Goal: Information Seeking & Learning: Learn about a topic

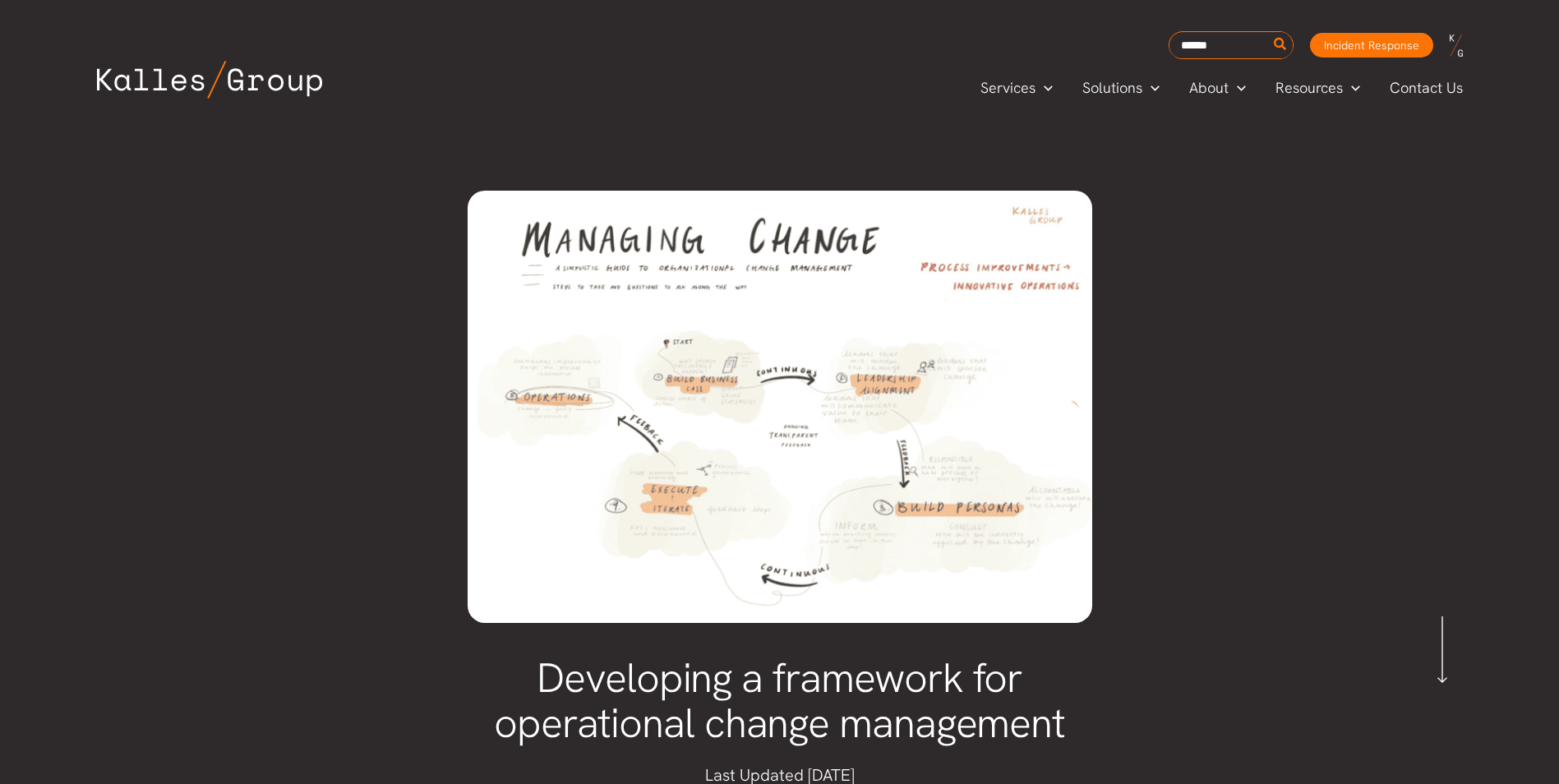
click at [658, 385] on img at bounding box center [779, 406] width 624 height 433
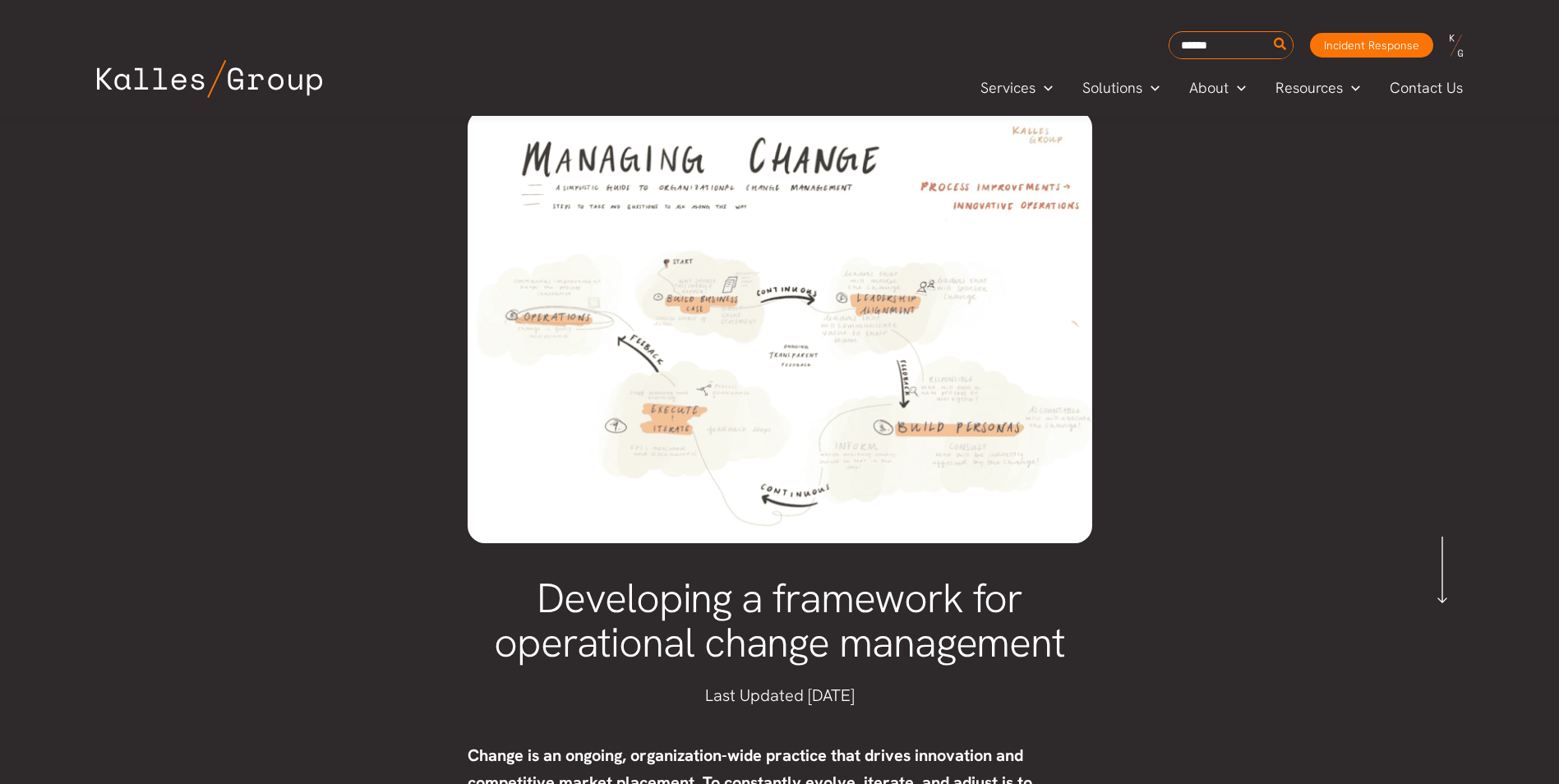
click at [782, 327] on img at bounding box center [779, 326] width 624 height 433
click at [782, 327] on img at bounding box center [779, 325] width 624 height 433
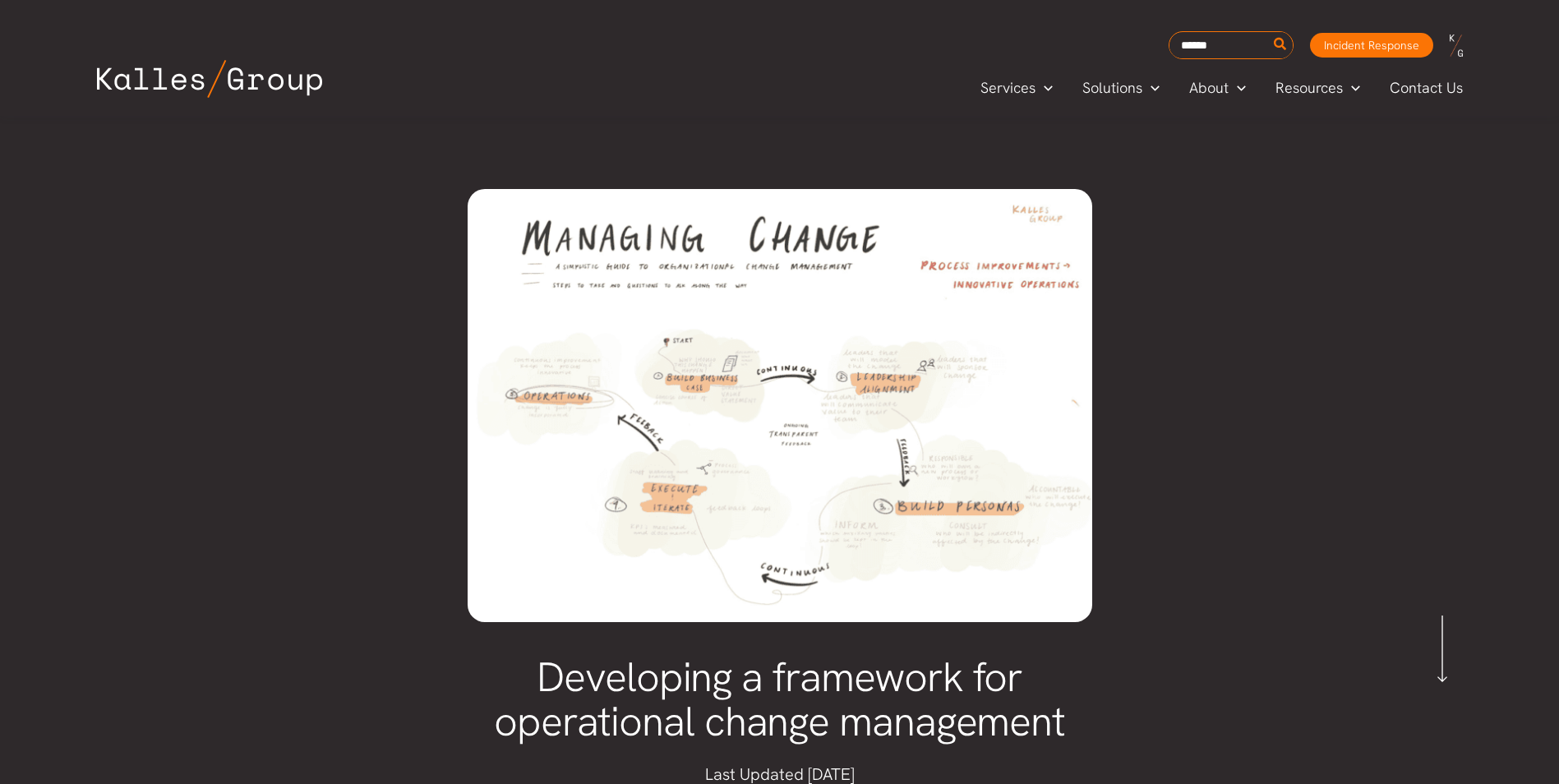
scroll to position [0, 0]
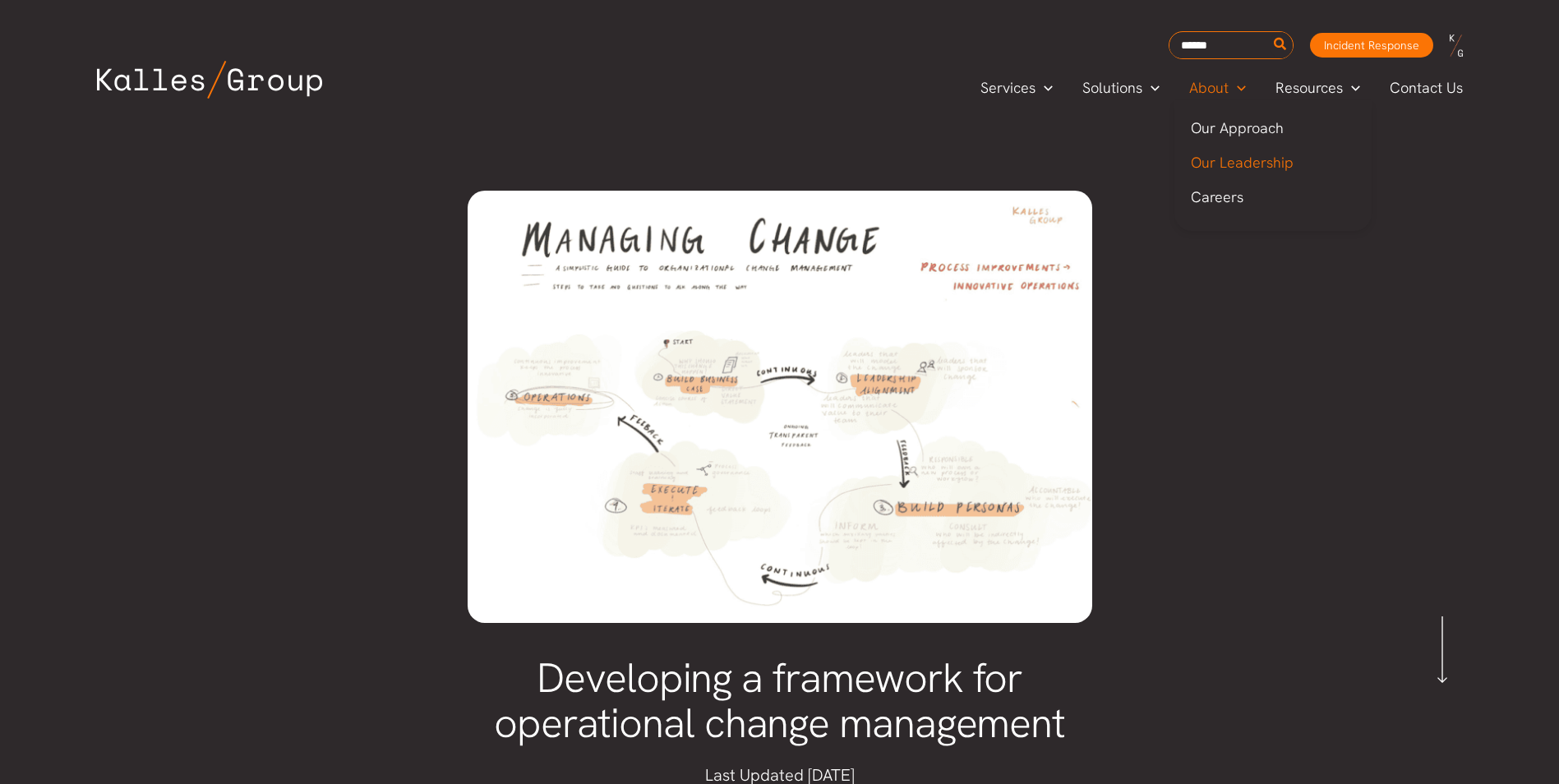
click at [1248, 168] on span "Our Leadership" at bounding box center [1242, 162] width 103 height 19
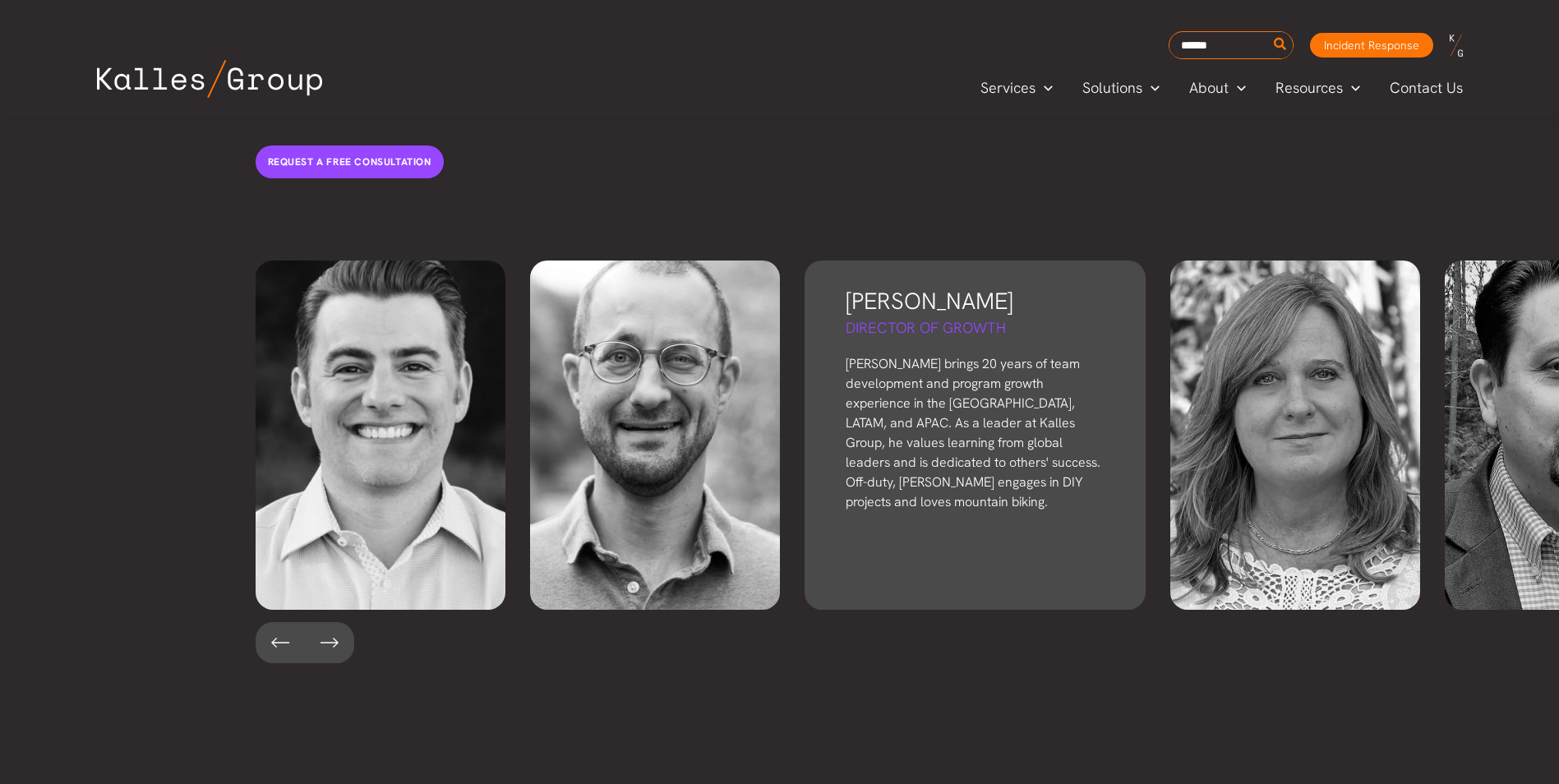
scroll to position [3523, 0]
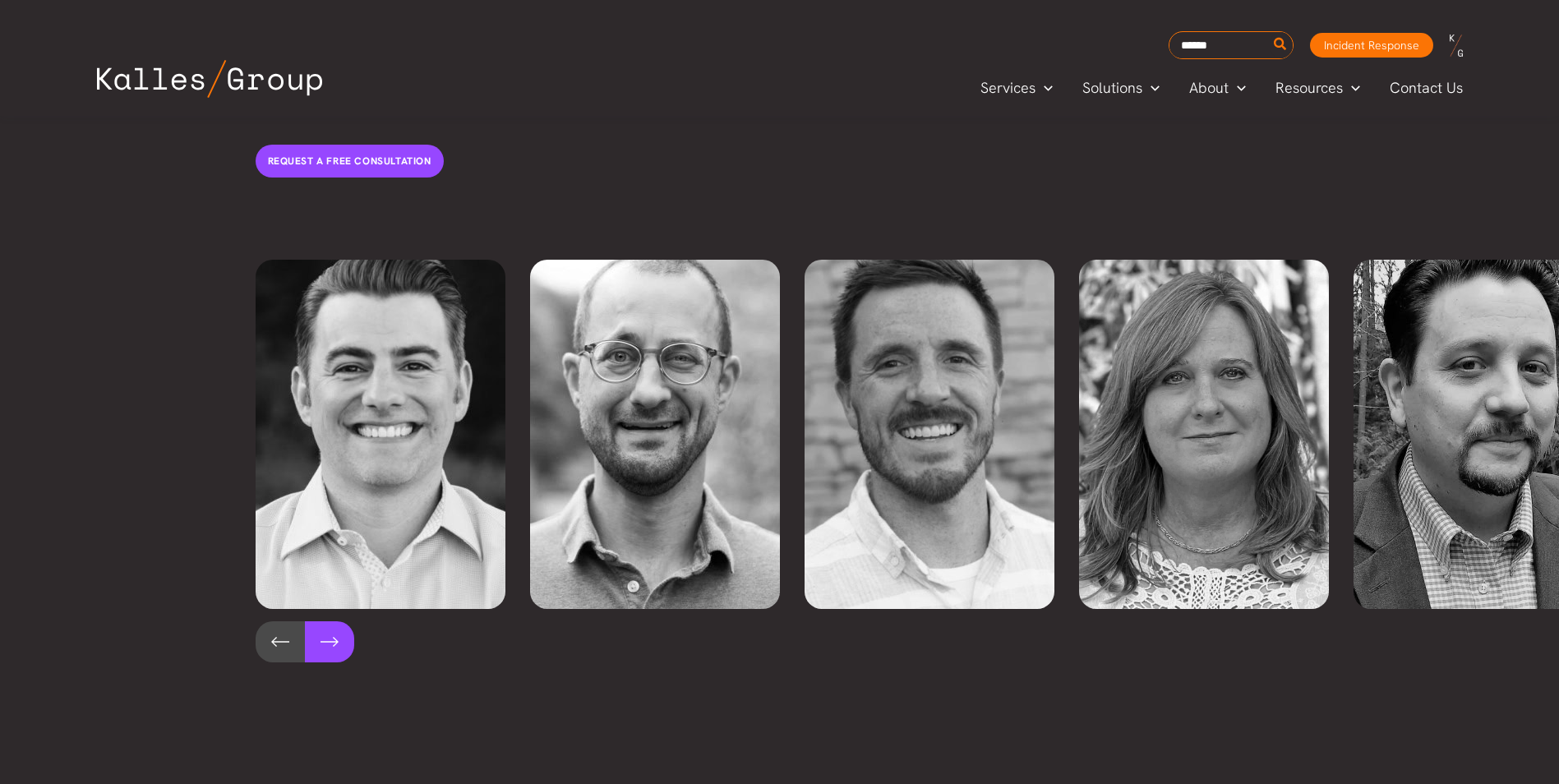
click at [323, 621] on button at bounding box center [329, 641] width 49 height 41
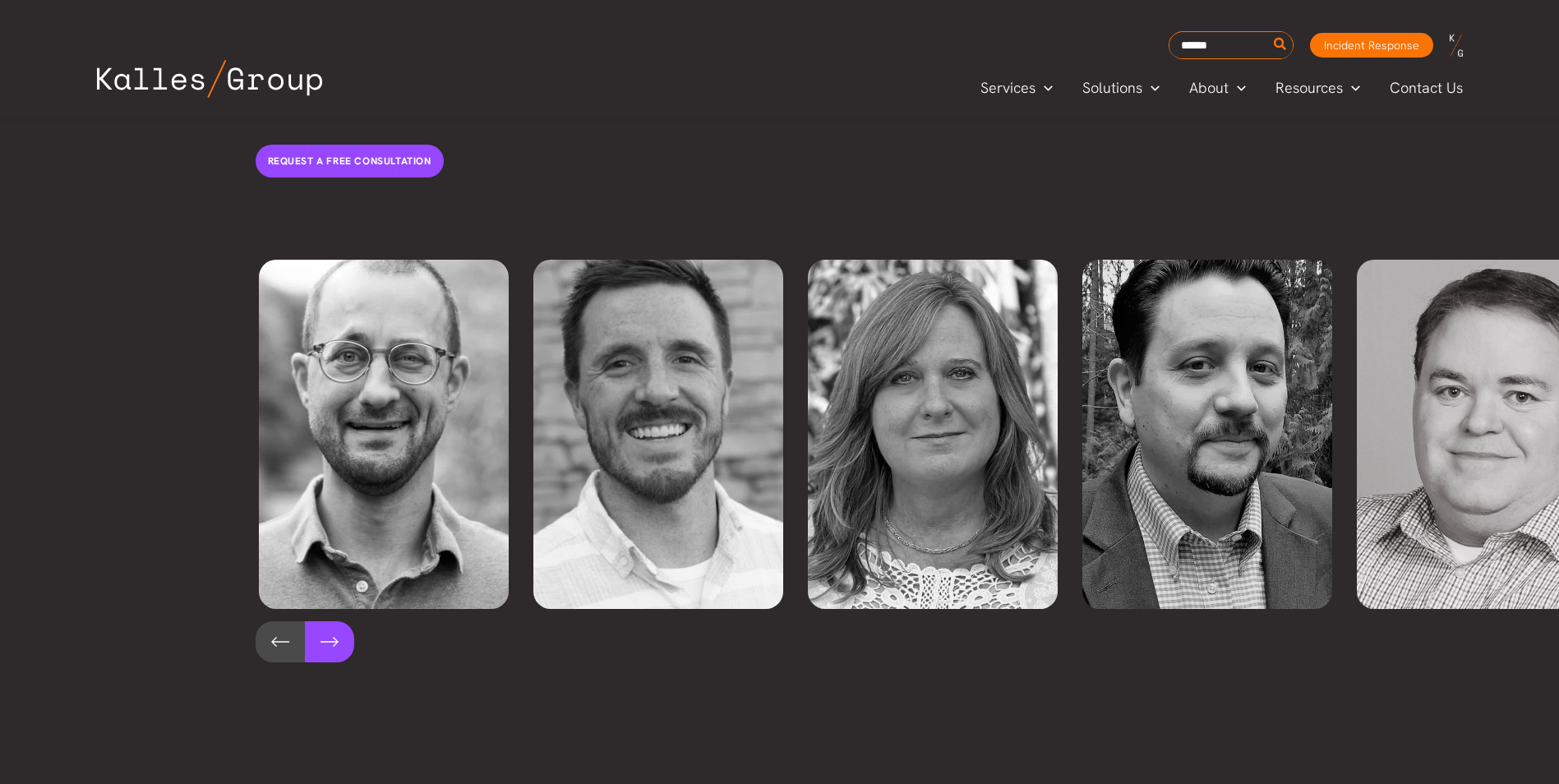
scroll to position [0, 274]
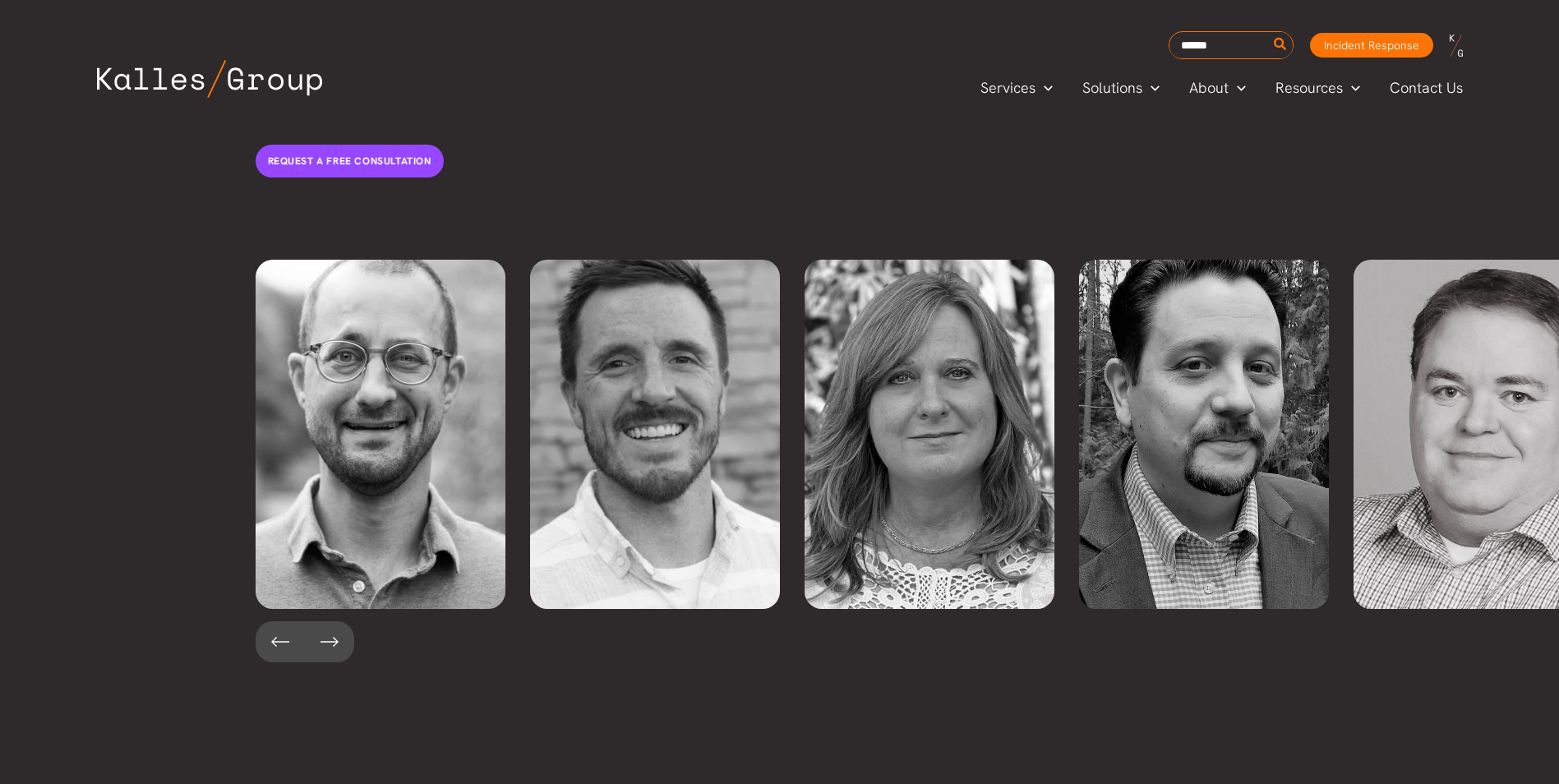
drag, startPoint x: 474, startPoint y: 614, endPoint x: 452, endPoint y: 611, distance: 22.2
drag, startPoint x: 452, startPoint y: 611, endPoint x: 373, endPoint y: 601, distance: 79.6
click at [373, 621] on div at bounding box center [908, 641] width 1304 height 41
click at [323, 621] on button at bounding box center [329, 641] width 49 height 41
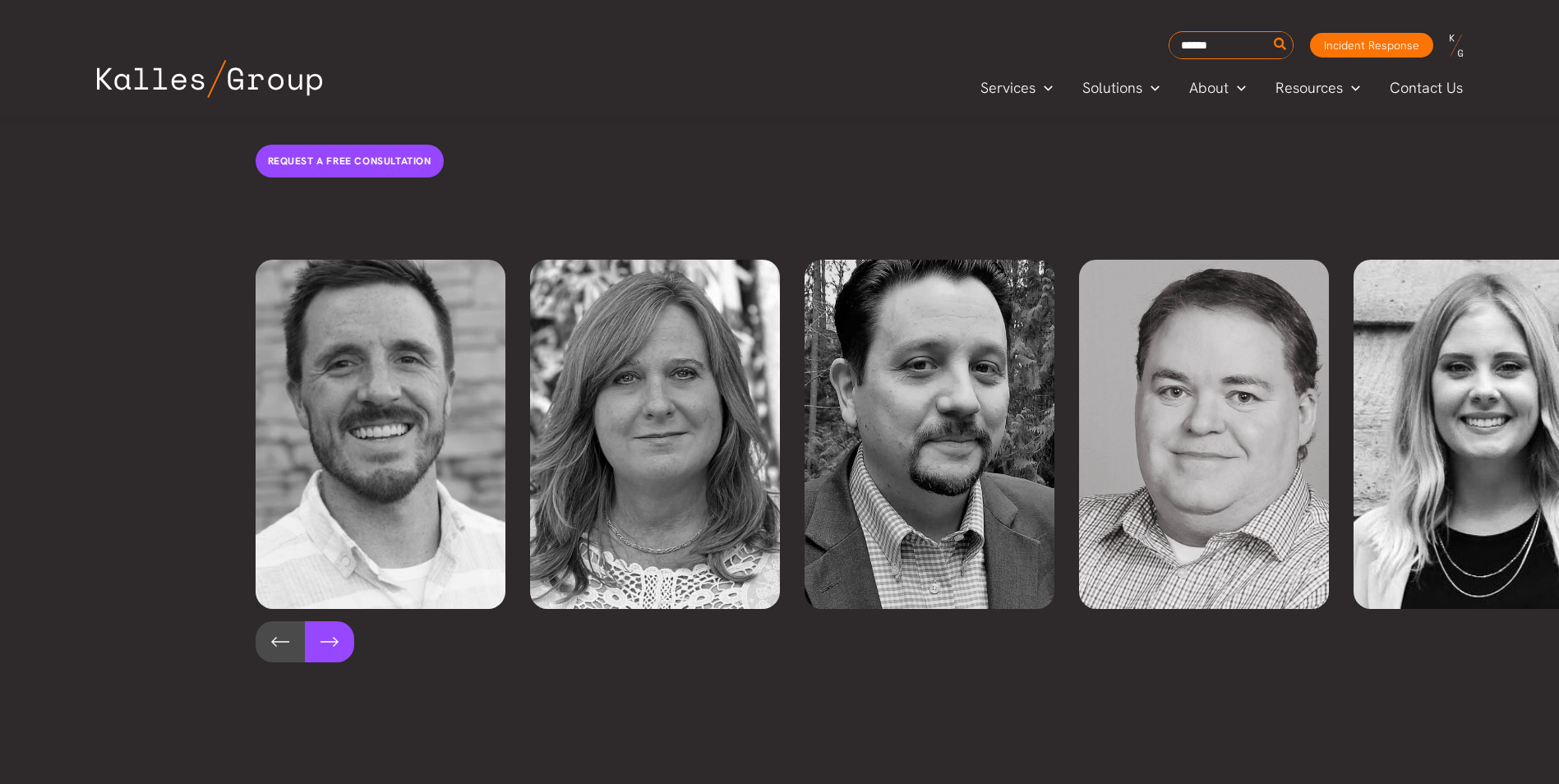
click at [323, 621] on button at bounding box center [329, 641] width 49 height 41
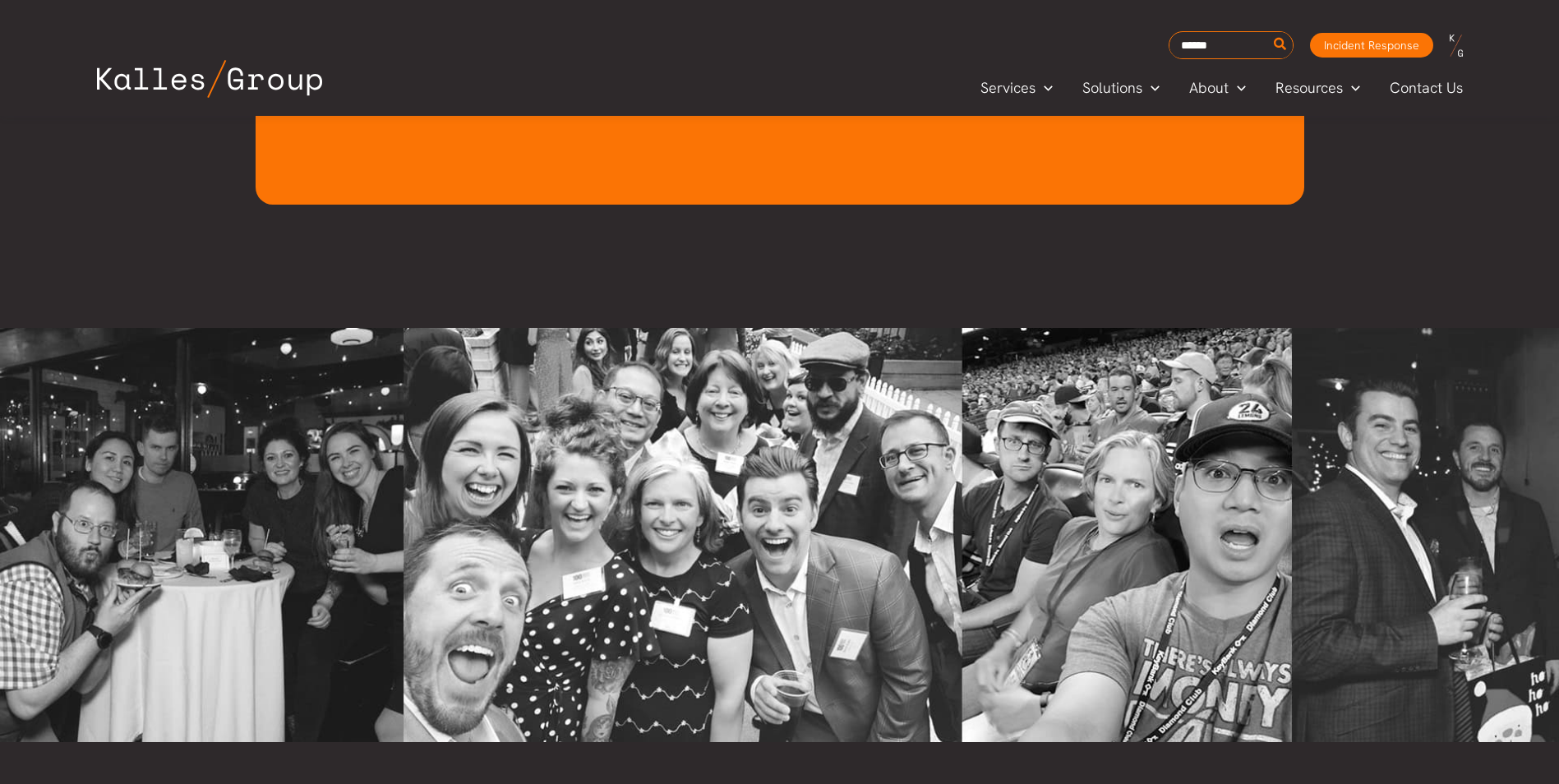
scroll to position [4836, 0]
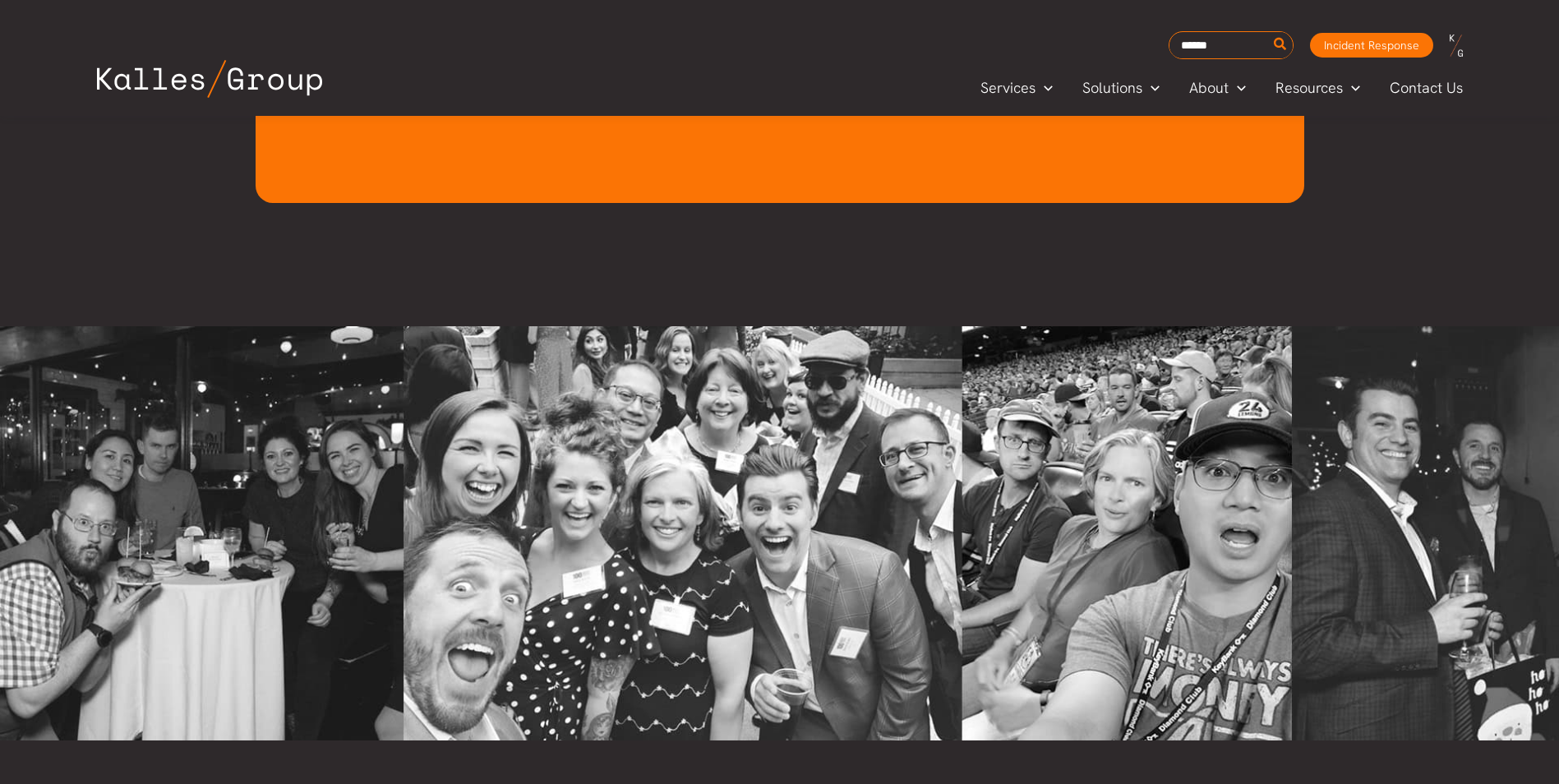
click at [591, 38] on div at bounding box center [348, 45] width 536 height 28
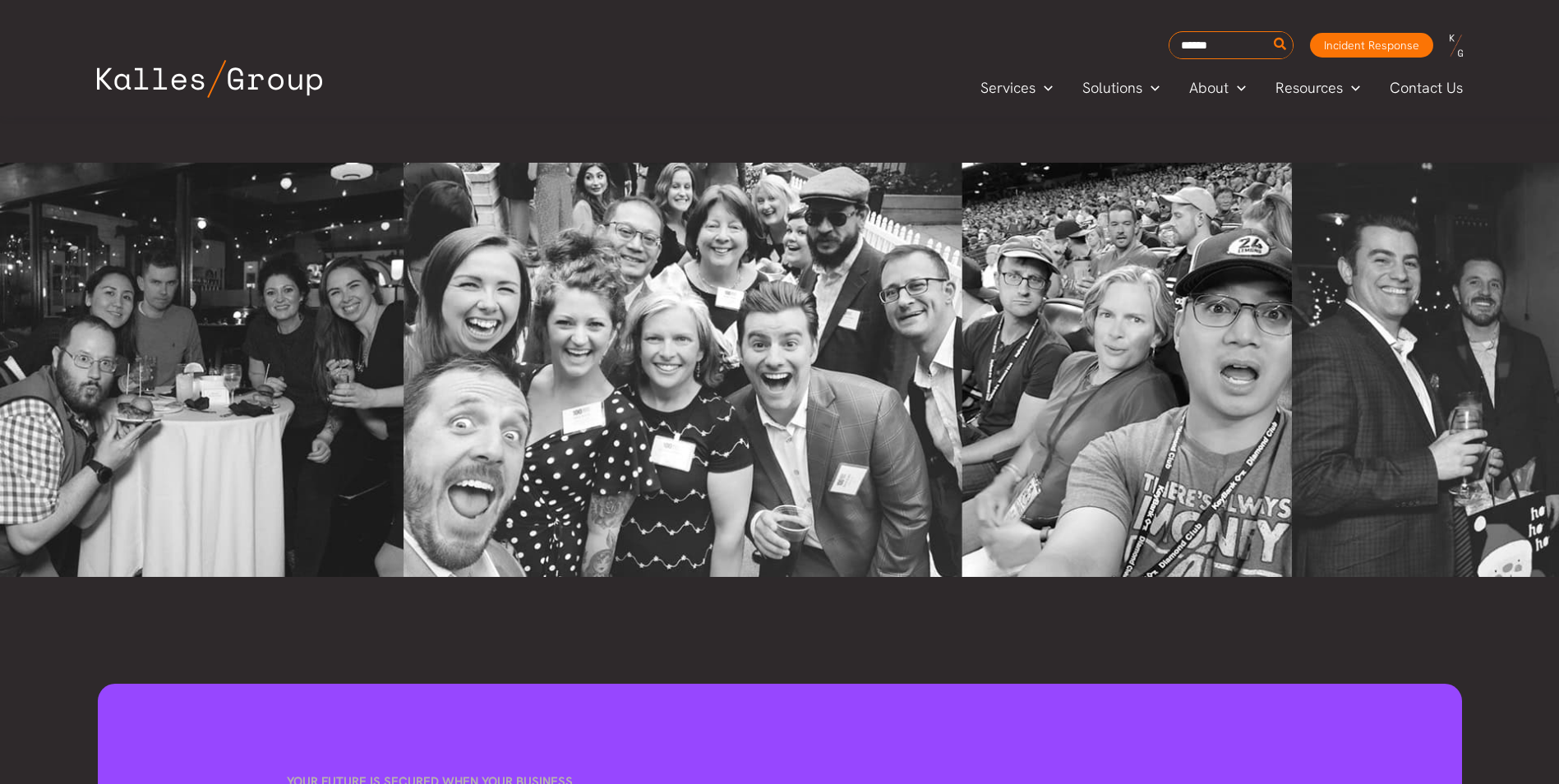
scroll to position [5000, 0]
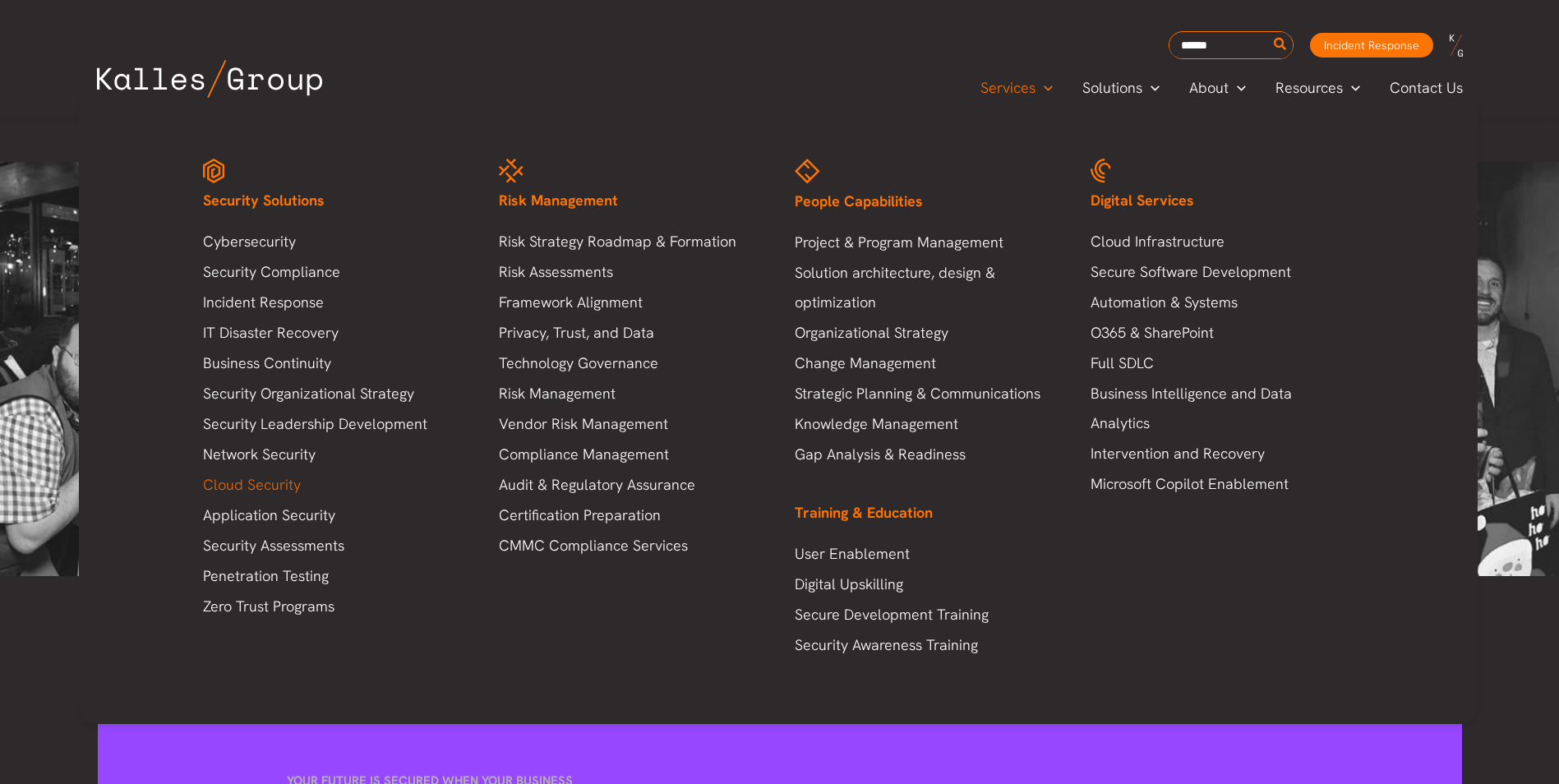
click at [276, 478] on link "Cloud Security" at bounding box center [334, 484] width 263 height 29
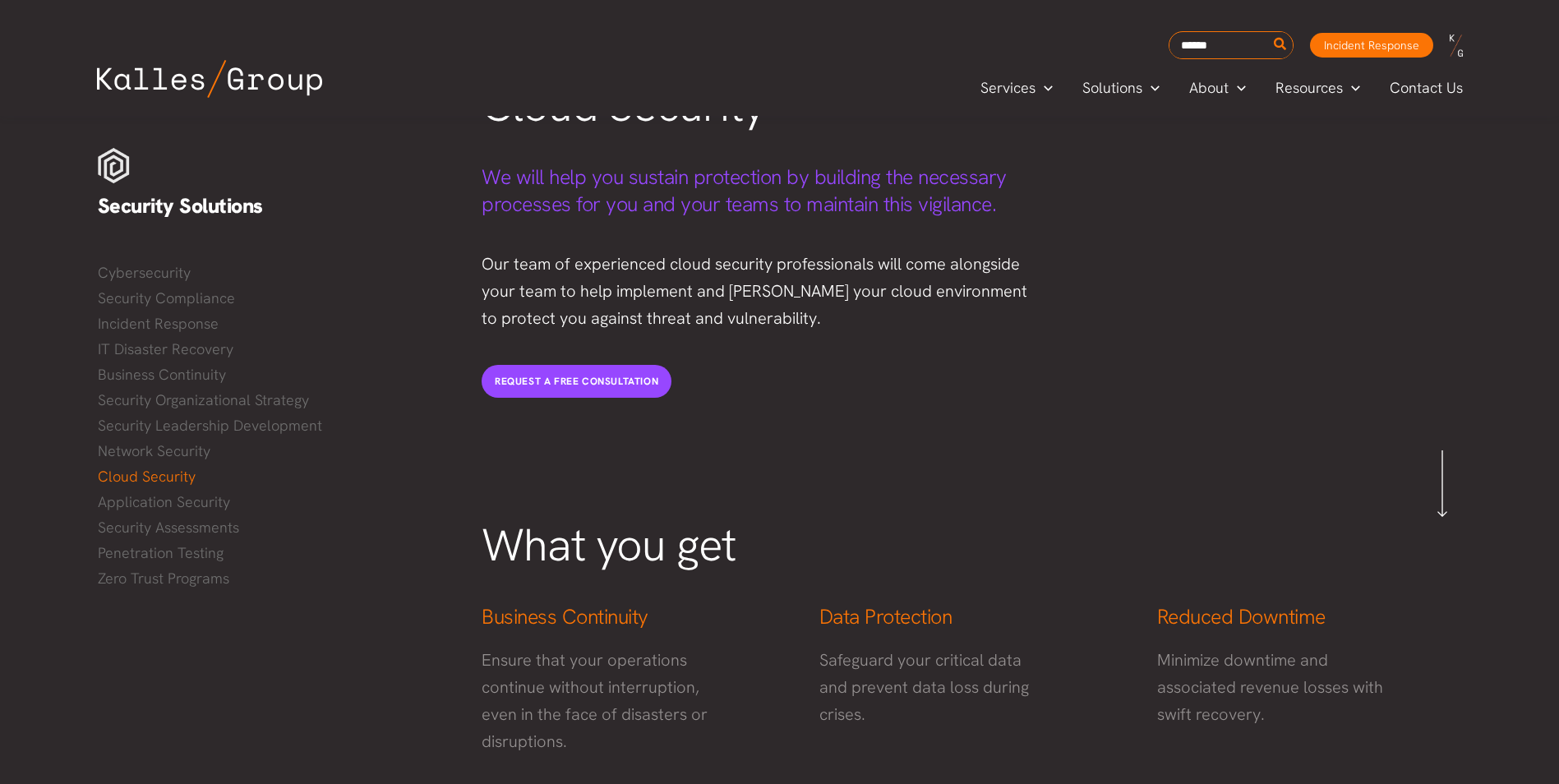
scroll to position [165, 0]
drag, startPoint x: 629, startPoint y: 217, endPoint x: 775, endPoint y: 227, distance: 146.3
click at [775, 227] on div "We will help you sustain protection by building the necessary processes for you…" at bounding box center [763, 192] width 595 height 88
drag, startPoint x: 775, startPoint y: 227, endPoint x: 874, endPoint y: 270, distance: 107.9
click at [874, 270] on p "Our team of experienced cloud security professionals will come alongside your t…" at bounding box center [762, 292] width 562 height 81
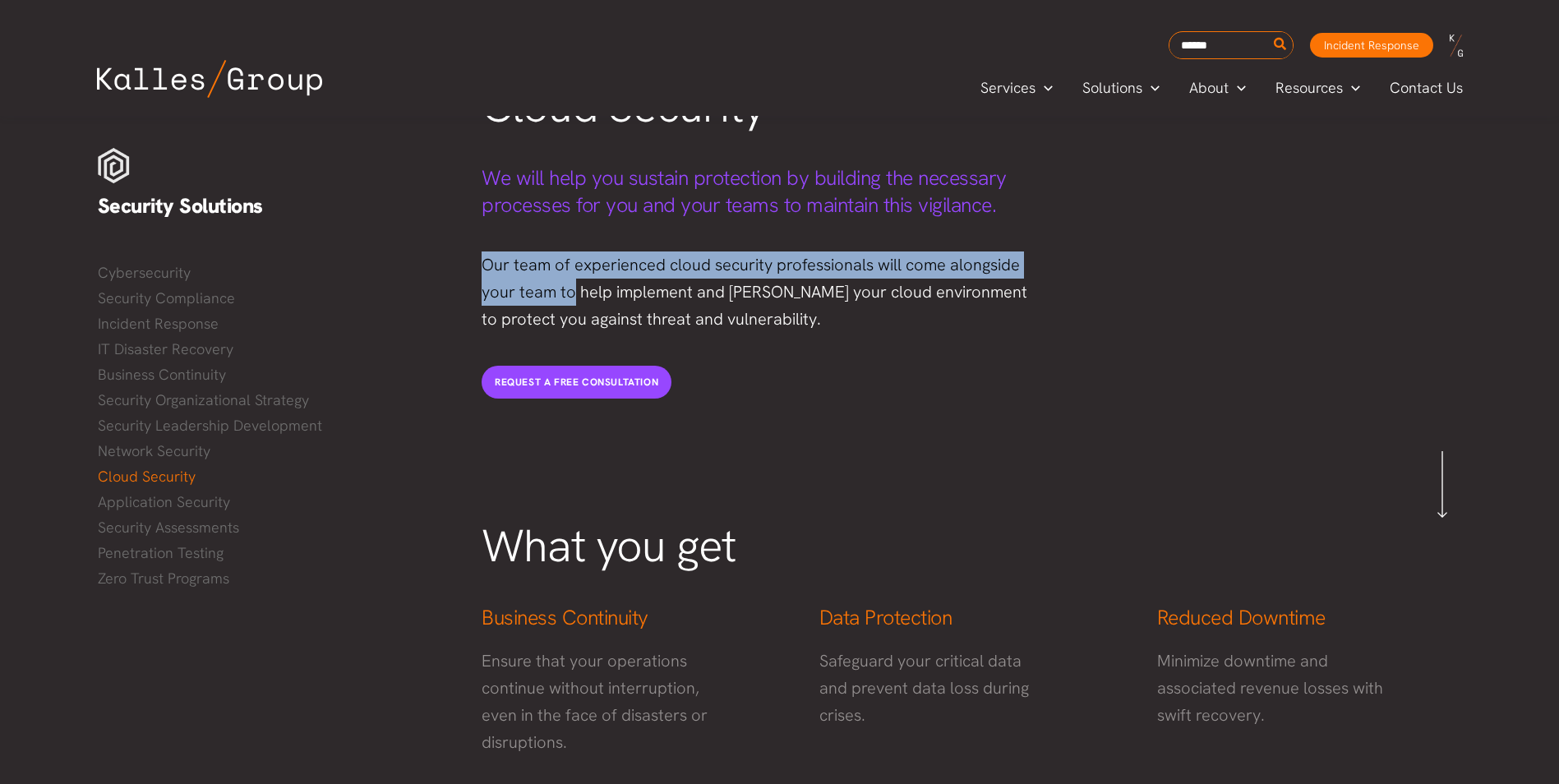
drag, startPoint x: 486, startPoint y: 269, endPoint x: 580, endPoint y: 282, distance: 94.9
click at [580, 282] on p "Our team of experienced cloud security professionals will come alongside your t…" at bounding box center [762, 292] width 562 height 81
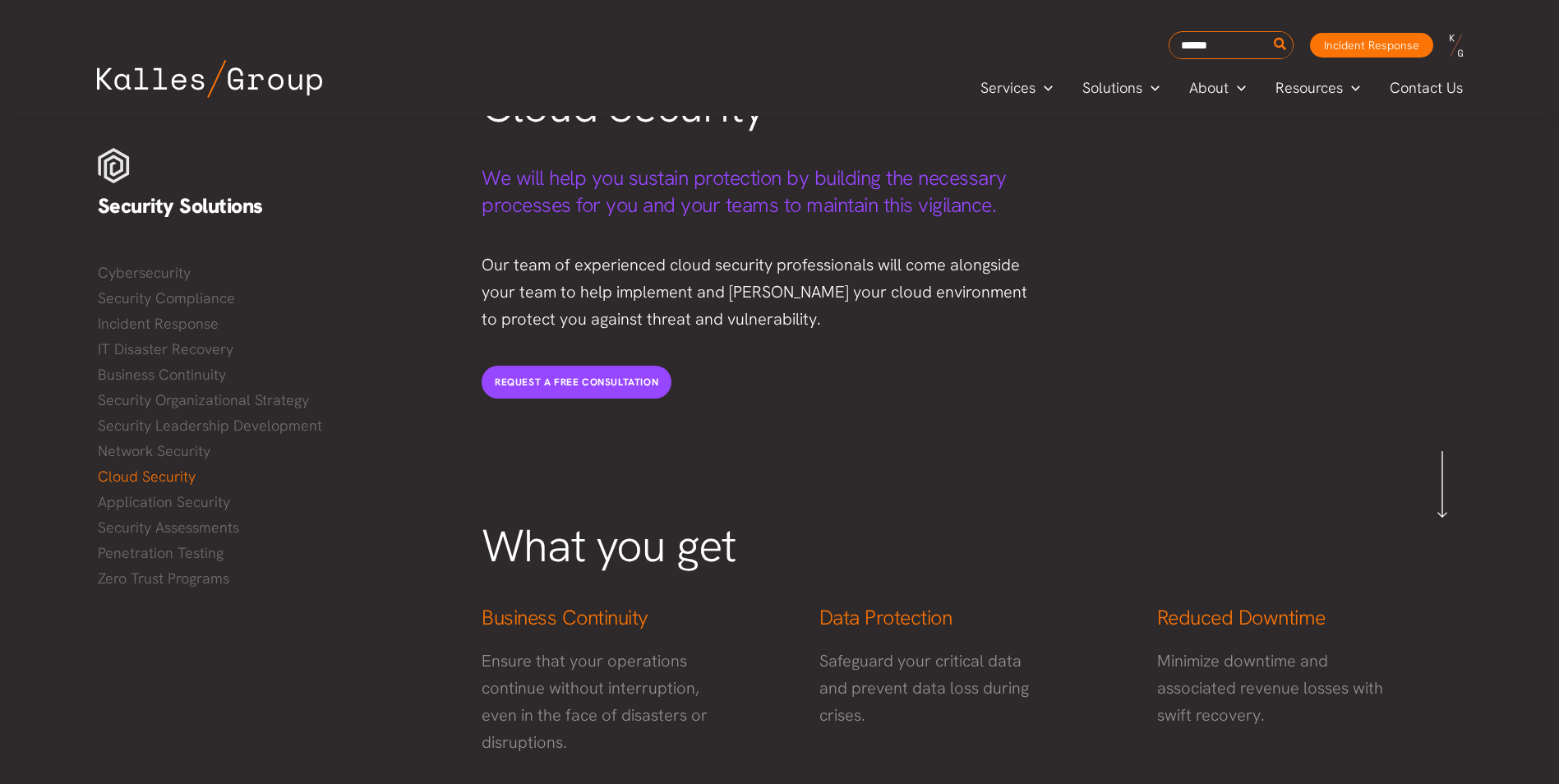
drag, startPoint x: 580, startPoint y: 282, endPoint x: 694, endPoint y: 305, distance: 116.3
click at [694, 305] on p "Our team of experienced cloud security professionals will come alongside your t…" at bounding box center [762, 292] width 562 height 81
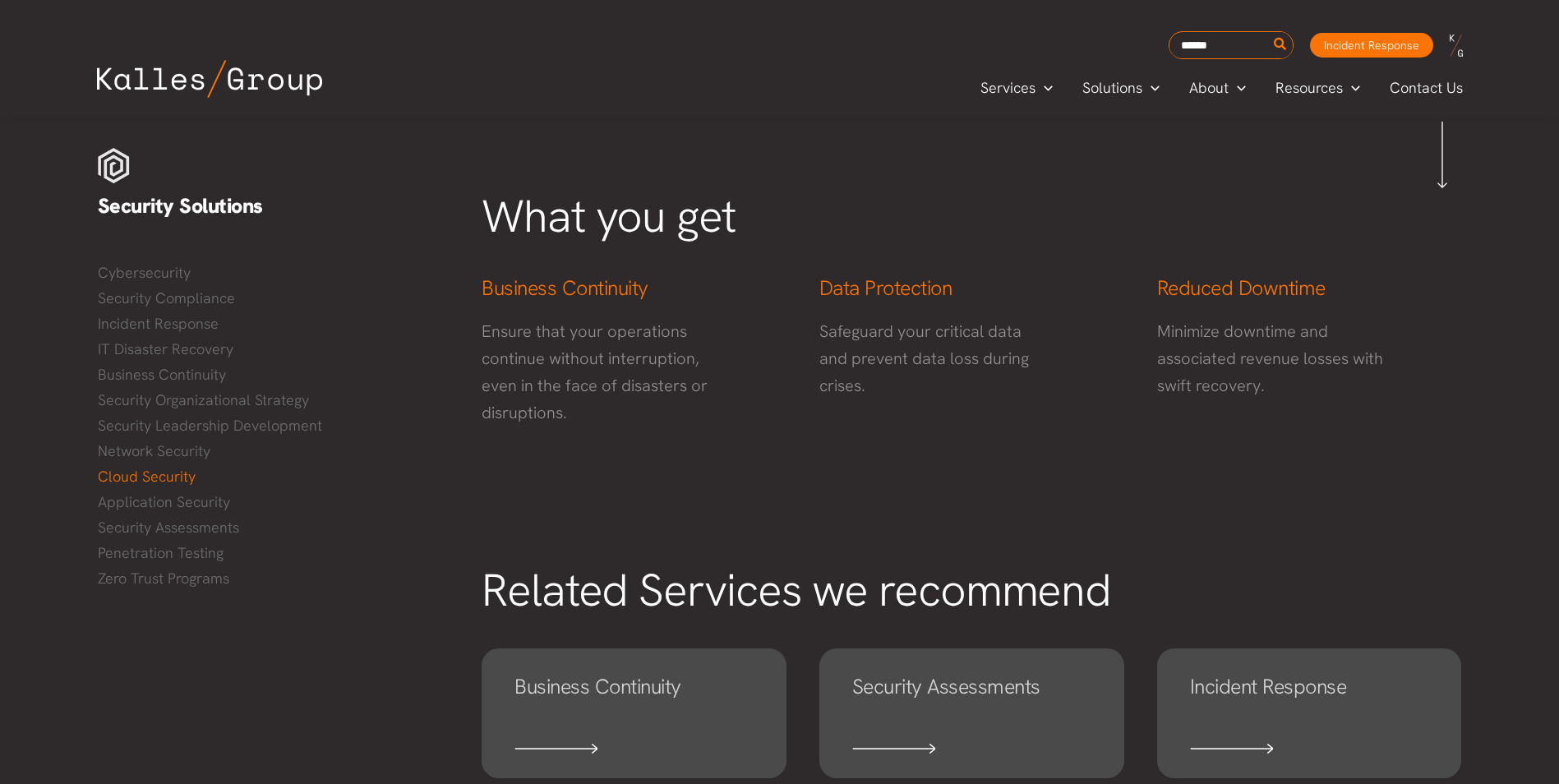
scroll to position [493, 0]
drag, startPoint x: 810, startPoint y: 327, endPoint x: 906, endPoint y: 360, distance: 101.5
click at [906, 360] on div "Safeguard your critical data and prevent data loss during crises." at bounding box center [935, 360] width 265 height 114
drag, startPoint x: 906, startPoint y: 360, endPoint x: 1001, endPoint y: 387, distance: 98.8
click at [1001, 387] on div "Safeguard your critical data and prevent data loss during crises." at bounding box center [935, 360] width 265 height 114
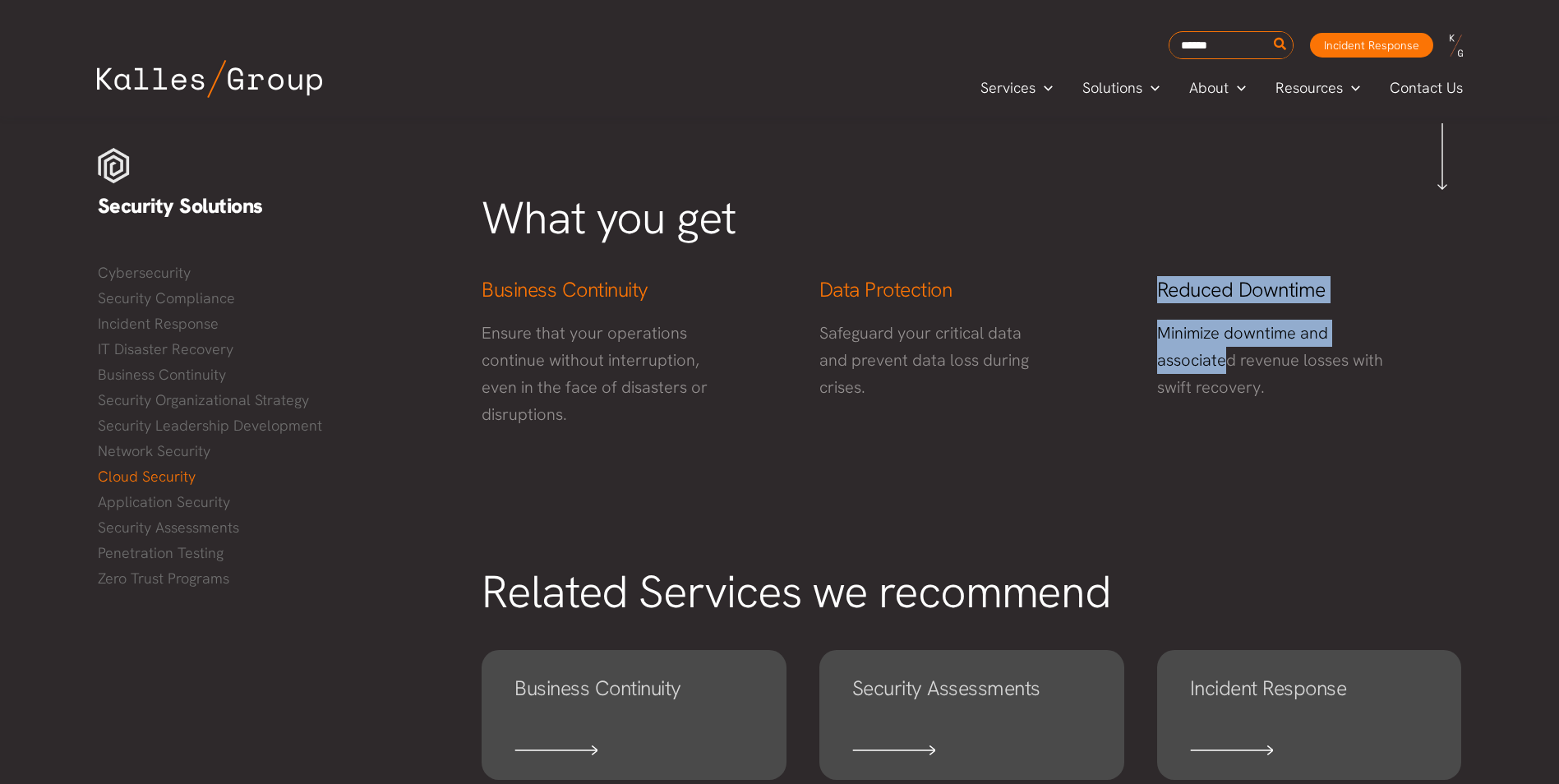
drag, startPoint x: 1156, startPoint y: 280, endPoint x: 1242, endPoint y: 367, distance: 122.3
click at [1242, 367] on div "Reduced Downtime Minimize downtime and associated revenue losses with swift rec…" at bounding box center [1310, 338] width 338 height 158
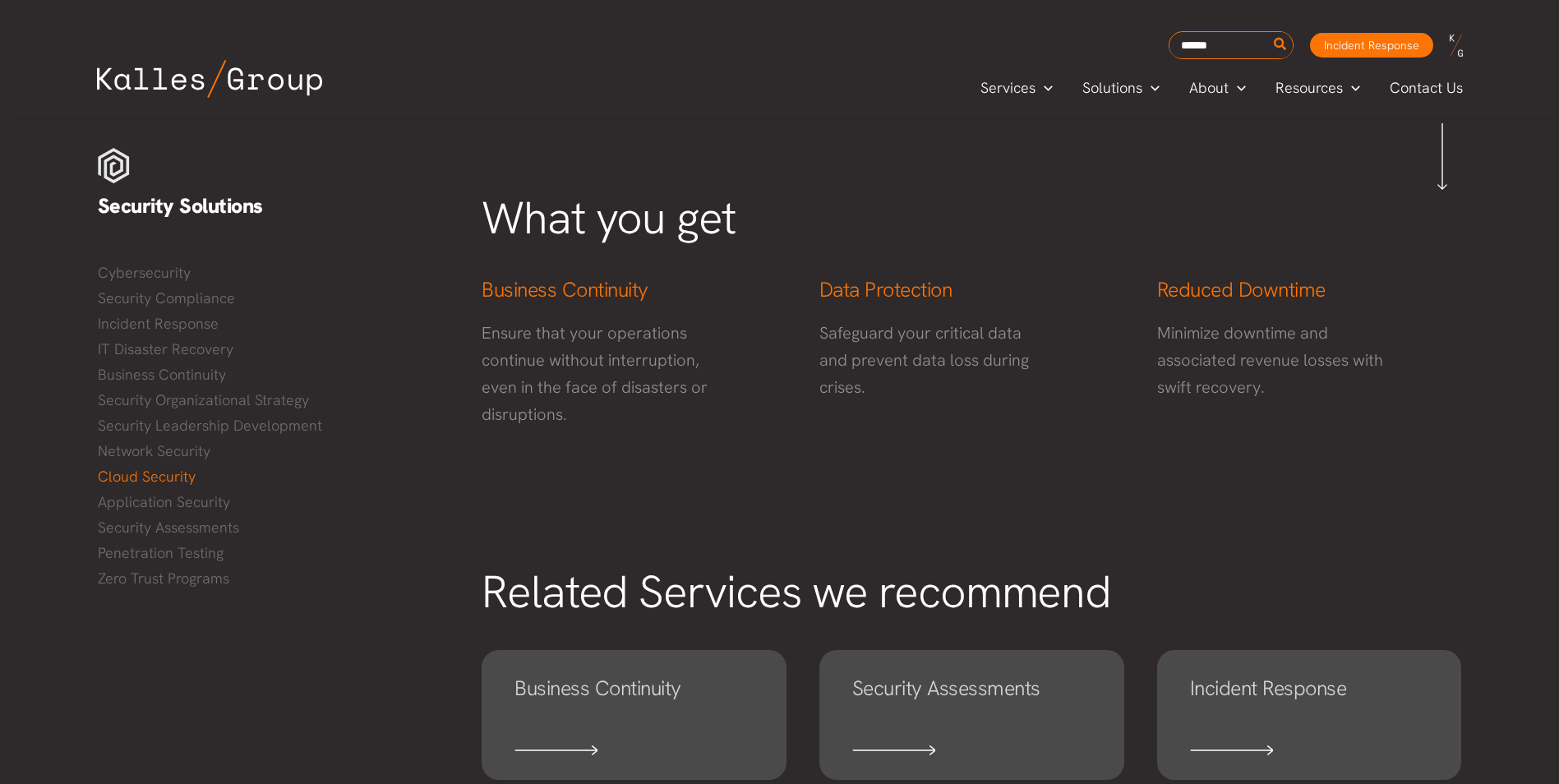
drag, startPoint x: 1242, startPoint y: 367, endPoint x: 1278, endPoint y: 389, distance: 42.2
click at [1278, 389] on p "Minimize downtime and associated revenue losses with swift recovery." at bounding box center [1273, 360] width 232 height 81
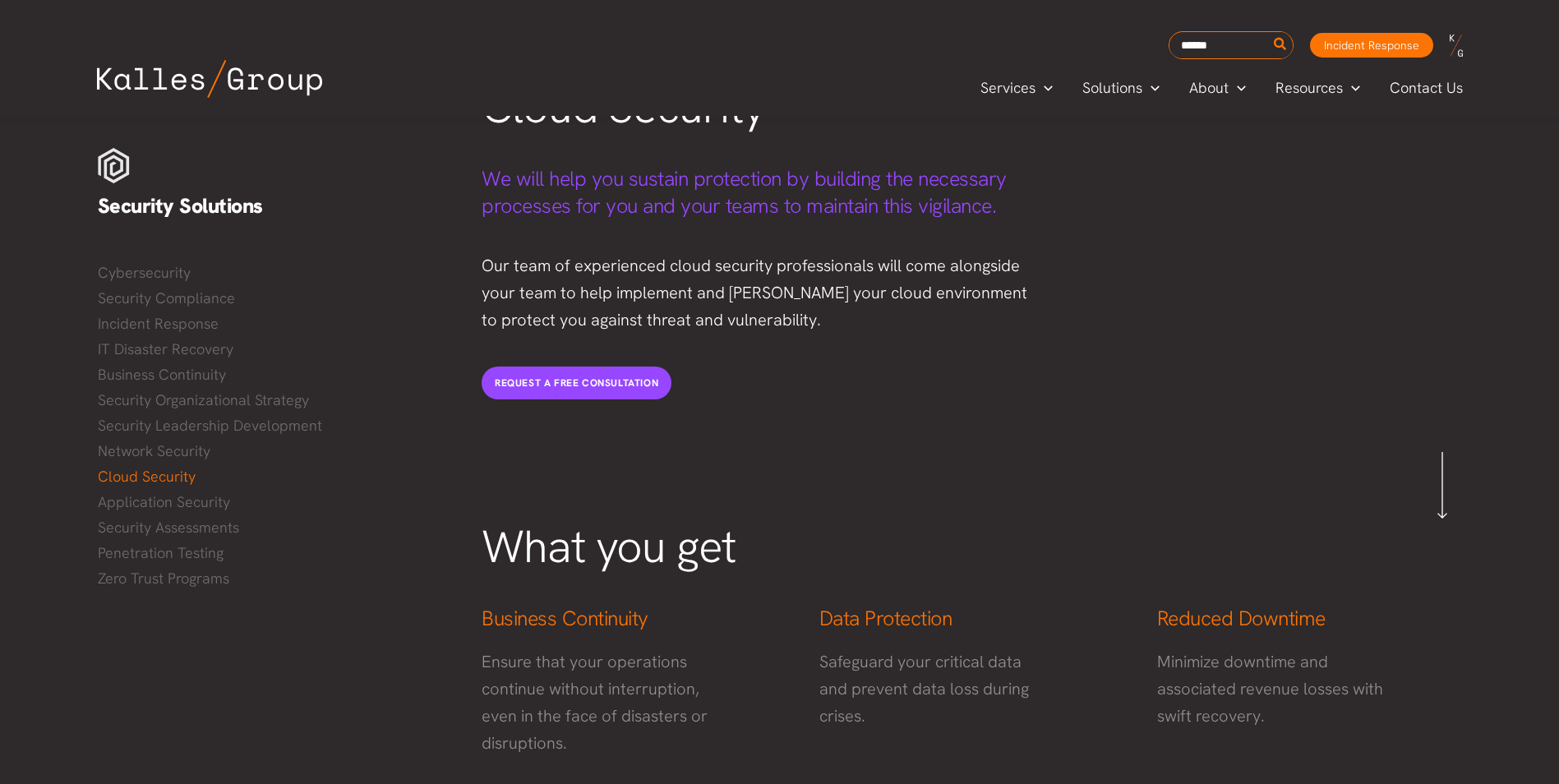
click at [557, 623] on span "Business Continuity" at bounding box center [565, 618] width 167 height 27
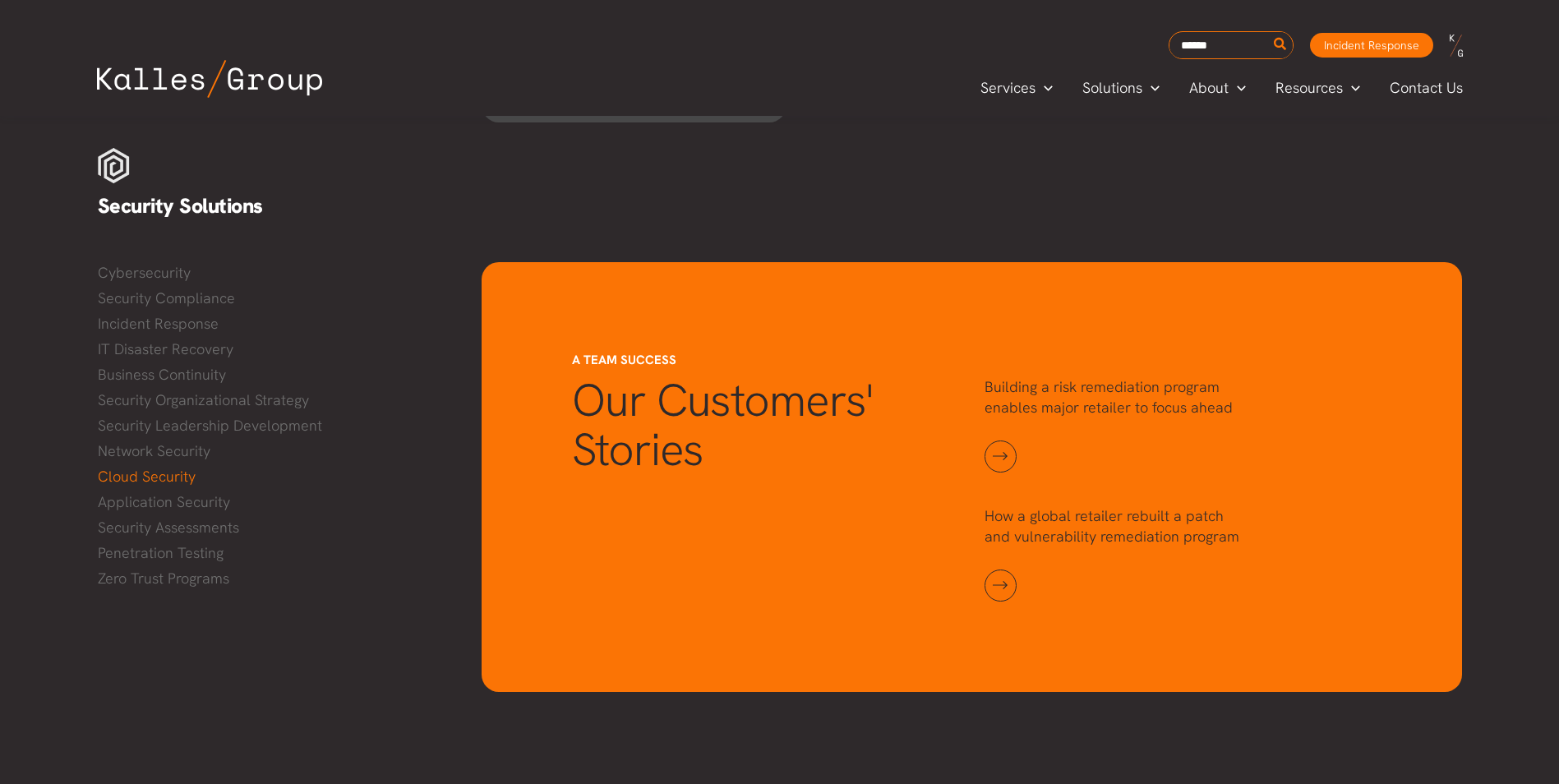
scroll to position [1312, 0]
click at [1002, 591] on link at bounding box center [1001, 586] width 32 height 32
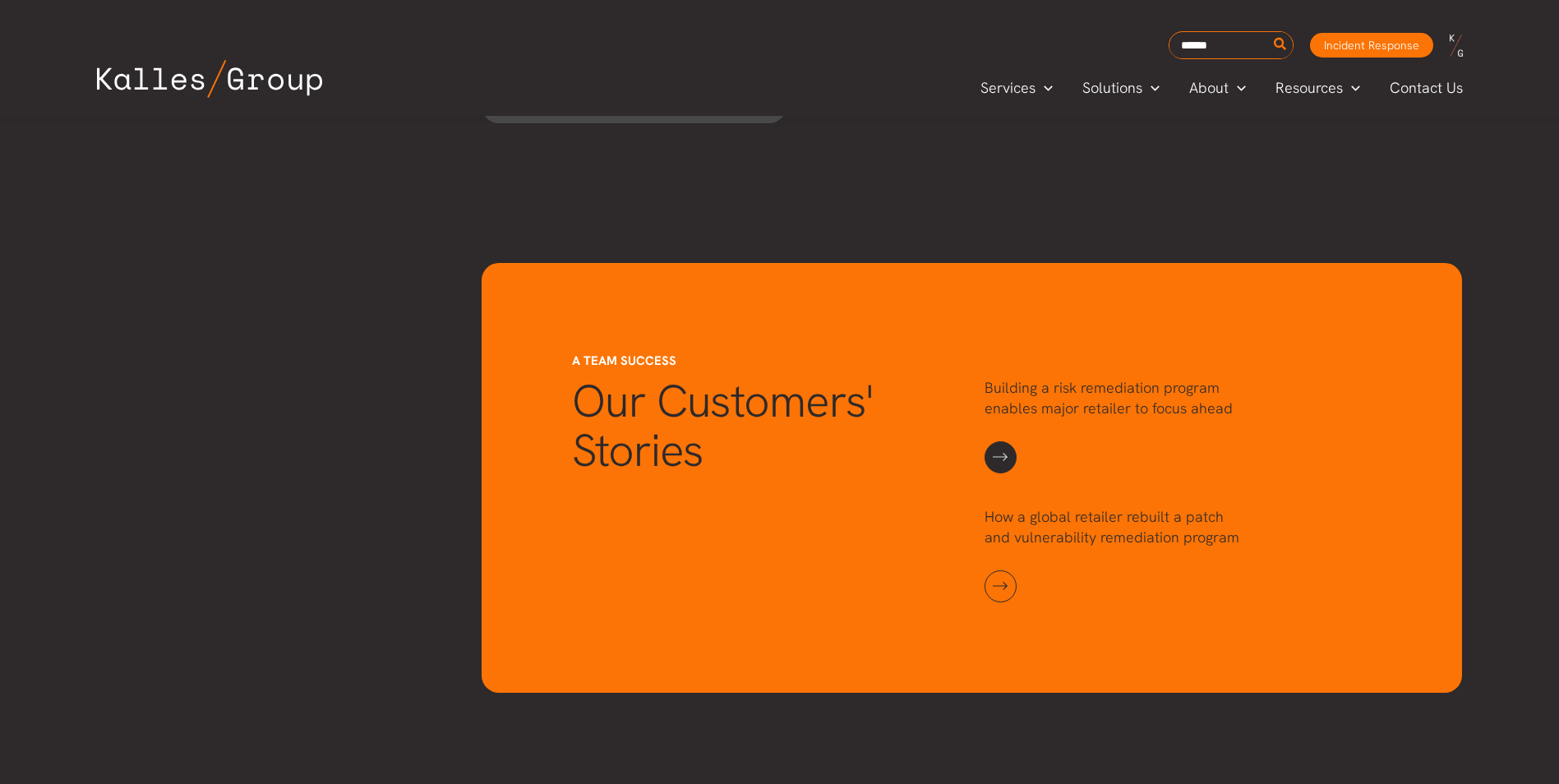
click at [996, 451] on link at bounding box center [1001, 457] width 32 height 32
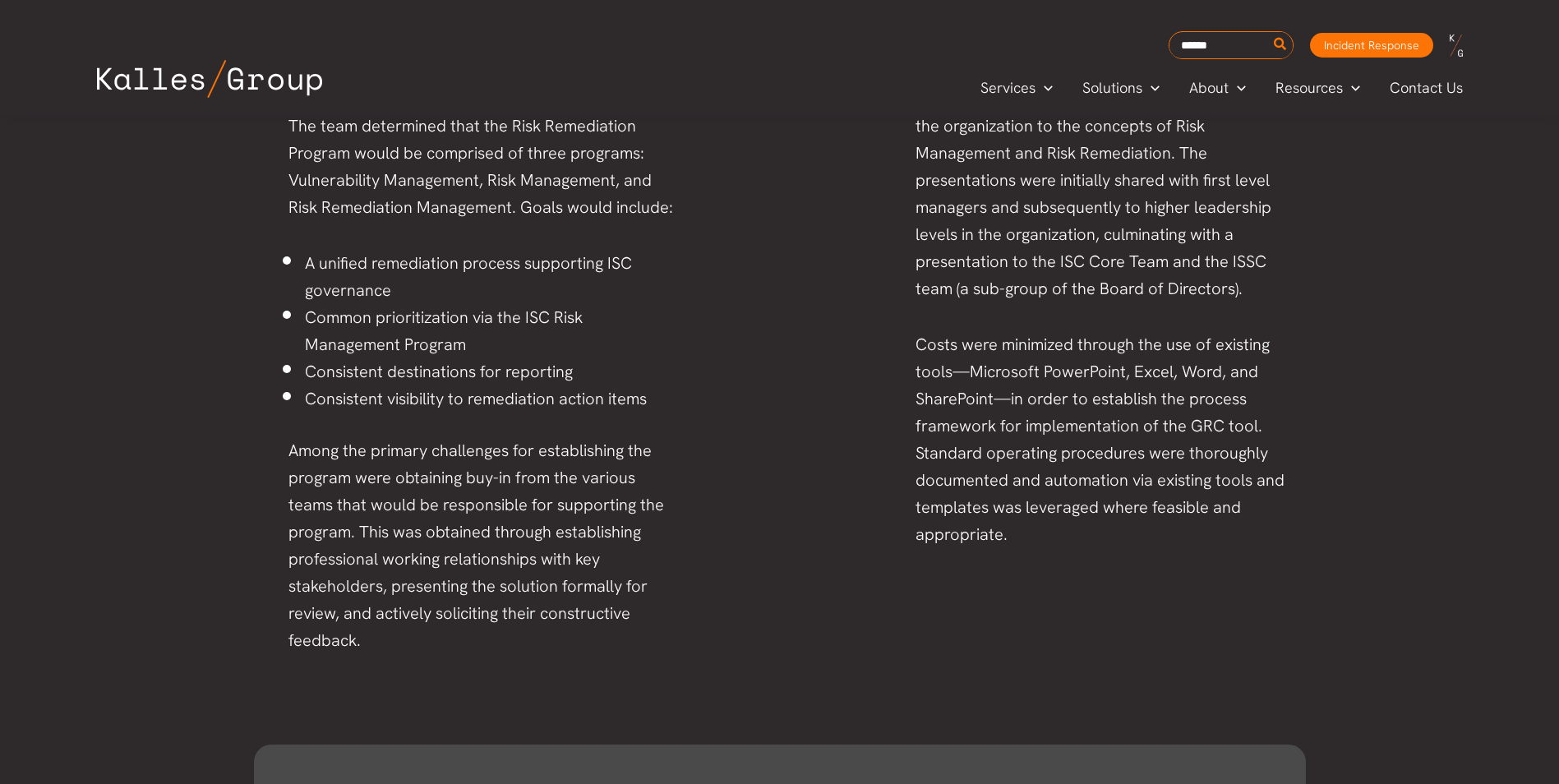
scroll to position [1314, 0]
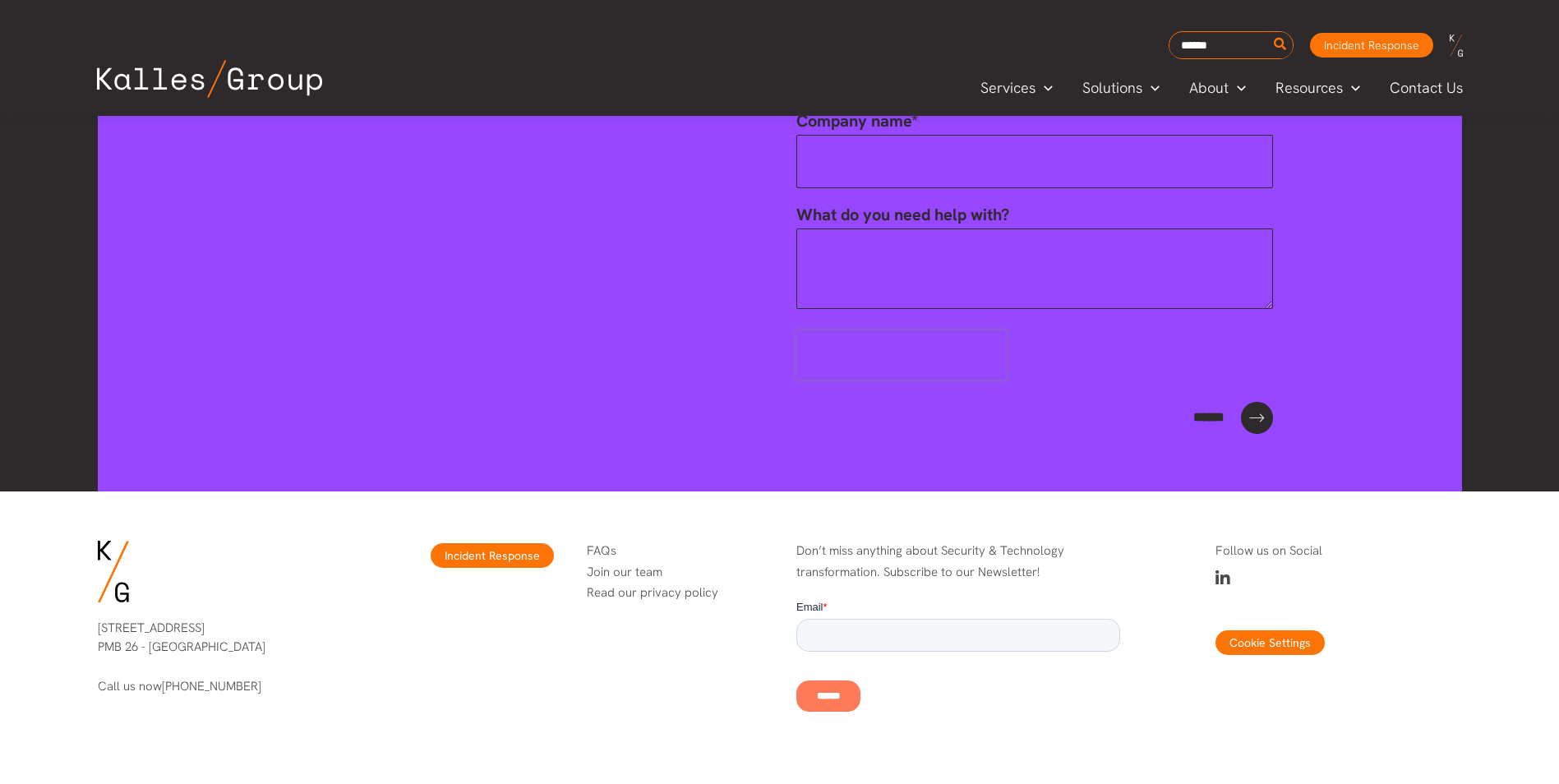
scroll to position [3050, 0]
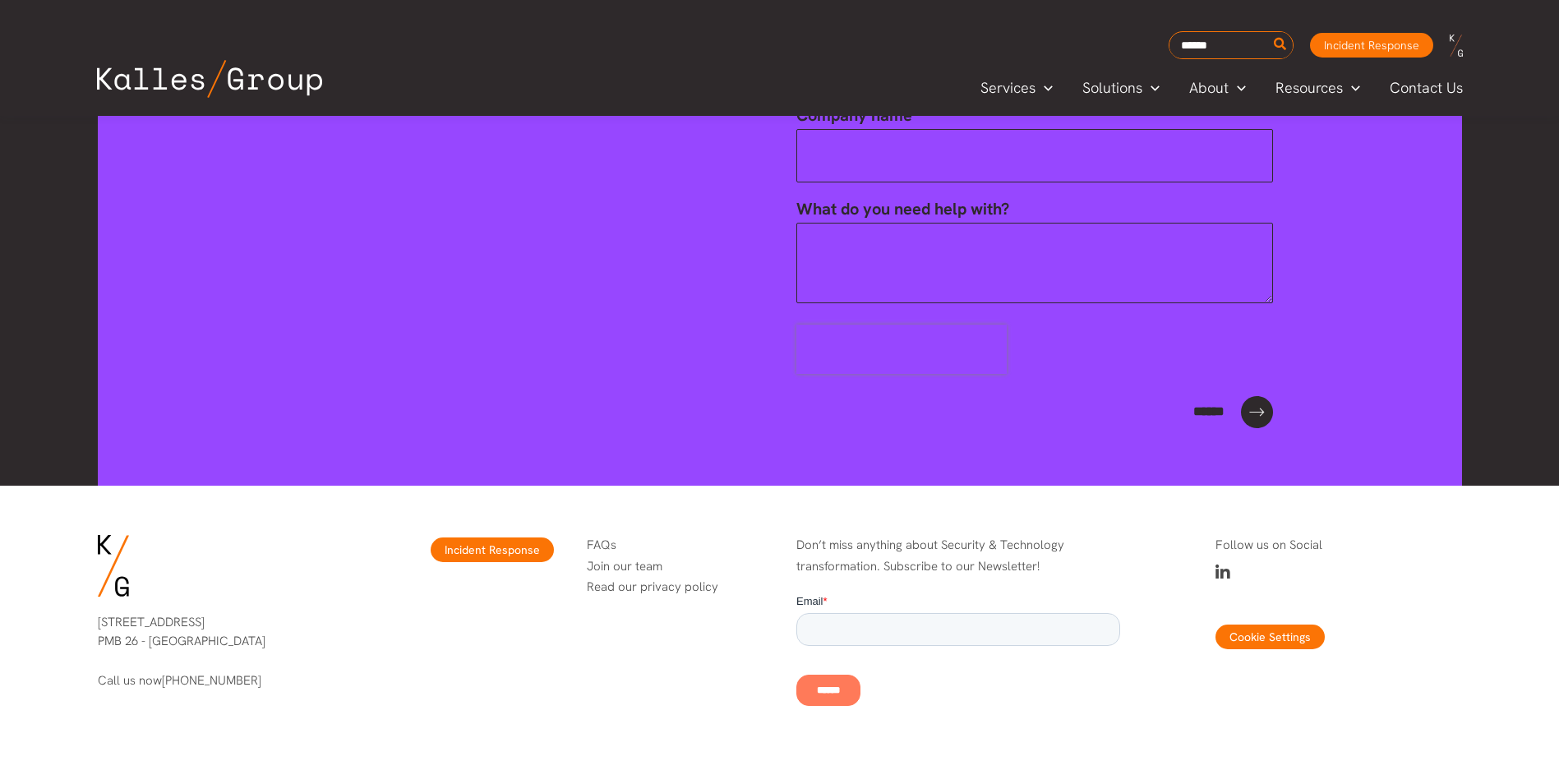
drag, startPoint x: 285, startPoint y: 647, endPoint x: 84, endPoint y: 623, distance: 202.4
click at [84, 623] on div "4616 25th Ave NE PMB 26 - Seattle, WA 98105 Call us now (206) 395-9925" at bounding box center [221, 651] width 280 height 110
copy p "4616 25th Ave NE PMB 26 - Seattle, WA 98105"
click at [907, 621] on input "Email *" at bounding box center [958, 629] width 323 height 33
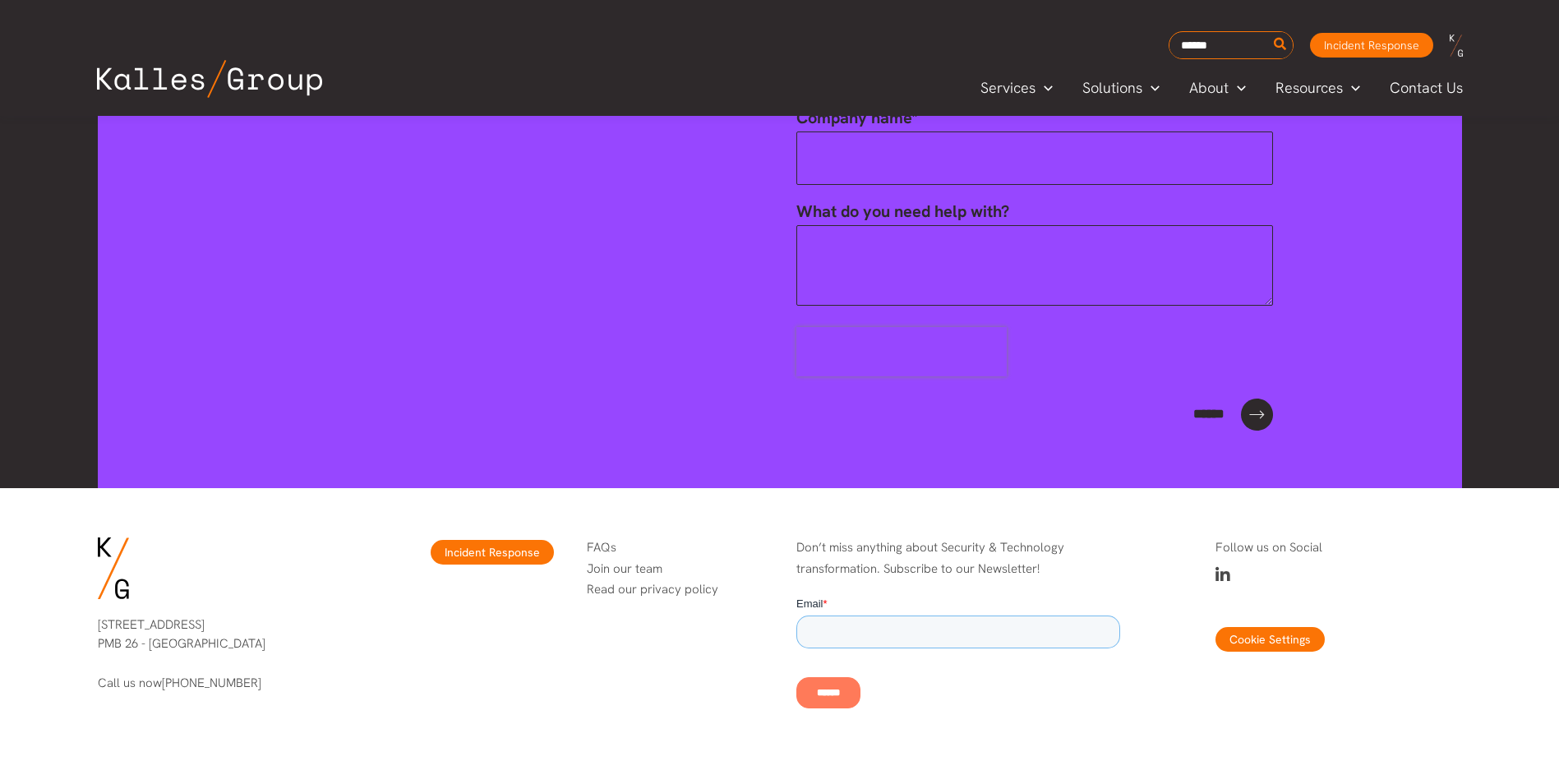
scroll to position [3046, 0]
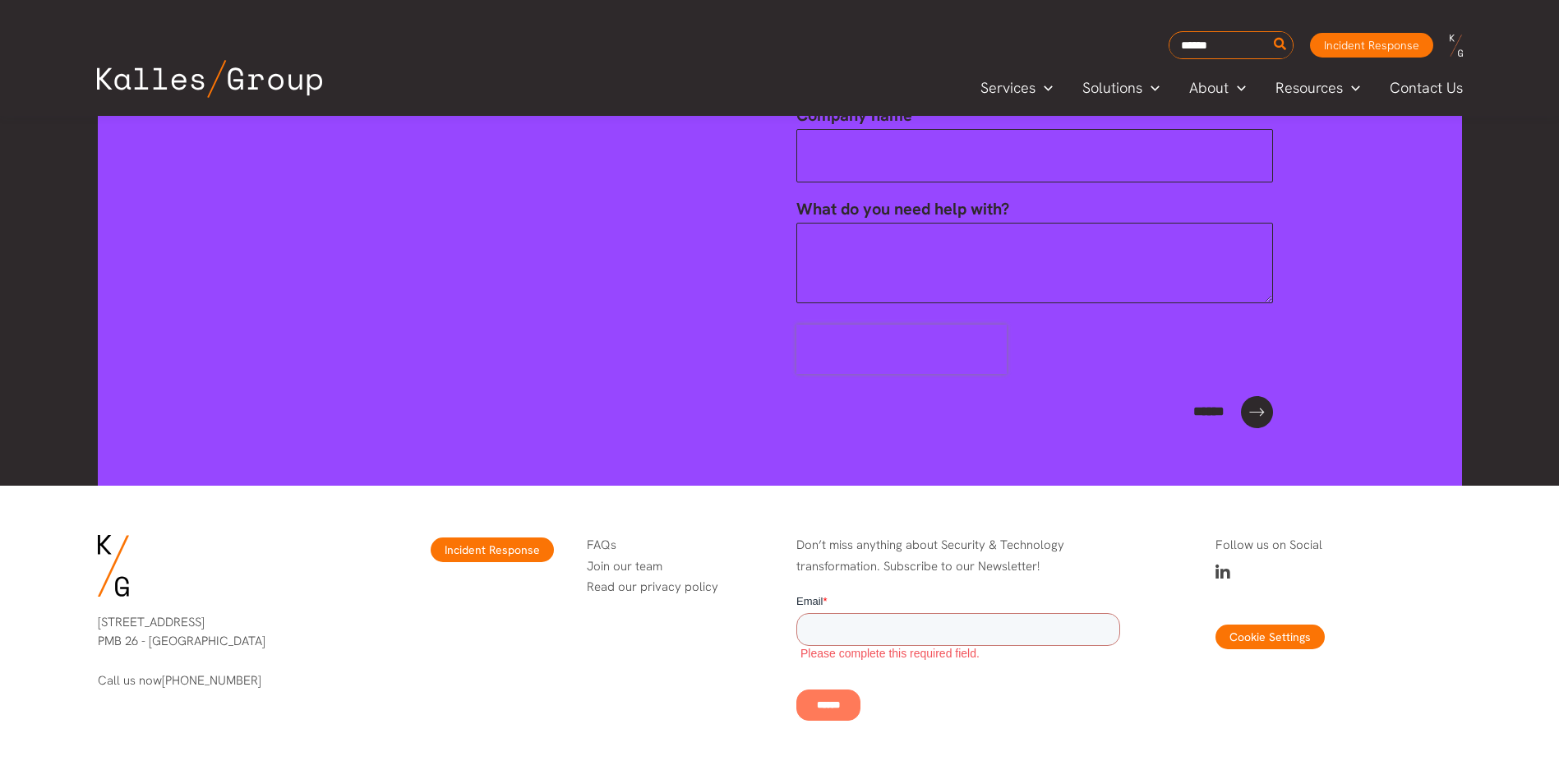
click at [1463, 577] on div at bounding box center [1338, 580] width 280 height 49
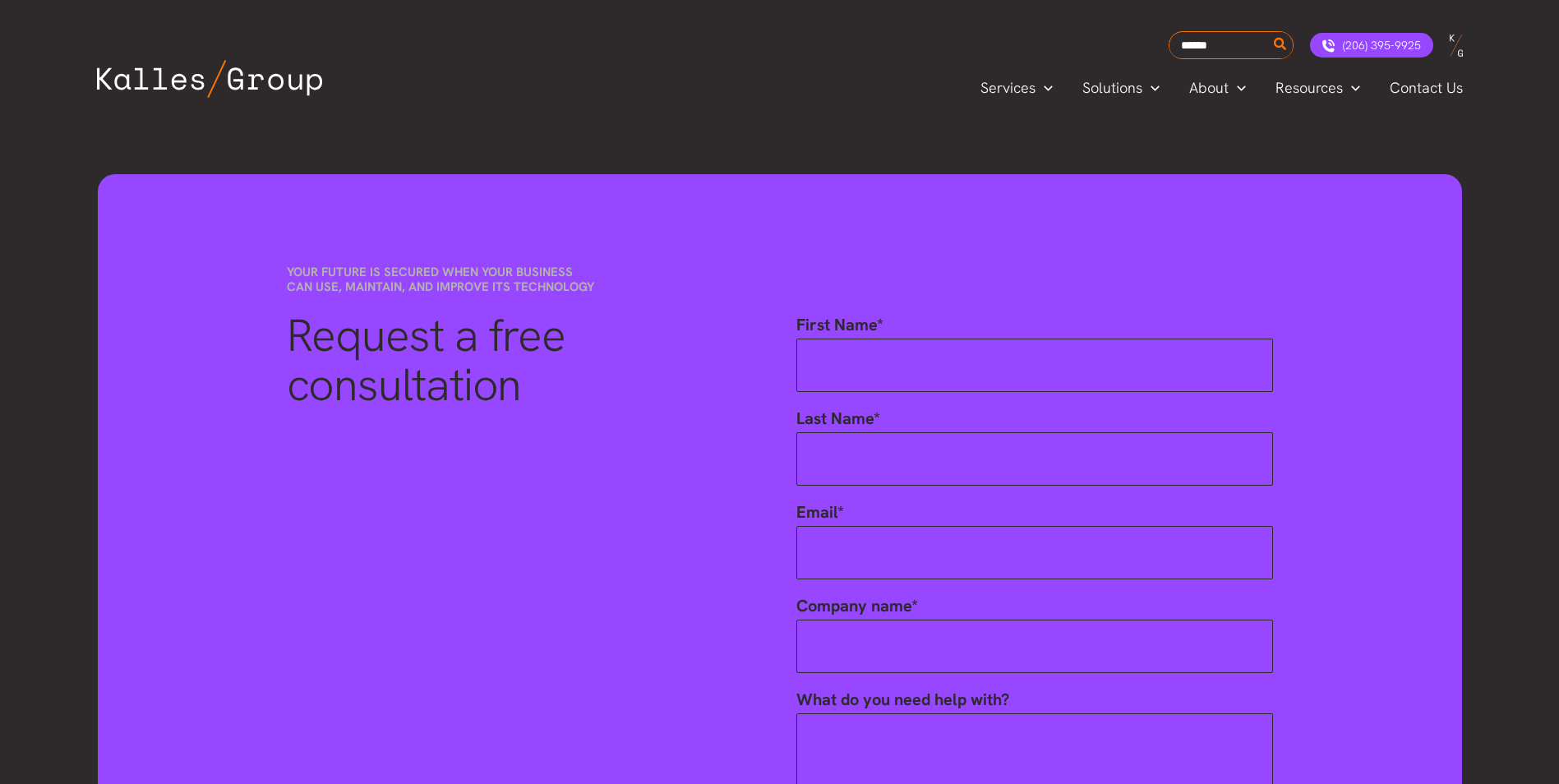
scroll to position [2559, 0]
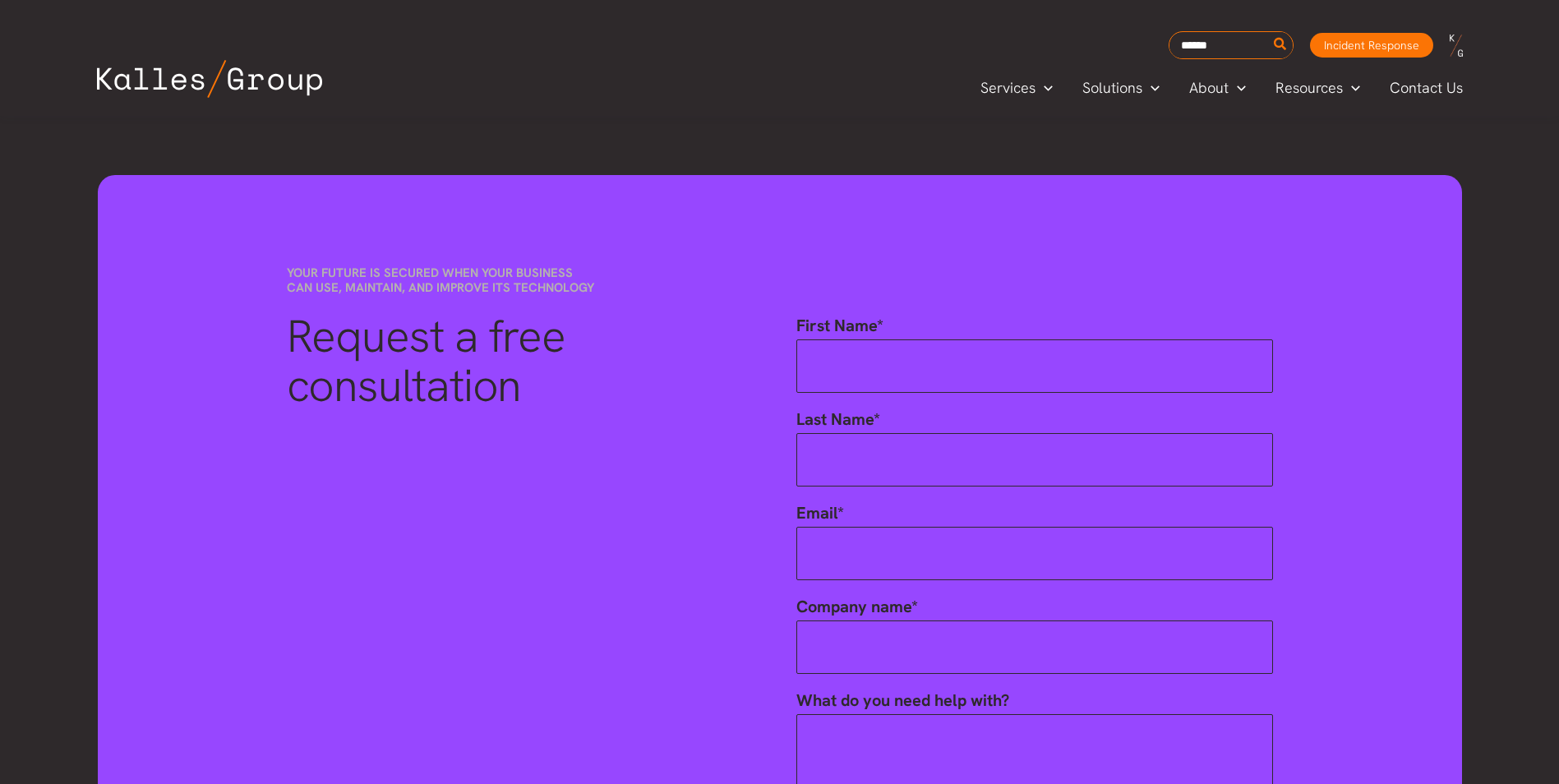
click at [159, 79] on img at bounding box center [210, 79] width 225 height 38
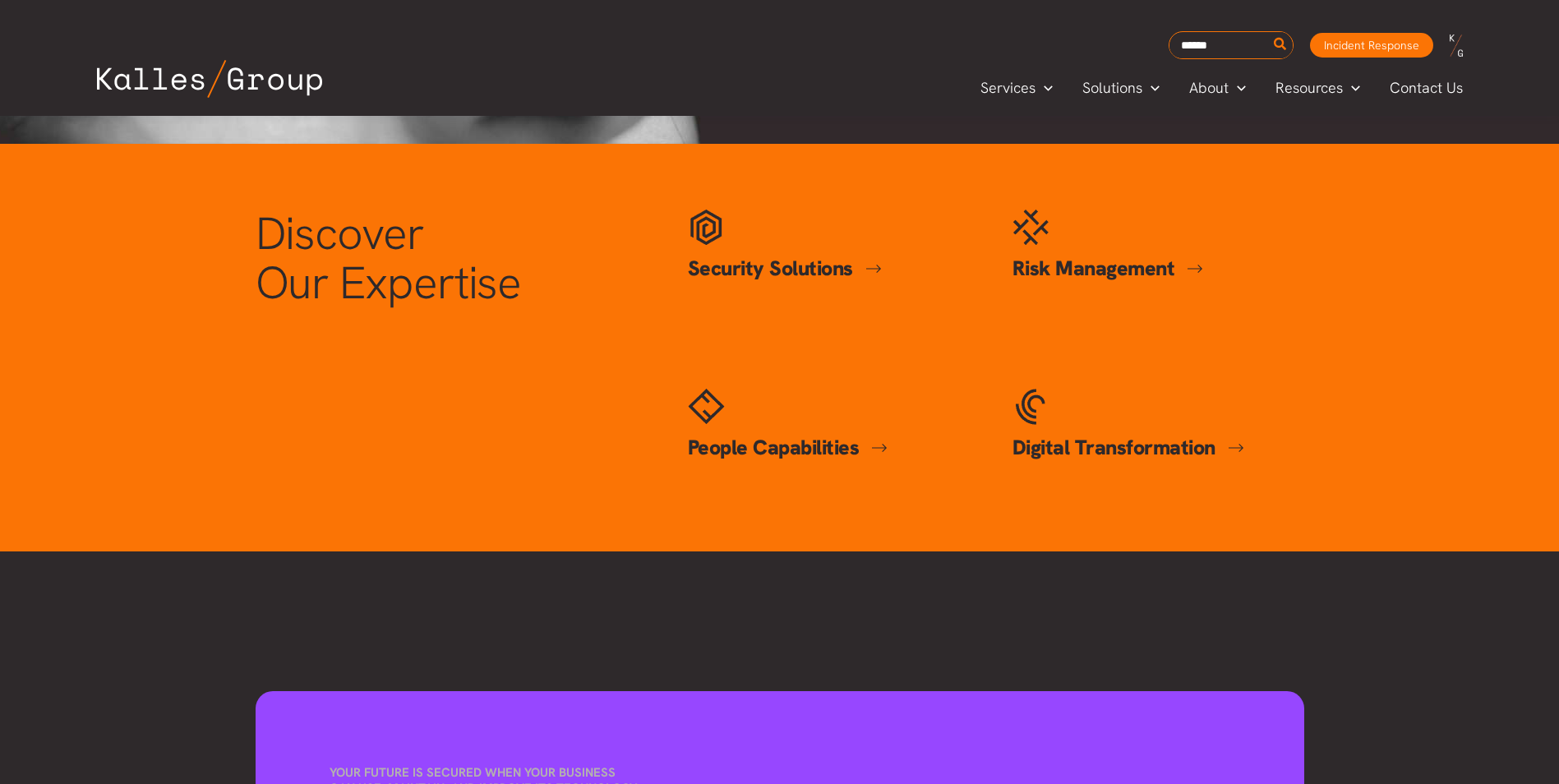
scroll to position [657, 0]
click at [873, 274] on link "Security Solutions" at bounding box center [784, 269] width 194 height 27
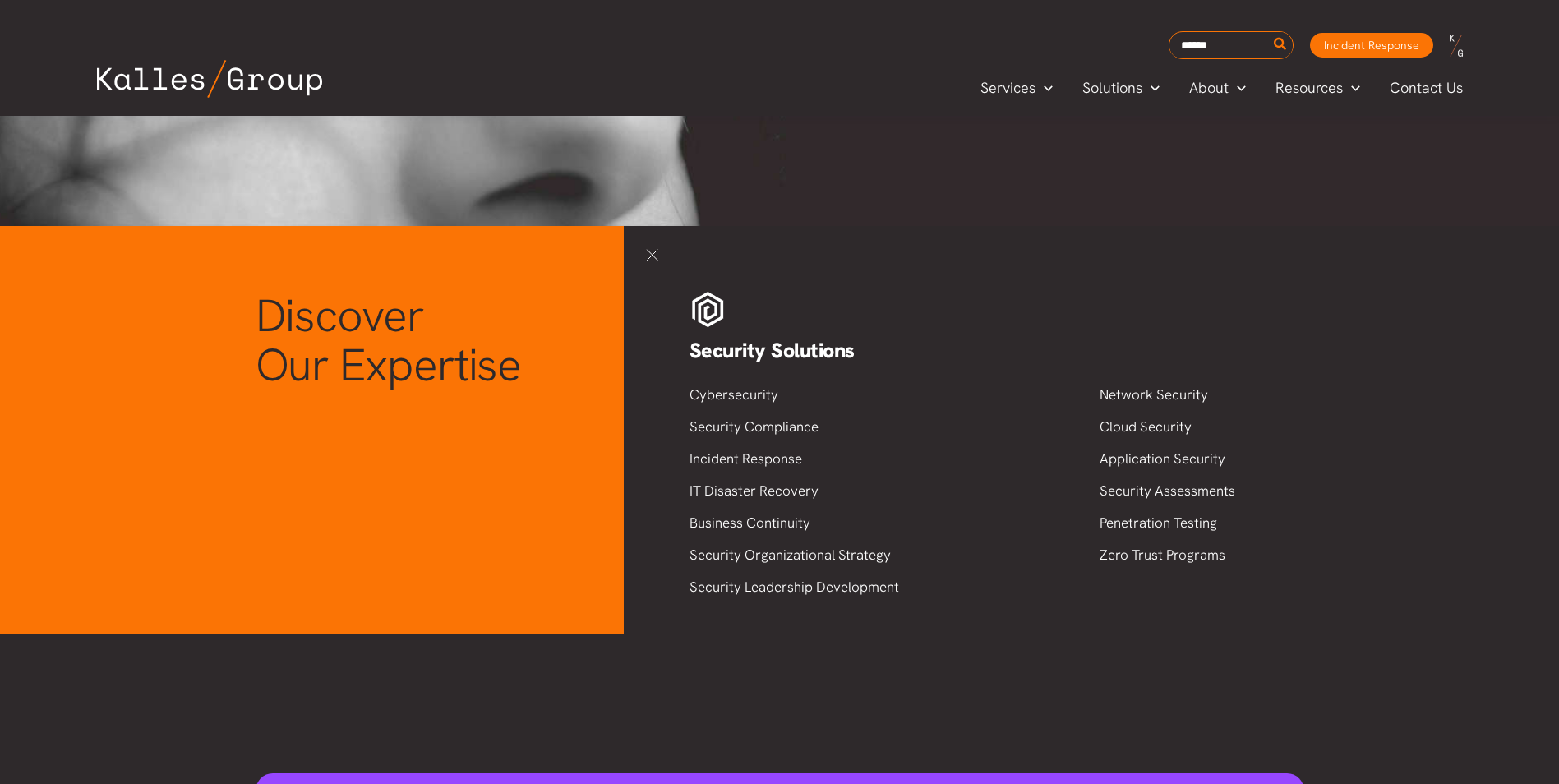
scroll to position [575, 0]
click at [656, 253] on link at bounding box center [652, 254] width 24 height 24
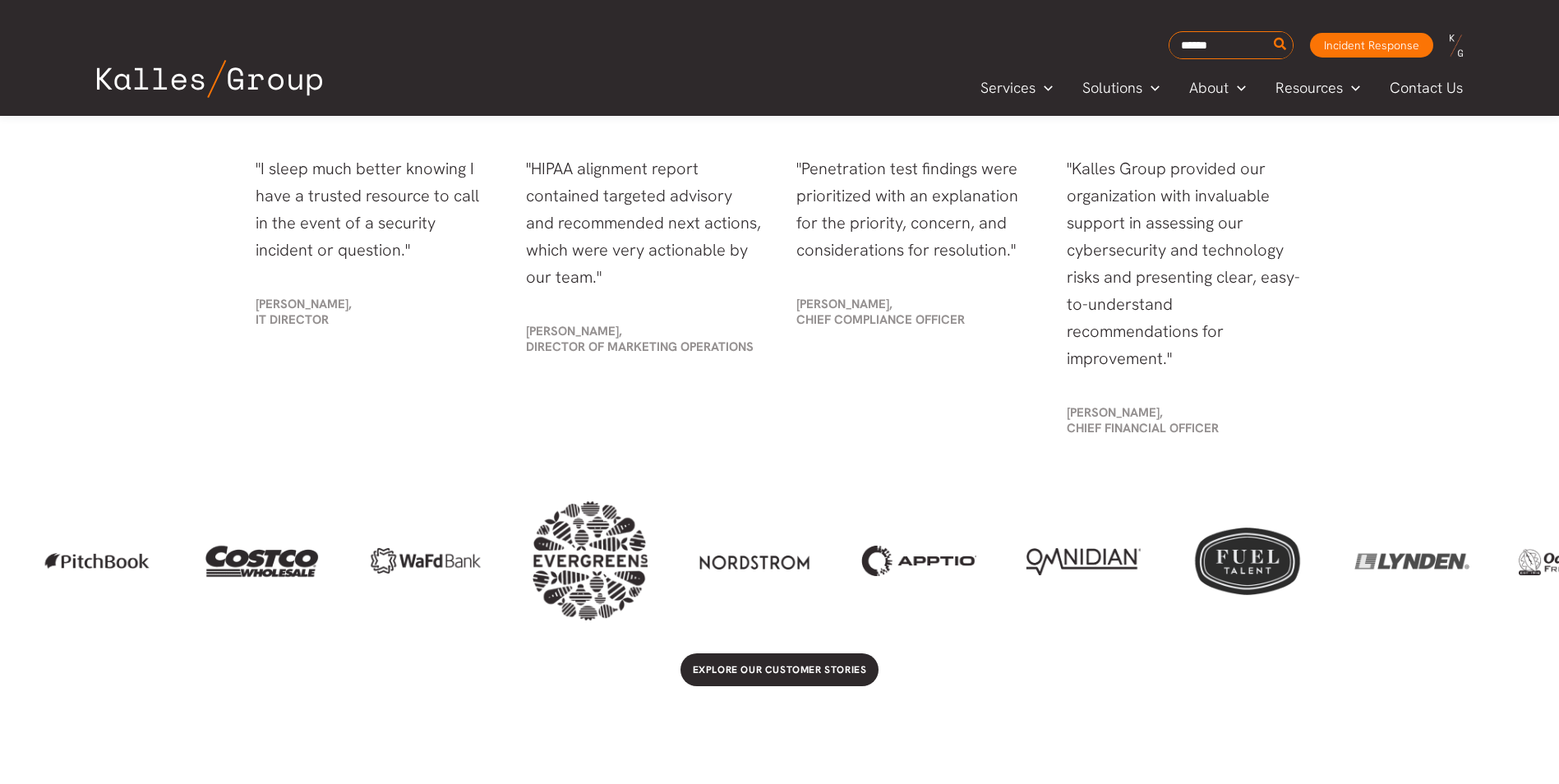
scroll to position [3040, 0]
click at [769, 570] on div at bounding box center [754, 562] width 115 height 27
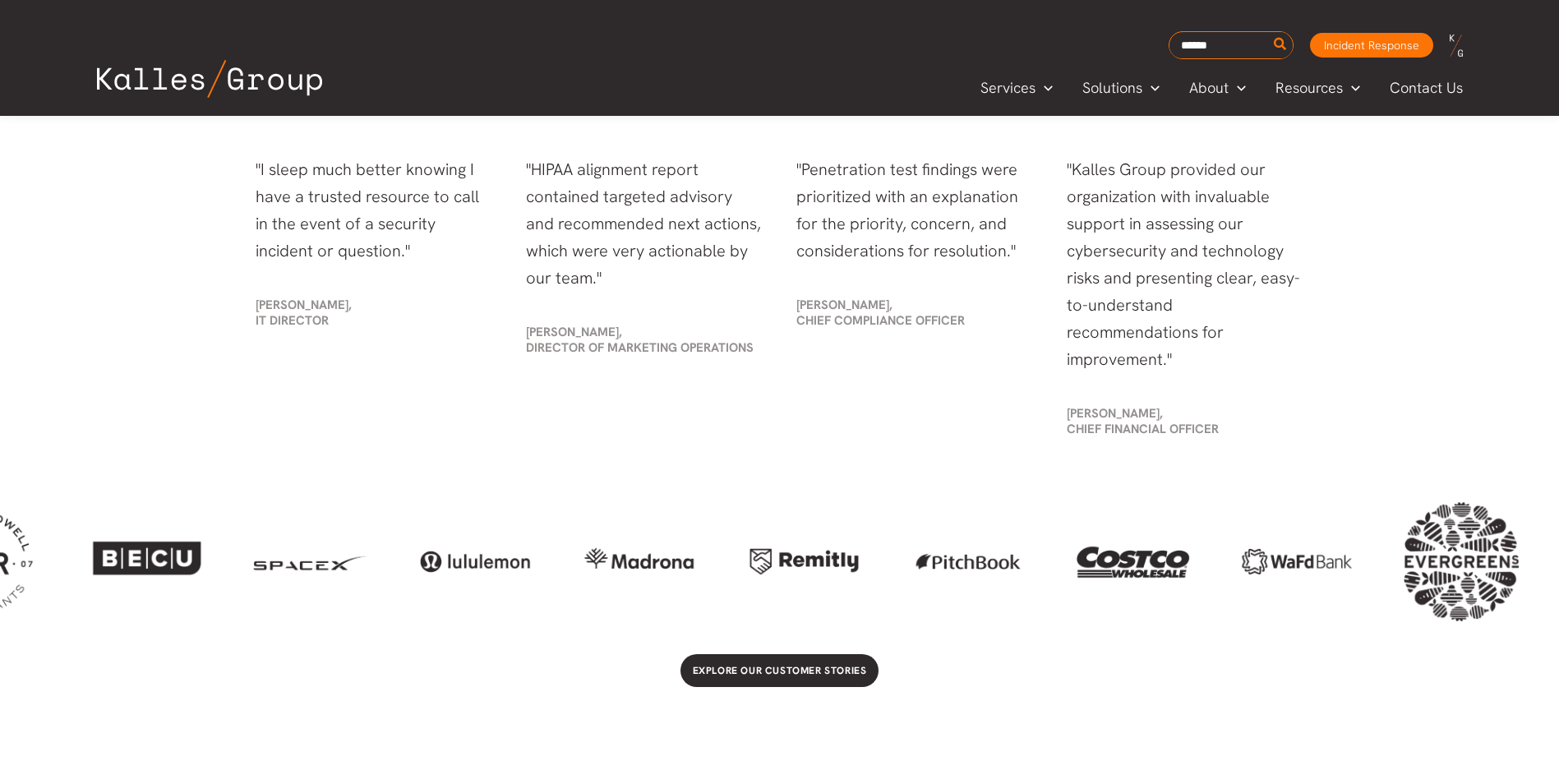
drag, startPoint x: 539, startPoint y: 571, endPoint x: 1571, endPoint y: 577, distance: 1032.0
click at [1519, 579] on div at bounding box center [1461, 561] width 115 height 119
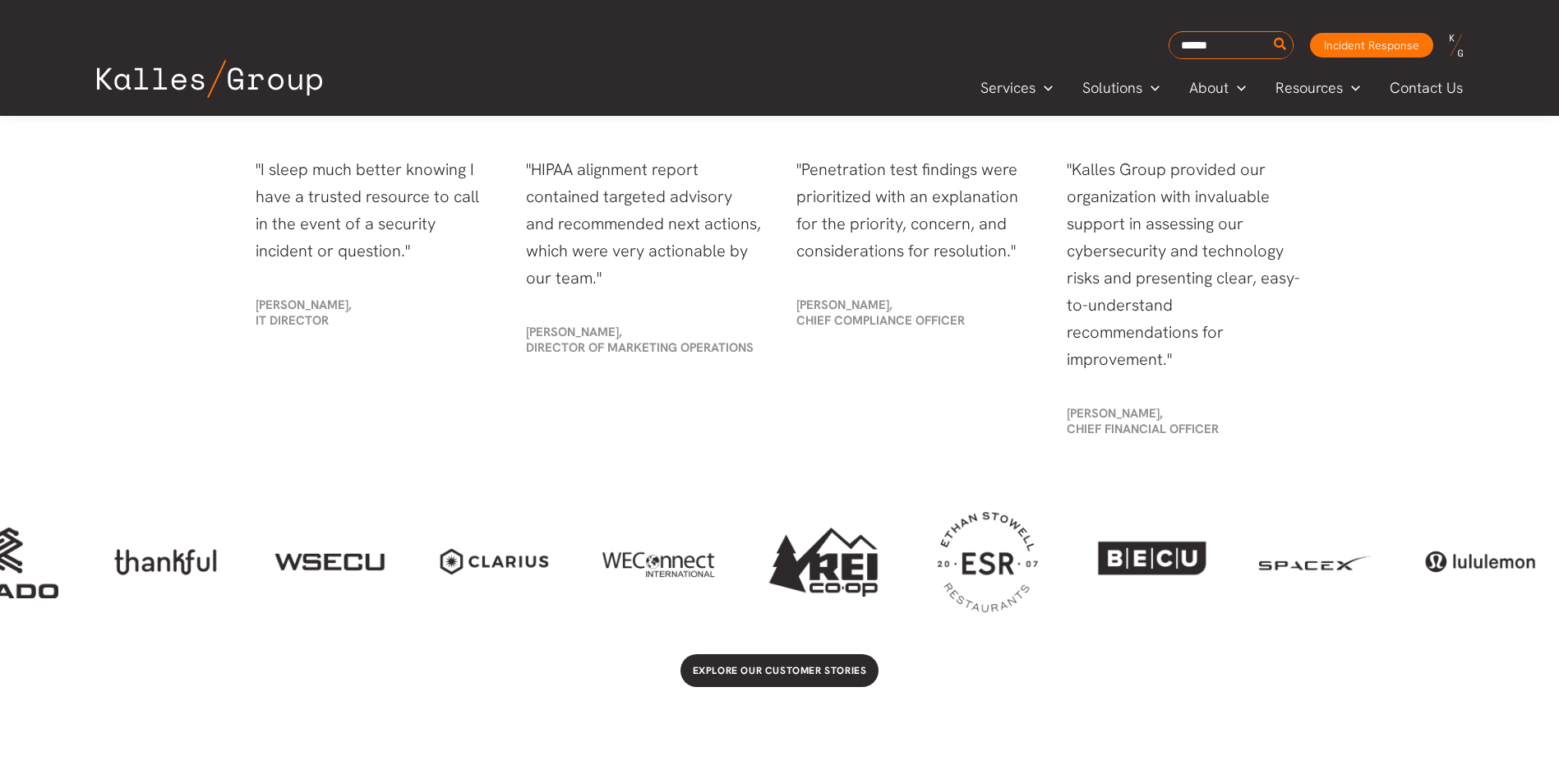
scroll to position [0, 0]
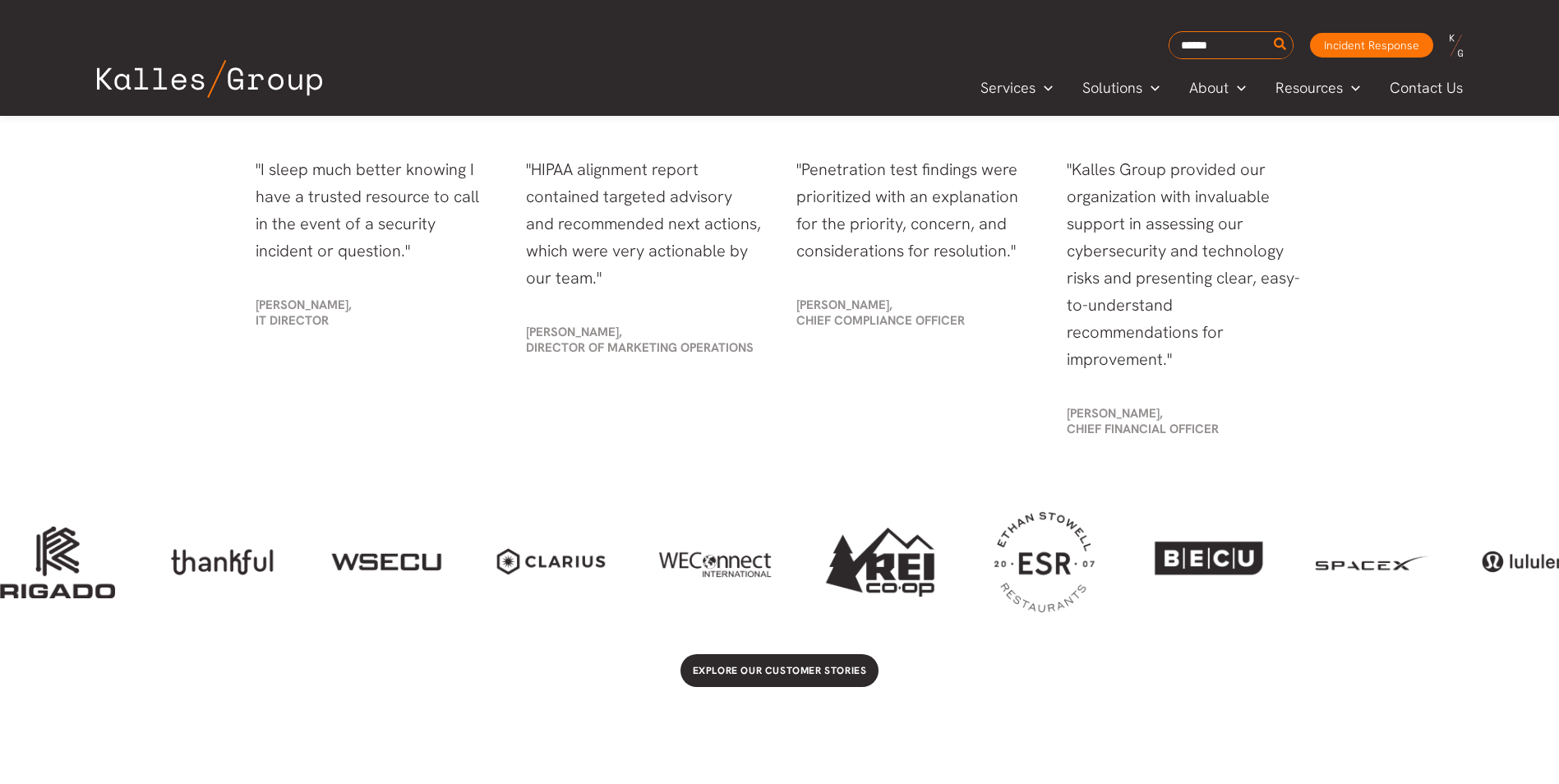
drag, startPoint x: 191, startPoint y: 554, endPoint x: 2276, endPoint y: 539, distance: 2085.1
drag, startPoint x: 116, startPoint y: 566, endPoint x: 1226, endPoint y: 570, distance: 1110.0
click at [1228, 570] on div at bounding box center [779, 561] width 1559 height 119
drag, startPoint x: 324, startPoint y: 563, endPoint x: 524, endPoint y: 562, distance: 200.0
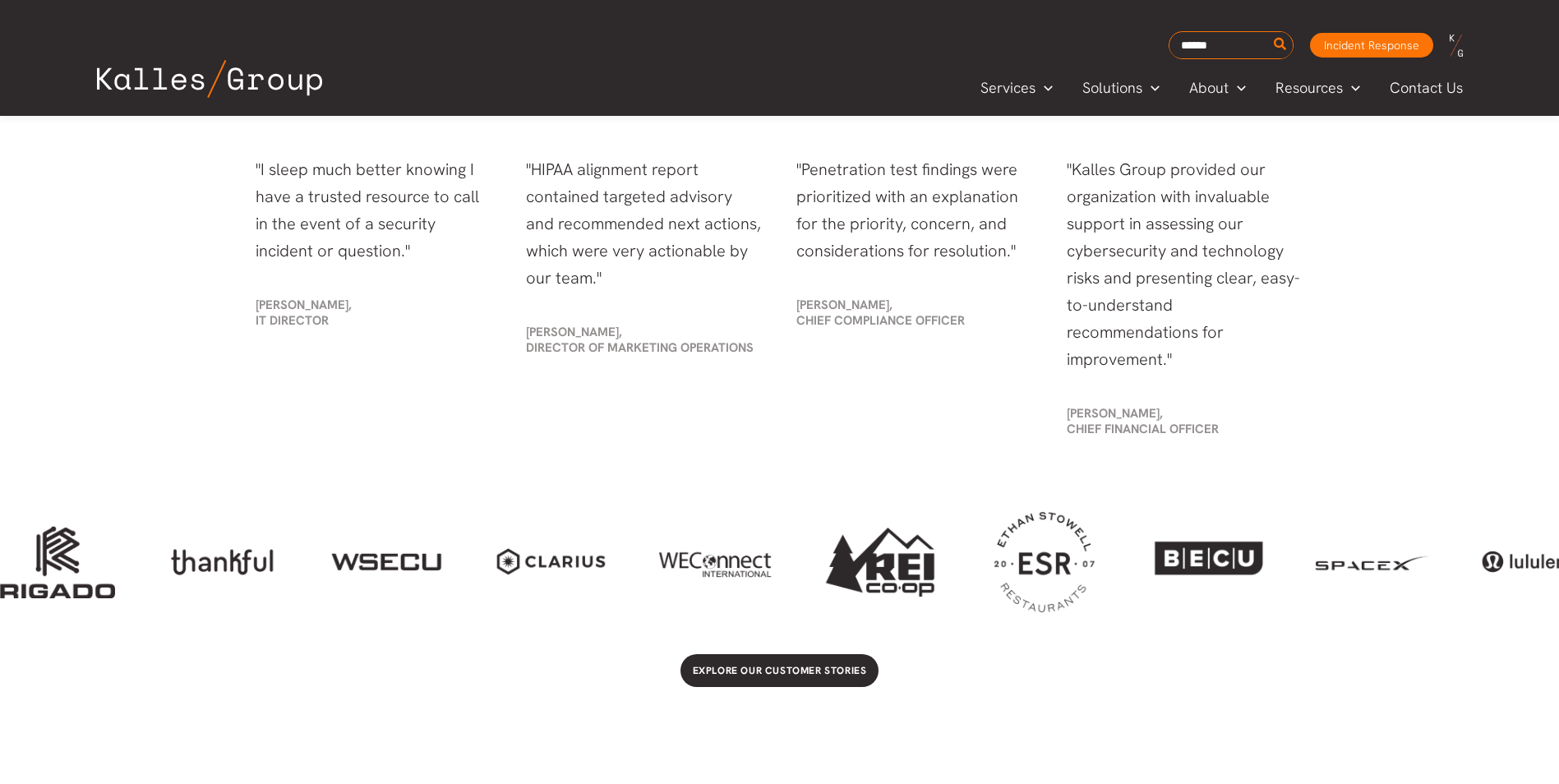
click at [524, 562] on div at bounding box center [779, 561] width 1559 height 119
drag, startPoint x: 524, startPoint y: 562, endPoint x: 792, endPoint y: 562, distance: 268.0
click at [790, 563] on div at bounding box center [779, 561] width 1559 height 119
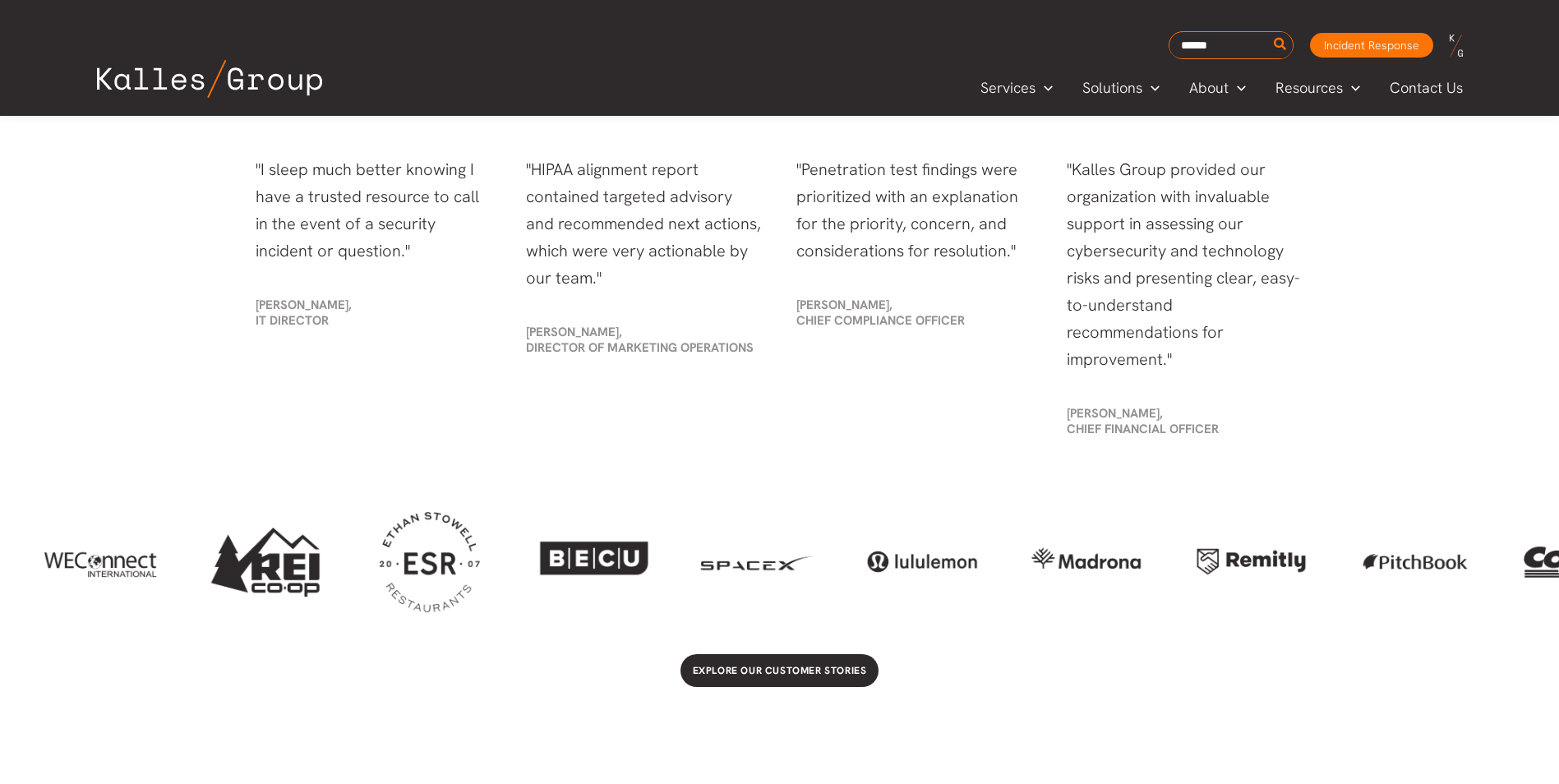
drag, startPoint x: 1169, startPoint y: 570, endPoint x: 490, endPoint y: 570, distance: 679.0
click at [536, 576] on div at bounding box center [593, 561] width 115 height 78
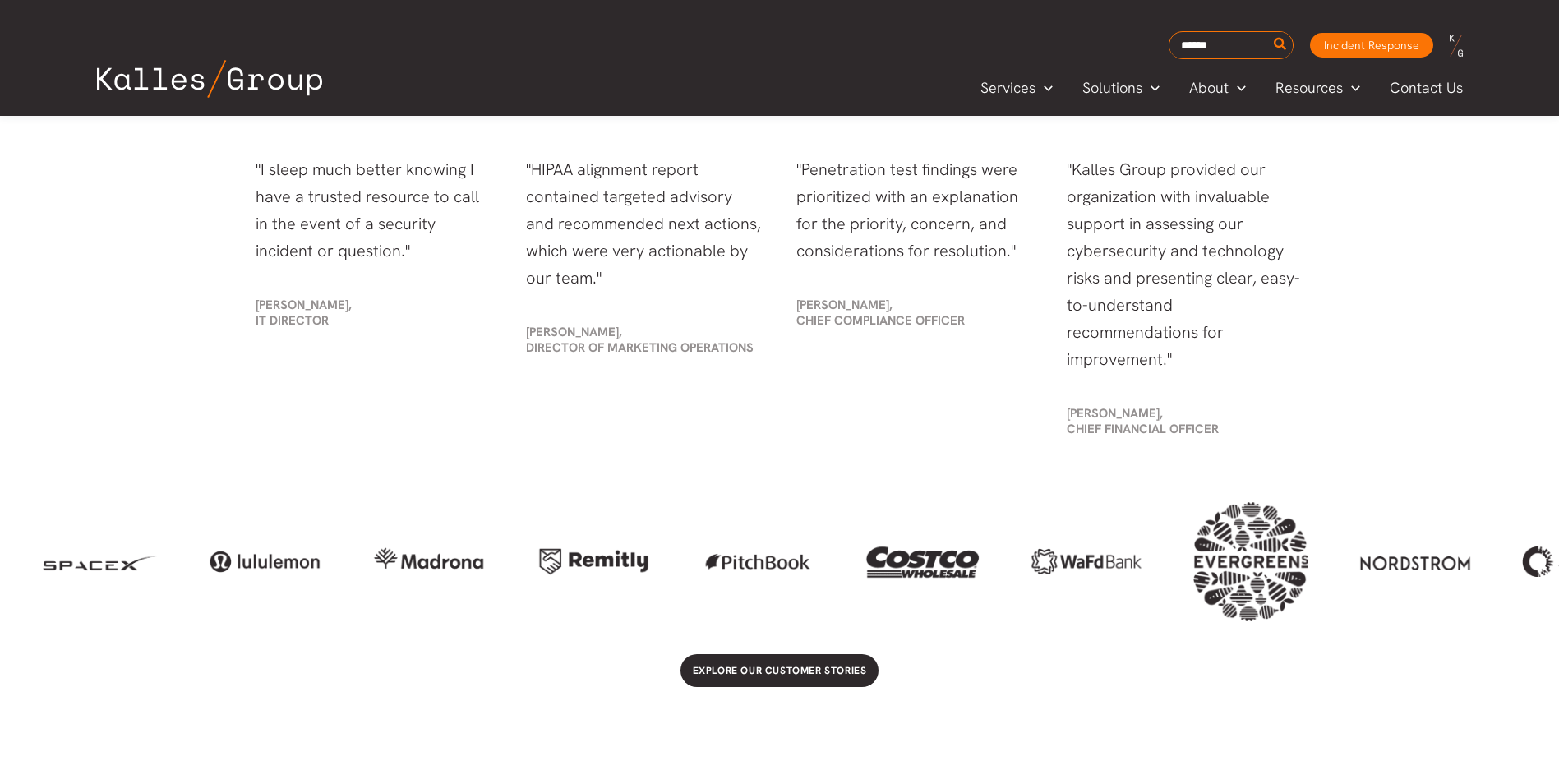
scroll to position [0, 1260]
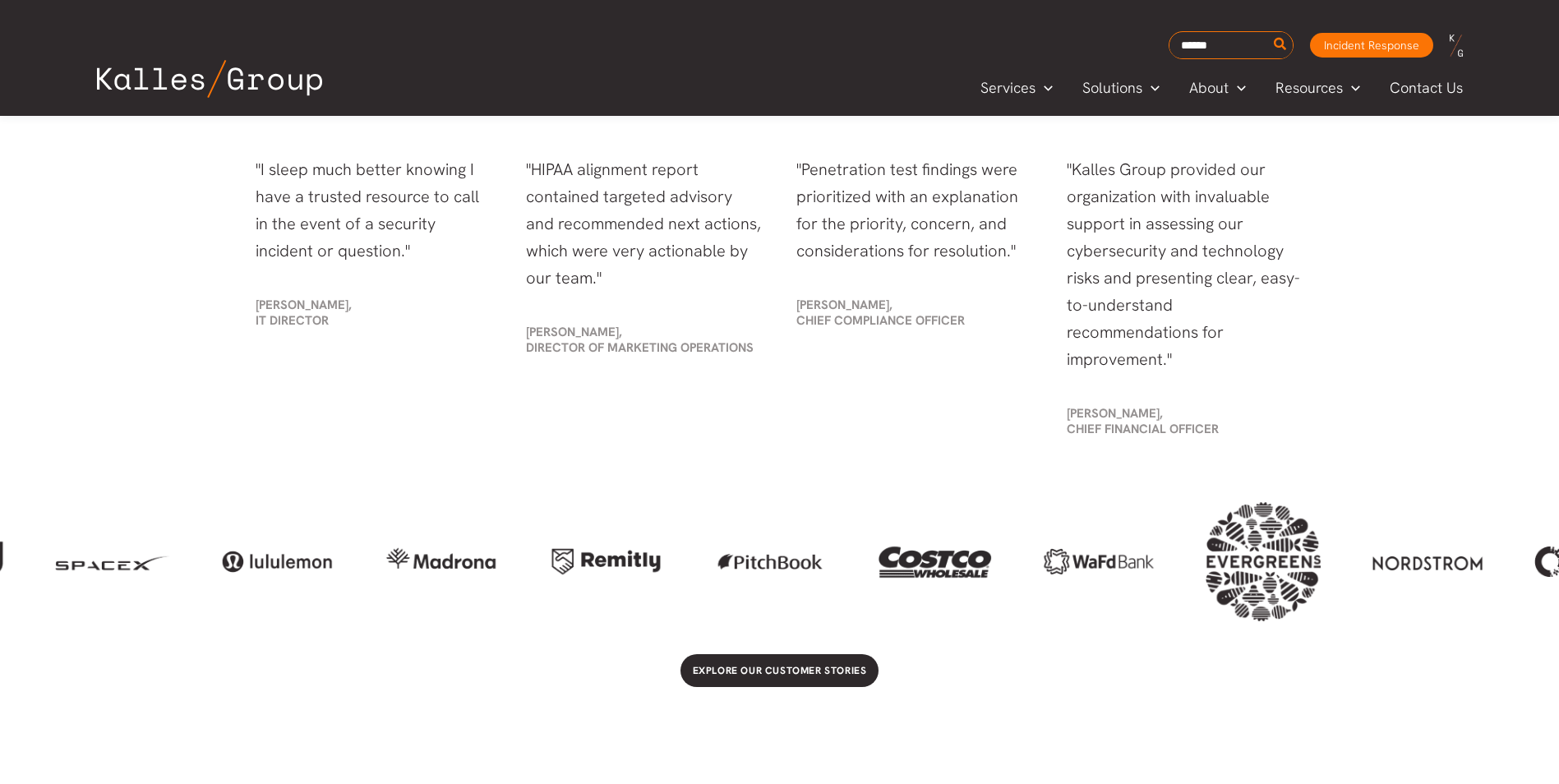
drag, startPoint x: 1149, startPoint y: 555, endPoint x: 532, endPoint y: 603, distance: 618.9
click at [532, 603] on div at bounding box center [779, 561] width 1559 height 119
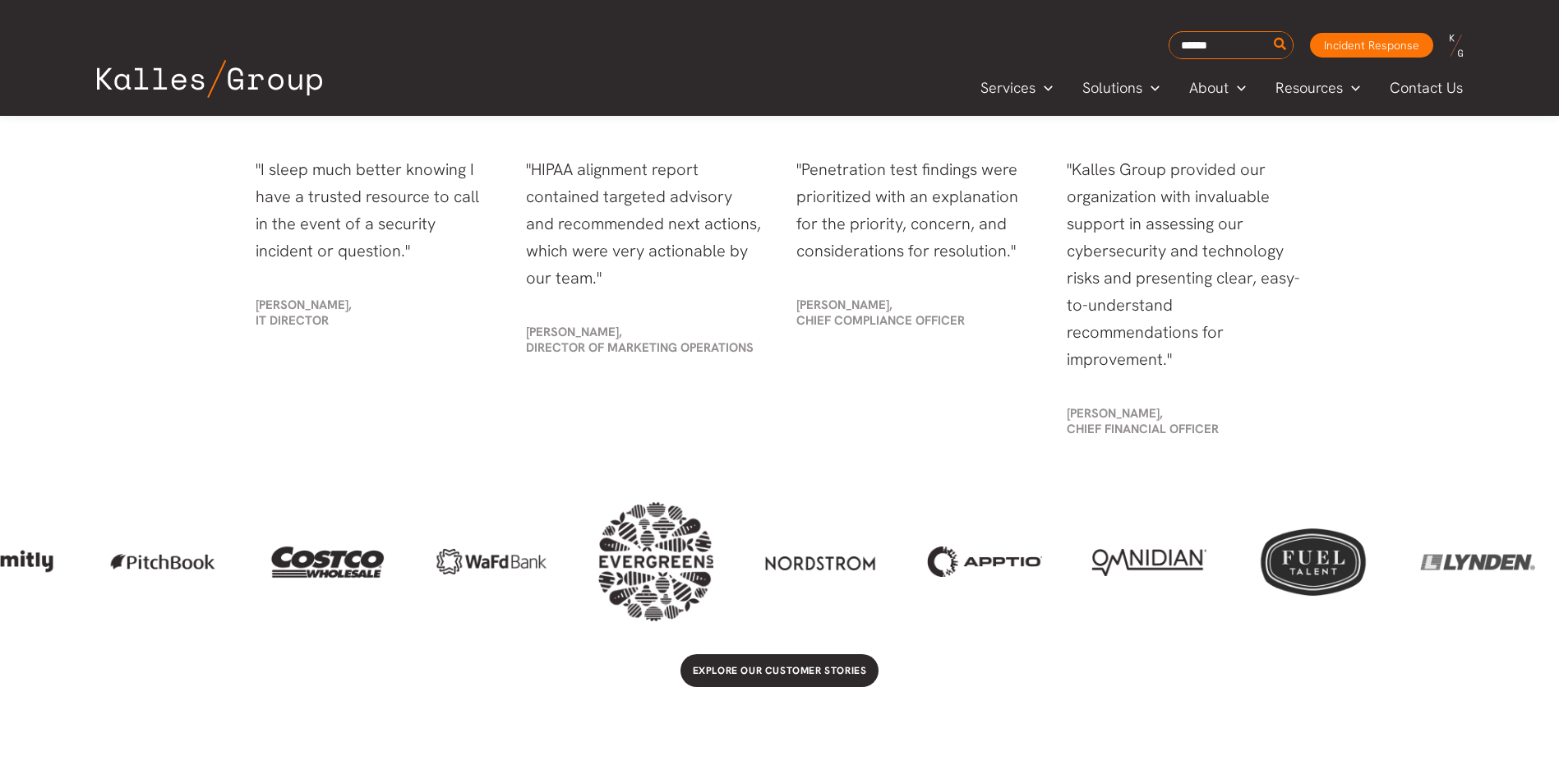
drag, startPoint x: 1146, startPoint y: 560, endPoint x: 536, endPoint y: 621, distance: 613.0
click at [536, 621] on div at bounding box center [779, 561] width 1559 height 119
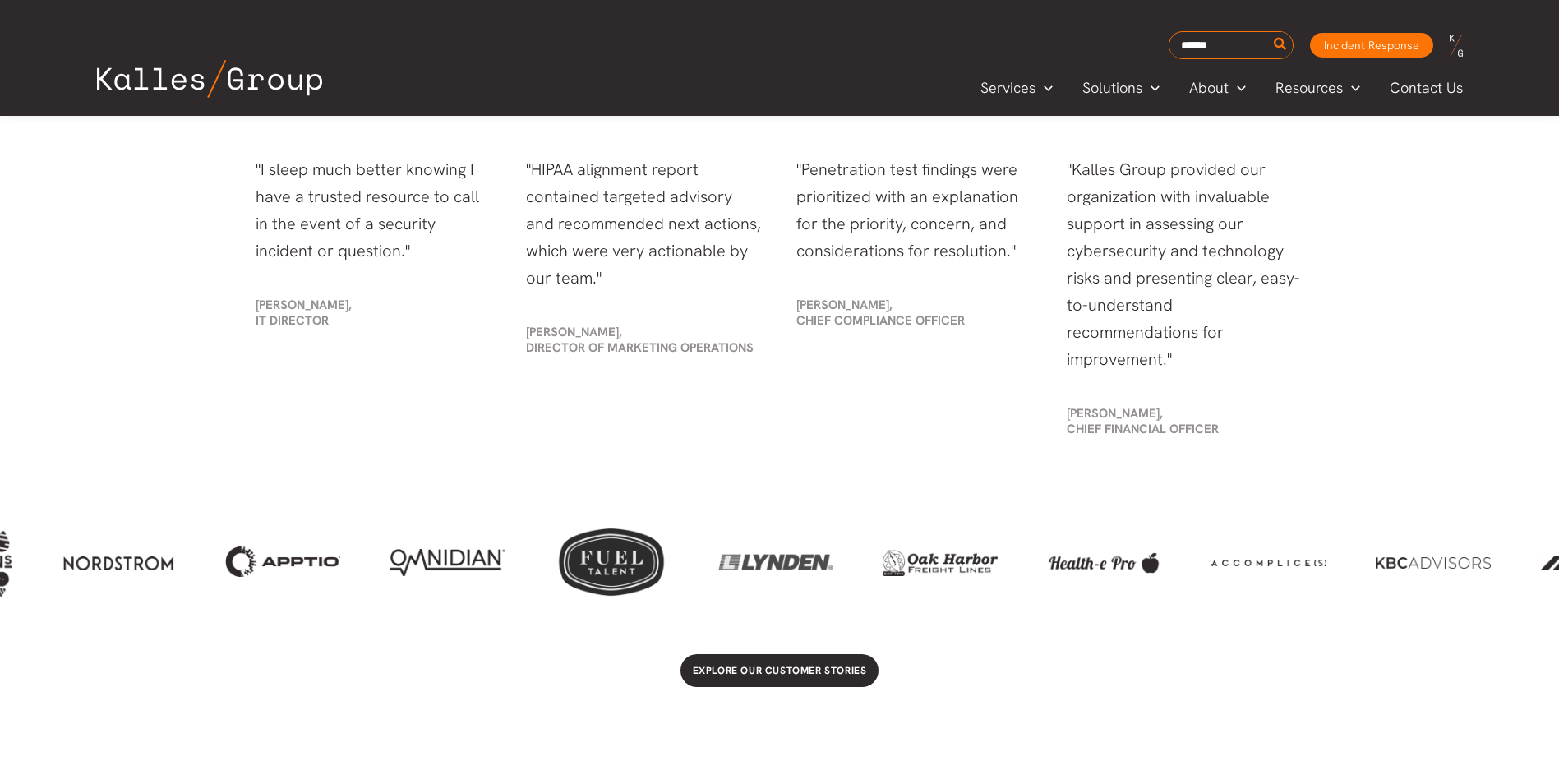
drag, startPoint x: 1088, startPoint y: 569, endPoint x: 396, endPoint y: 595, distance: 692.5
click at [396, 595] on div at bounding box center [779, 561] width 1559 height 119
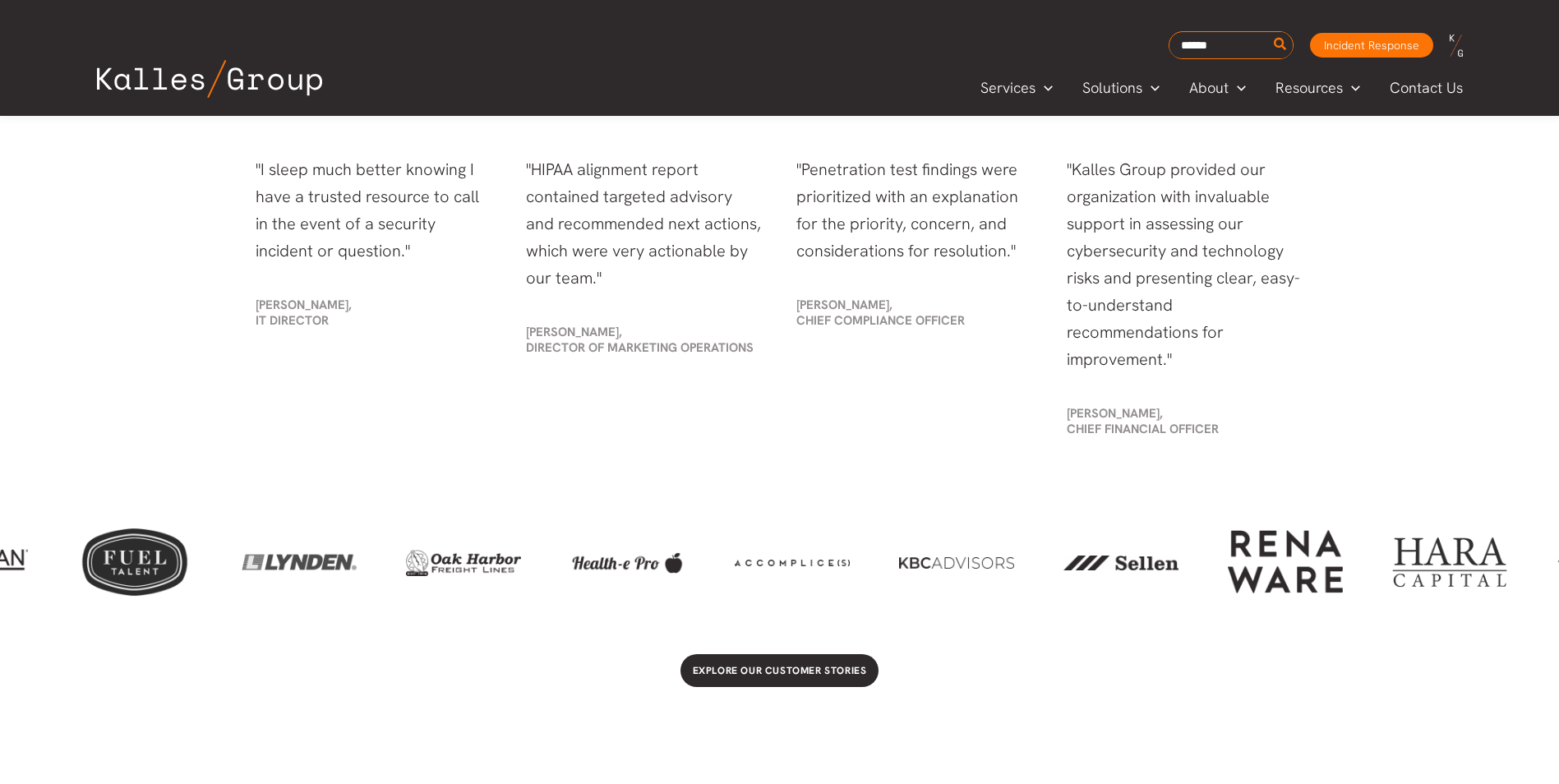
drag, startPoint x: 1185, startPoint y: 569, endPoint x: 708, endPoint y: 586, distance: 477.3
click at [708, 586] on div at bounding box center [779, 561] width 1559 height 119
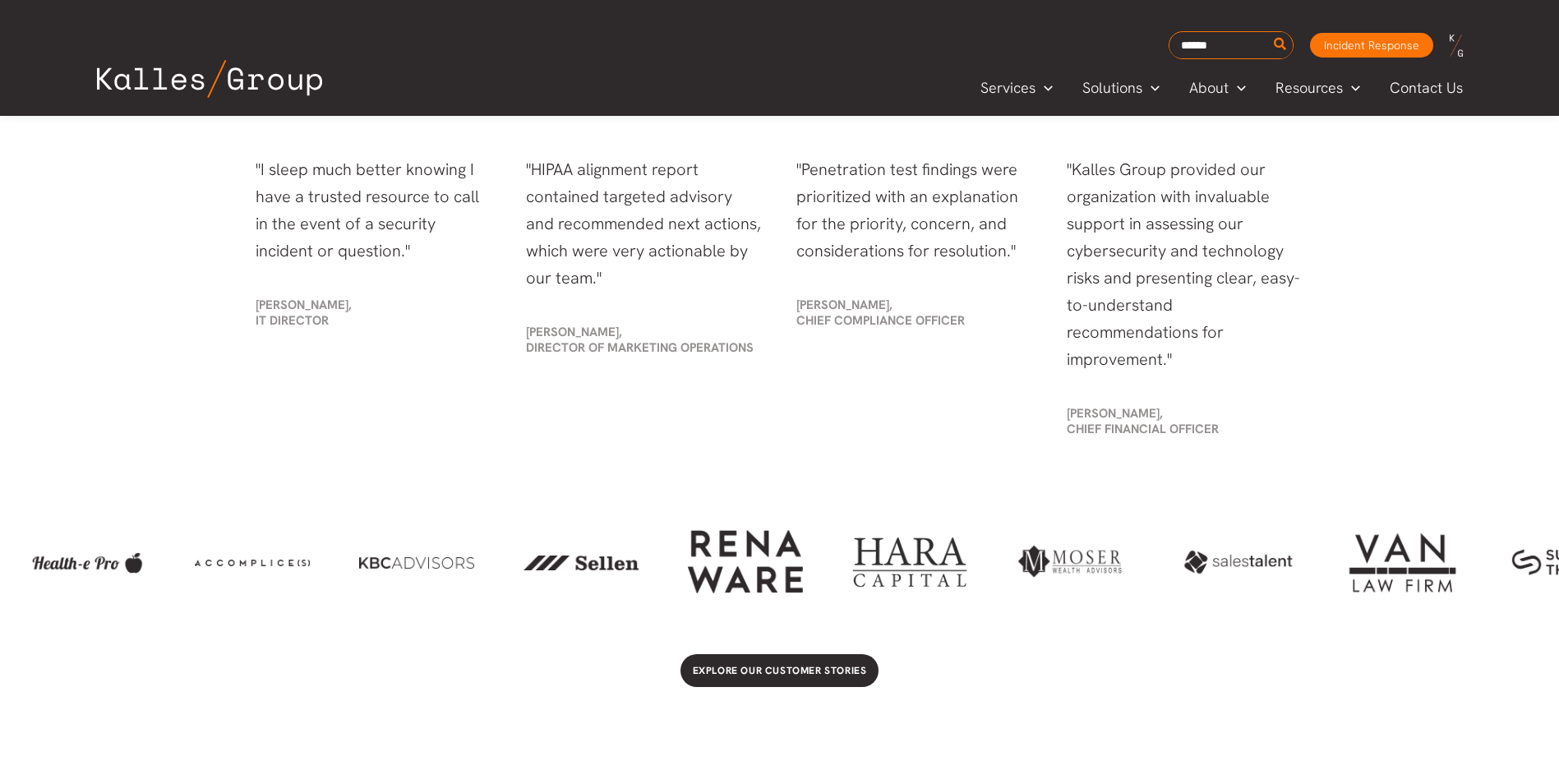
drag, startPoint x: 1401, startPoint y: 560, endPoint x: 939, endPoint y: 572, distance: 462.2
click at [939, 572] on div at bounding box center [909, 562] width 115 height 69
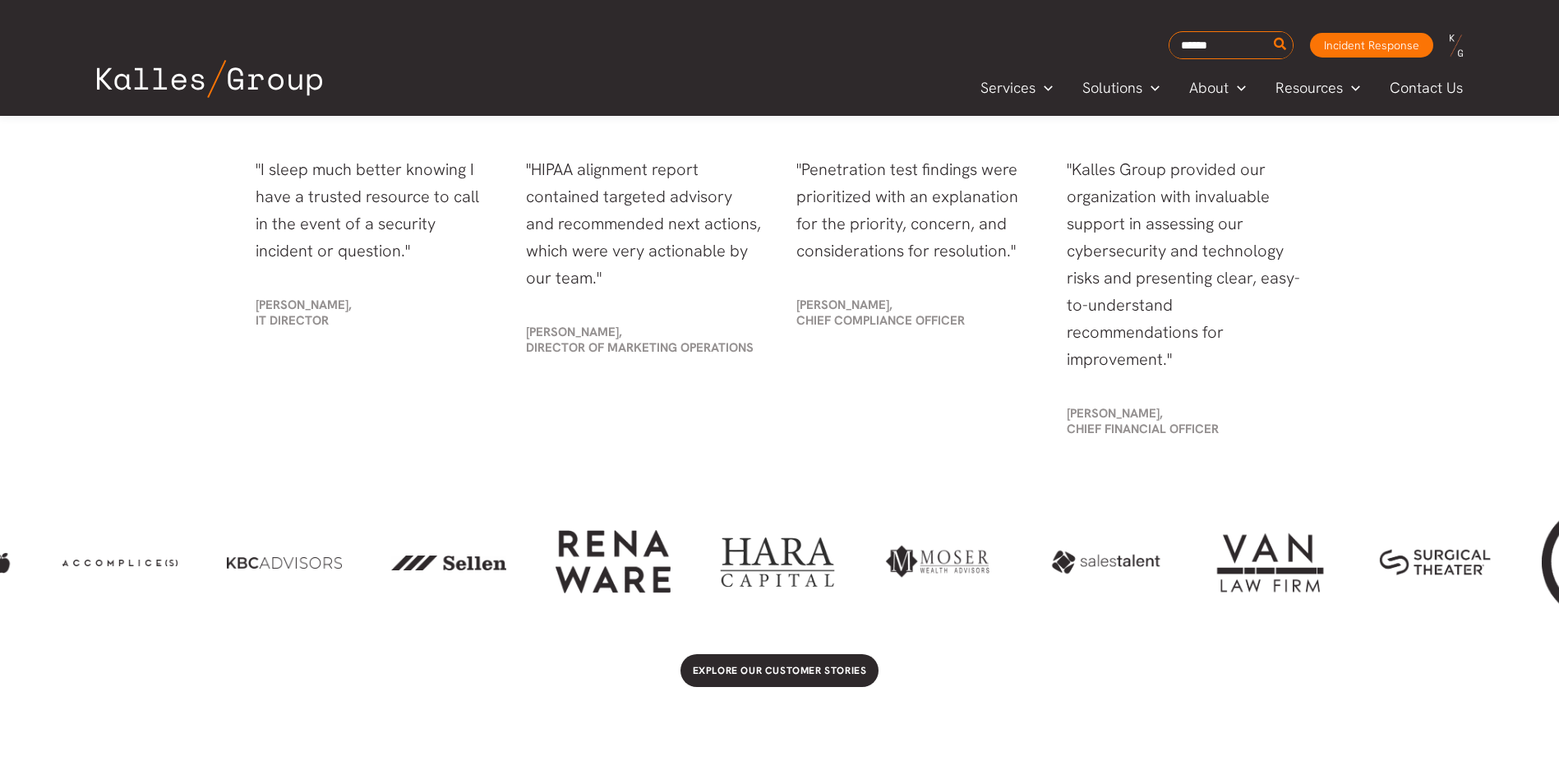
scroll to position [0, 3866]
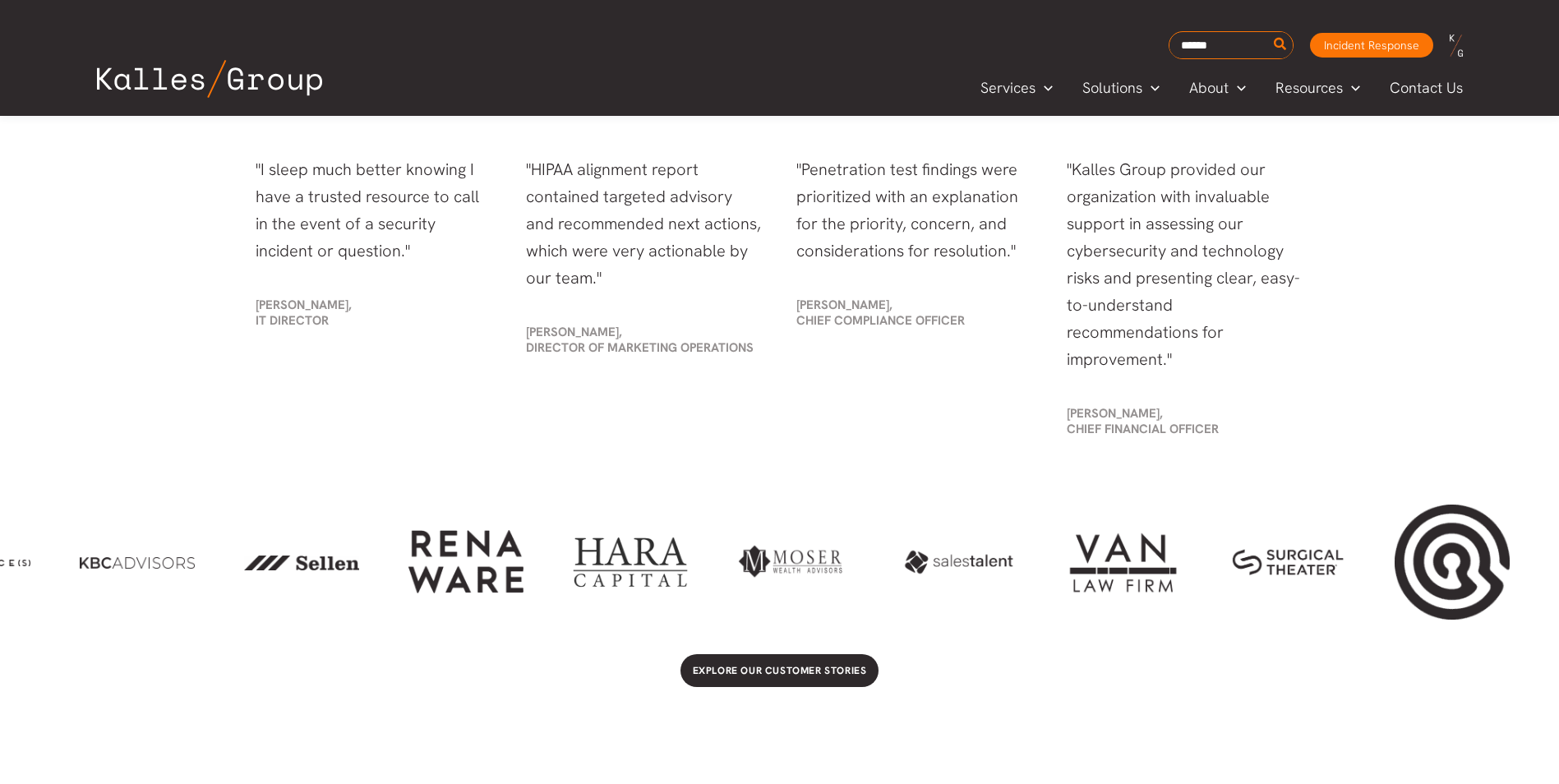
drag, startPoint x: 1367, startPoint y: 569, endPoint x: 688, endPoint y: 576, distance: 679.0
click at [688, 576] on div at bounding box center [779, 561] width 1559 height 119
drag, startPoint x: 1190, startPoint y: 554, endPoint x: 1080, endPoint y: 553, distance: 110.0
click at [1080, 553] on div at bounding box center [779, 561] width 1559 height 119
click at [1440, 560] on div at bounding box center [1452, 562] width 115 height 115
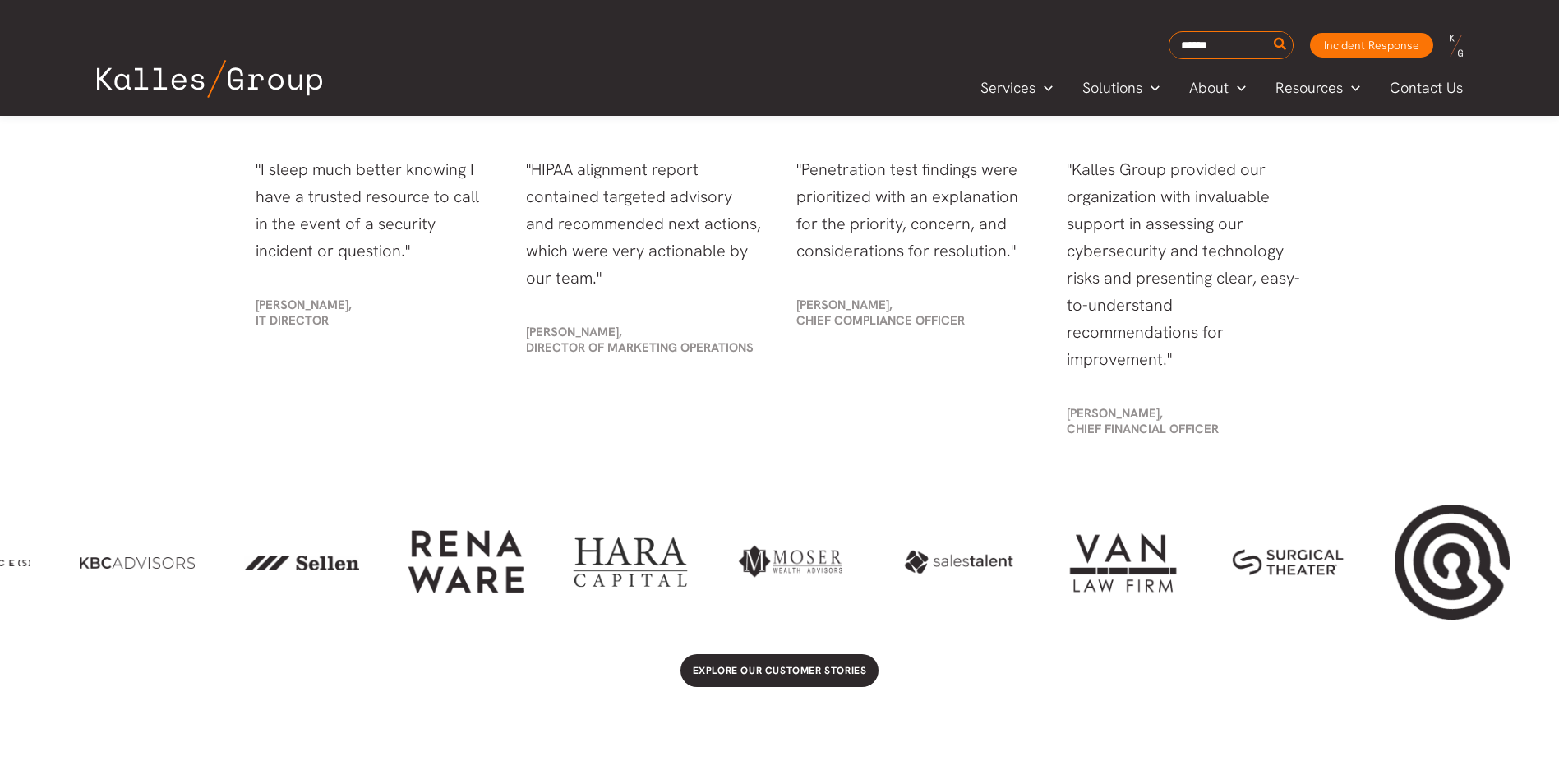
click at [1463, 563] on div at bounding box center [1452, 562] width 115 height 115
drag, startPoint x: 1040, startPoint y: 565, endPoint x: 926, endPoint y: 529, distance: 119.5
click at [926, 529] on div at bounding box center [779, 561] width 1559 height 119
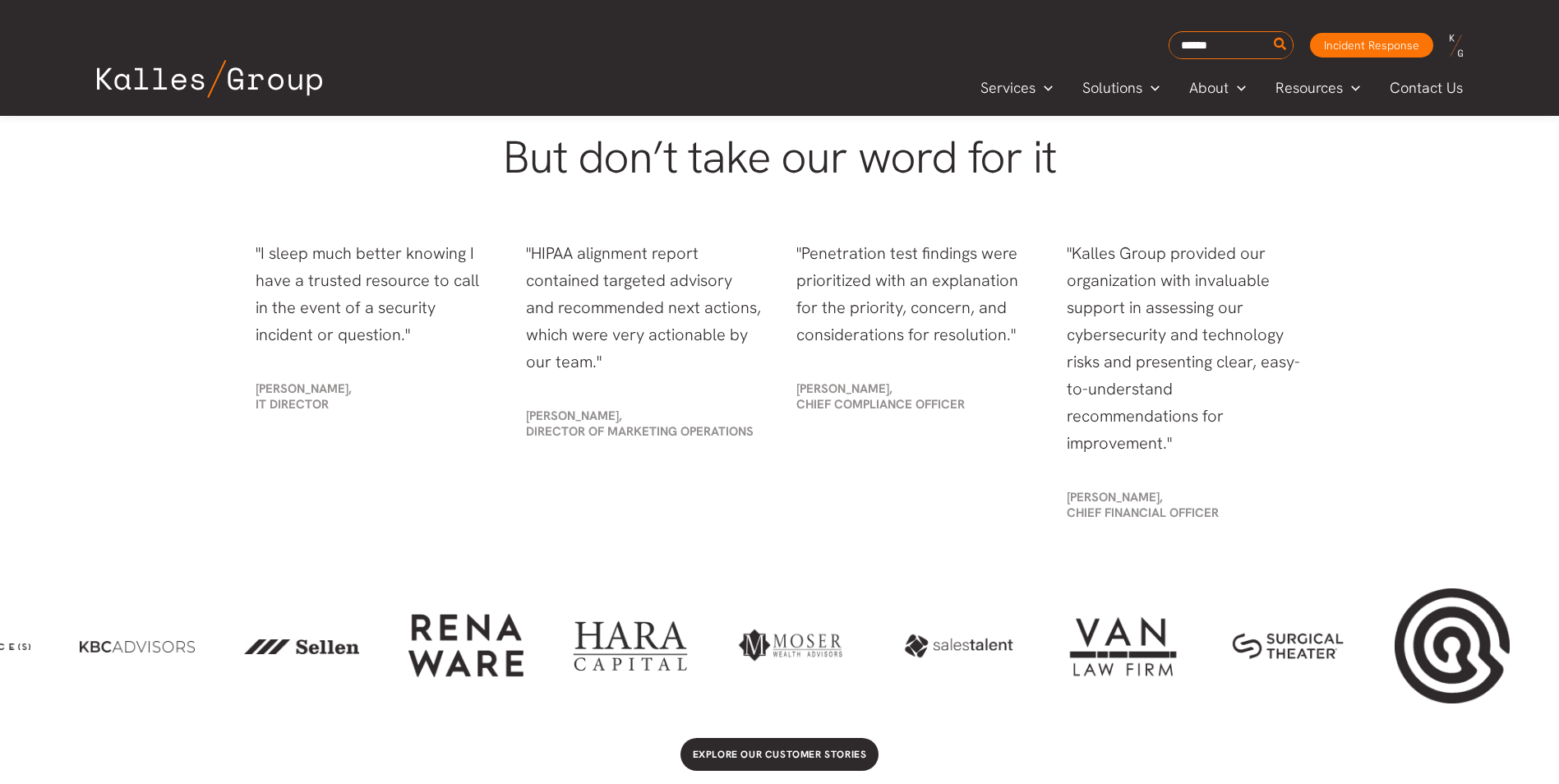
scroll to position [2957, 0]
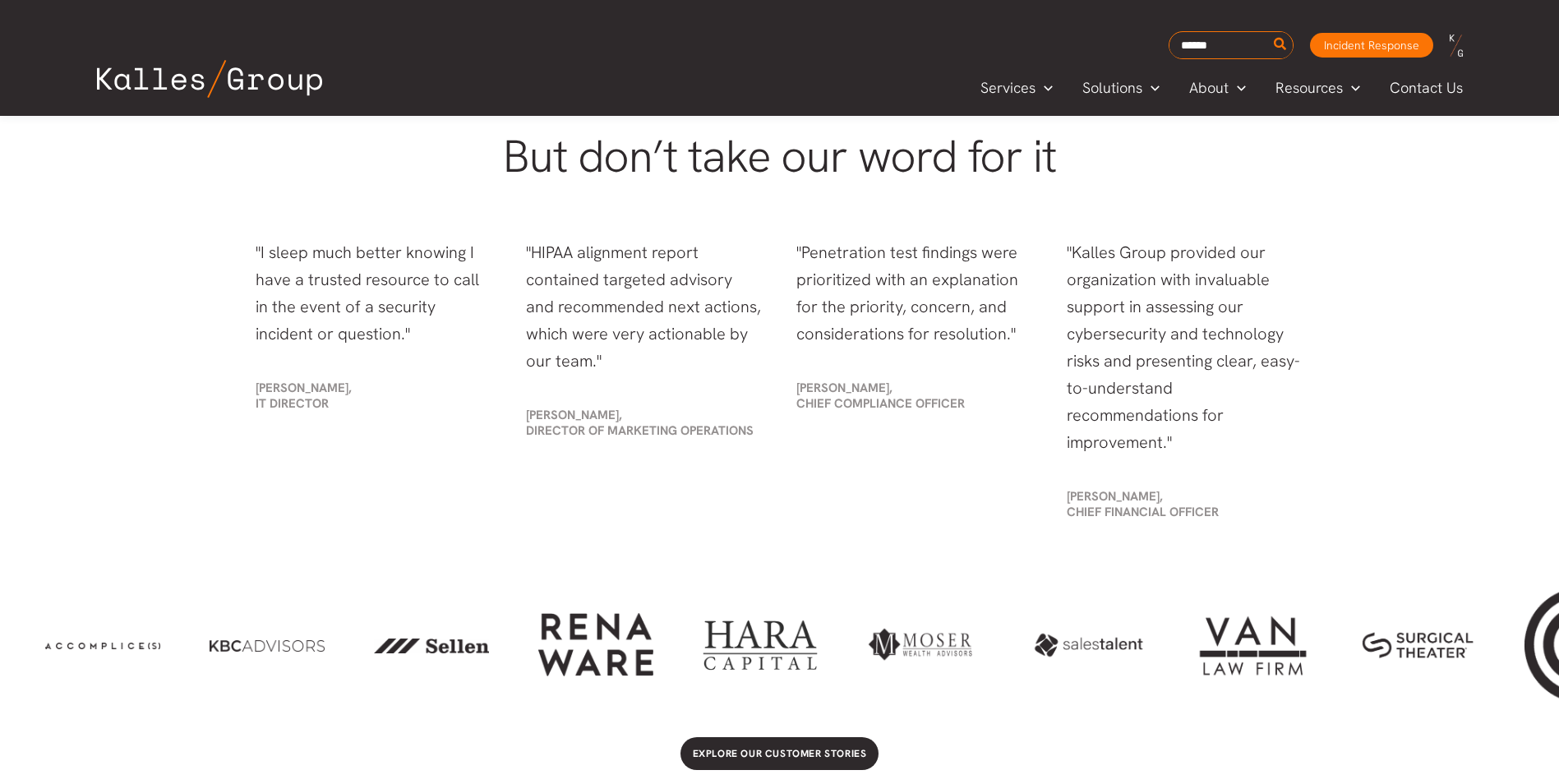
drag, startPoint x: 927, startPoint y: 647, endPoint x: 1071, endPoint y: 645, distance: 144.0
click at [1066, 646] on div at bounding box center [1089, 645] width 115 height 31
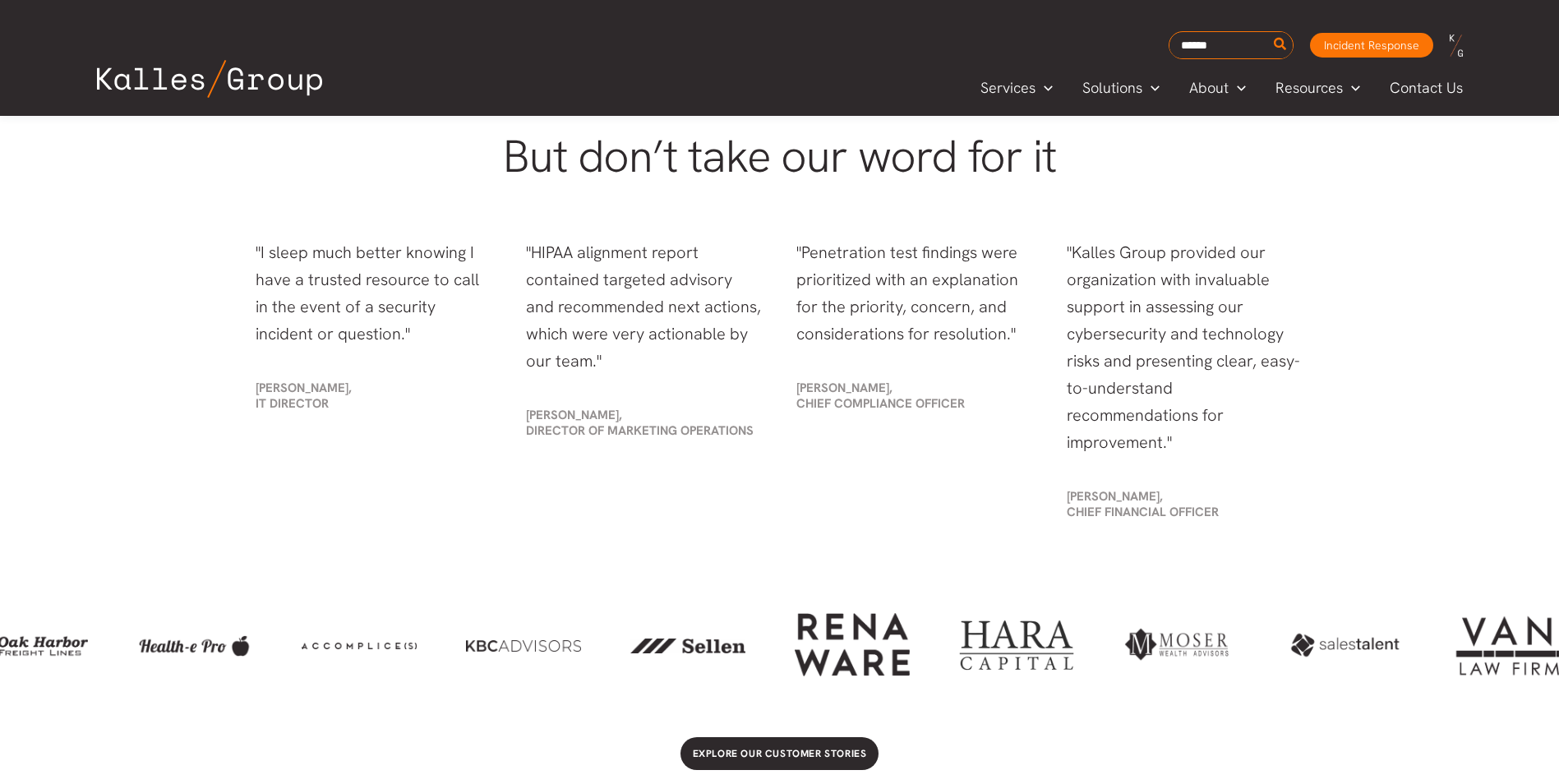
drag, startPoint x: 890, startPoint y: 670, endPoint x: 1139, endPoint y: 665, distance: 249.1
click at [1139, 665] on div at bounding box center [779, 644] width 1559 height 119
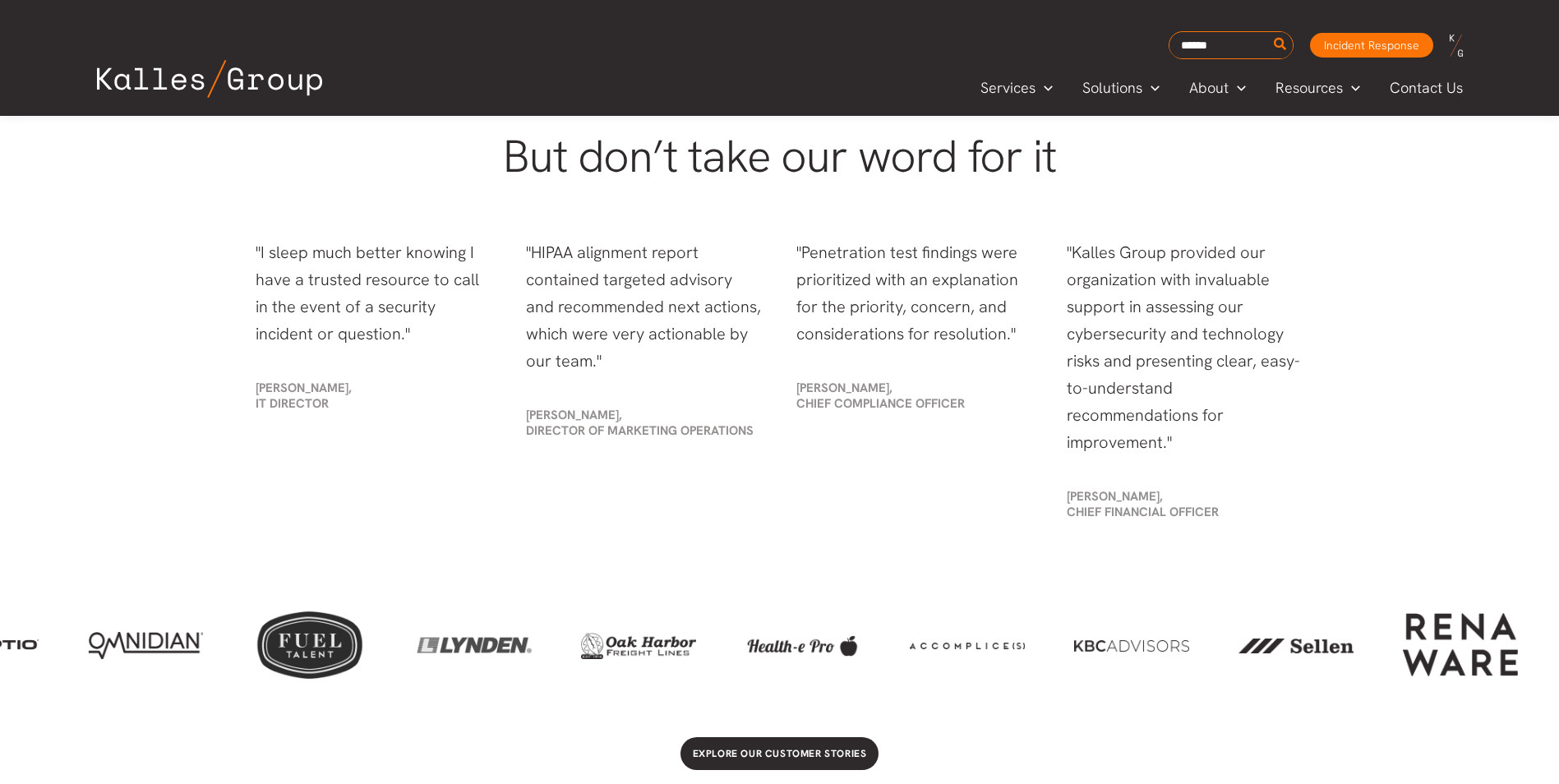
drag, startPoint x: 742, startPoint y: 656, endPoint x: 1344, endPoint y: 652, distance: 602.0
click at [1351, 650] on div at bounding box center [1295, 645] width 115 height 27
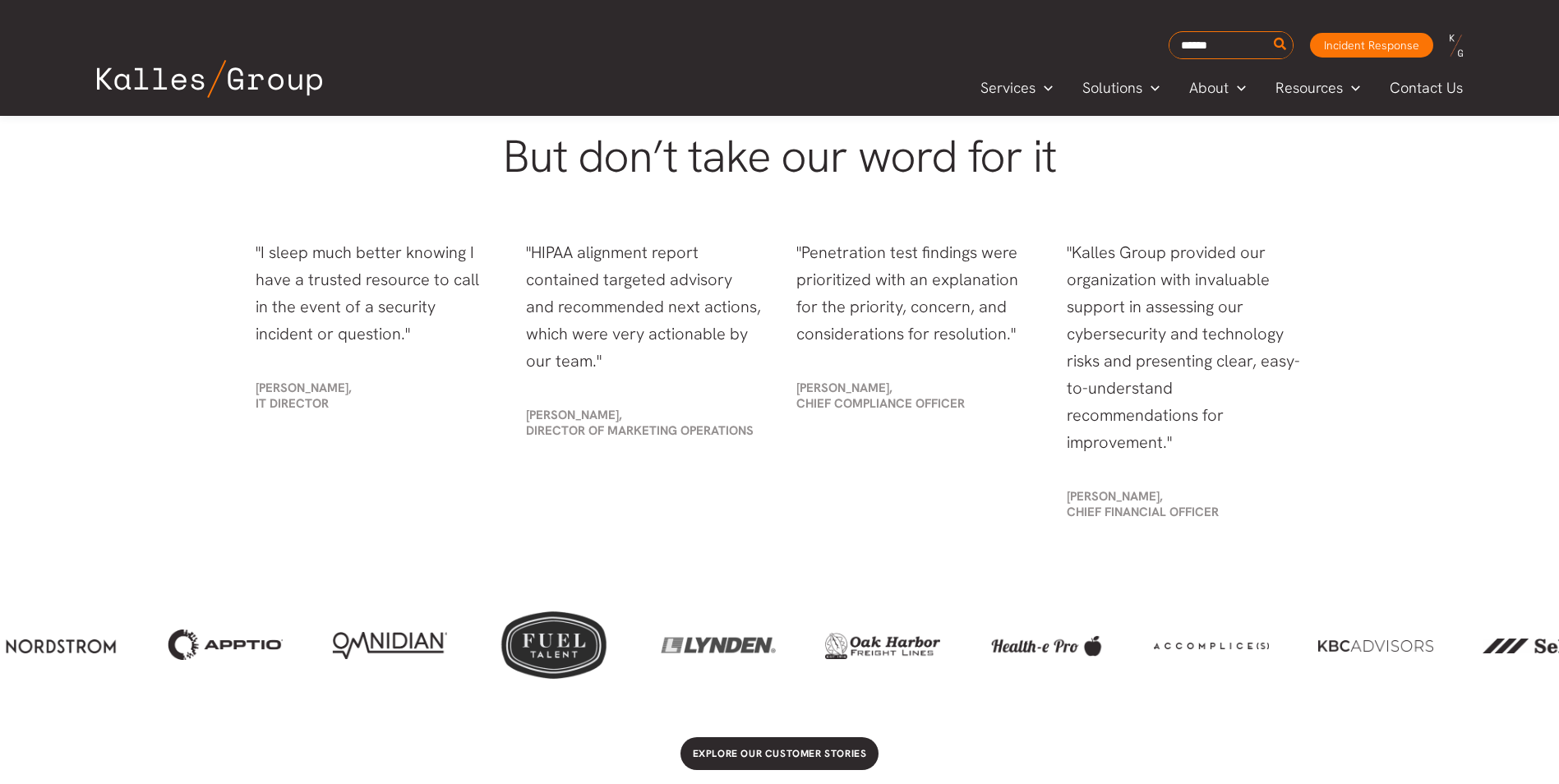
drag, startPoint x: 650, startPoint y: 665, endPoint x: 891, endPoint y: 651, distance: 241.4
click at [893, 649] on div at bounding box center [779, 644] width 1559 height 119
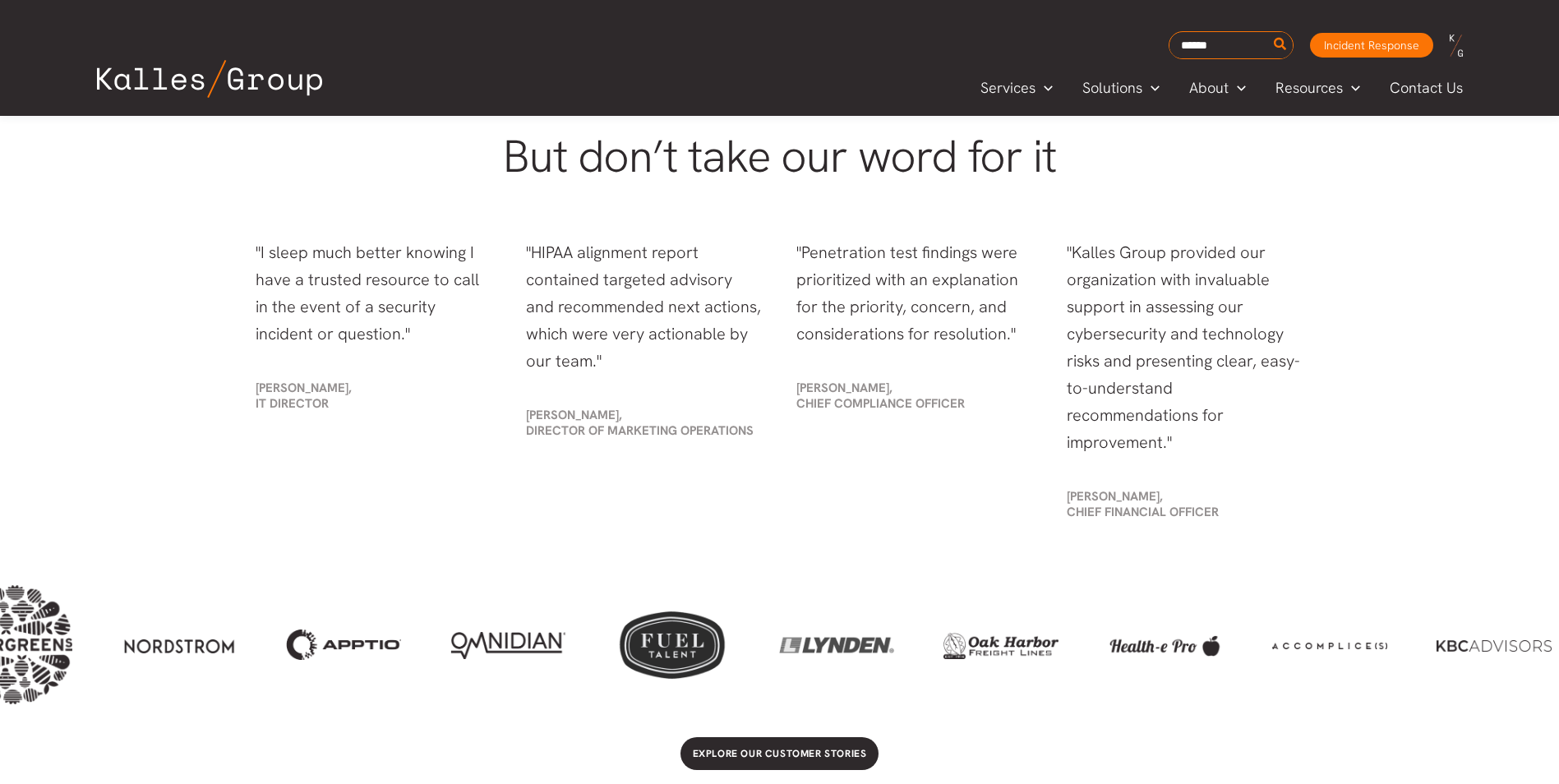
drag, startPoint x: 703, startPoint y: 656, endPoint x: 820, endPoint y: 650, distance: 117.2
click at [820, 650] on div at bounding box center [836, 645] width 115 height 69
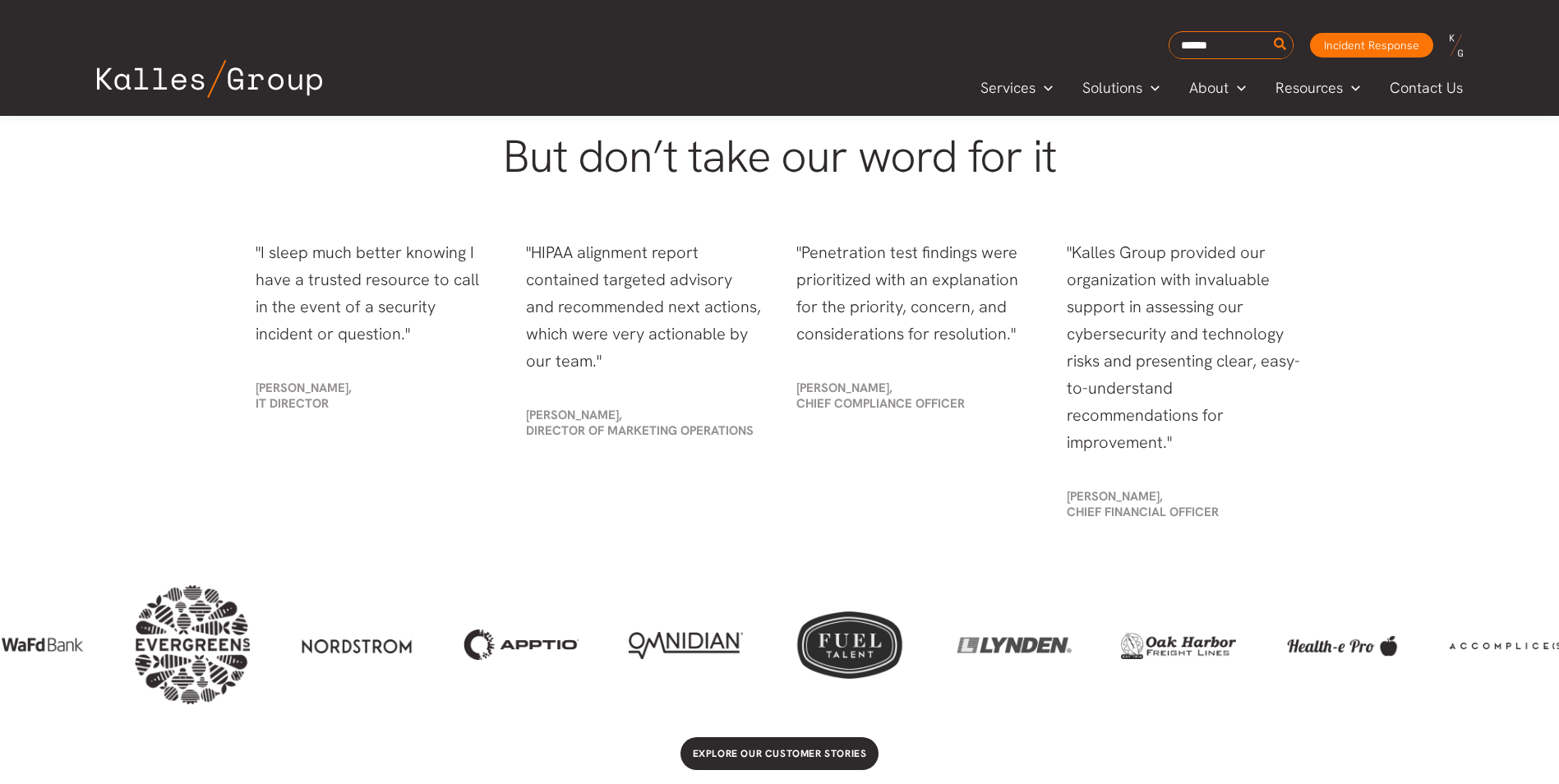
drag, startPoint x: 702, startPoint y: 653, endPoint x: 894, endPoint y: 652, distance: 192.0
click at [884, 652] on div at bounding box center [850, 645] width 115 height 69
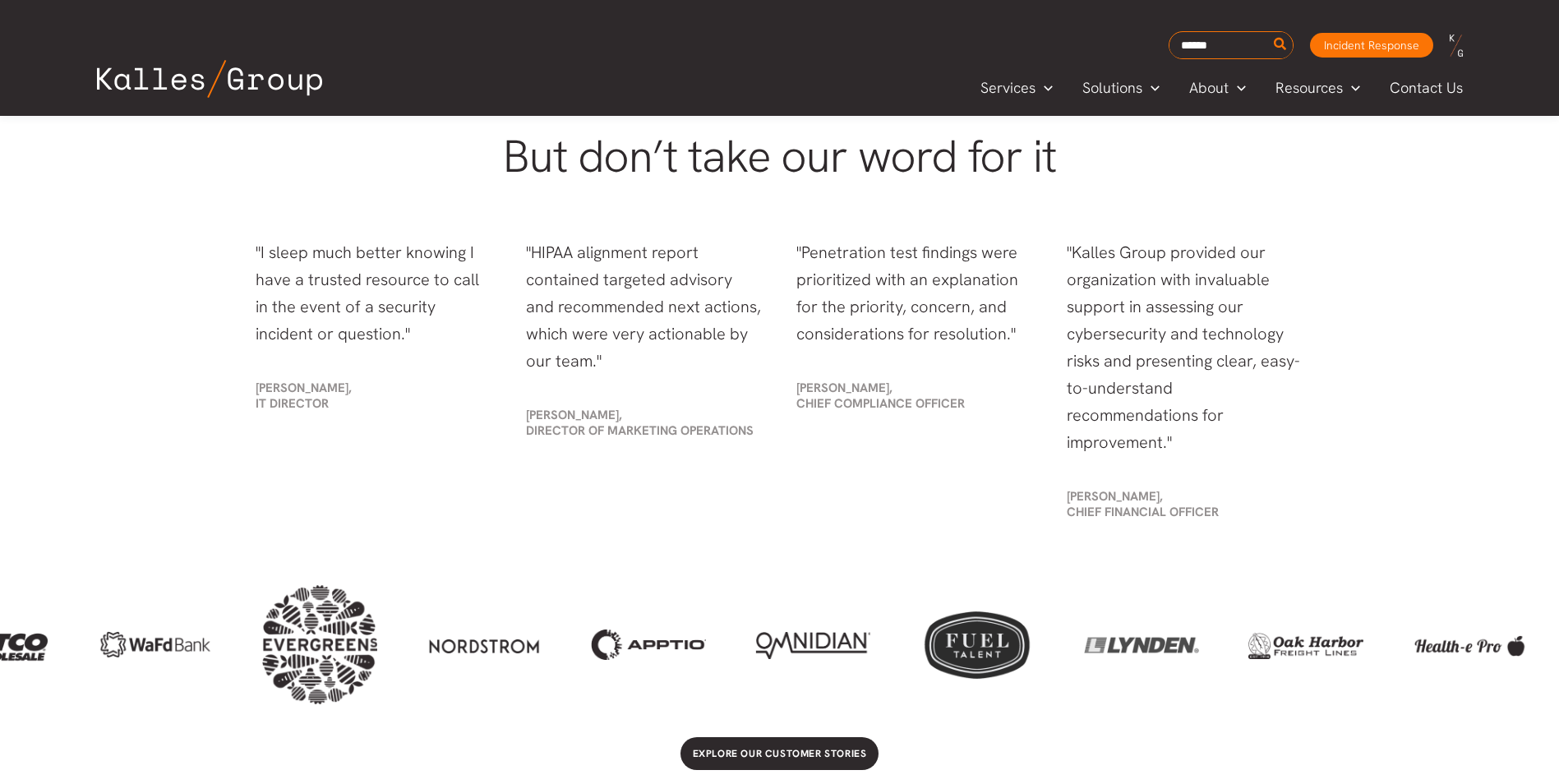
drag, startPoint x: 719, startPoint y: 657, endPoint x: 859, endPoint y: 655, distance: 140.0
click at [859, 656] on div at bounding box center [812, 645] width 115 height 28
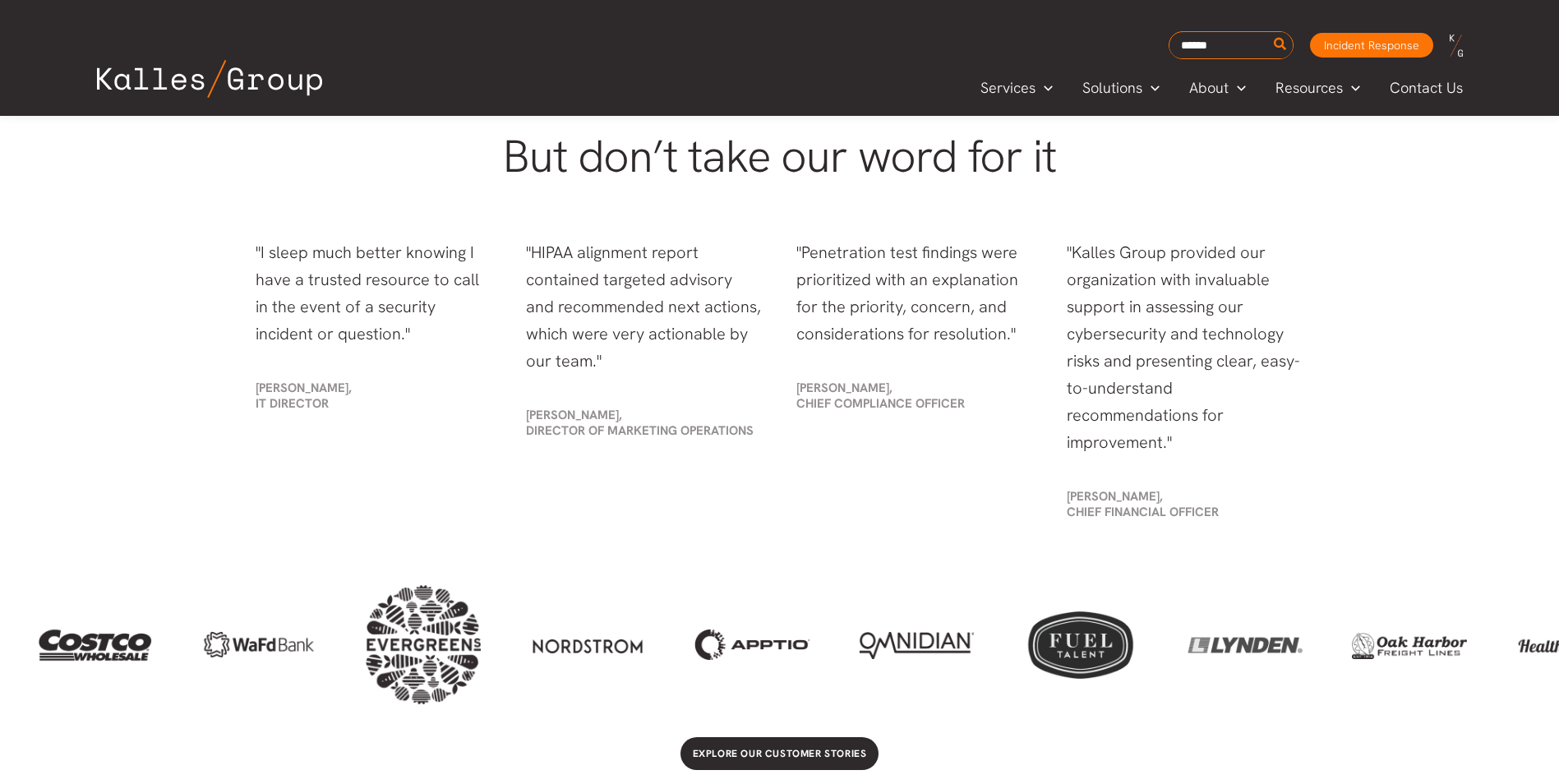
drag, startPoint x: 830, startPoint y: 660, endPoint x: 904, endPoint y: 657, distance: 74.1
click at [909, 655] on div at bounding box center [779, 644] width 1559 height 119
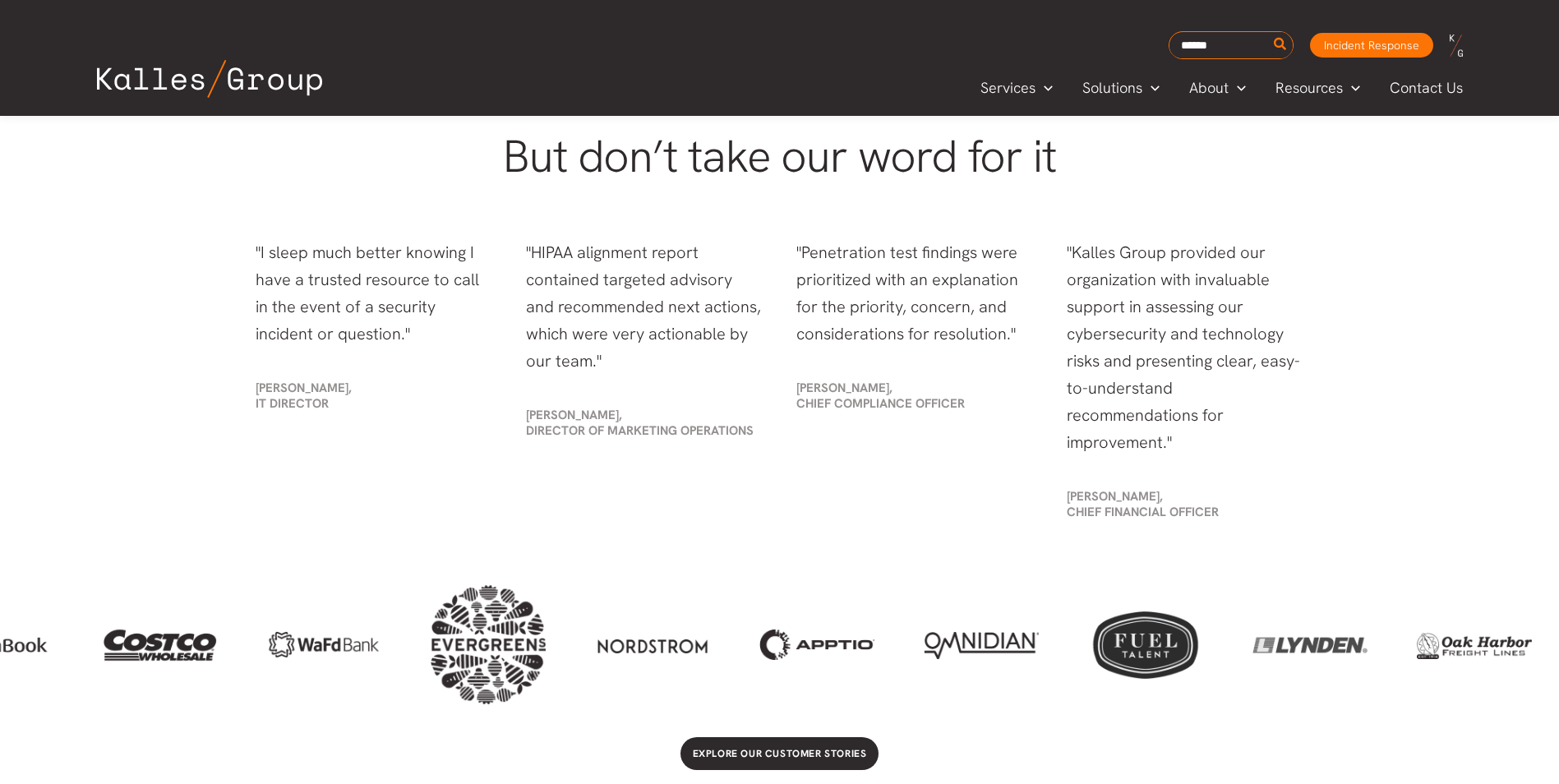
drag, startPoint x: 956, startPoint y: 656, endPoint x: 975, endPoint y: 655, distance: 19.0
click at [968, 655] on div at bounding box center [981, 645] width 115 height 28
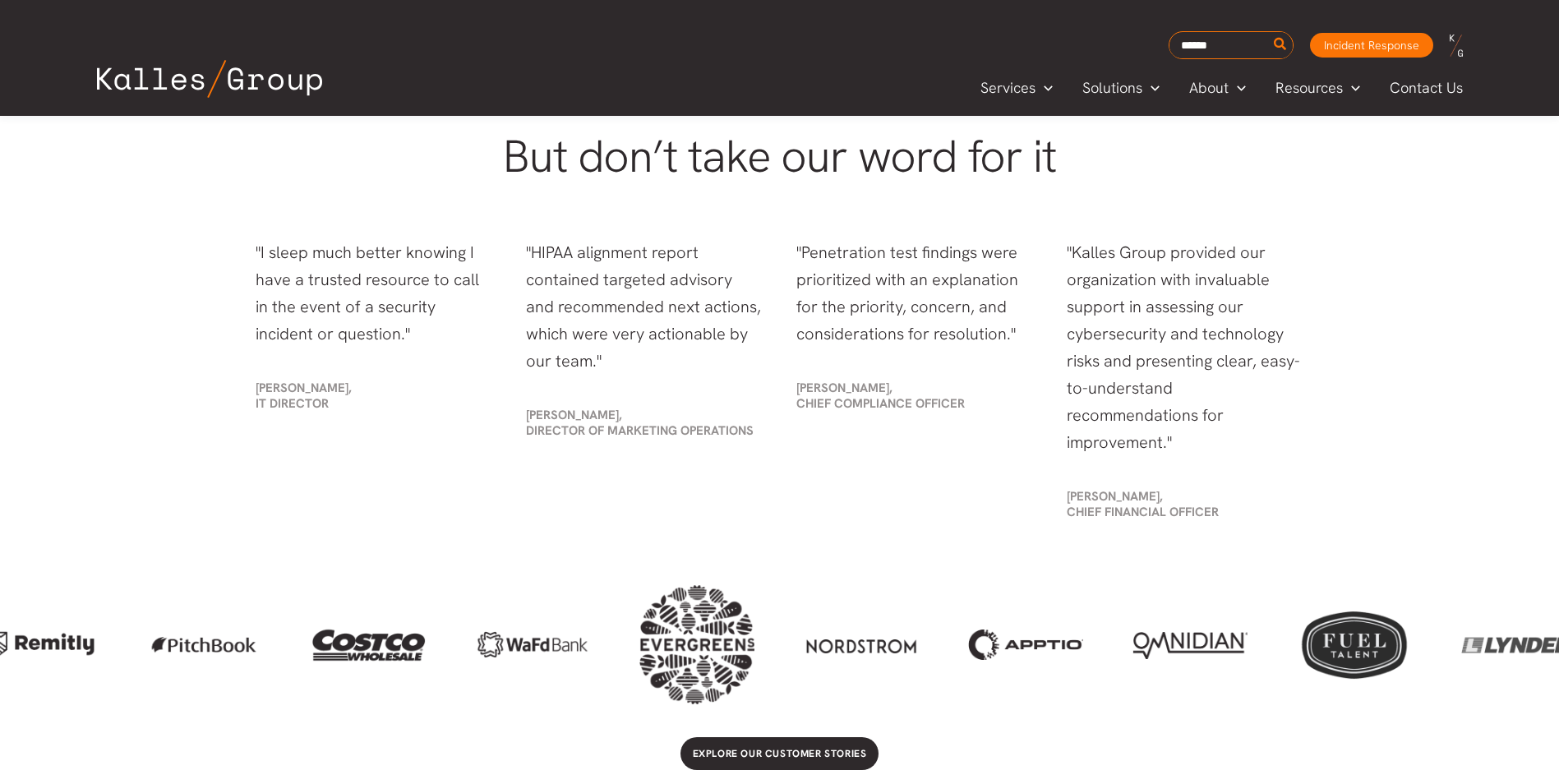
drag, startPoint x: 992, startPoint y: 655, endPoint x: 1196, endPoint y: 652, distance: 204.0
click at [1194, 652] on div at bounding box center [1190, 645] width 115 height 28
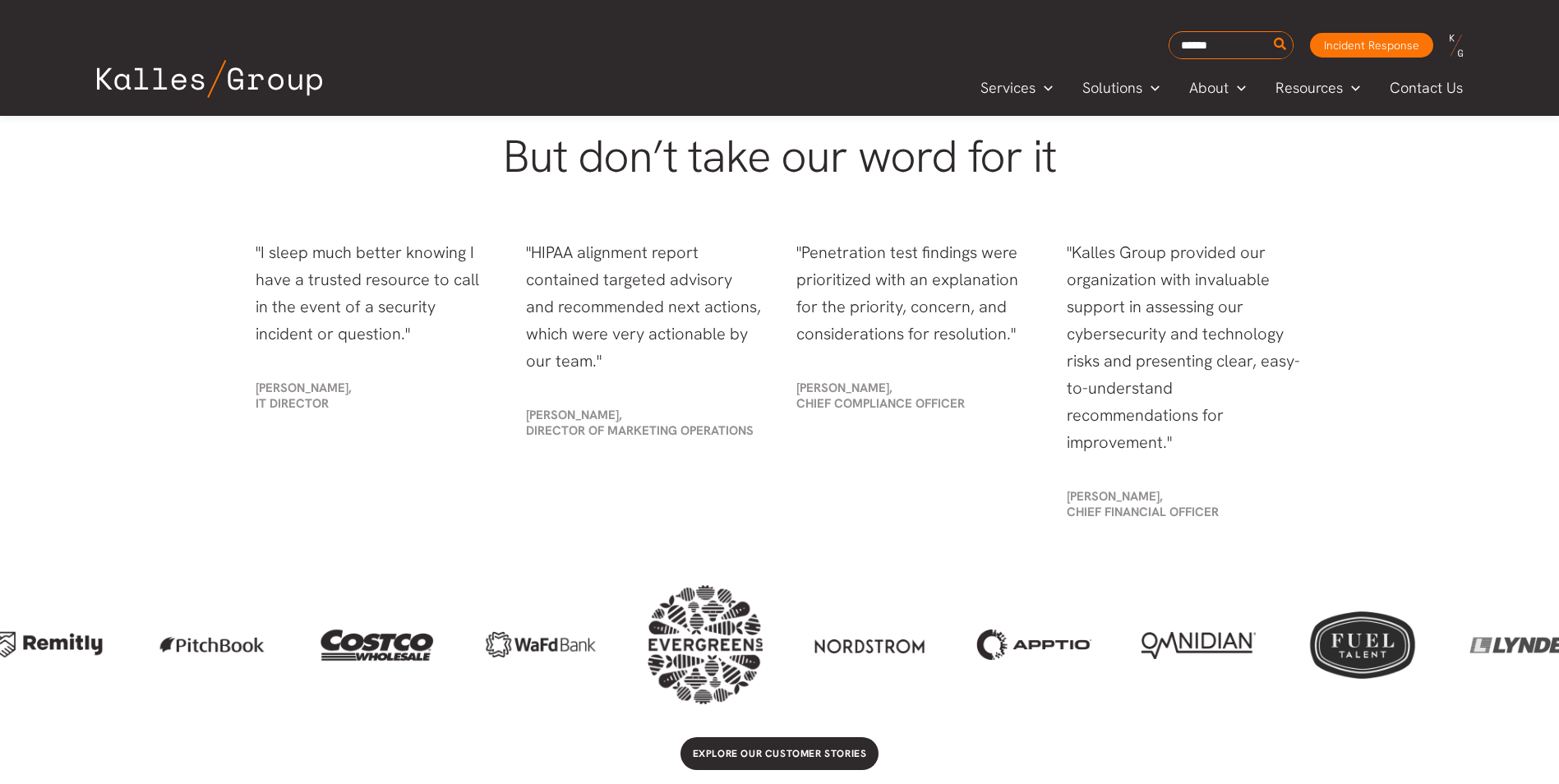
click at [885, 657] on div at bounding box center [869, 645] width 115 height 27
click at [888, 653] on div at bounding box center [869, 645] width 115 height 27
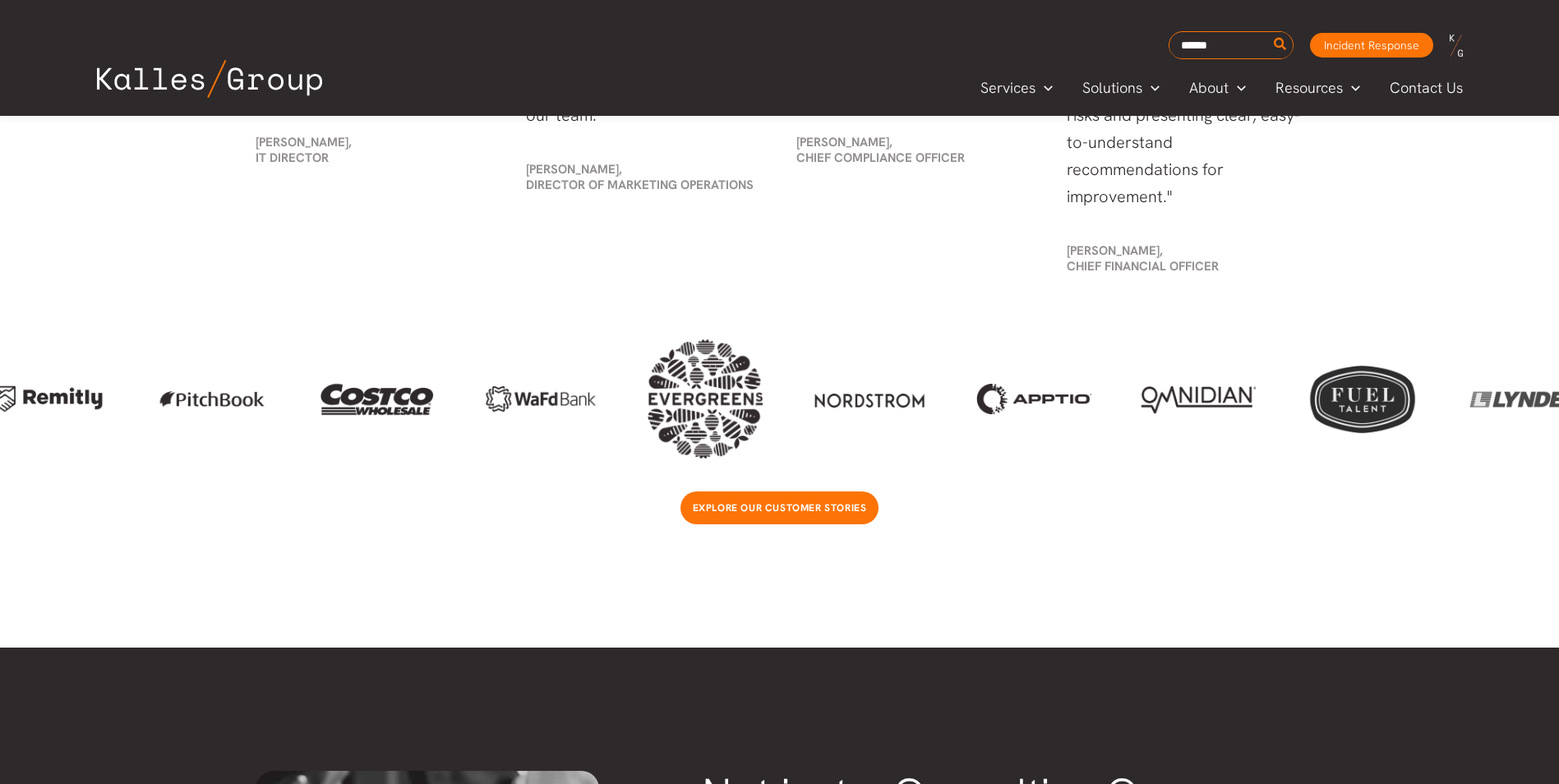
click at [834, 508] on span "Explore our customer stories" at bounding box center [780, 507] width 174 height 13
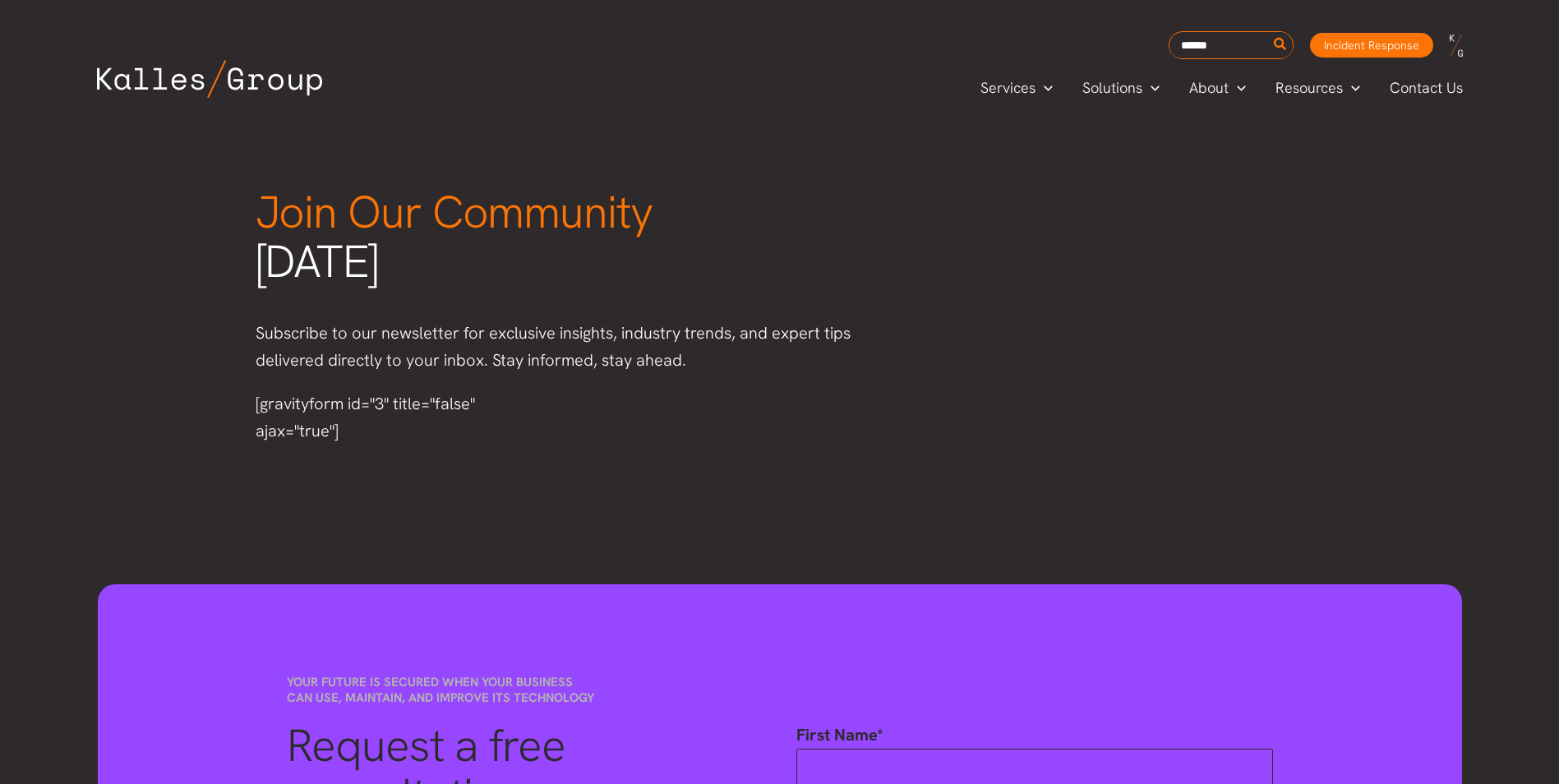
scroll to position [2062, 0]
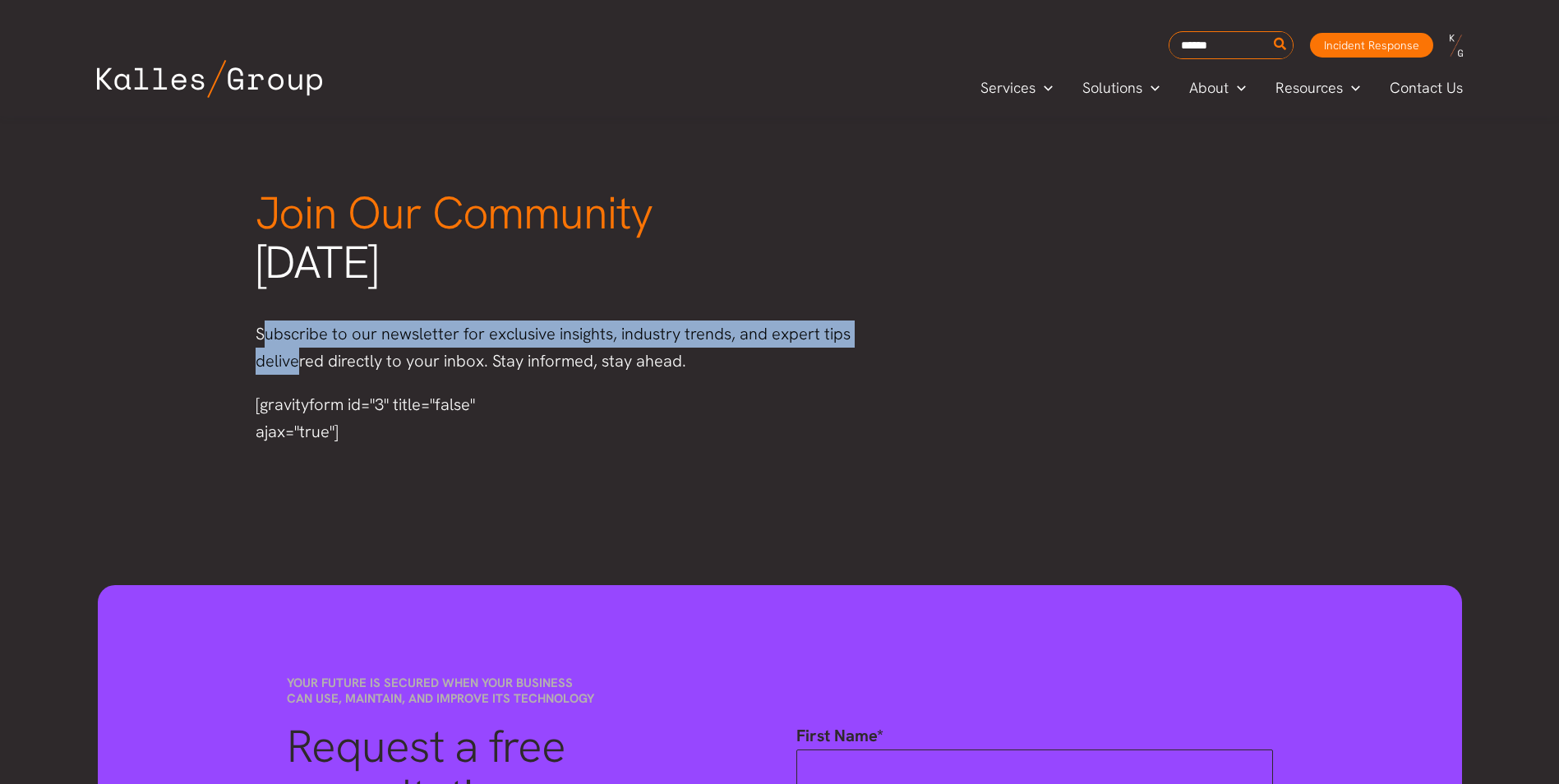
drag, startPoint x: 262, startPoint y: 329, endPoint x: 306, endPoint y: 354, distance: 50.6
click at [306, 354] on p "Subscribe to our newsletter for exclusive insights, industry trends, and expert…" at bounding box center [572, 347] width 633 height 54
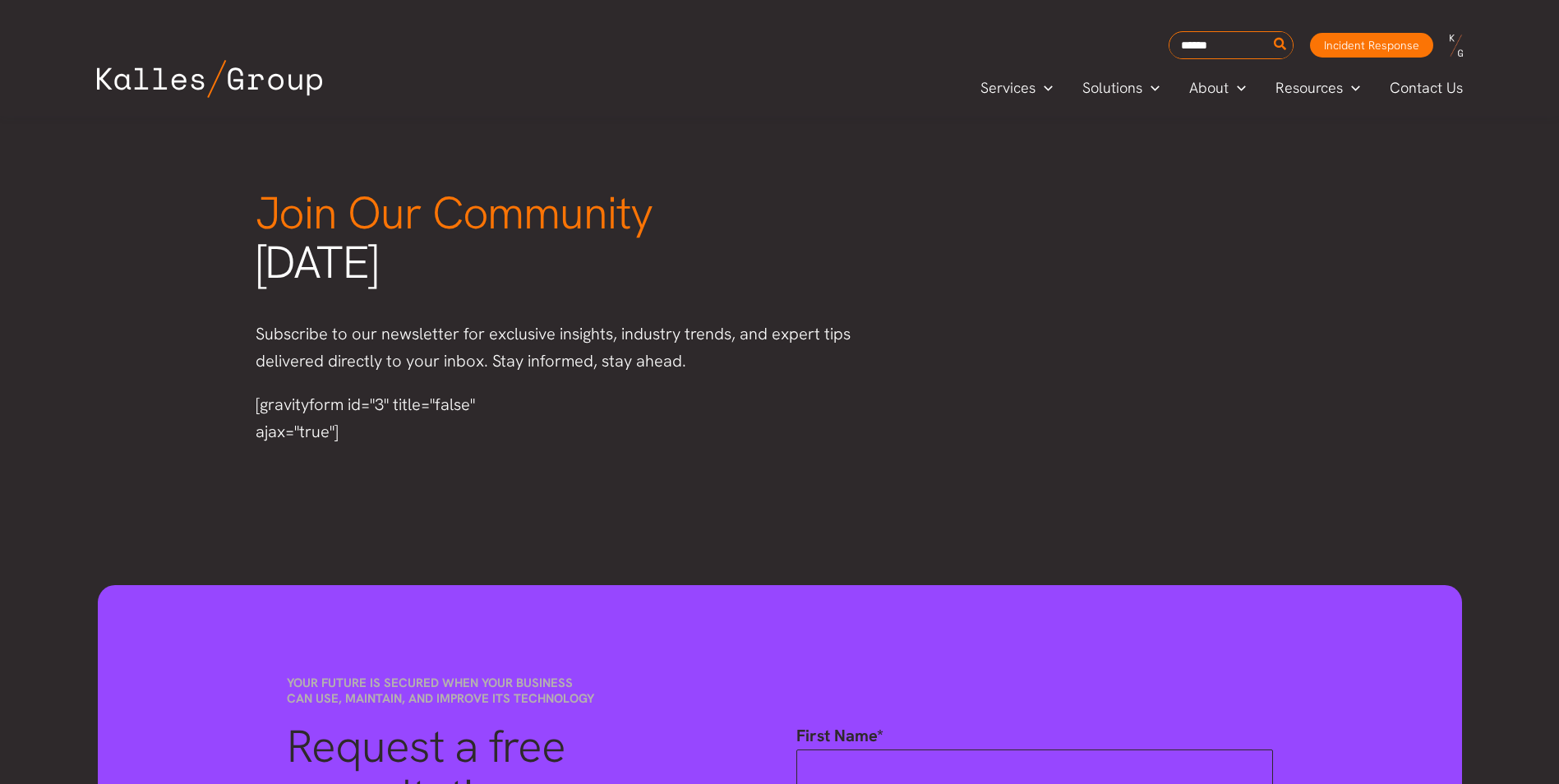
drag, startPoint x: 306, startPoint y: 354, endPoint x: 446, endPoint y: 425, distance: 157.0
click at [446, 425] on div "[gravityform id="3" title="false" ajax="true"]" at bounding box center [399, 418] width 288 height 54
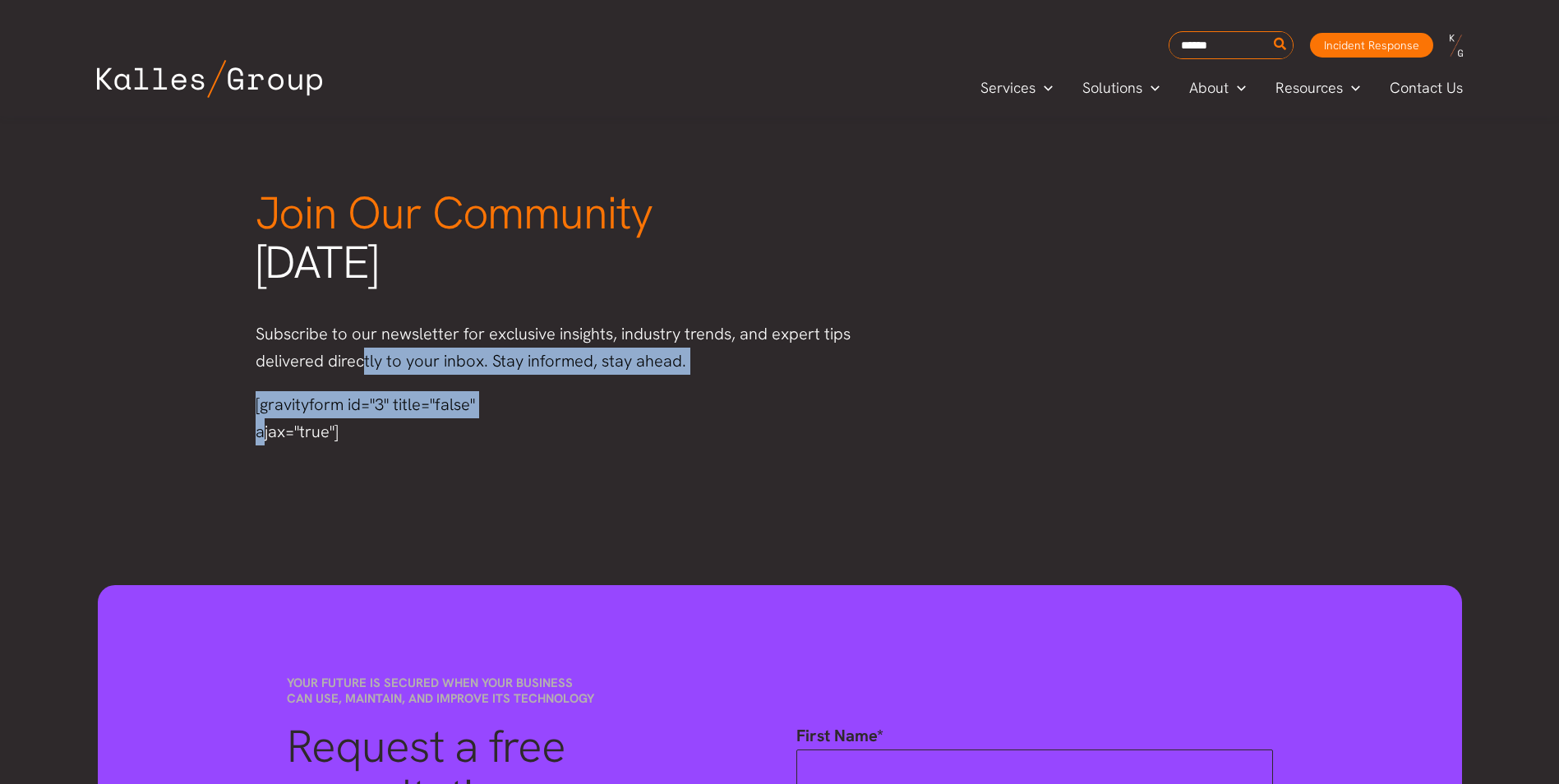
drag, startPoint x: 373, startPoint y: 361, endPoint x: 518, endPoint y: 379, distance: 146.1
click at [518, 379] on div "Join Our Community today Subscribe to our newsletter for exclusive insights, in…" at bounding box center [572, 317] width 666 height 289
drag, startPoint x: 518, startPoint y: 379, endPoint x: 611, endPoint y: 396, distance: 94.5
click at [611, 396] on div "Join Our Community today Subscribe to our newsletter for exclusive insights, in…" at bounding box center [572, 317] width 666 height 289
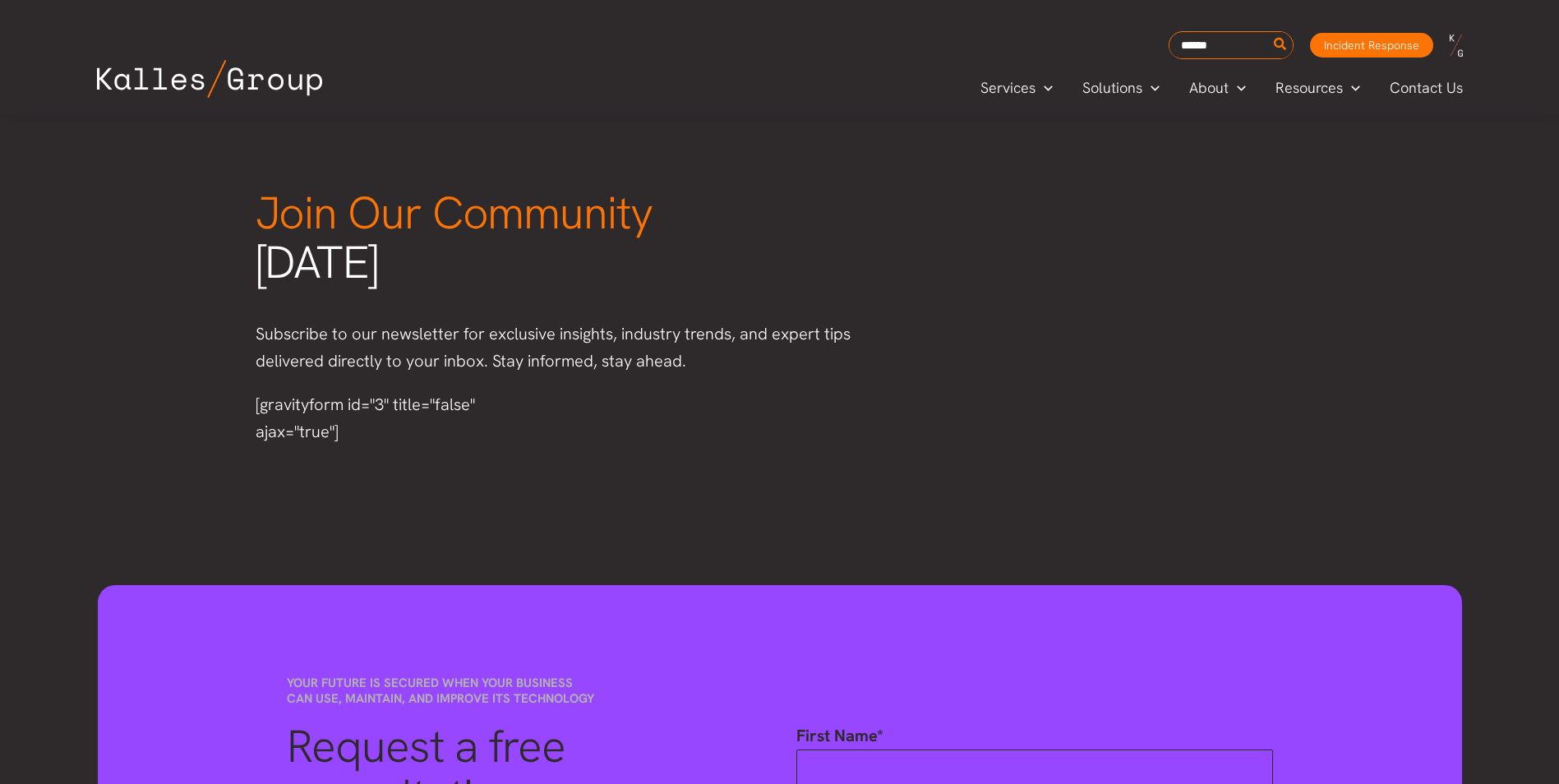
drag, startPoint x: 231, startPoint y: 399, endPoint x: 372, endPoint y: 446, distance: 148.6
click at [372, 446] on div "Join Our Community today Subscribe to our newsletter for exclusive insights, in…" at bounding box center [779, 272] width 1559 height 413
drag, startPoint x: 372, startPoint y: 446, endPoint x: 601, endPoint y: 433, distance: 229.4
click at [601, 433] on div "Join Our Community today Subscribe to our newsletter for exclusive insights, in…" at bounding box center [572, 317] width 666 height 289
click at [453, 467] on div "Join Our Community today Subscribe to our newsletter for exclusive insights, in…" at bounding box center [779, 272] width 1559 height 413
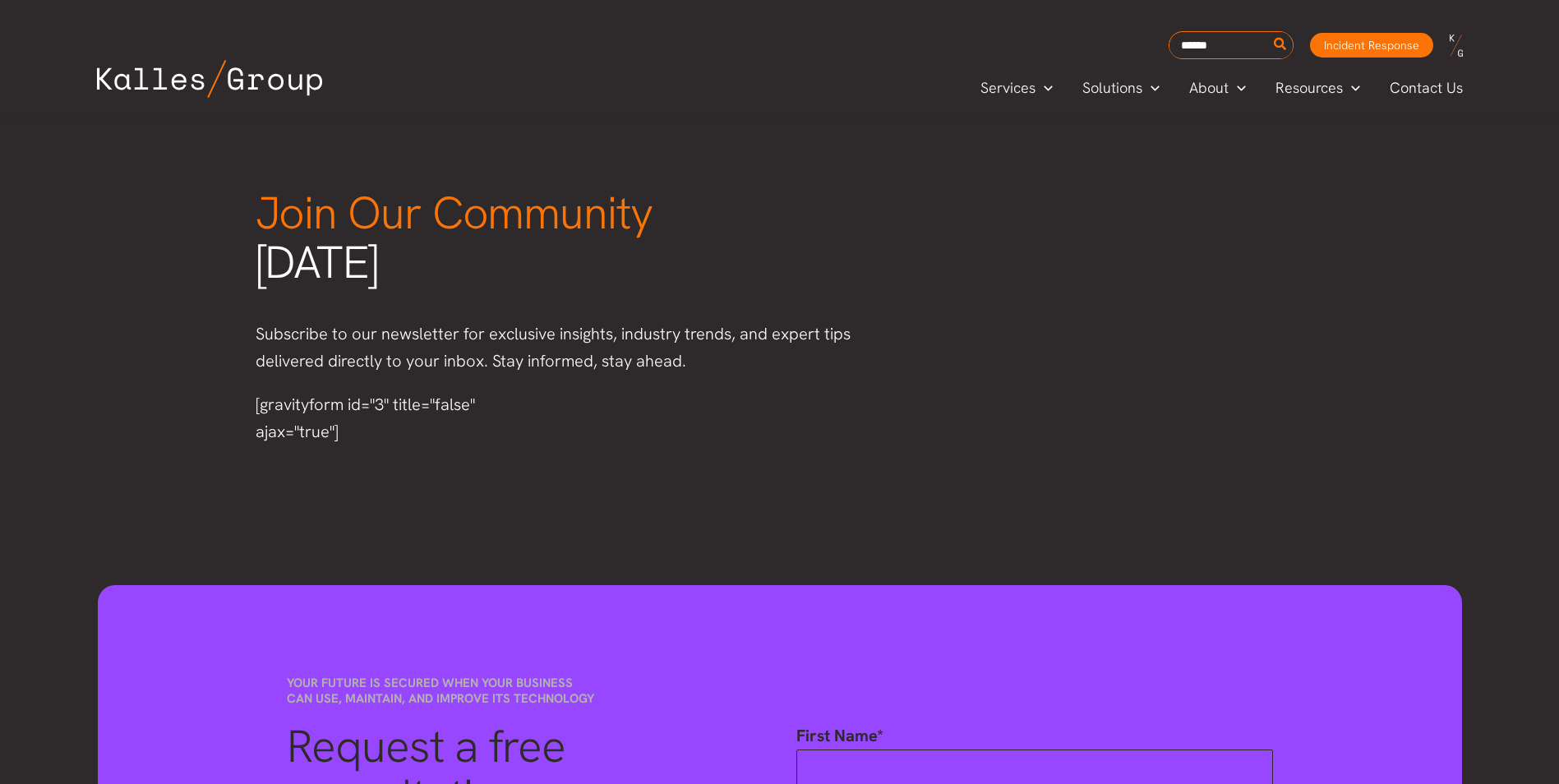
drag, startPoint x: 365, startPoint y: 453, endPoint x: 246, endPoint y: 413, distance: 125.5
click at [246, 413] on div "[gravityform id="3" title="false" ajax="true"]" at bounding box center [399, 419] width 321 height 88
drag, startPoint x: 246, startPoint y: 413, endPoint x: 496, endPoint y: 508, distance: 267.4
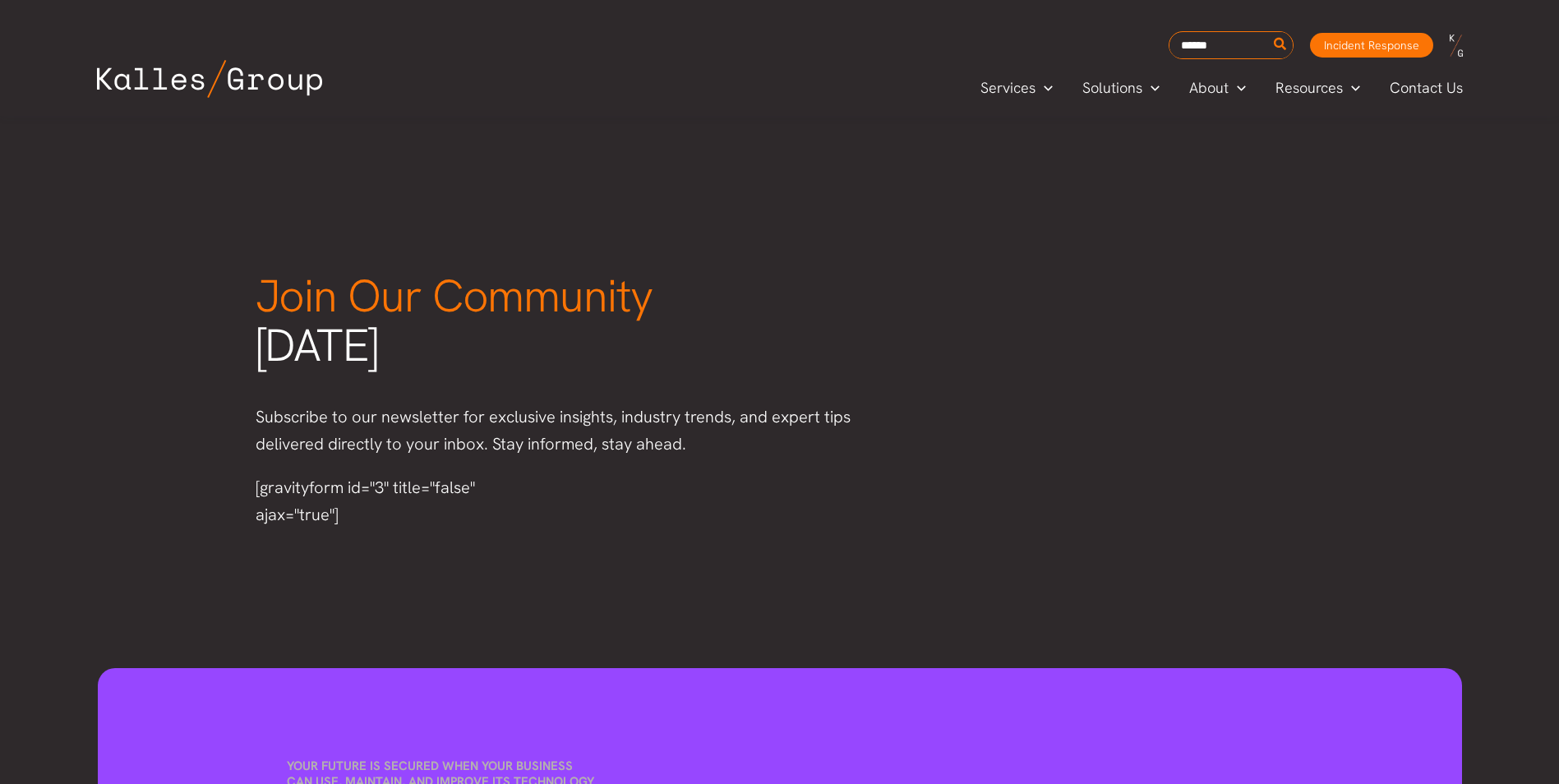
scroll to position [1980, 0]
drag, startPoint x: 380, startPoint y: 521, endPoint x: 257, endPoint y: 485, distance: 128.2
click at [257, 485] on div "[gravityform id="3" title="false" ajax="true"]" at bounding box center [399, 500] width 288 height 54
drag, startPoint x: 257, startPoint y: 486, endPoint x: 254, endPoint y: 467, distance: 19.2
click at [232, 448] on div "Join Our Community today Subscribe to our newsletter for exclusive insights, in…" at bounding box center [779, 354] width 1559 height 413
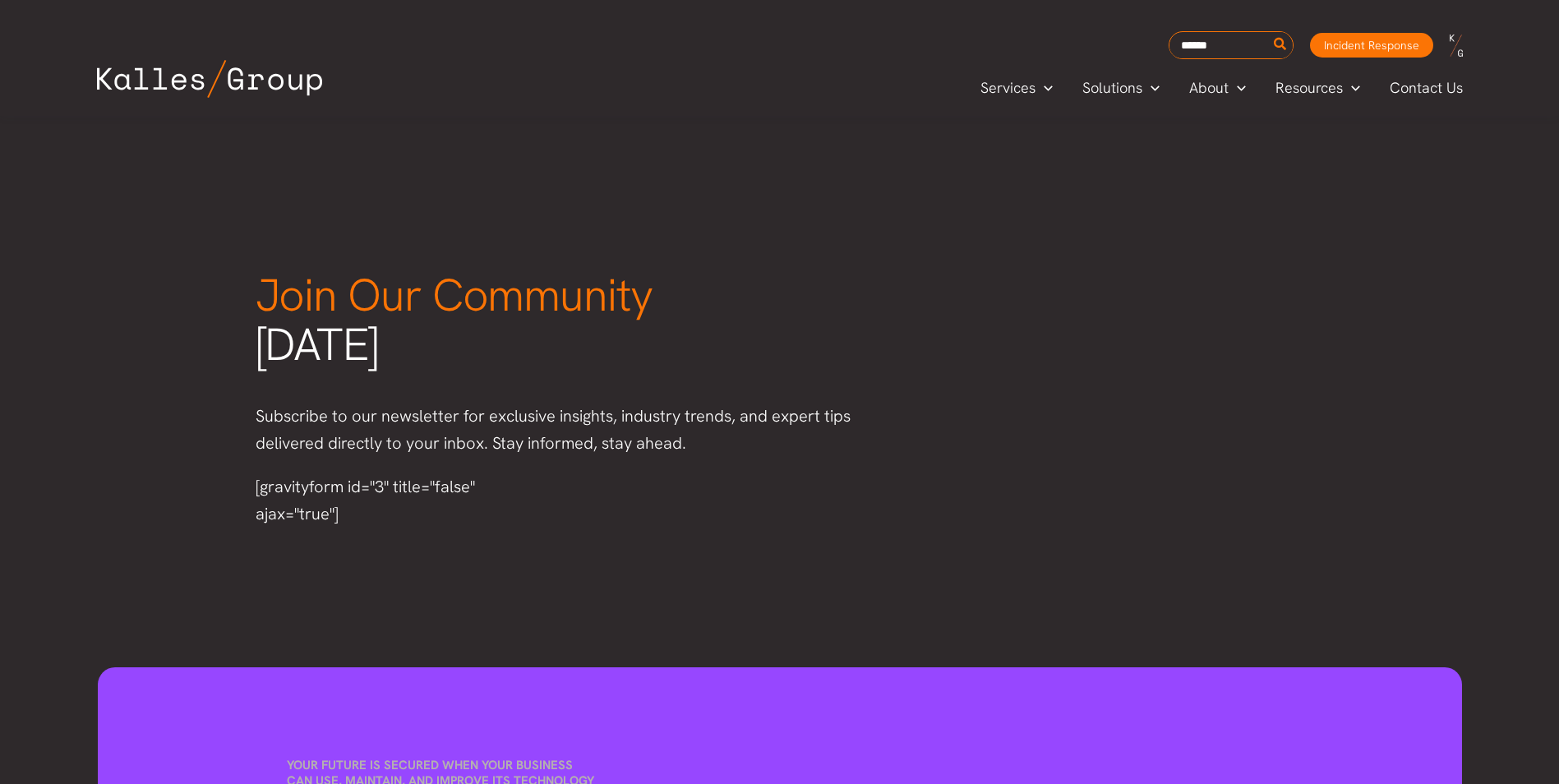
drag, startPoint x: 356, startPoint y: 520, endPoint x: 230, endPoint y: 489, distance: 129.8
click at [230, 489] on div "Join Our Community today Subscribe to our newsletter for exclusive insights, in…" at bounding box center [779, 354] width 1559 height 413
drag, startPoint x: 230, startPoint y: 489, endPoint x: 264, endPoint y: 488, distance: 34.0
drag, startPoint x: 244, startPoint y: 488, endPoint x: 332, endPoint y: 522, distance: 94.3
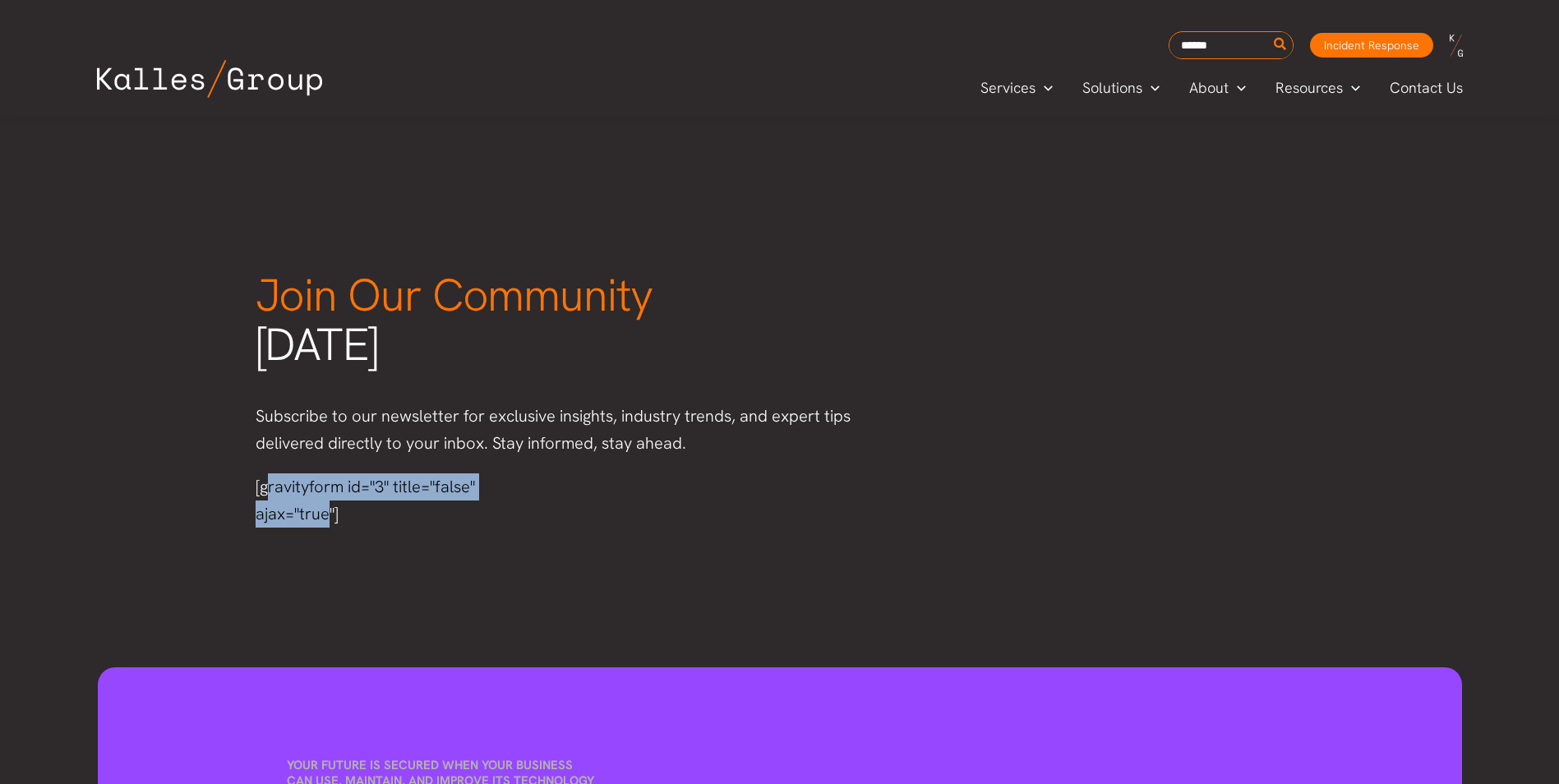
click at [332, 522] on div "[gravityform id="3" title="false" ajax="true"]" at bounding box center [399, 501] width 321 height 88
drag, startPoint x: 332, startPoint y: 522, endPoint x: 423, endPoint y: 559, distance: 98.2
click at [423, 559] on div "Join Our Community today Subscribe to our newsletter for exclusive insights, in…" at bounding box center [779, 354] width 1559 height 413
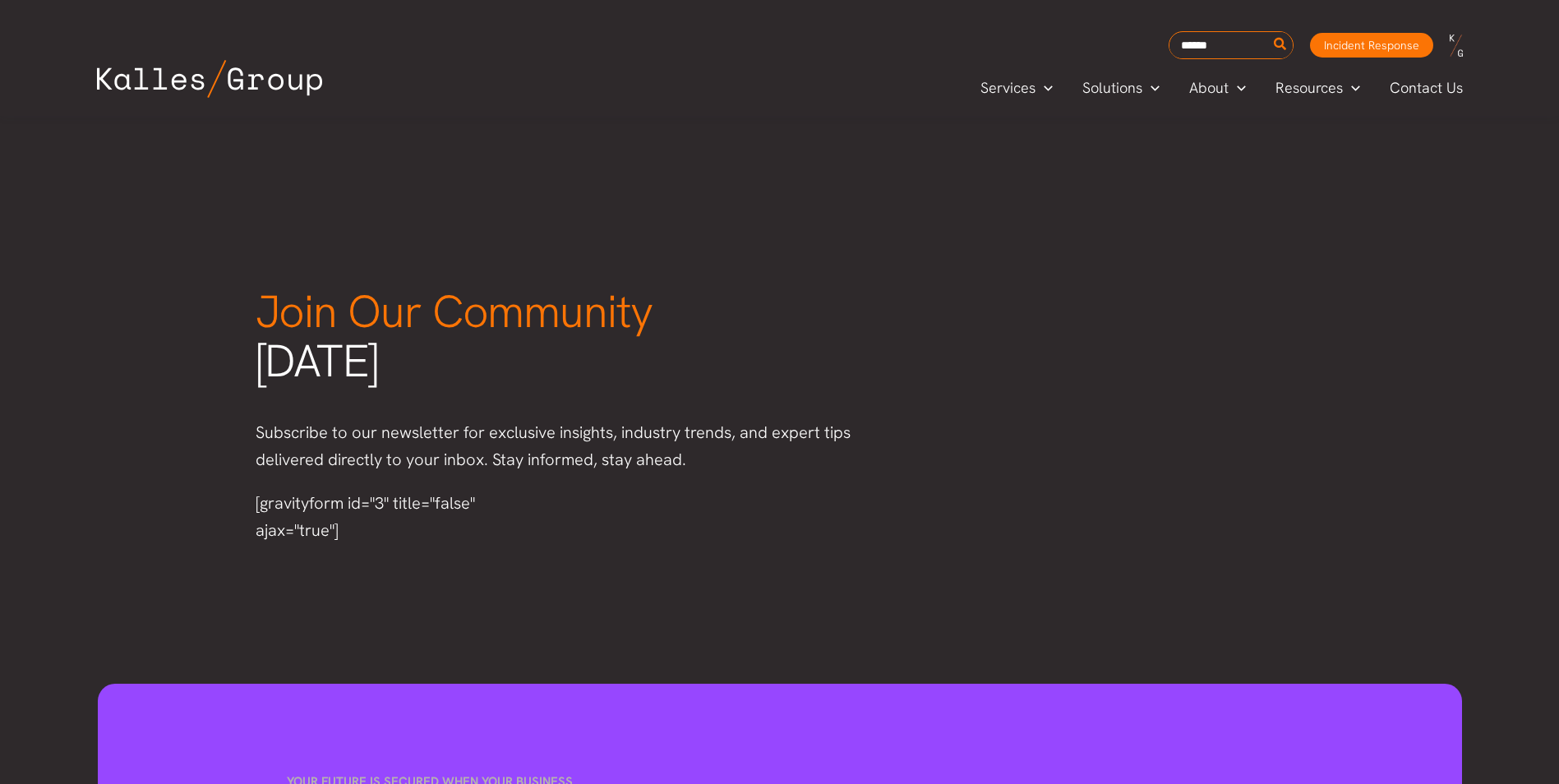
scroll to position [1964, 0]
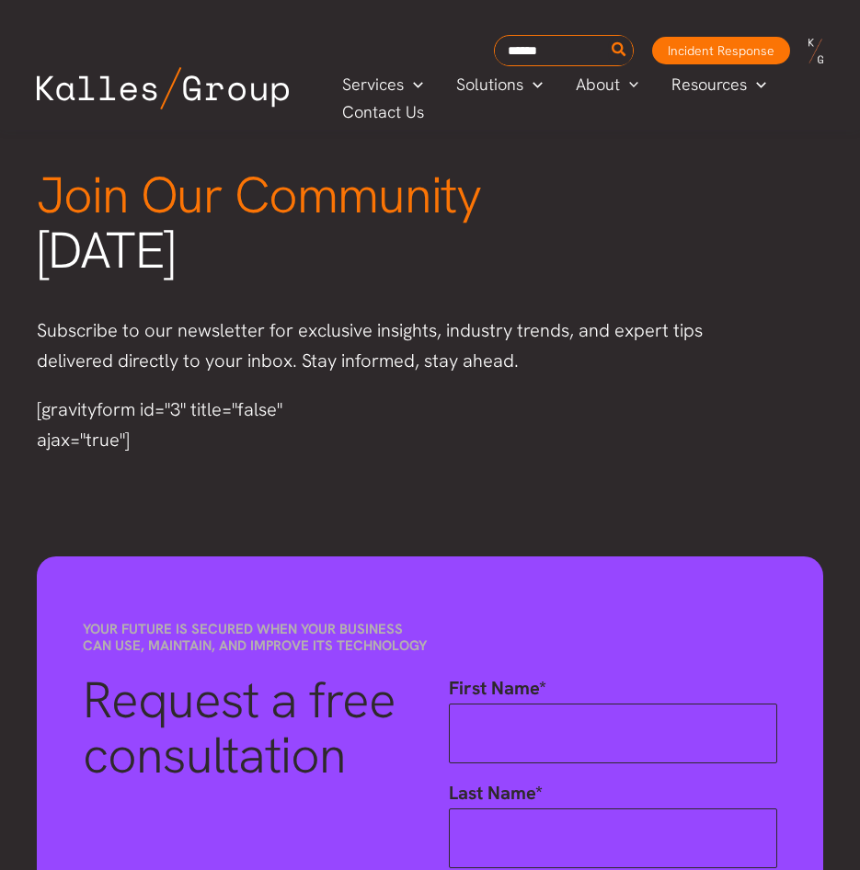
click at [692, 316] on p "Subscribe to our newsletter for exclusive insights, industry trends, and expert…" at bounding box center [391, 346] width 708 height 61
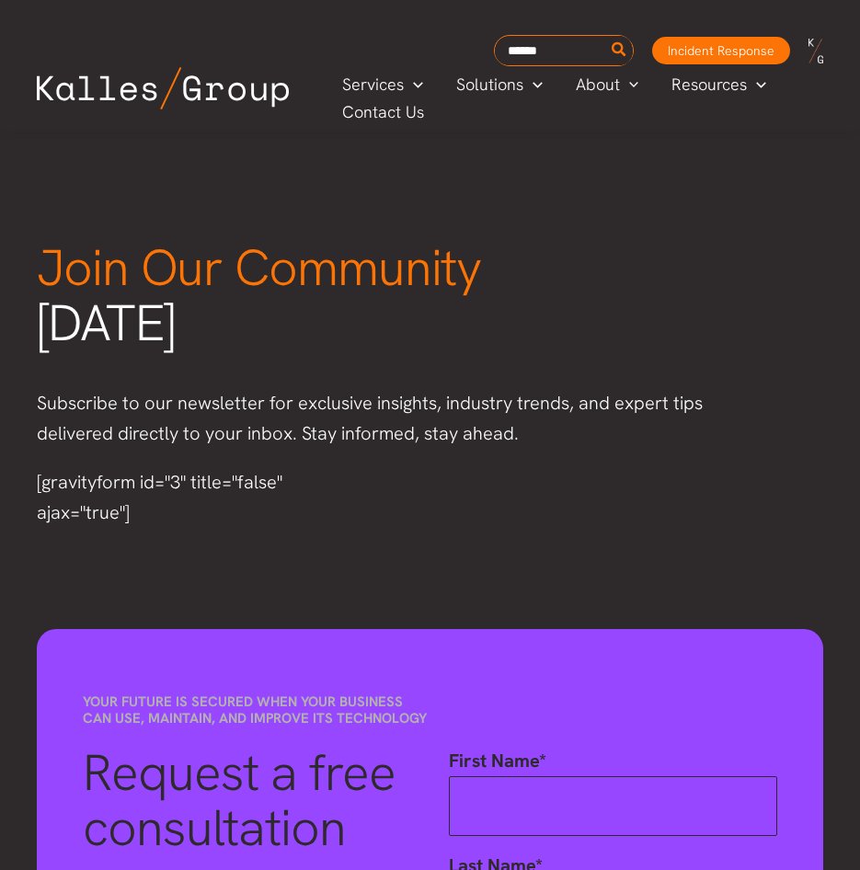
scroll to position [3051, 0]
click at [577, 410] on p "Subscribe to our newsletter for exclusive insights, industry trends, and expert…" at bounding box center [391, 419] width 708 height 61
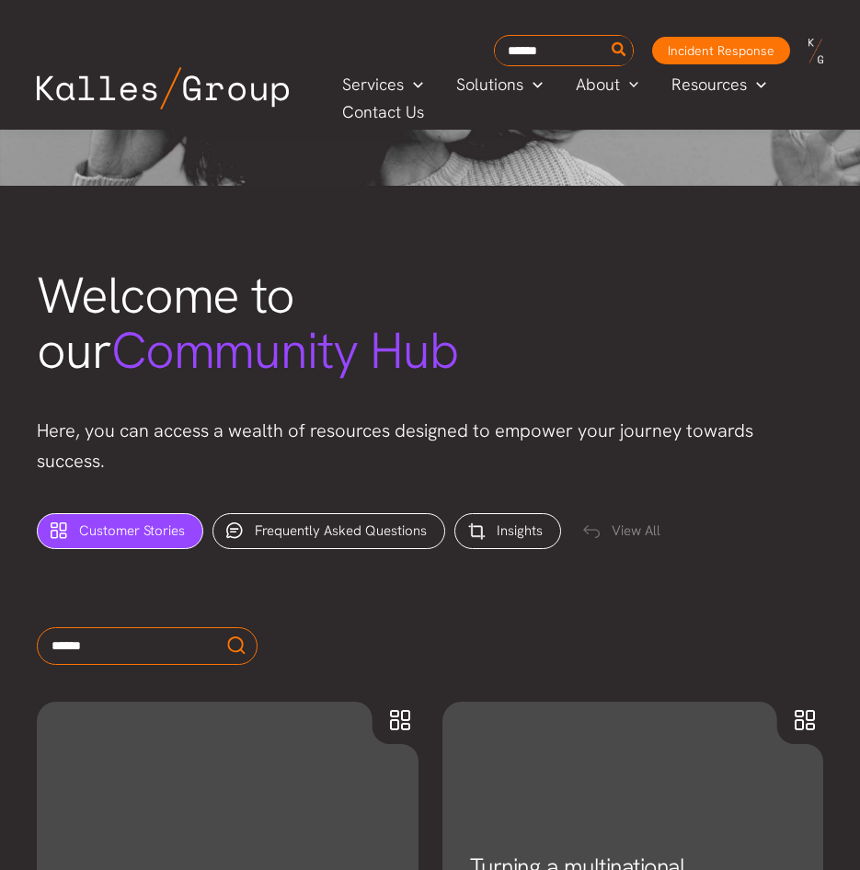
scroll to position [0, 0]
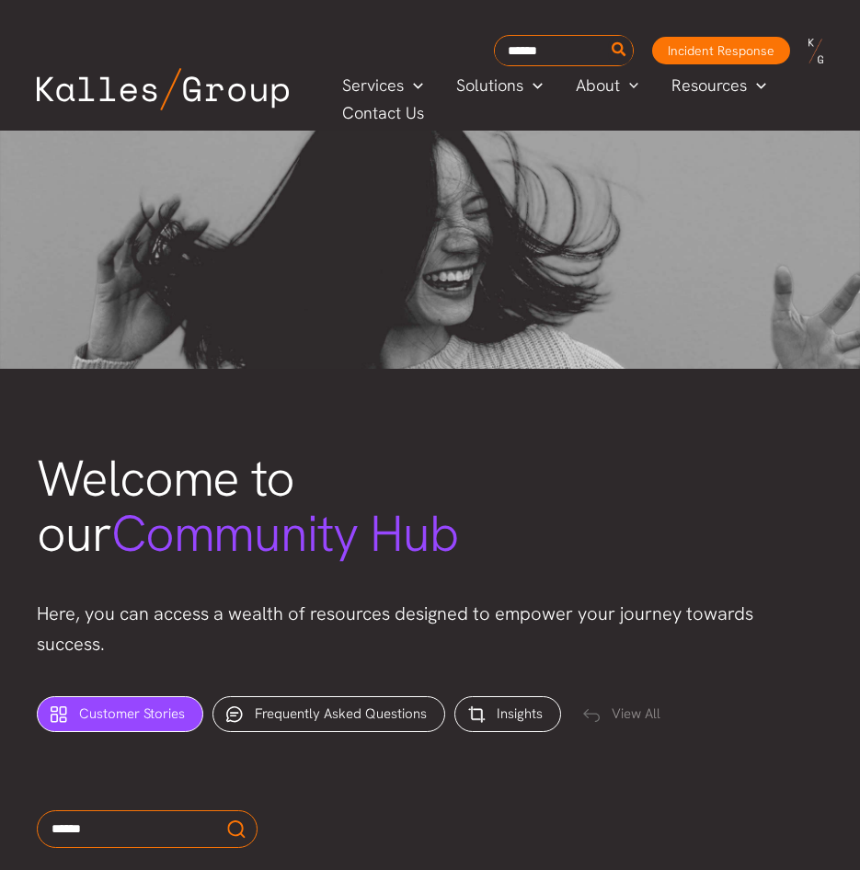
click at [682, 408] on div "Welcome to our Community Hub Here, you can access a wealth of resources designe…" at bounding box center [430, 523] width 860 height 309
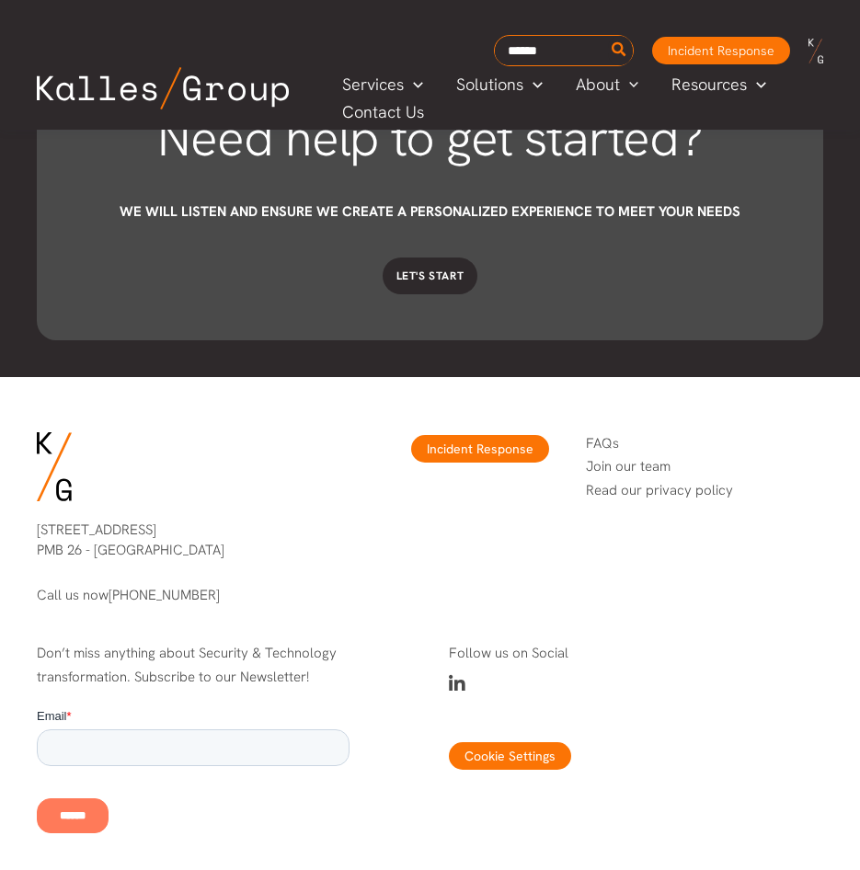
scroll to position [4821, 0]
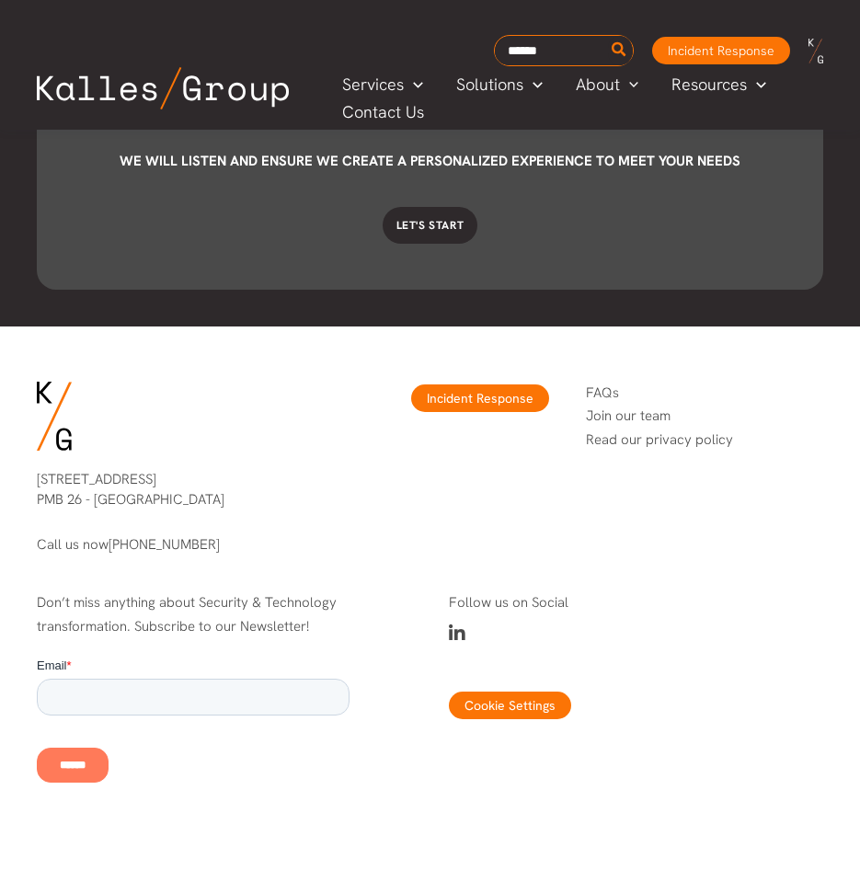
click at [652, 414] on link "Join our team" at bounding box center [628, 416] width 85 height 18
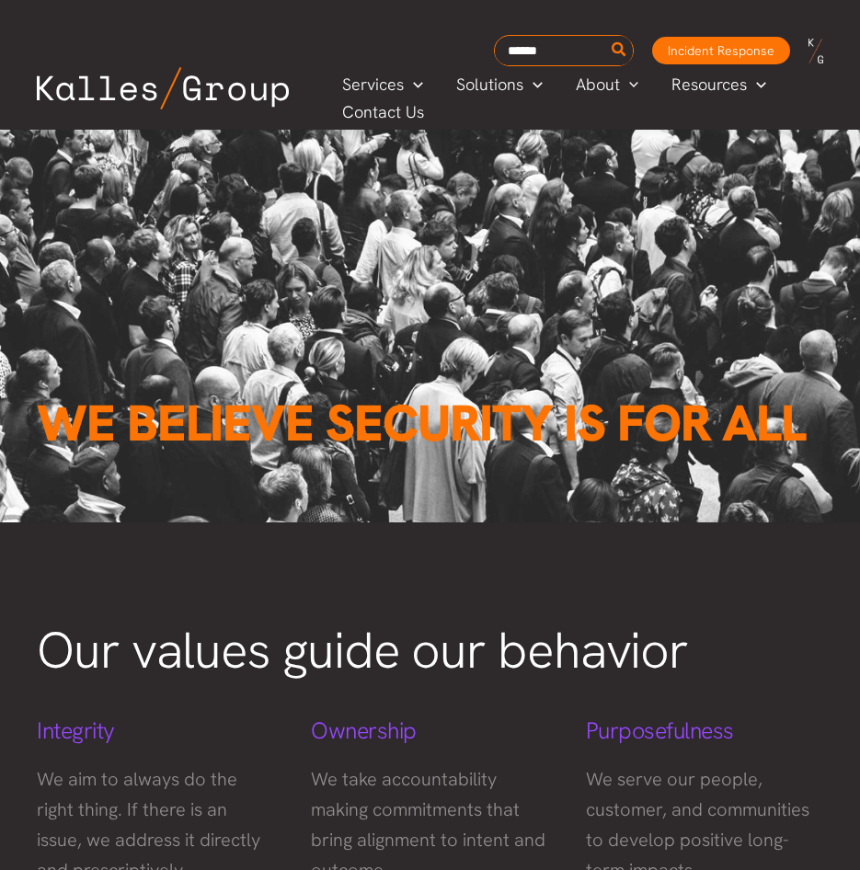
scroll to position [89, 0]
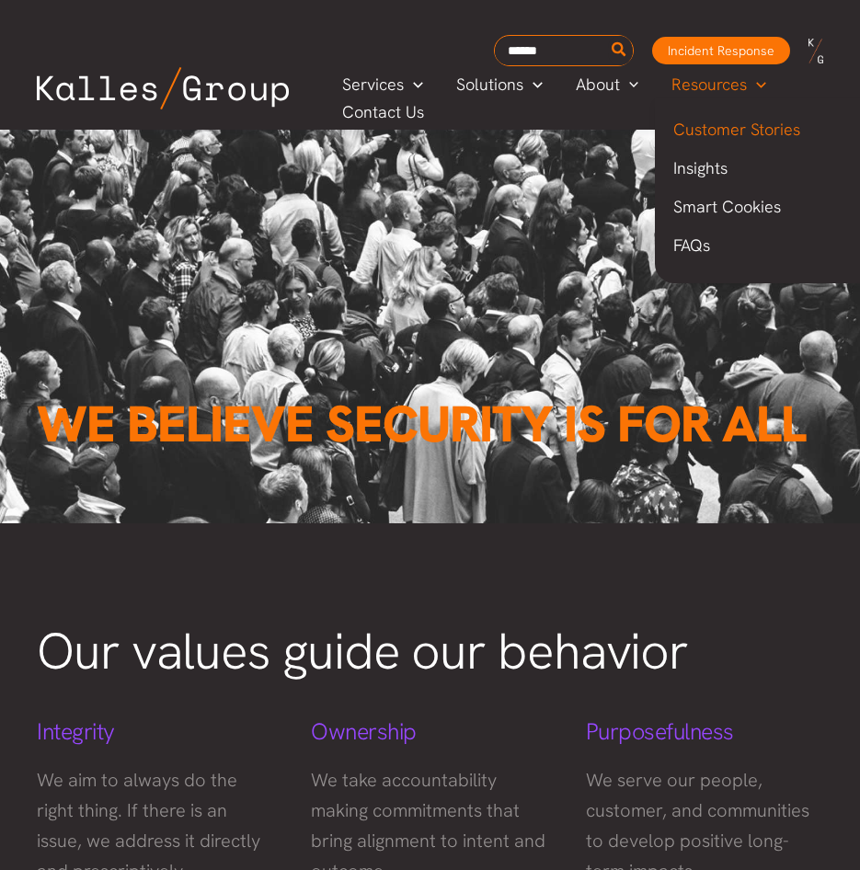
click at [738, 141] on link "Customer Stories" at bounding box center [765, 129] width 221 height 39
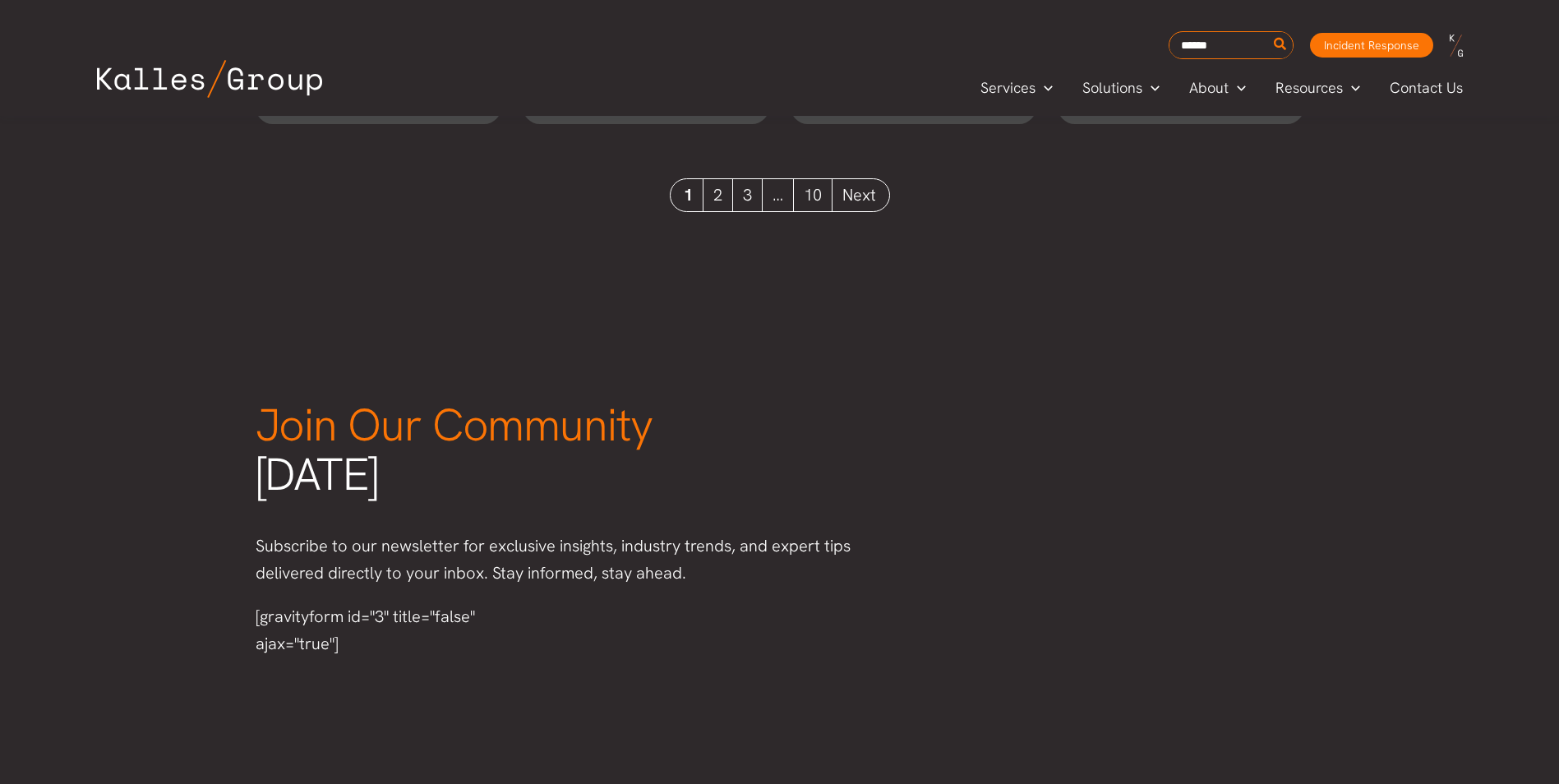
scroll to position [1849, 0]
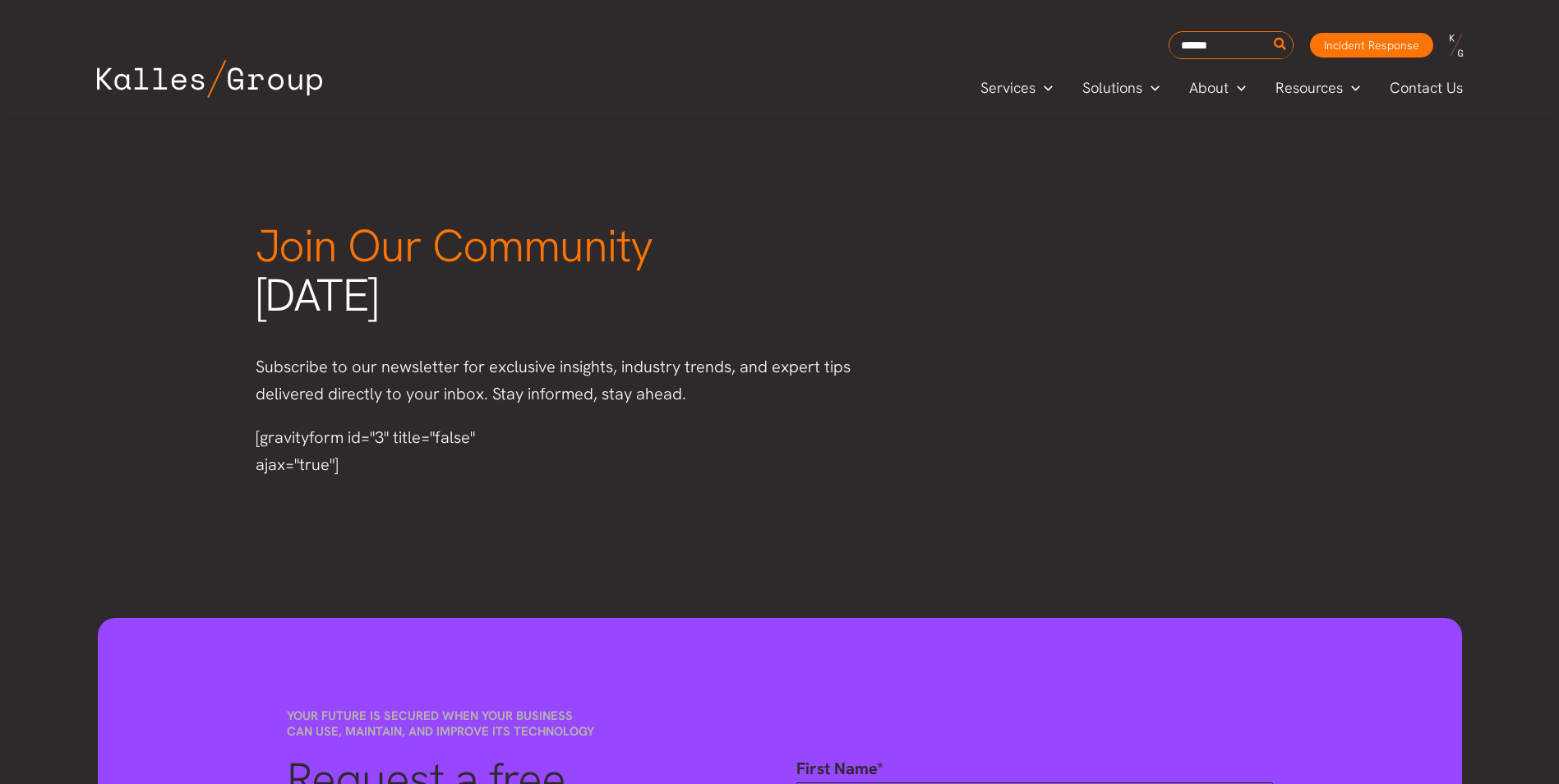
scroll to position [2026, 0]
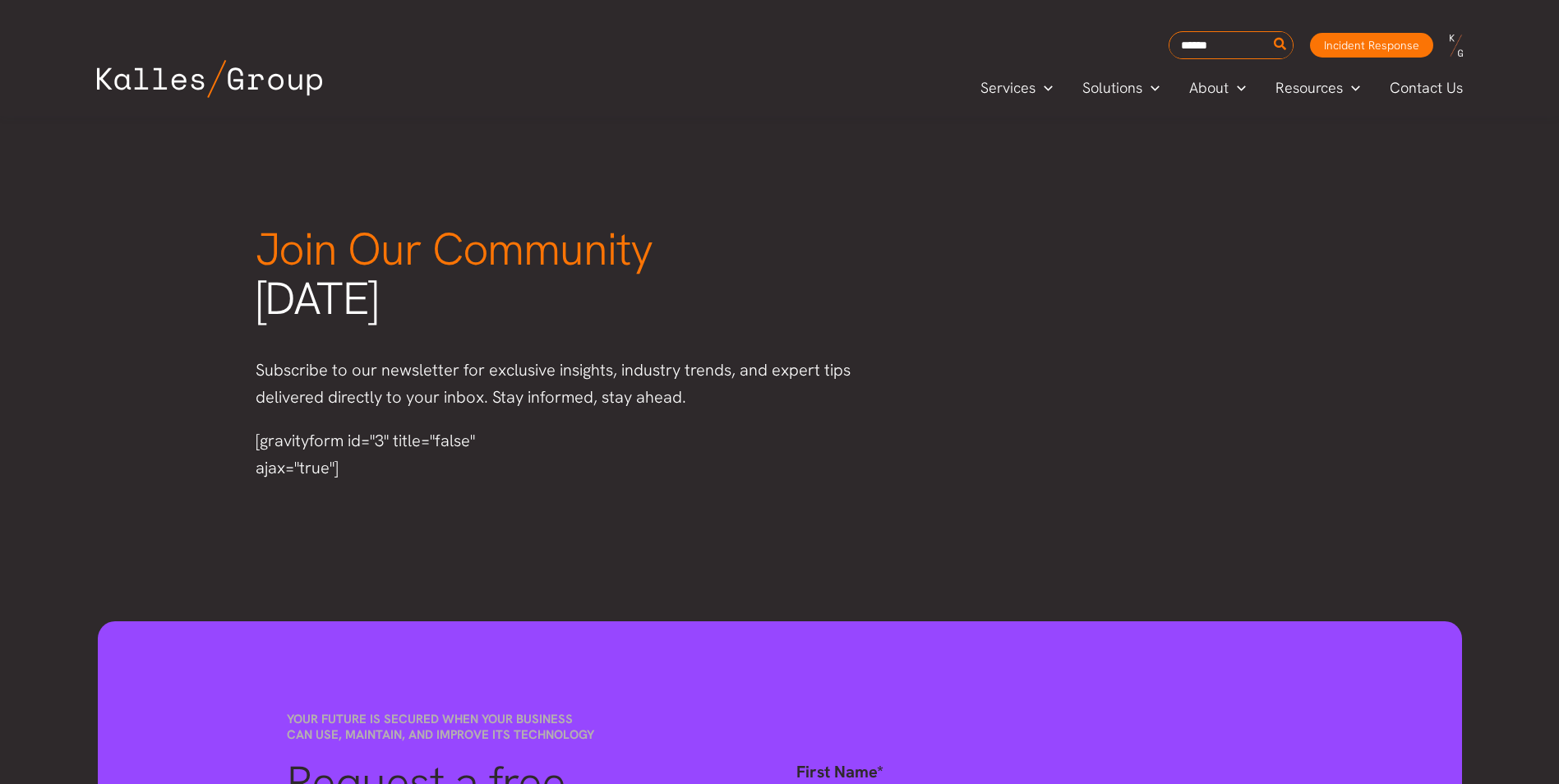
drag, startPoint x: 356, startPoint y: 471, endPoint x: 255, endPoint y: 430, distance: 109.0
click at [256, 430] on div "[gravityform id="3" title="false" ajax="true"]" at bounding box center [399, 454] width 288 height 54
drag, startPoint x: 255, startPoint y: 430, endPoint x: 338, endPoint y: 445, distance: 84.3
click at [338, 444] on div "[gravityform id="3" title="false" ajax="true"]" at bounding box center [399, 454] width 288 height 54
drag, startPoint x: 337, startPoint y: 455, endPoint x: 287, endPoint y: 446, distance: 50.8
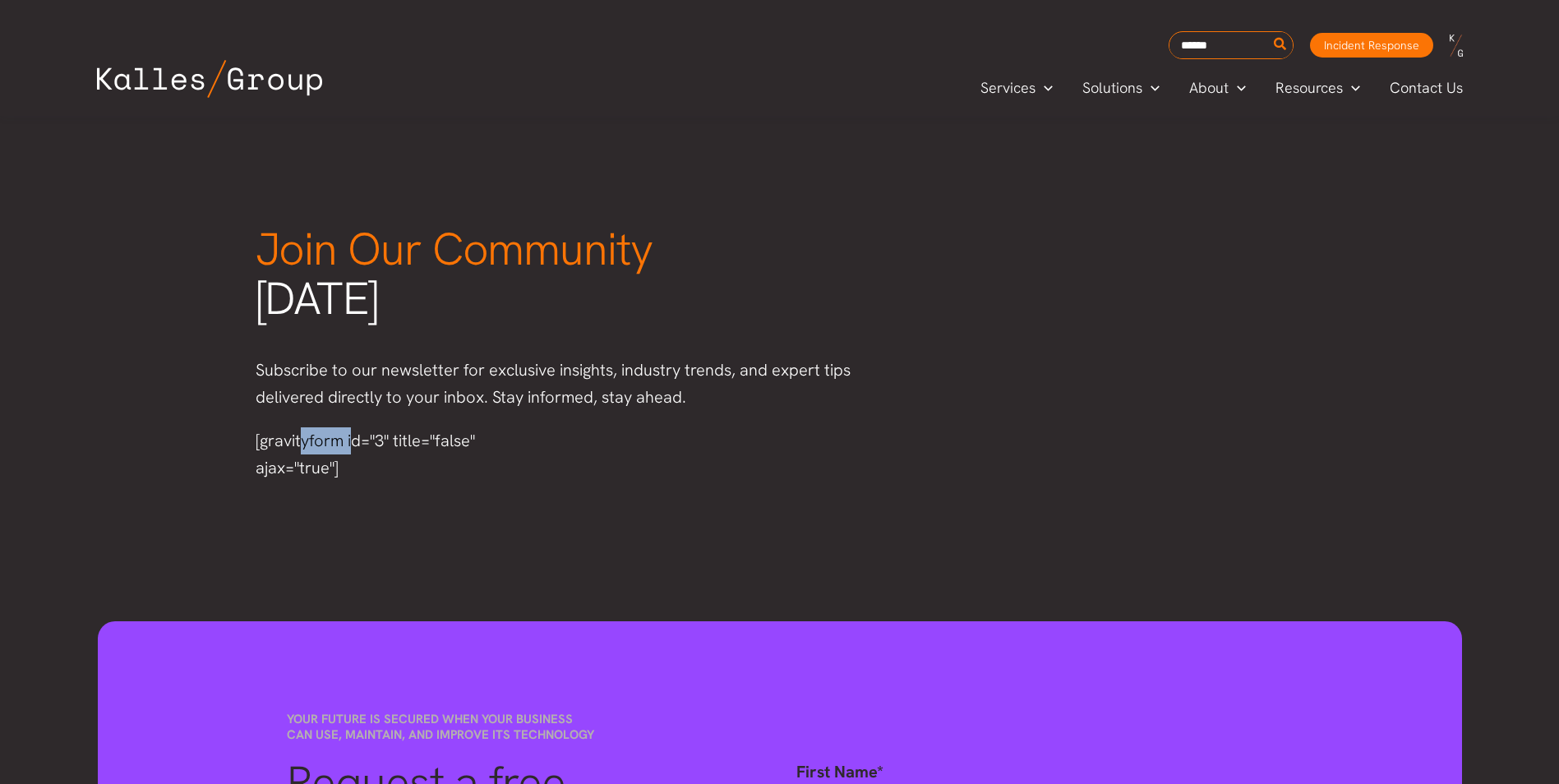
click at [287, 446] on div "[gravityform id="3" title="false" ajax="true"]" at bounding box center [399, 454] width 288 height 54
drag, startPoint x: 287, startPoint y: 446, endPoint x: 342, endPoint y: 469, distance: 59.6
click at [341, 469] on div "[gravityform id="3" title="false" ajax="true"]" at bounding box center [399, 454] width 288 height 54
drag, startPoint x: 355, startPoint y: 468, endPoint x: 236, endPoint y: 436, distance: 123.2
click at [236, 436] on div "Join Our Community today Subscribe to our newsletter for exclusive insights, in…" at bounding box center [779, 308] width 1559 height 413
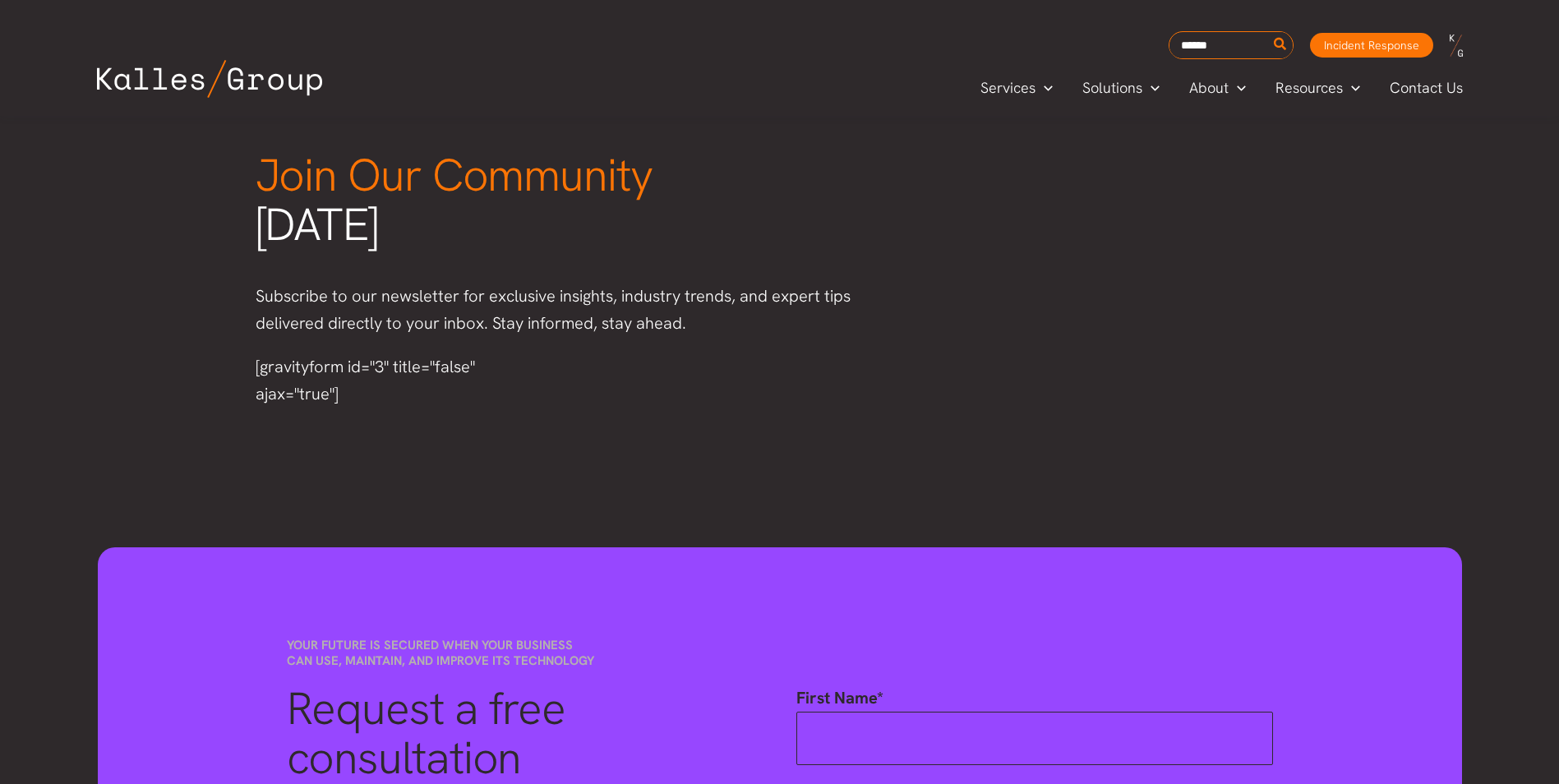
click at [361, 385] on div "[gravityform id="3" title="false" ajax="true"]" at bounding box center [399, 380] width 288 height 54
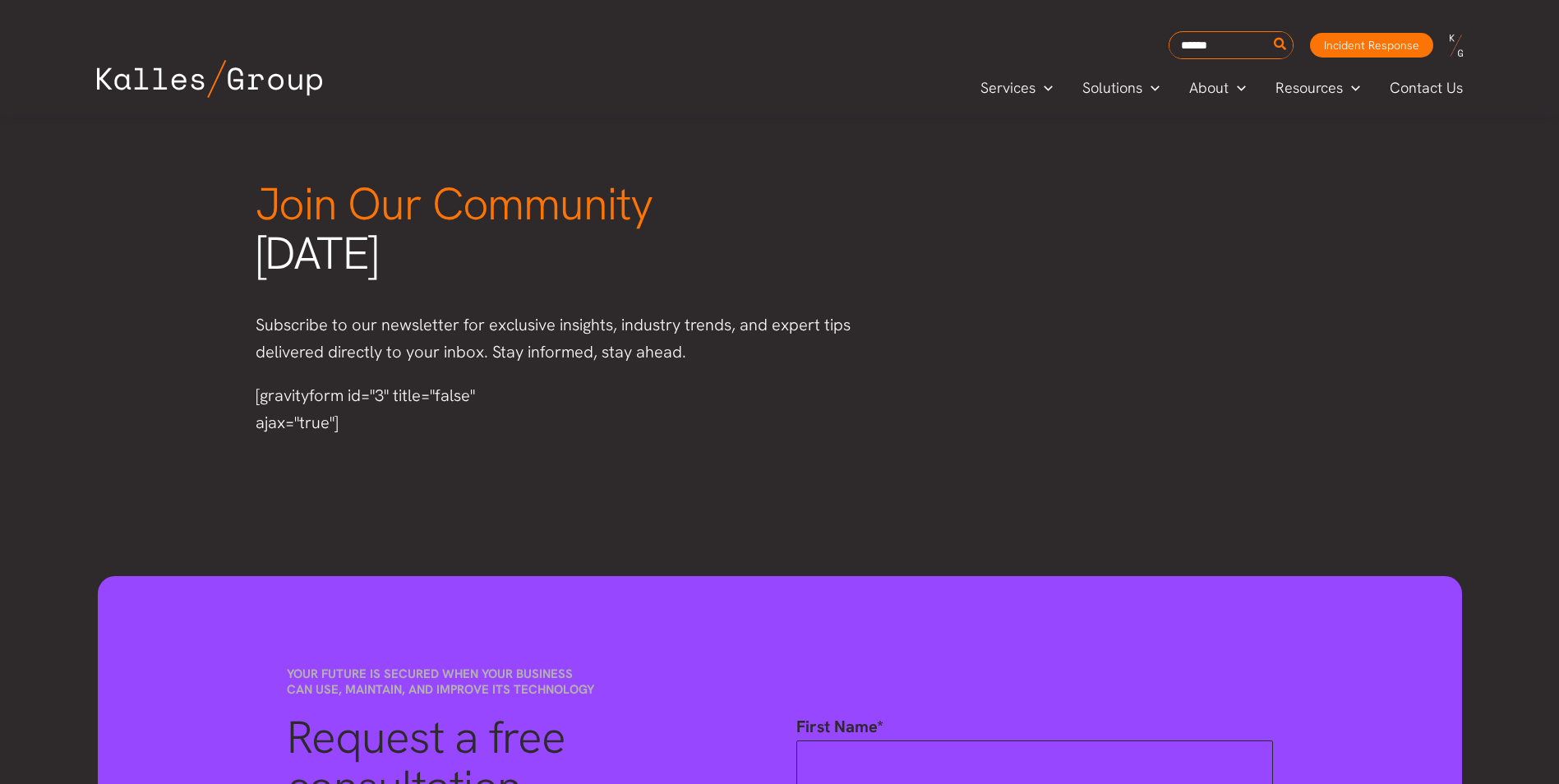
scroll to position [2070, 0]
click at [300, 413] on div "[gravityform id="3" title="false" ajax="true"]" at bounding box center [399, 410] width 288 height 54
drag, startPoint x: 254, startPoint y: 385, endPoint x: 279, endPoint y: 396, distance: 27.3
click at [279, 396] on div "[gravityform id="3" title="false" ajax="true"]" at bounding box center [399, 410] width 321 height 88
drag, startPoint x: 279, startPoint y: 396, endPoint x: 323, endPoint y: 418, distance: 49.2
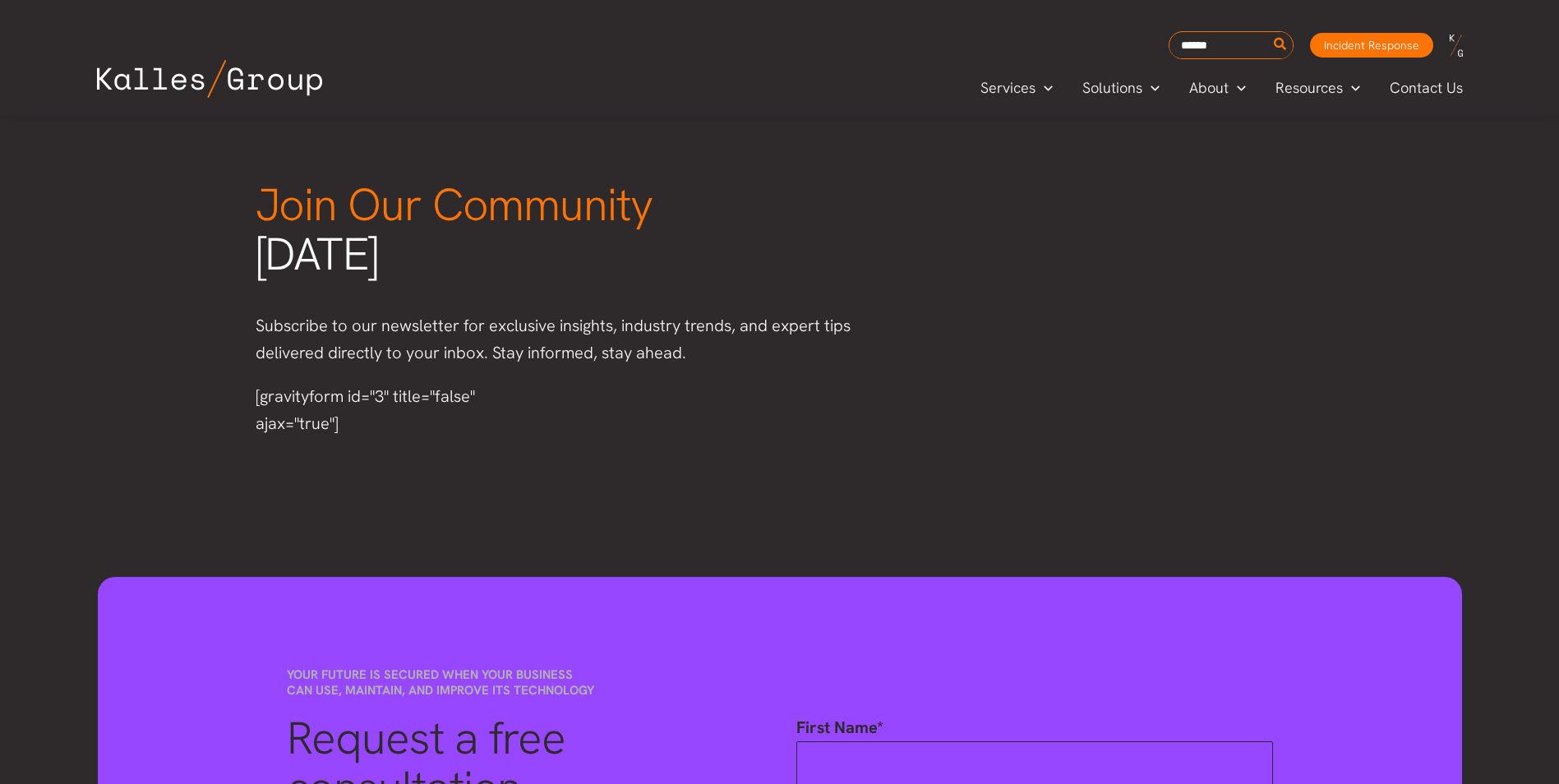
click at [323, 418] on div "[gravityform id="3" title="false" ajax="true"]" at bounding box center [399, 410] width 288 height 54
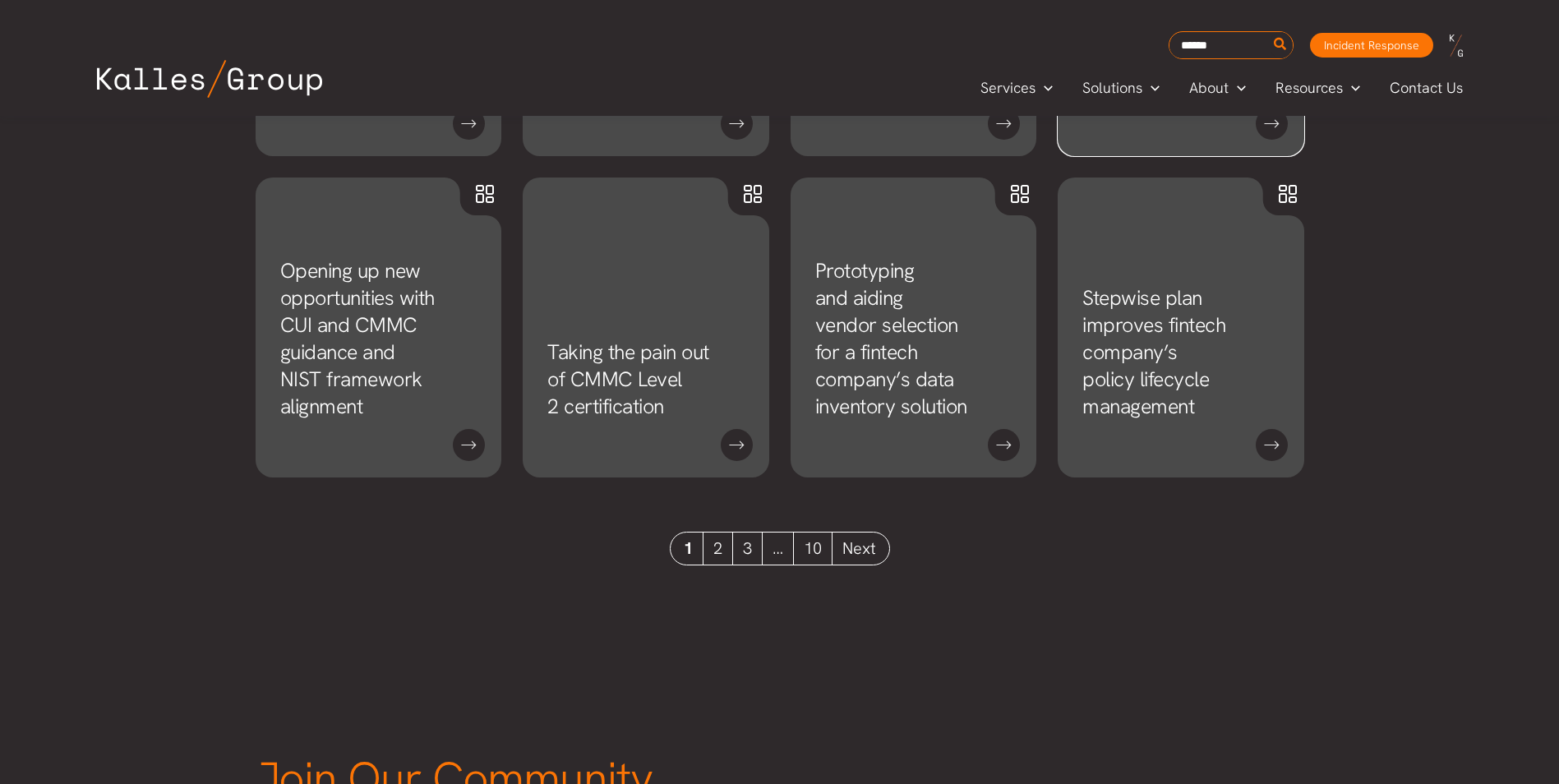
scroll to position [1496, 0]
click at [1229, 34] on link "Strengthening identity management and M365 security posture after an incident" at bounding box center [1172, 32] width 180 height 136
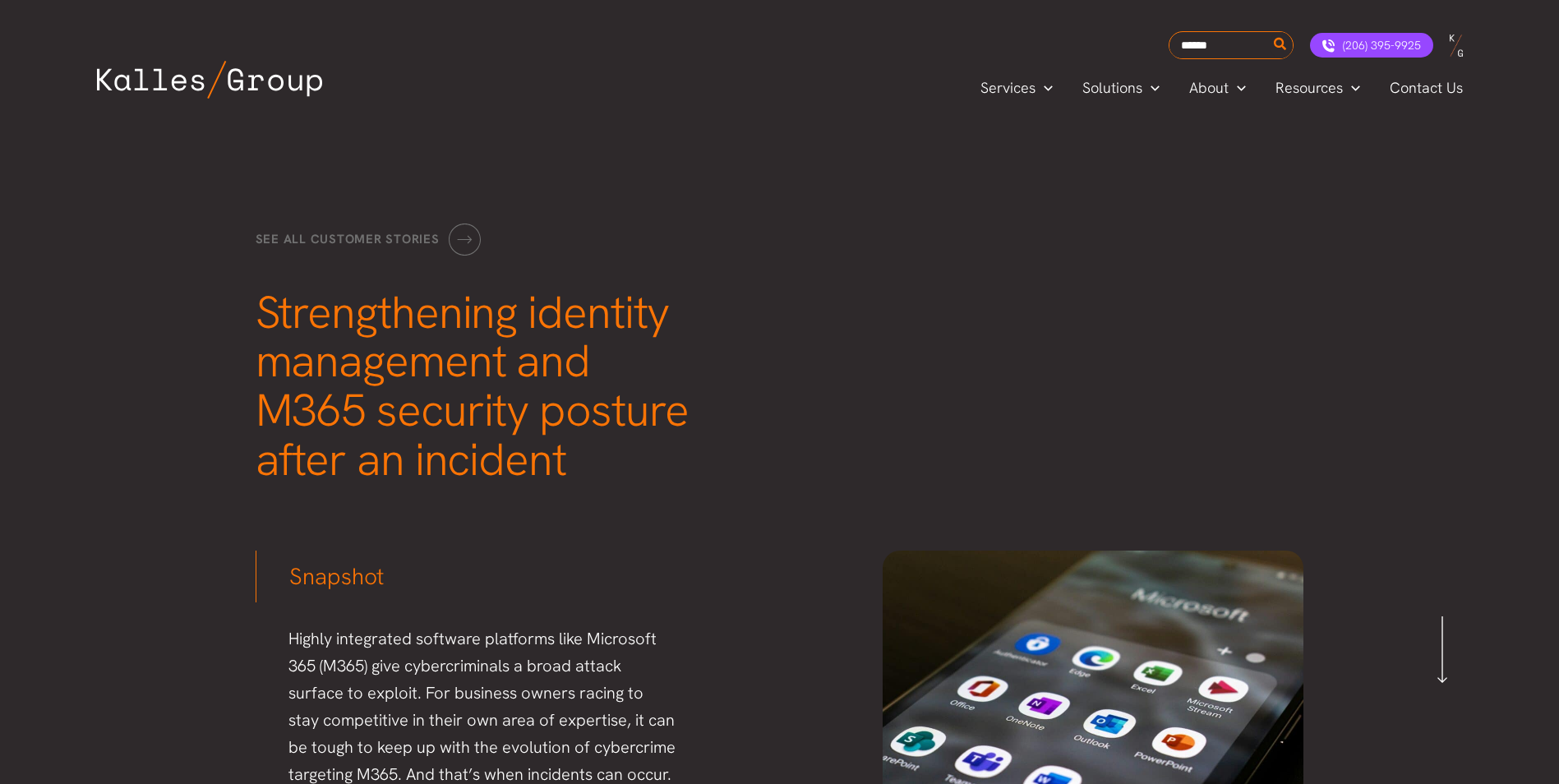
click at [1387, 51] on div "Incident Response" at bounding box center [1371, 46] width 123 height 25
click at [1072, 204] on div "See all customer stories Strengthening identity management and M365 security po…" at bounding box center [779, 318] width 1559 height 402
click at [1438, 88] on span "Contact Us" at bounding box center [1427, 88] width 73 height 25
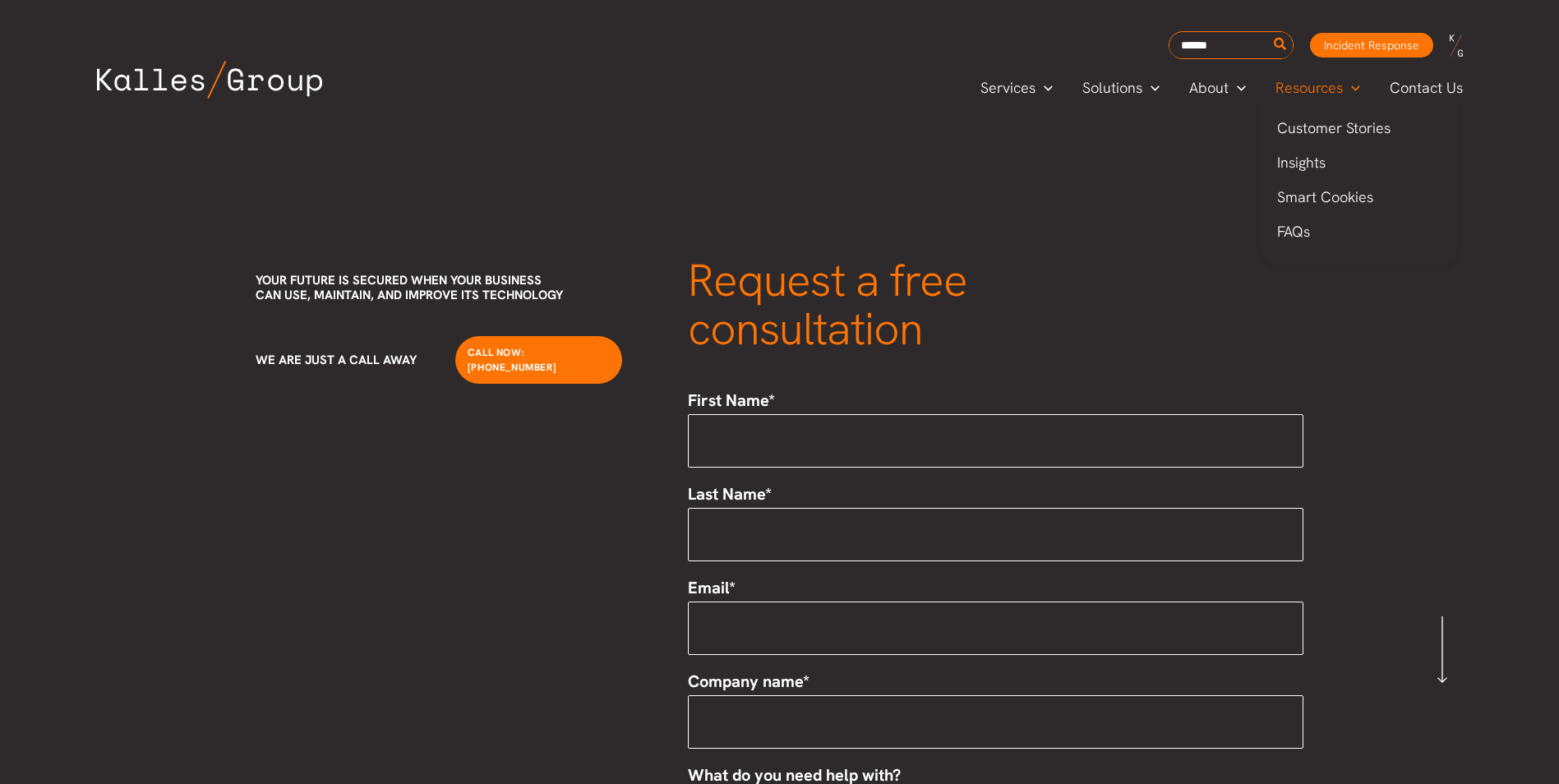
click at [1320, 88] on span "Resources" at bounding box center [1309, 88] width 67 height 25
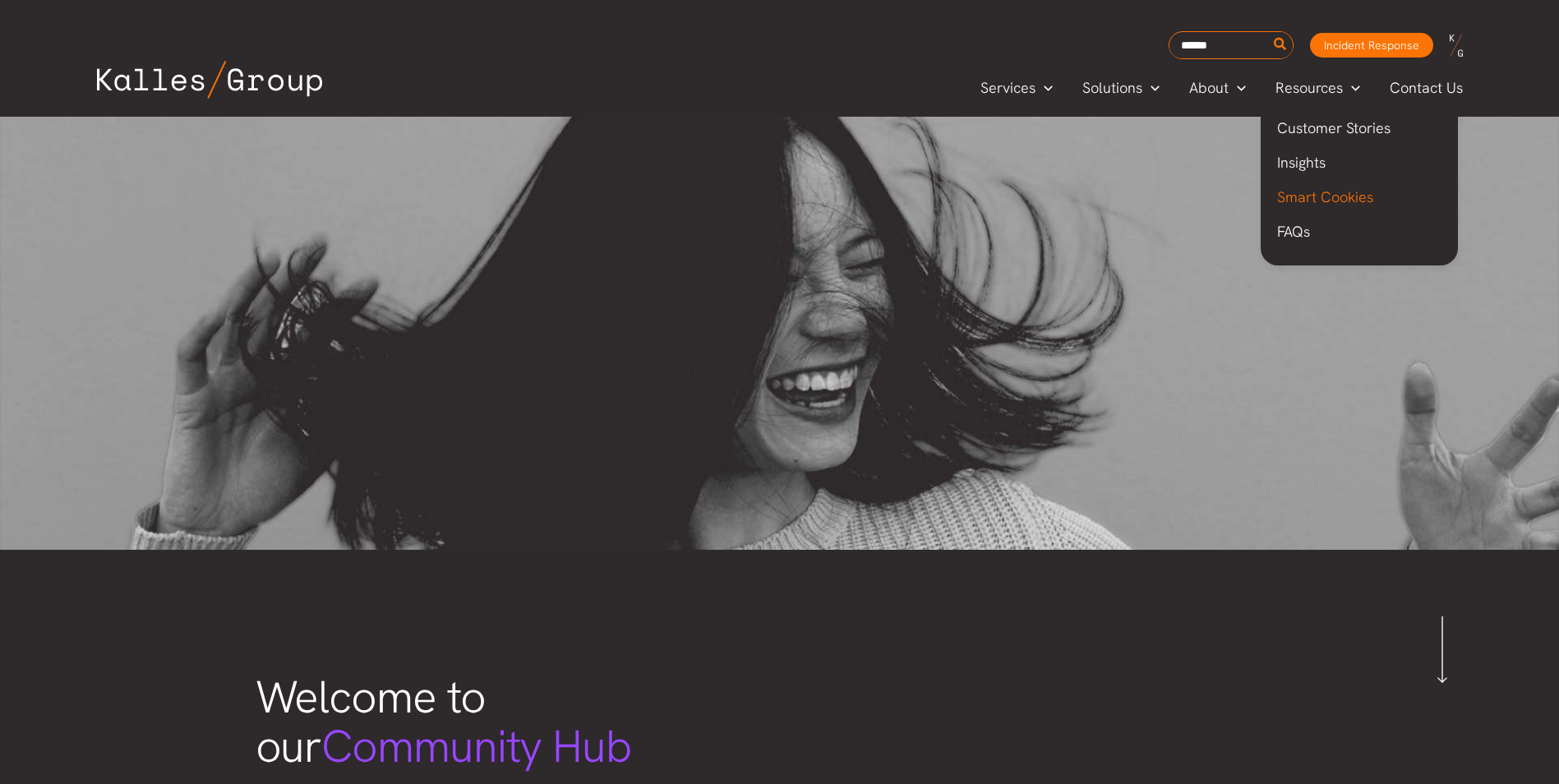
click at [1326, 192] on span "Smart Cookies" at bounding box center [1326, 196] width 96 height 19
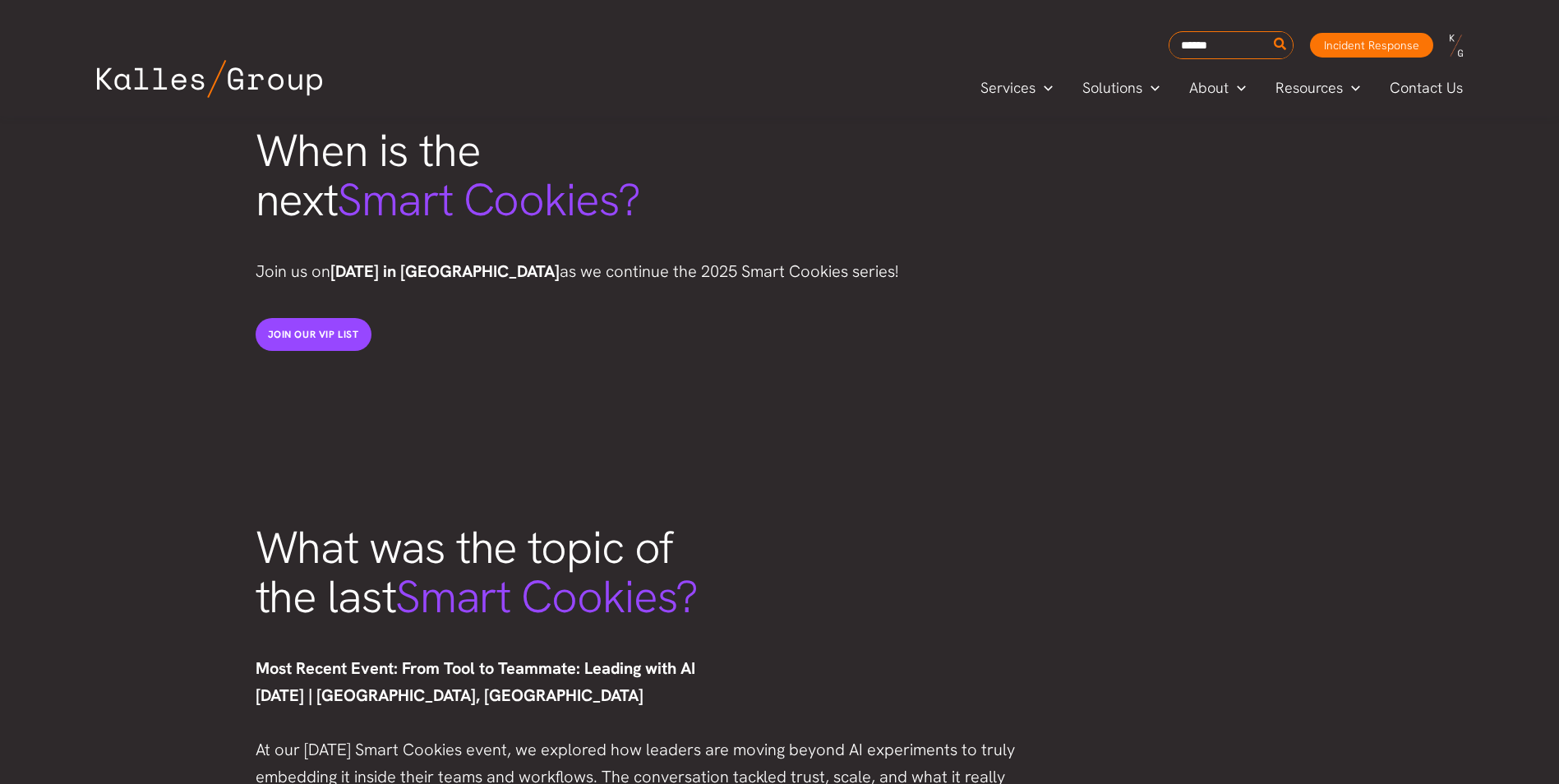
scroll to position [655, 0]
click at [1211, 460] on div "What was the topic of the last Smart Cookies? Most Recent Event: From Tool to T…" at bounding box center [779, 760] width 1559 height 721
drag, startPoint x: 439, startPoint y: 180, endPoint x: 488, endPoint y: 183, distance: 49.1
click at [488, 183] on span "Smart Cookies?" at bounding box center [488, 199] width 303 height 59
drag, startPoint x: 488, startPoint y: 183, endPoint x: 635, endPoint y: 281, distance: 176.7
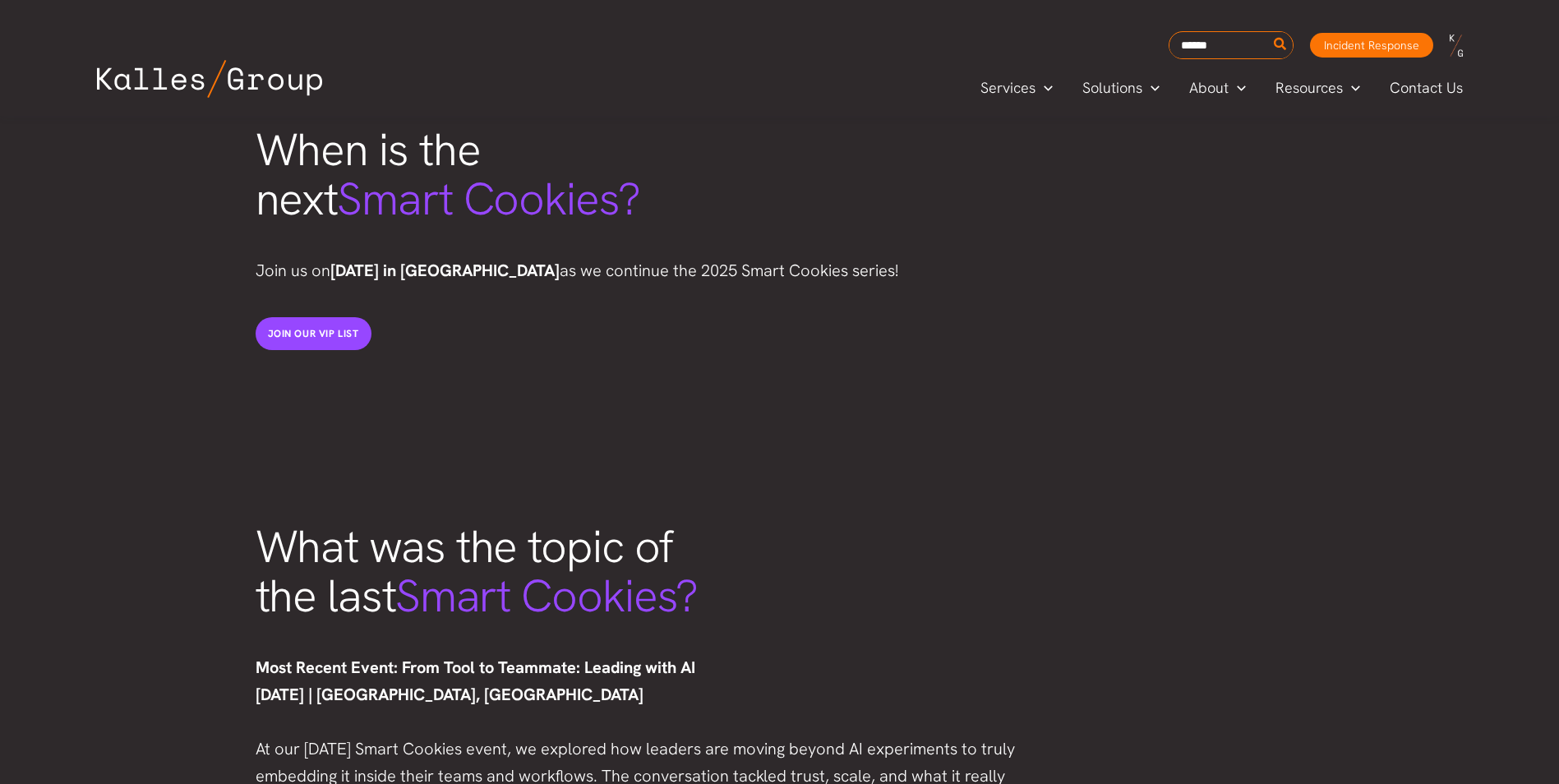
click at [635, 281] on p "Join us on September 10th in Seattle as we continue the 2025 Smart Cookies seri…" at bounding box center [641, 271] width 773 height 27
click at [313, 322] on link "Join our VIP List" at bounding box center [314, 333] width 116 height 33
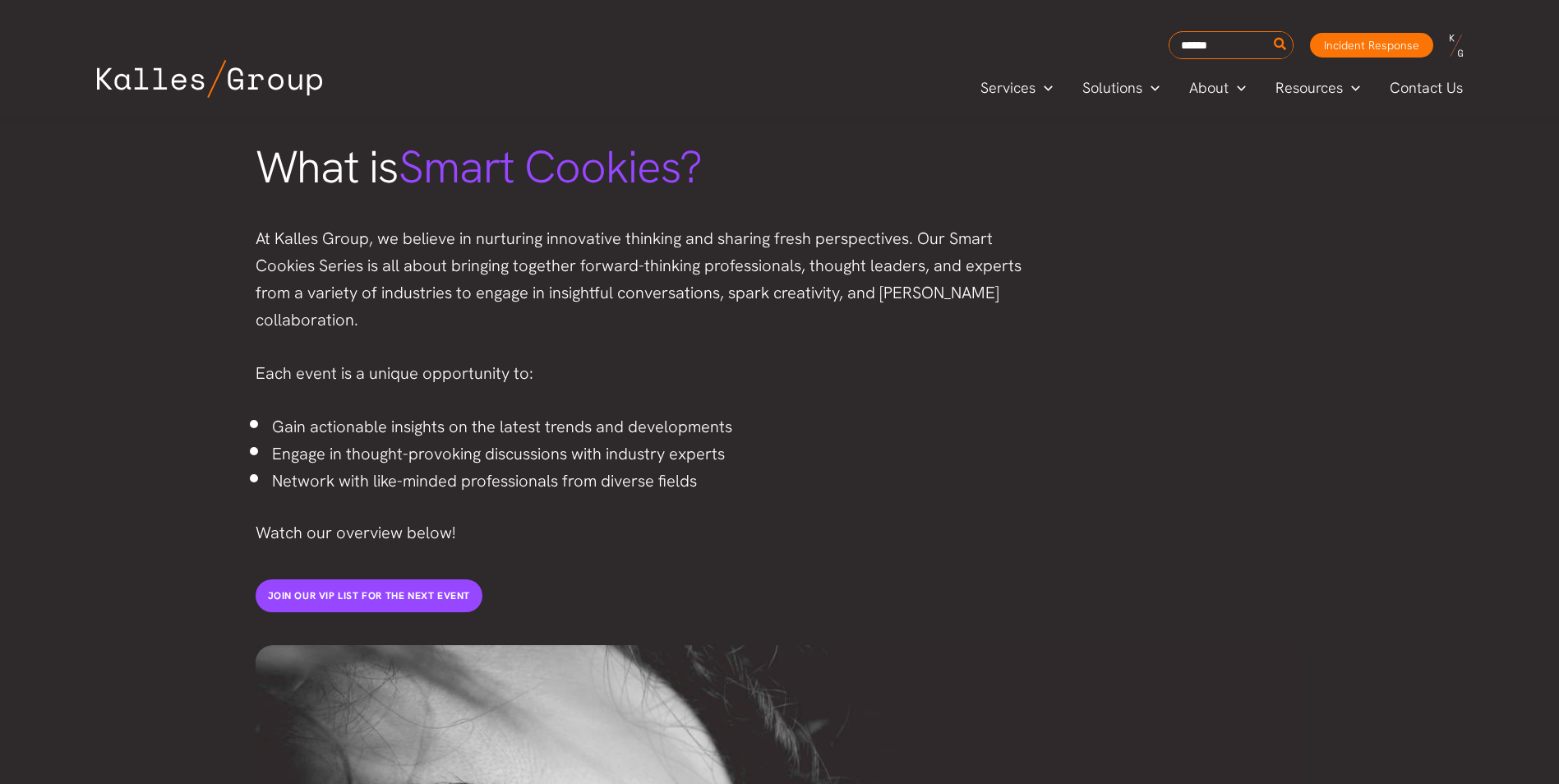
scroll to position [1757, 0]
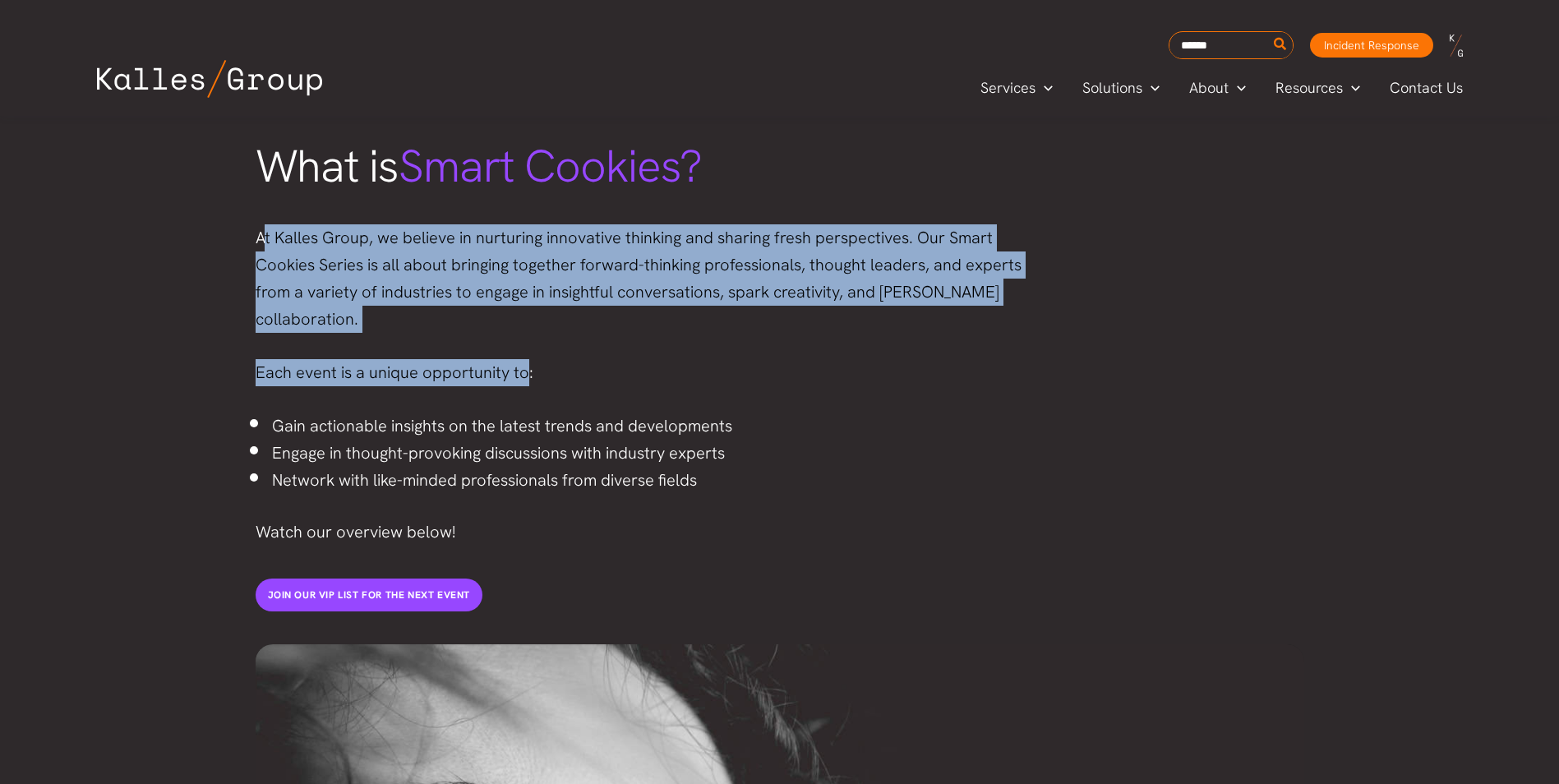
drag, startPoint x: 264, startPoint y: 251, endPoint x: 539, endPoint y: 321, distance: 283.8
click at [533, 318] on div "At Kalles Group, we believe in nurturing innovative thinking and sharing fresh …" at bounding box center [641, 385] width 773 height 321
drag, startPoint x: 539, startPoint y: 321, endPoint x: 592, endPoint y: 342, distance: 57.0
click at [592, 359] on p "Each event is a unique opportunity to:" at bounding box center [641, 372] width 773 height 27
click at [591, 359] on p "Each event is a unique opportunity to:" at bounding box center [641, 372] width 773 height 27
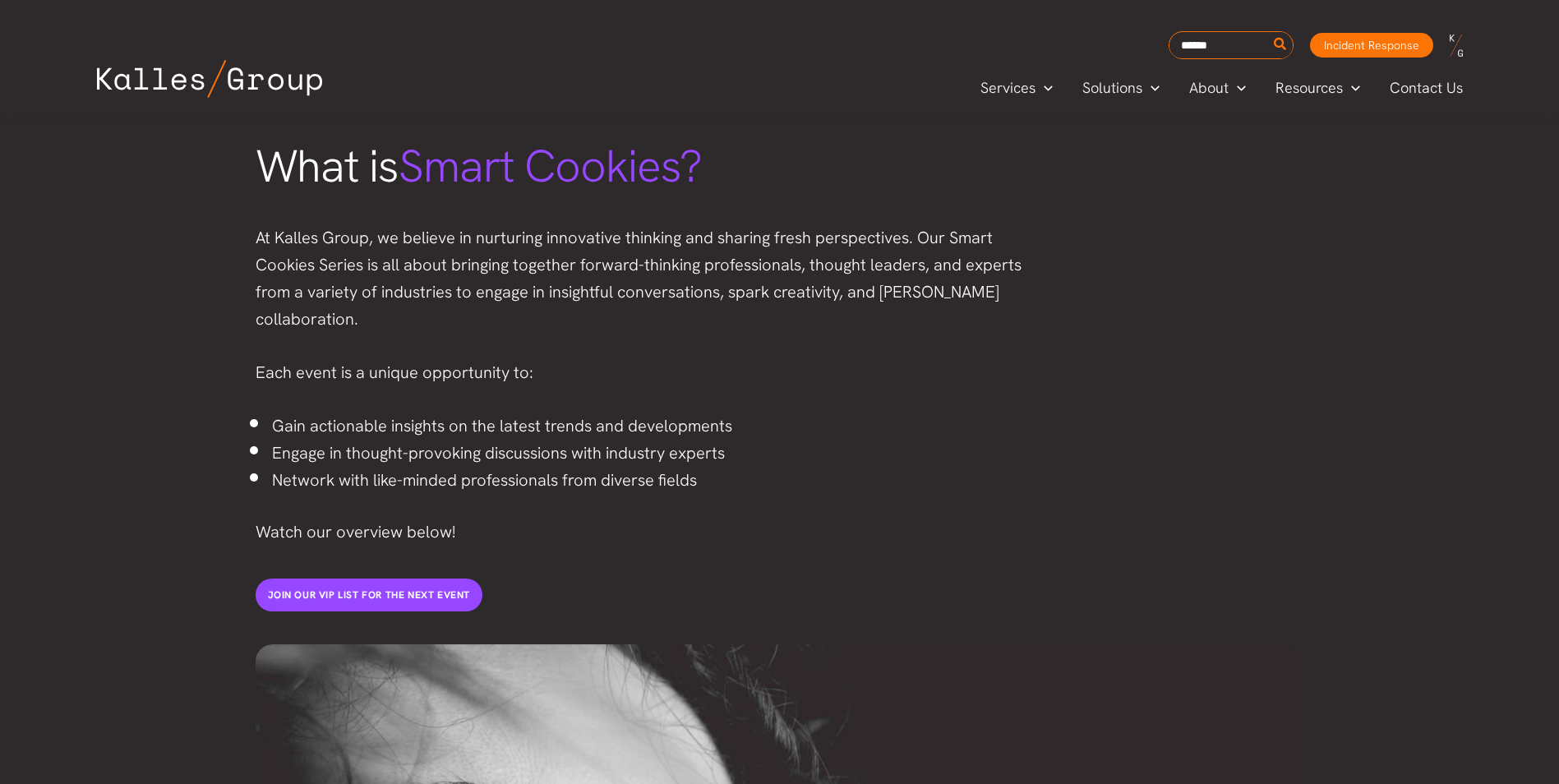
click at [432, 378] on div "At Kalles Group, we believe in nurturing innovative thinking and sharing fresh …" at bounding box center [641, 385] width 773 height 321
click at [463, 359] on p "Each event is a unique opportunity to:" at bounding box center [641, 372] width 773 height 27
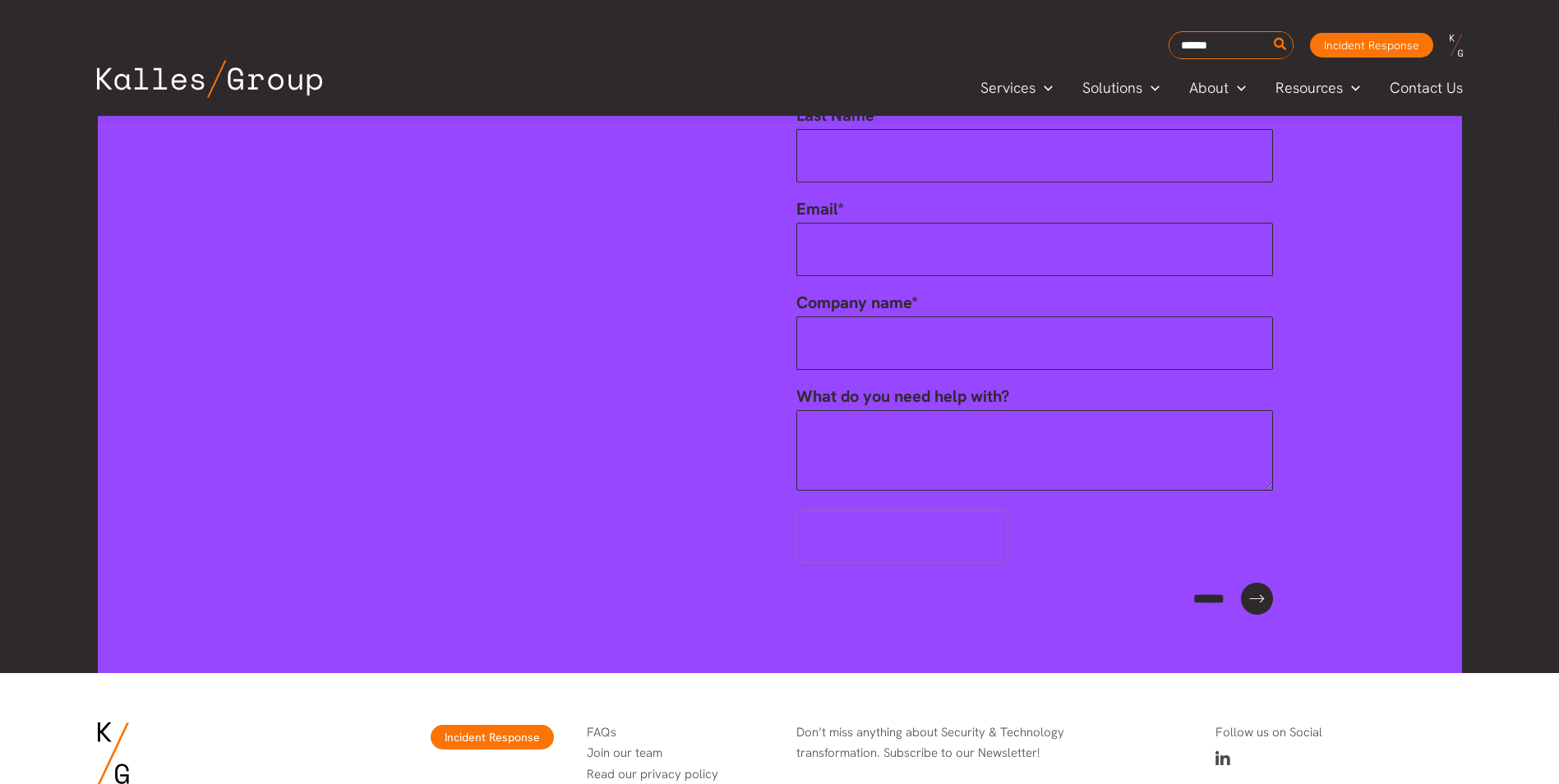
scroll to position [3730, 0]
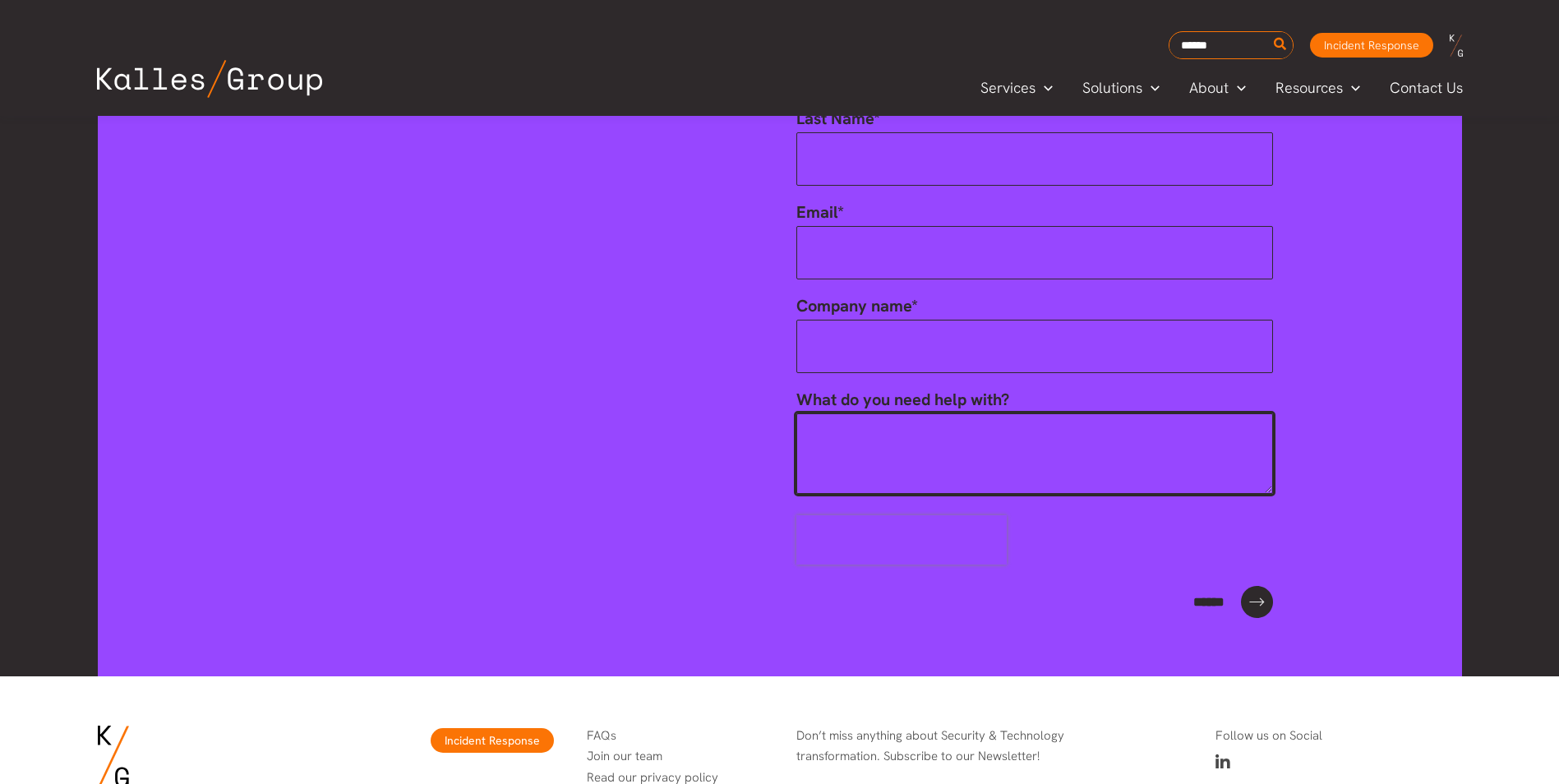
click at [960, 413] on textarea "What do you need help with?" at bounding box center [1035, 454] width 477 height 80
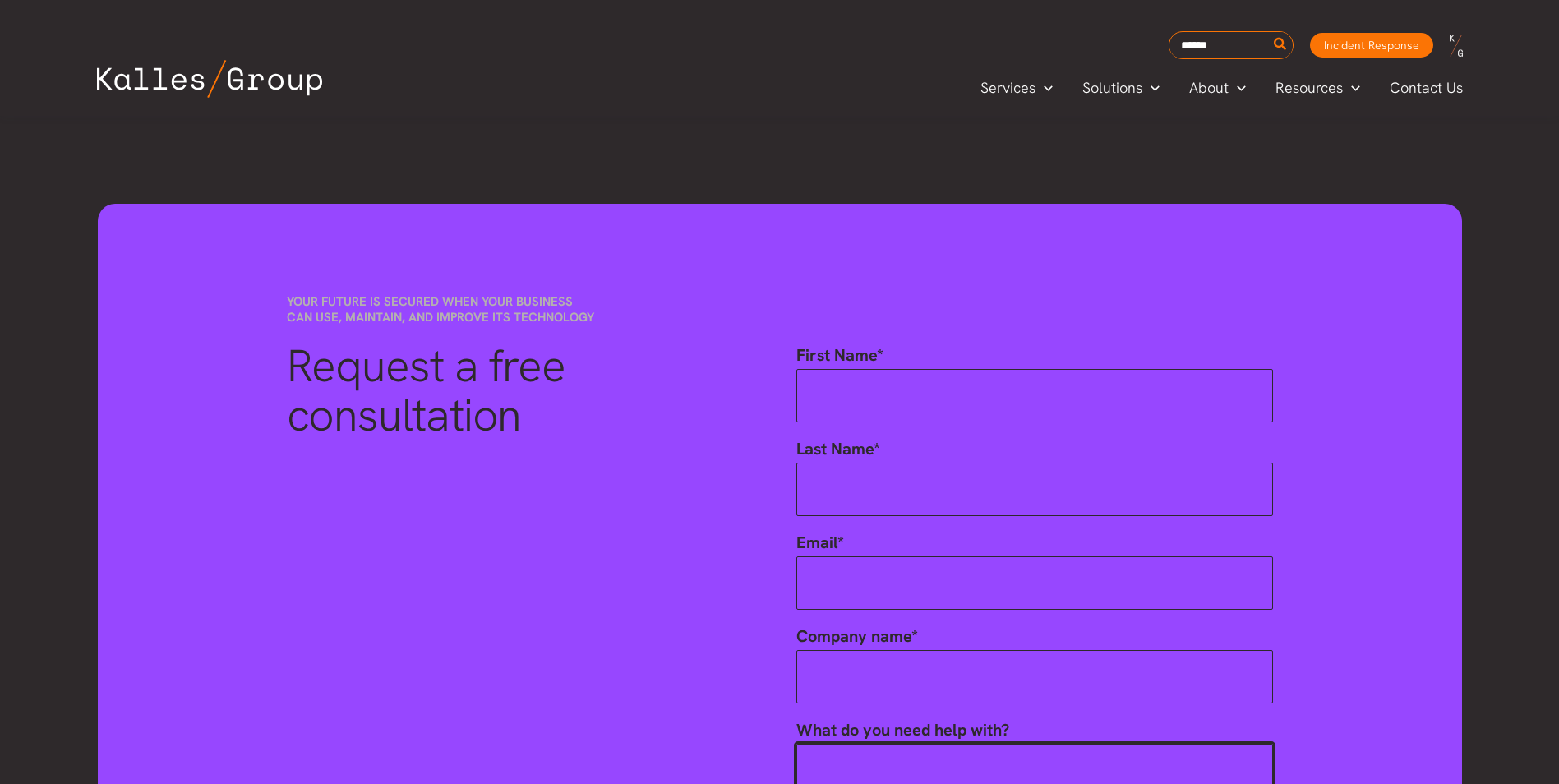
scroll to position [3400, 0]
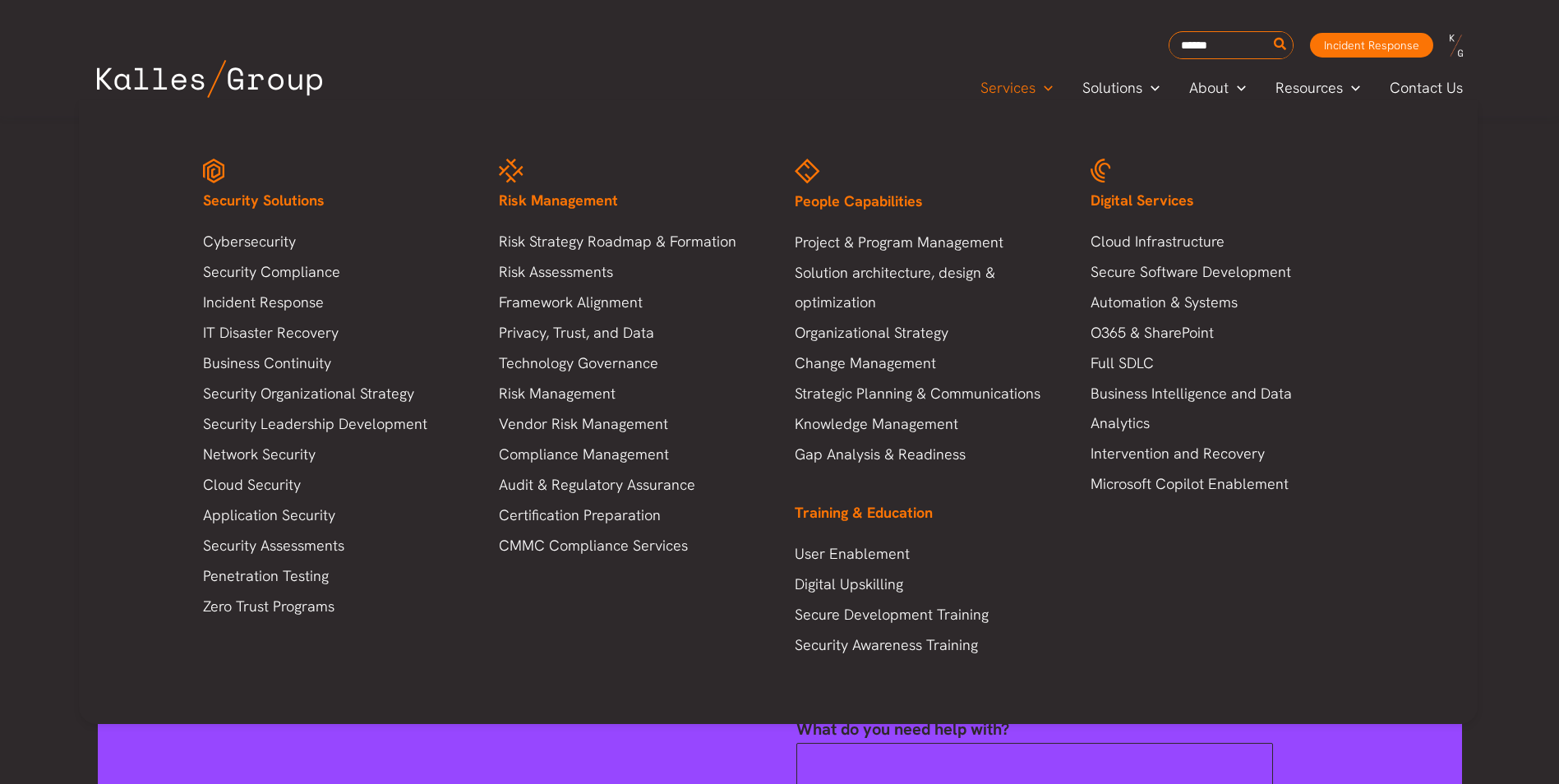
click at [1052, 88] on icon "Menu Toggle" at bounding box center [1048, 88] width 9 height 9
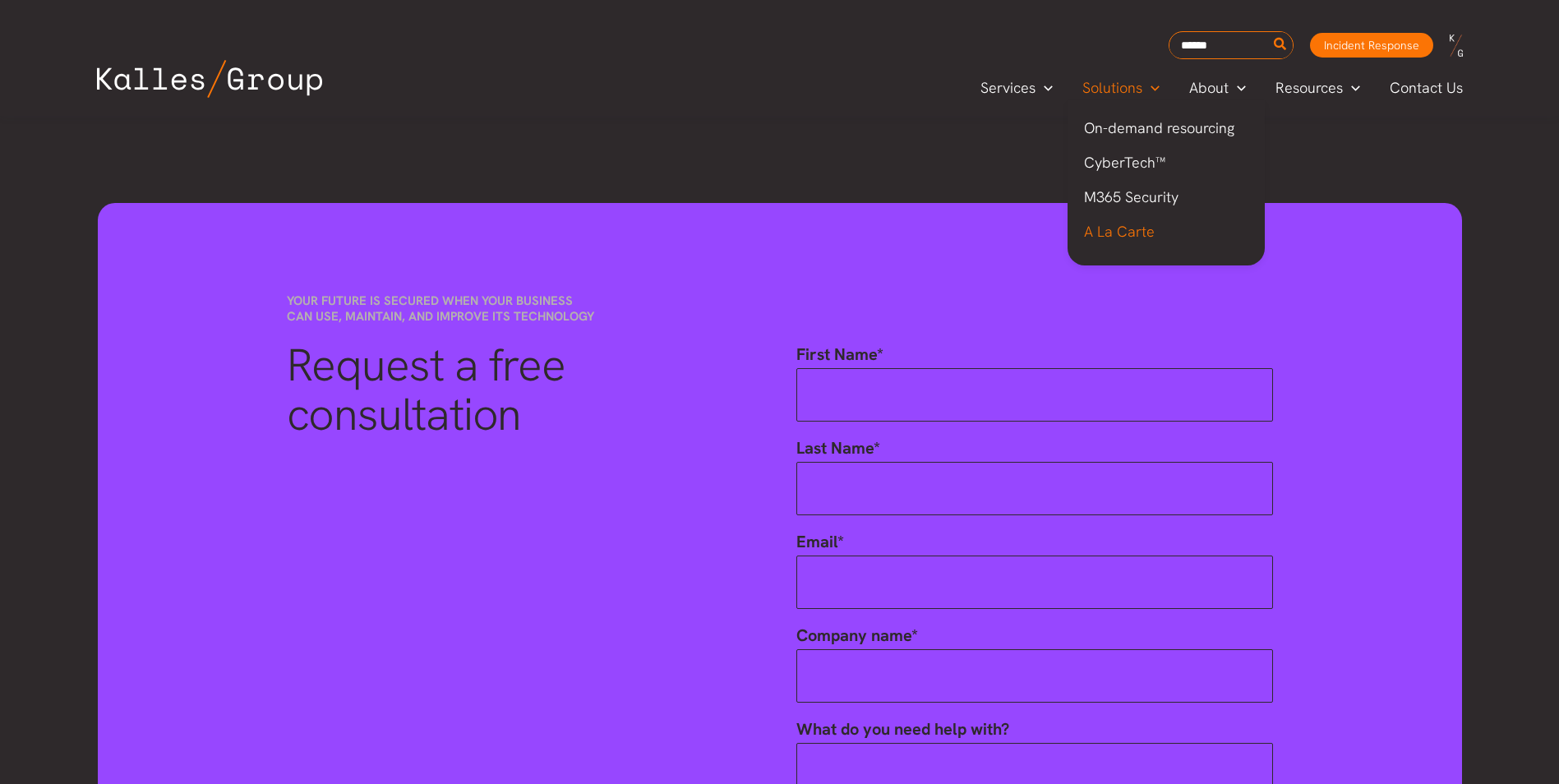
click at [1151, 226] on span "A La Carte" at bounding box center [1119, 230] width 71 height 19
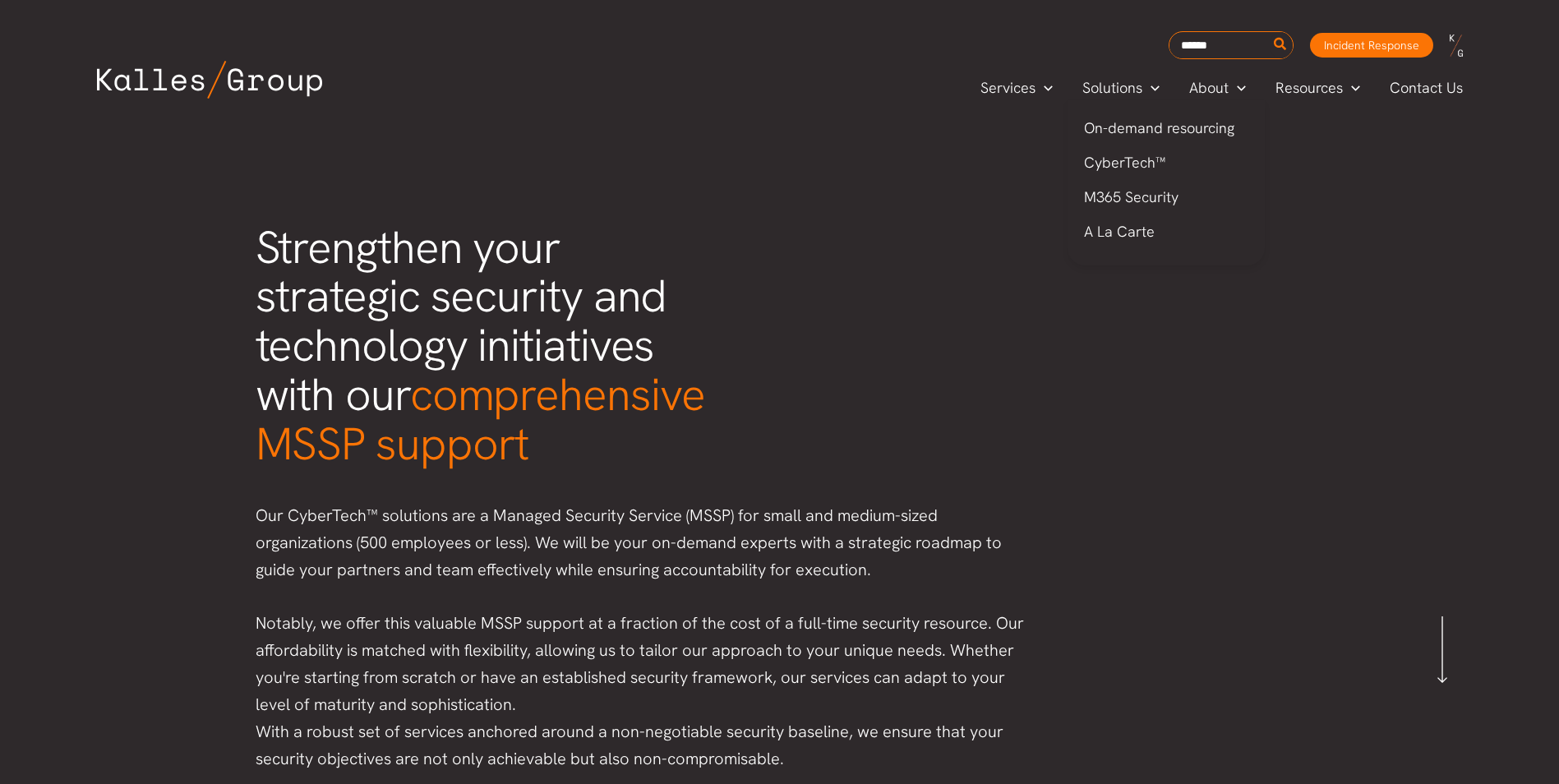
click at [1135, 229] on span "A La Carte" at bounding box center [1119, 230] width 71 height 19
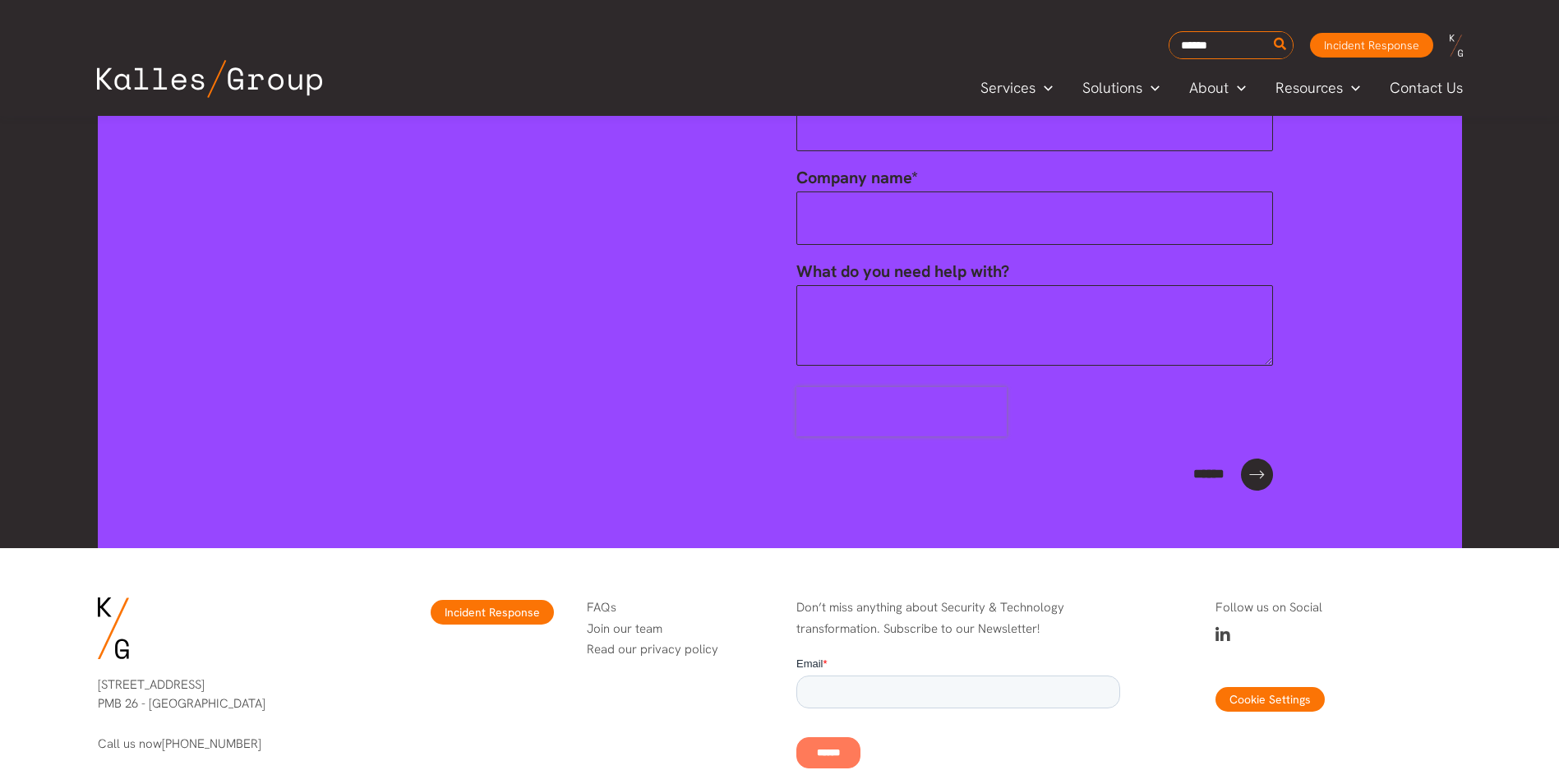
scroll to position [3732, 0]
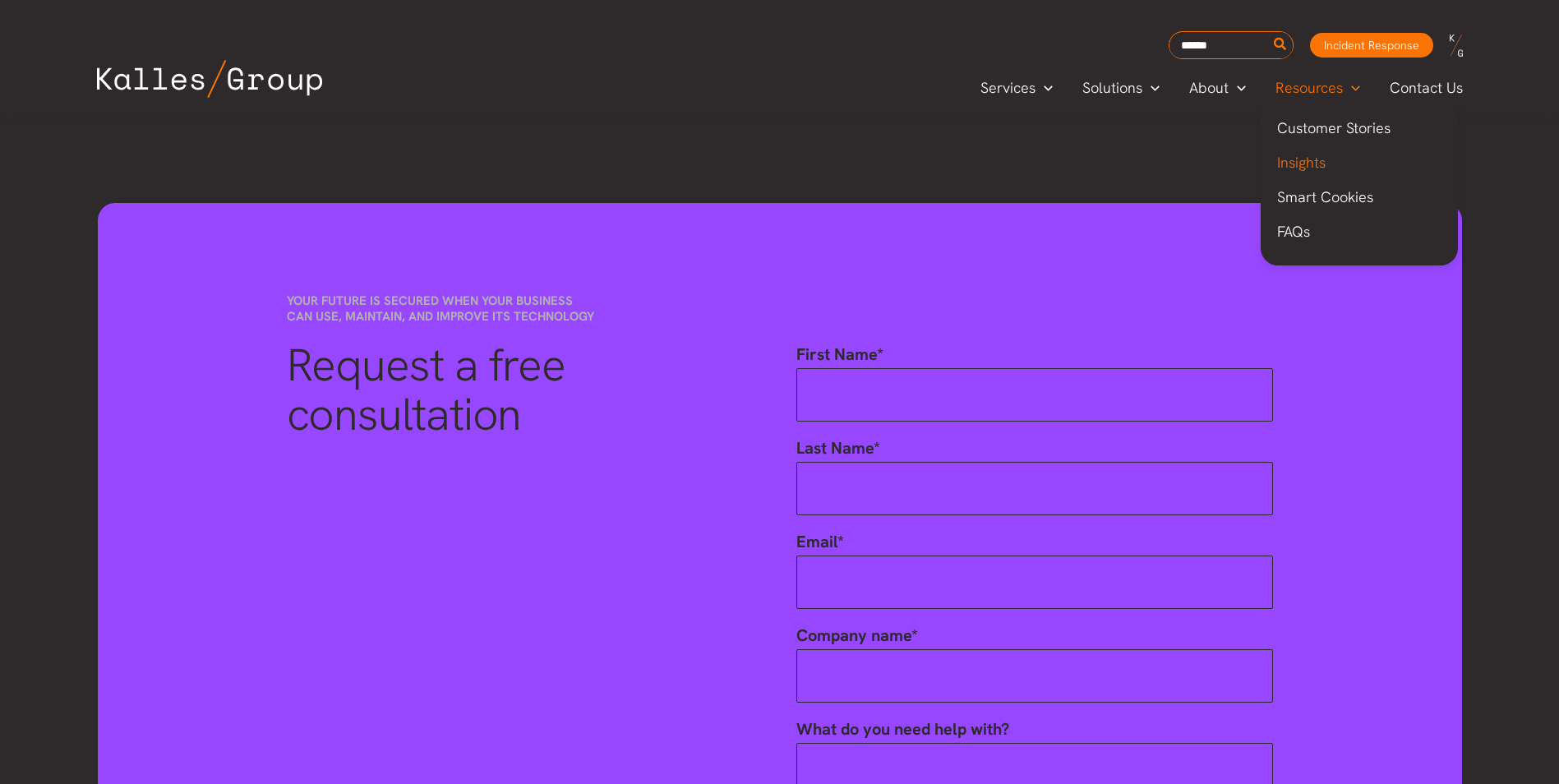
click at [1320, 161] on span "Insights" at bounding box center [1302, 162] width 48 height 19
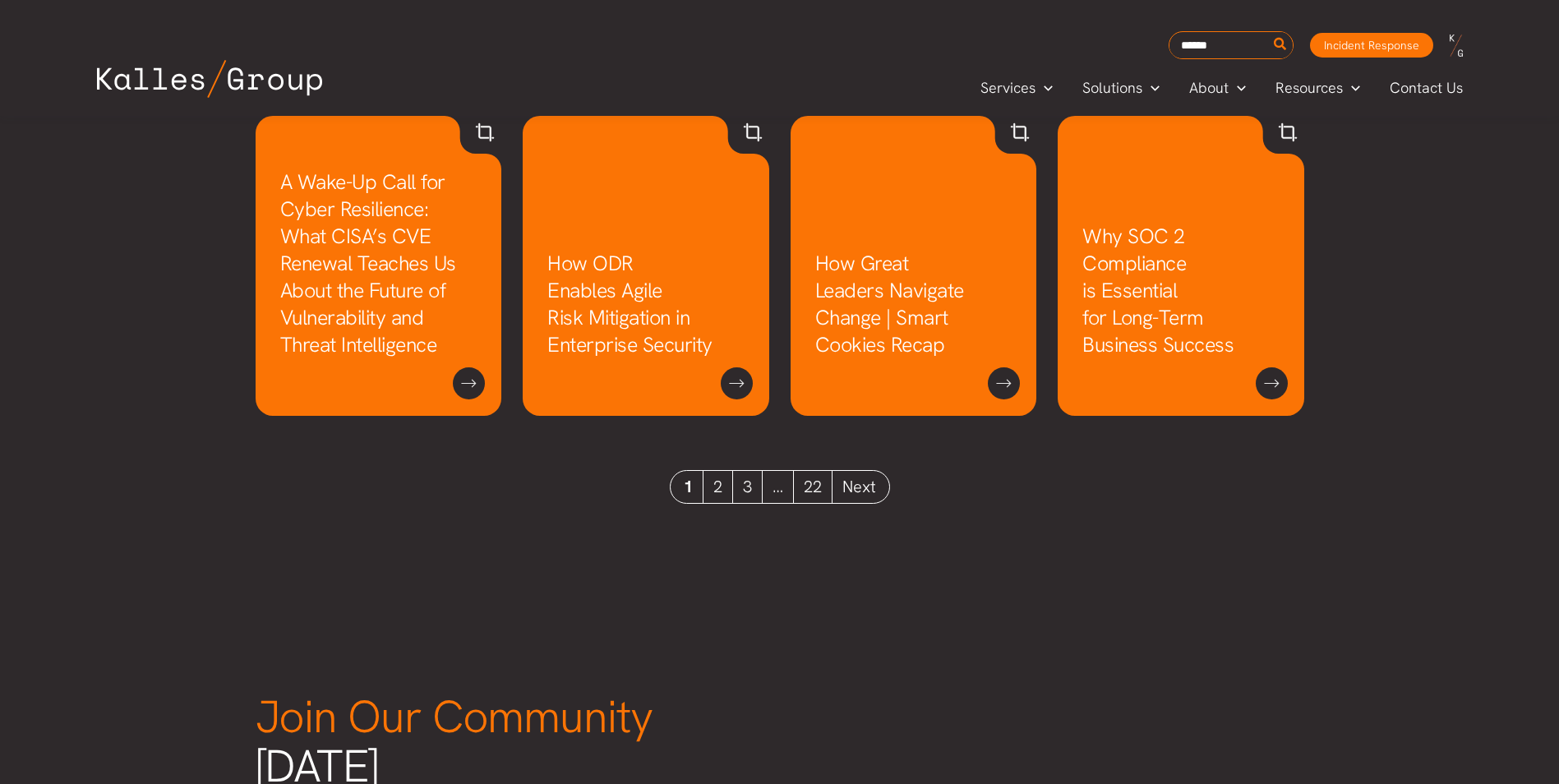
scroll to position [1559, 0]
click at [821, 484] on link "22" at bounding box center [813, 486] width 38 height 32
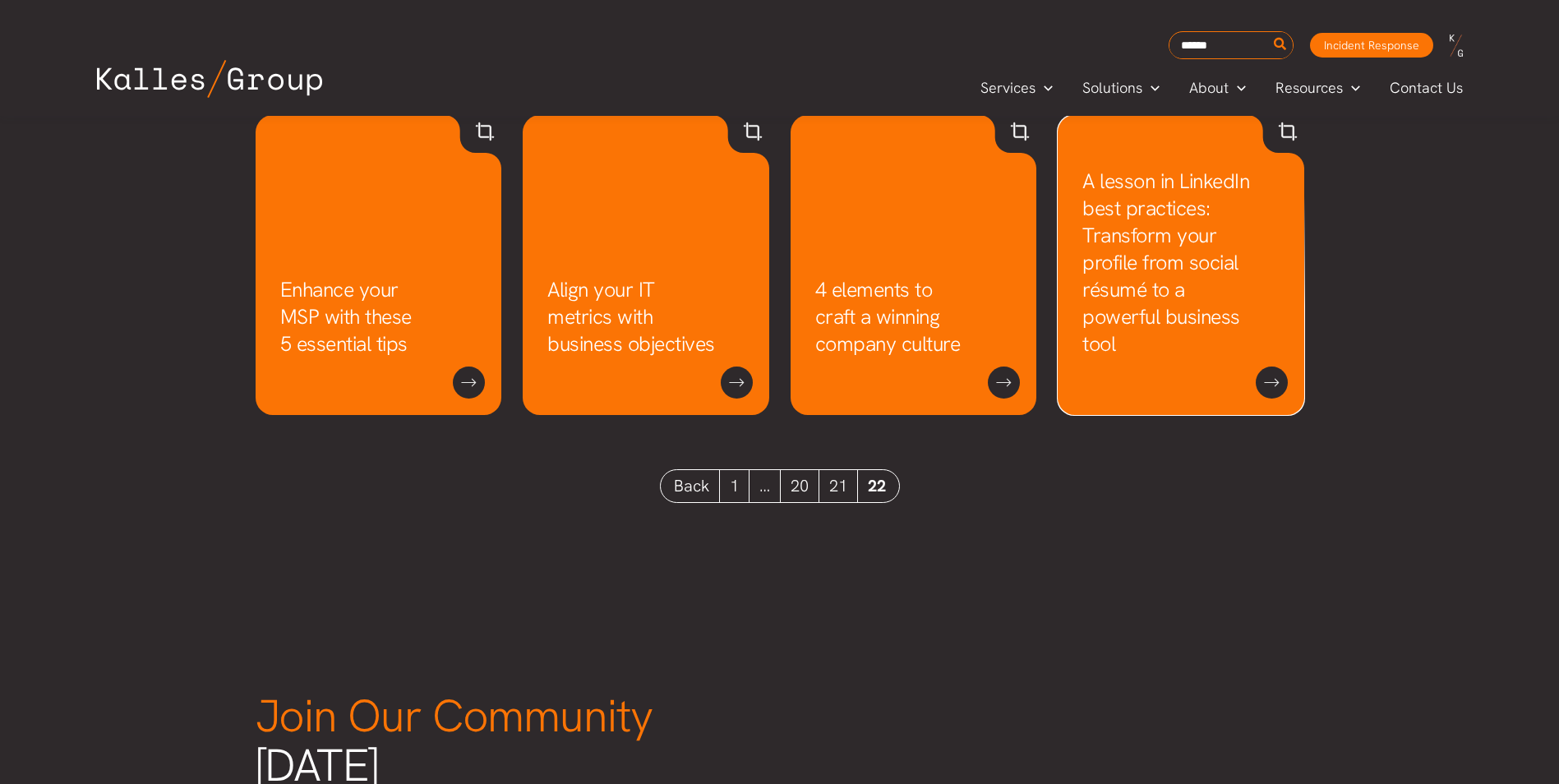
click at [1176, 333] on link "A lesson in LinkedIn best practices: Transform your profile from social résumé …" at bounding box center [1166, 263] width 167 height 190
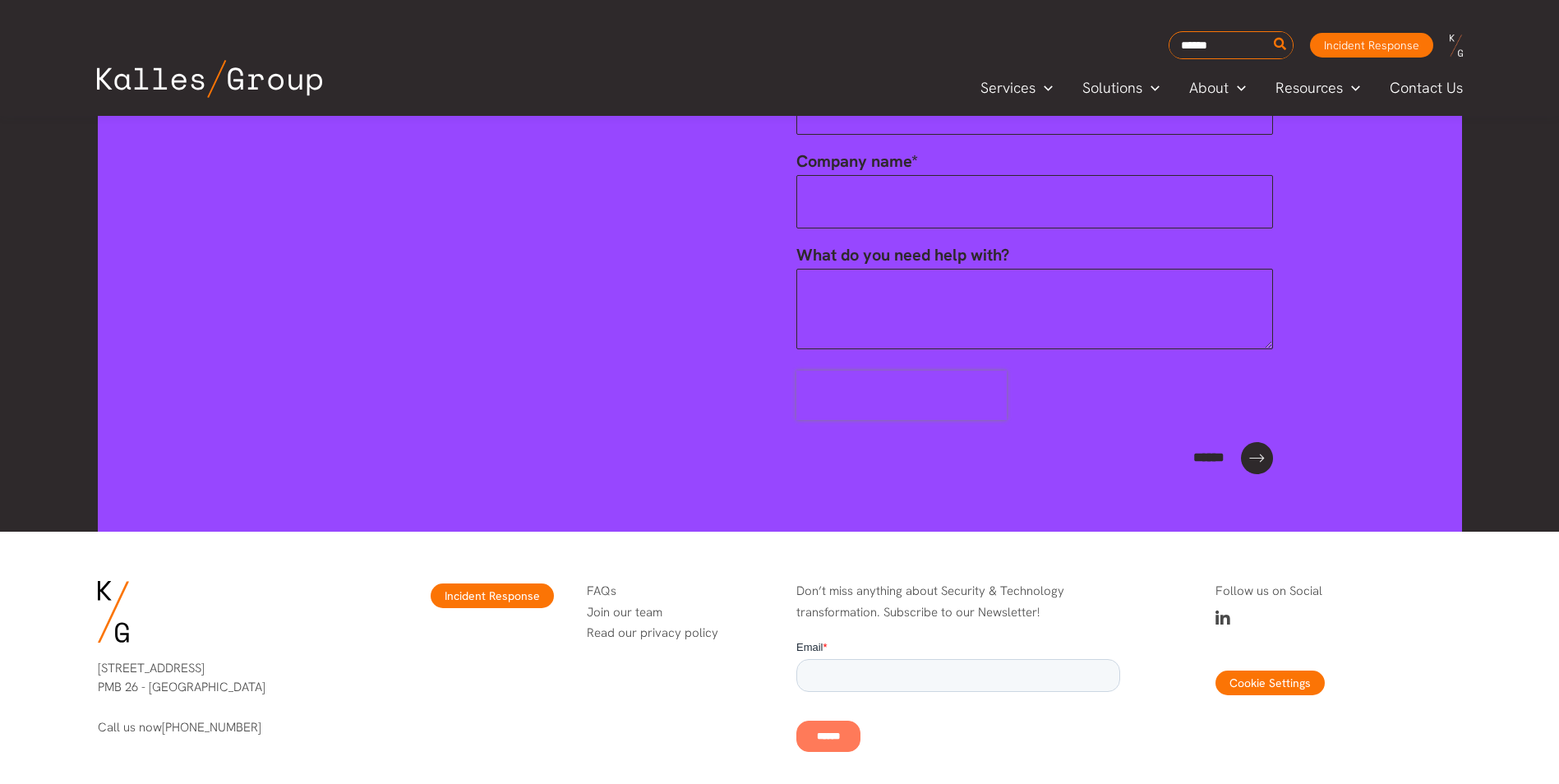
scroll to position [2963, 0]
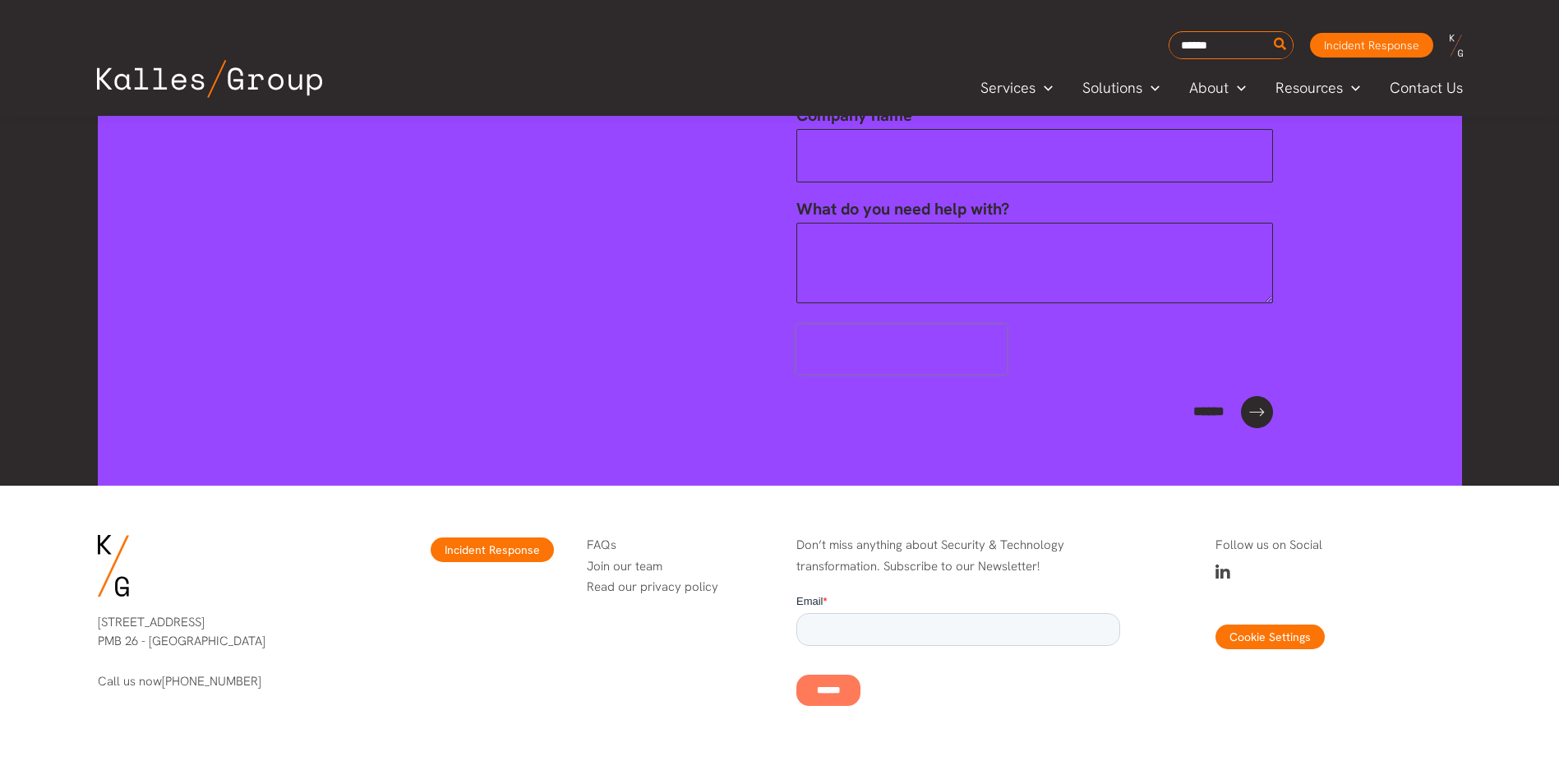
click at [1456, 35] on img at bounding box center [1456, 46] width 13 height 22
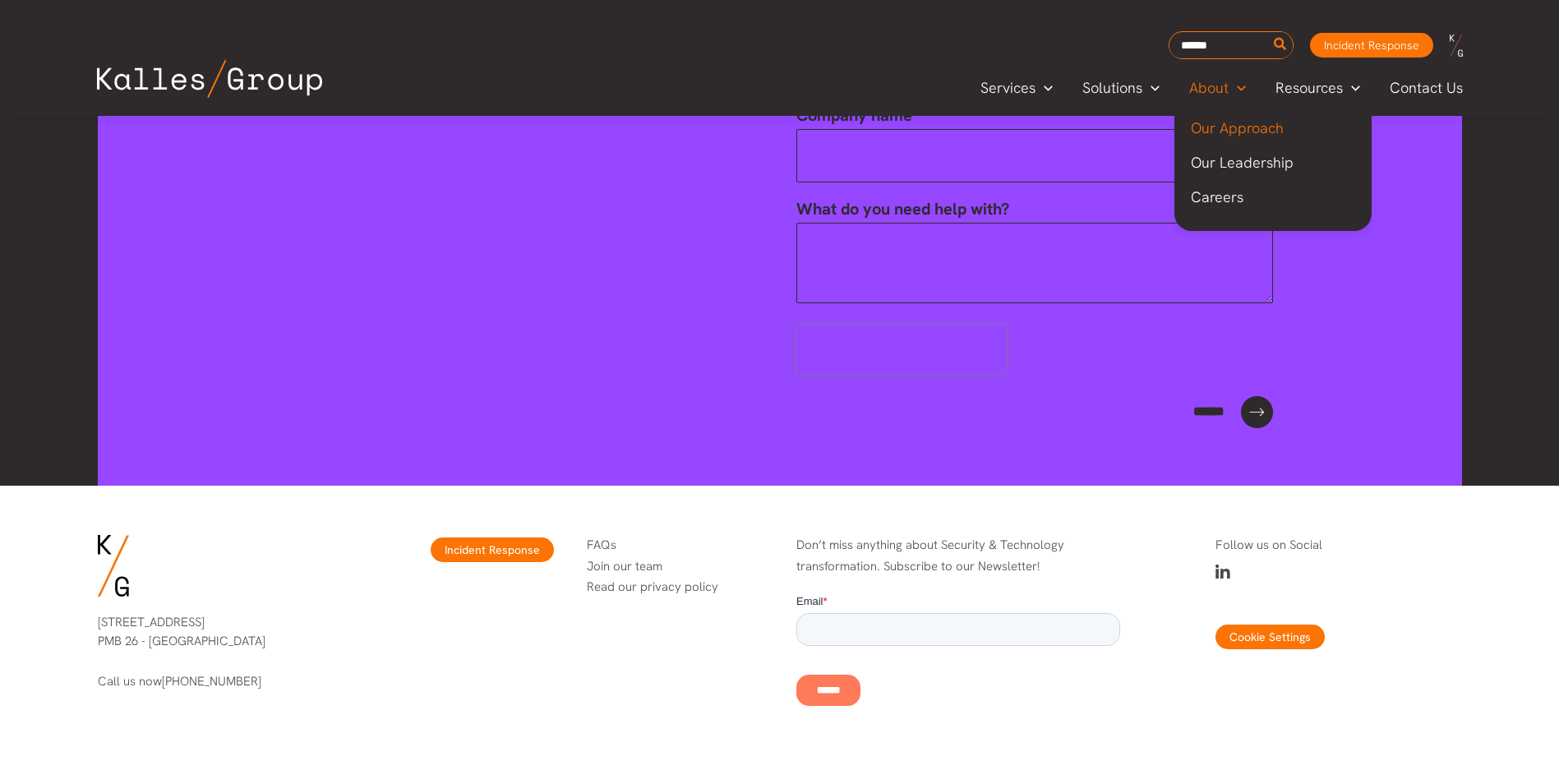
click at [1235, 126] on span "Our Approach" at bounding box center [1237, 127] width 93 height 19
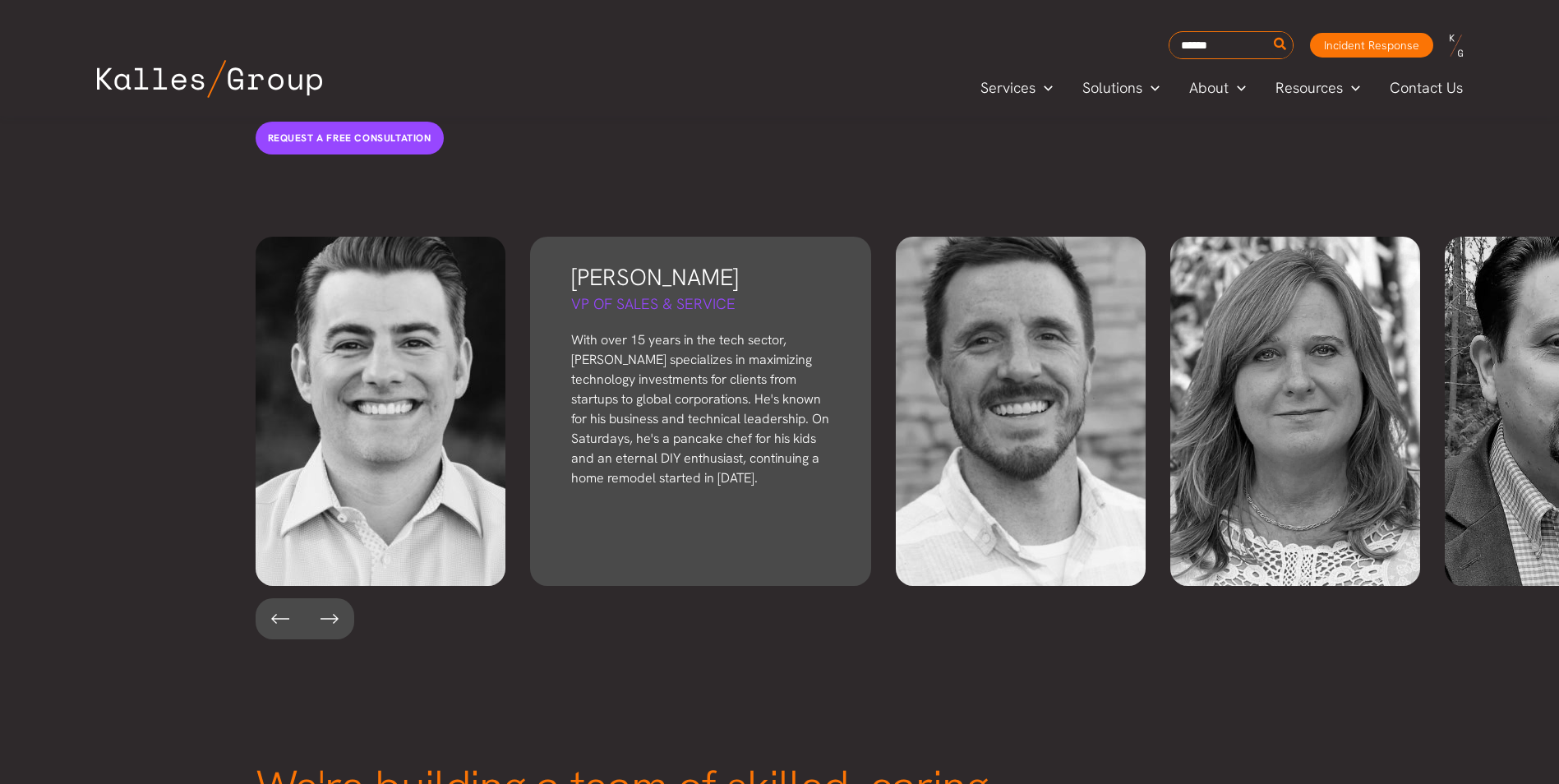
scroll to position [3547, 0]
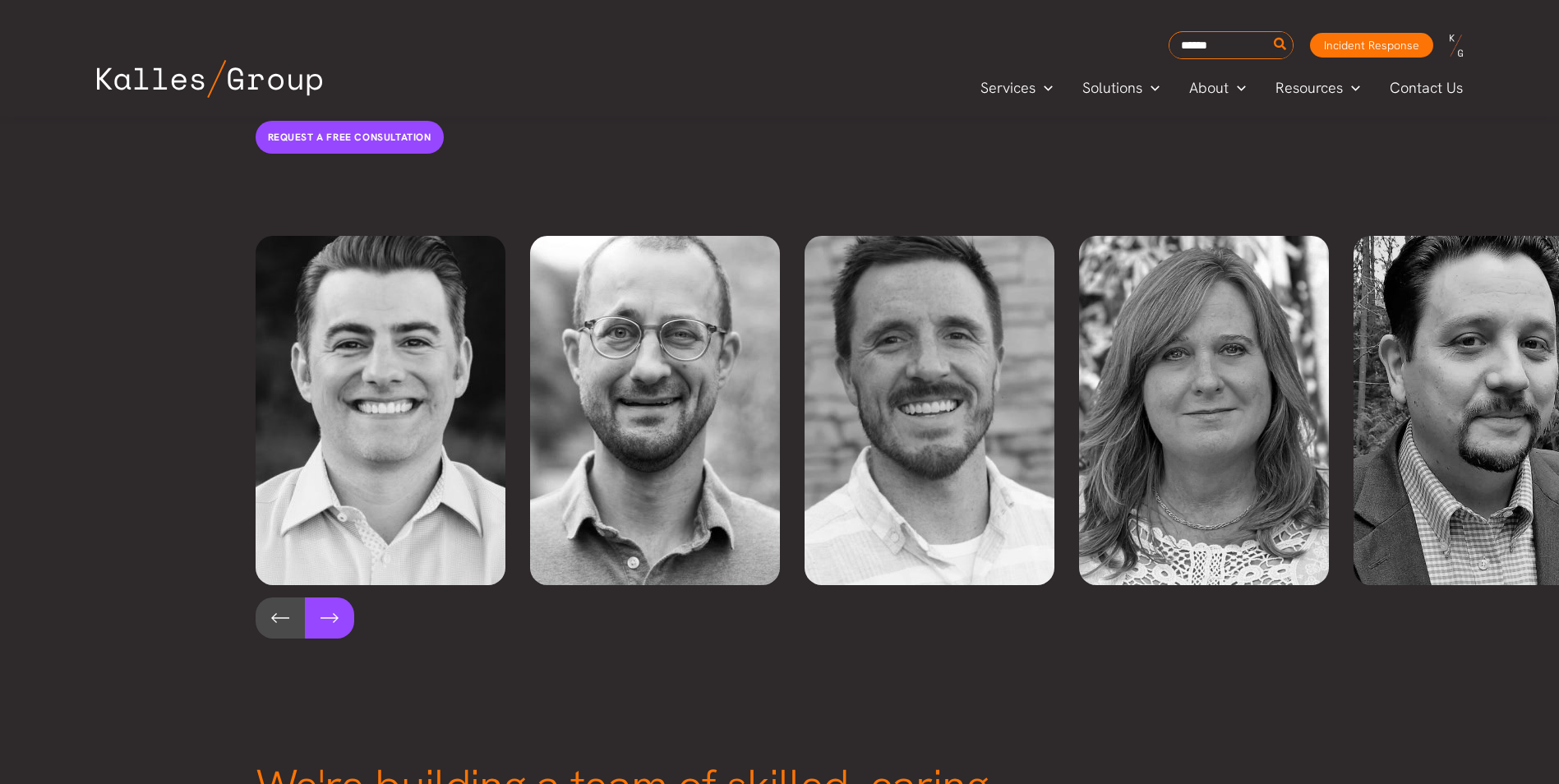
drag, startPoint x: 339, startPoint y: 567, endPoint x: 355, endPoint y: 566, distance: 16.0
click at [341, 597] on button at bounding box center [329, 618] width 49 height 41
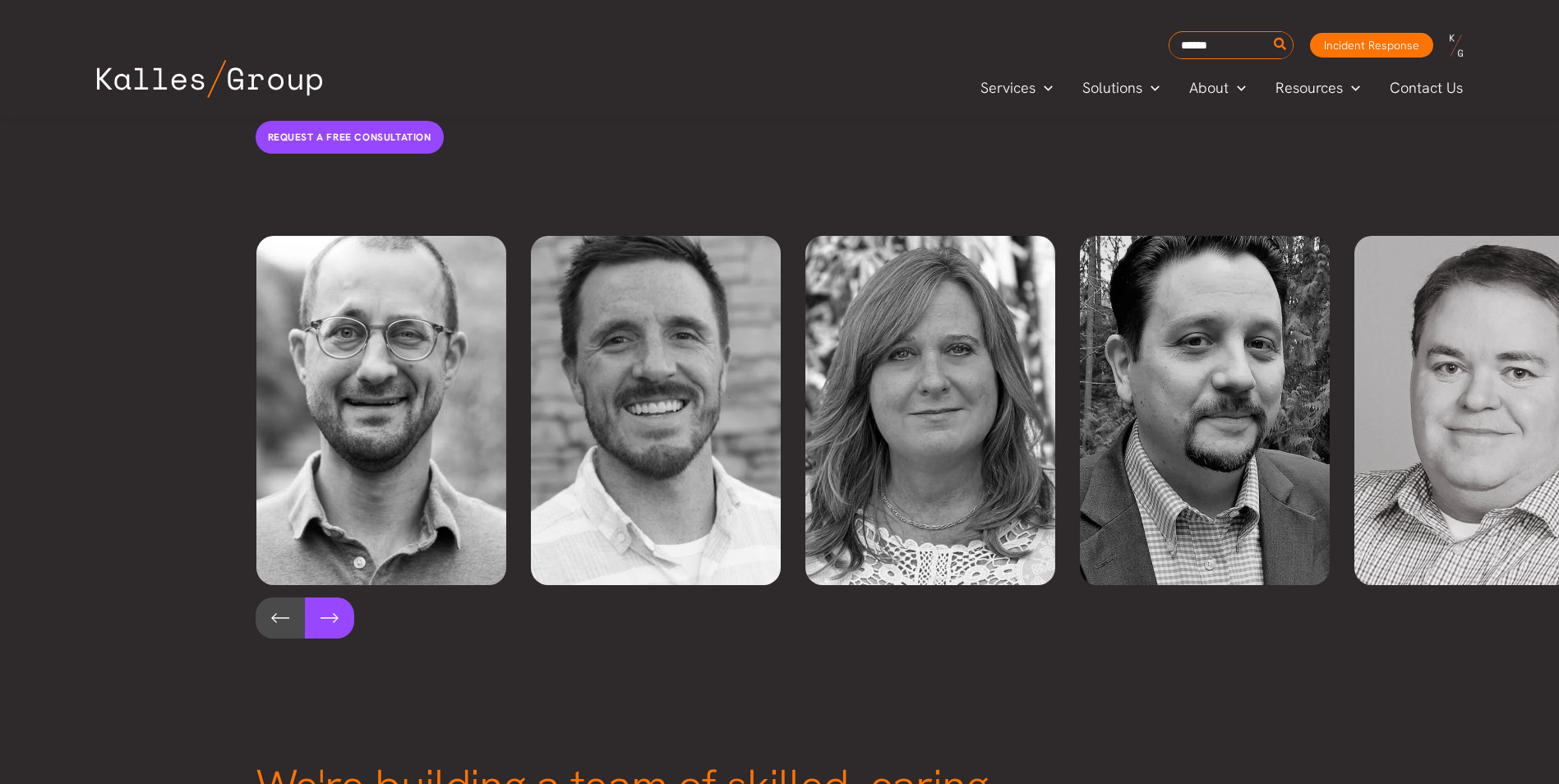
scroll to position [0, 274]
click at [335, 597] on button at bounding box center [329, 618] width 49 height 41
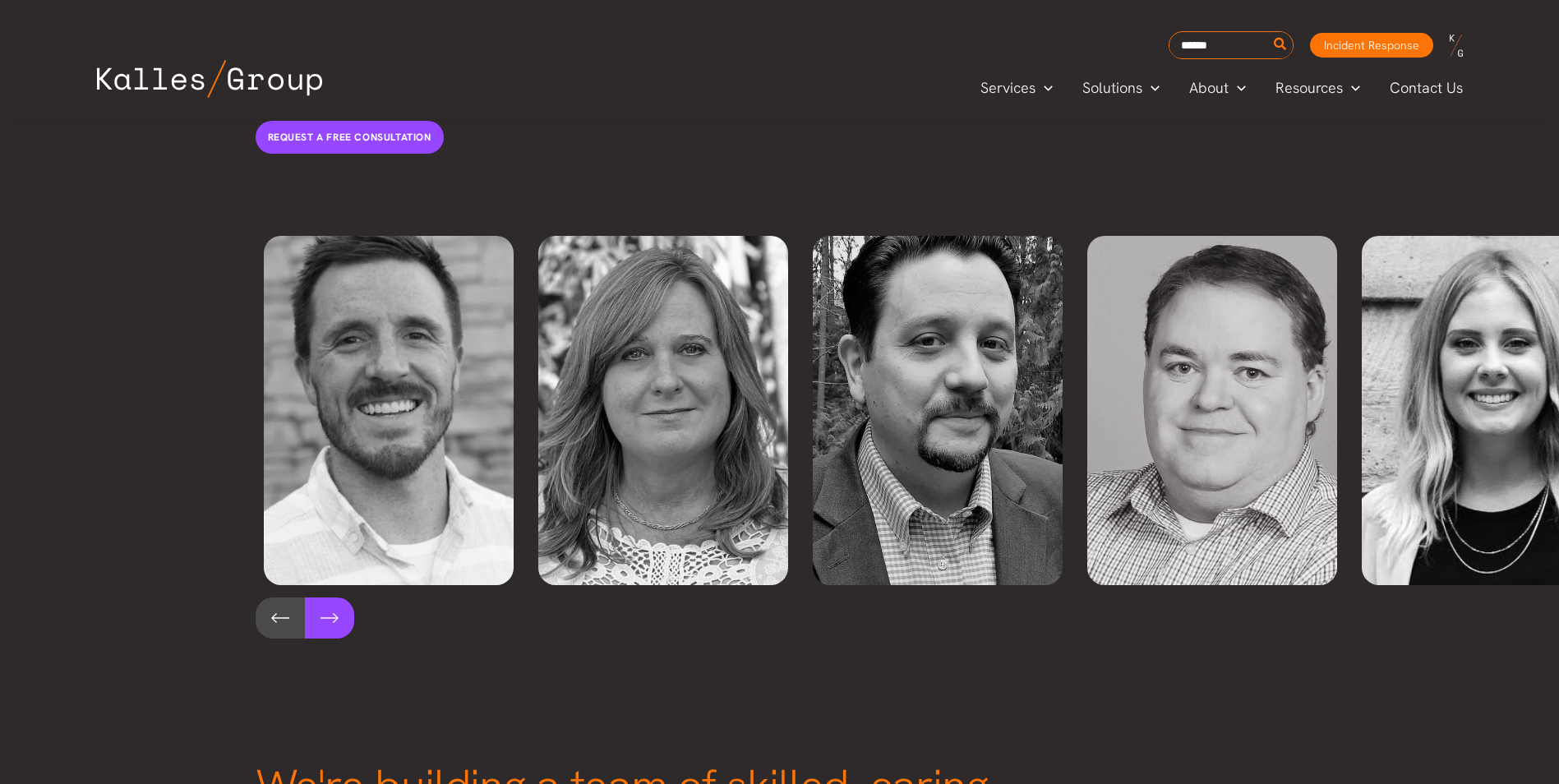
scroll to position [0, 549]
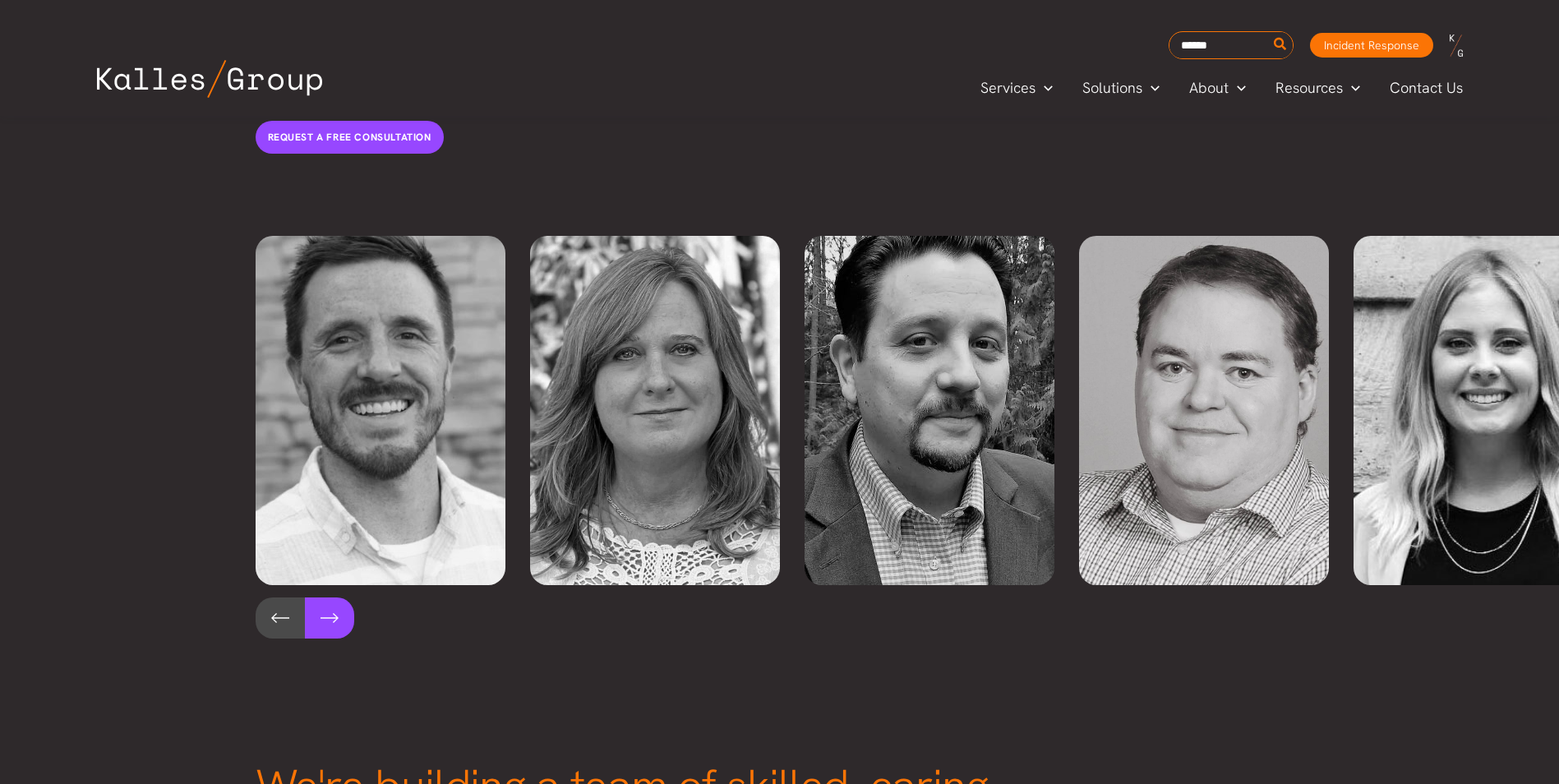
click at [325, 597] on button at bounding box center [329, 618] width 49 height 41
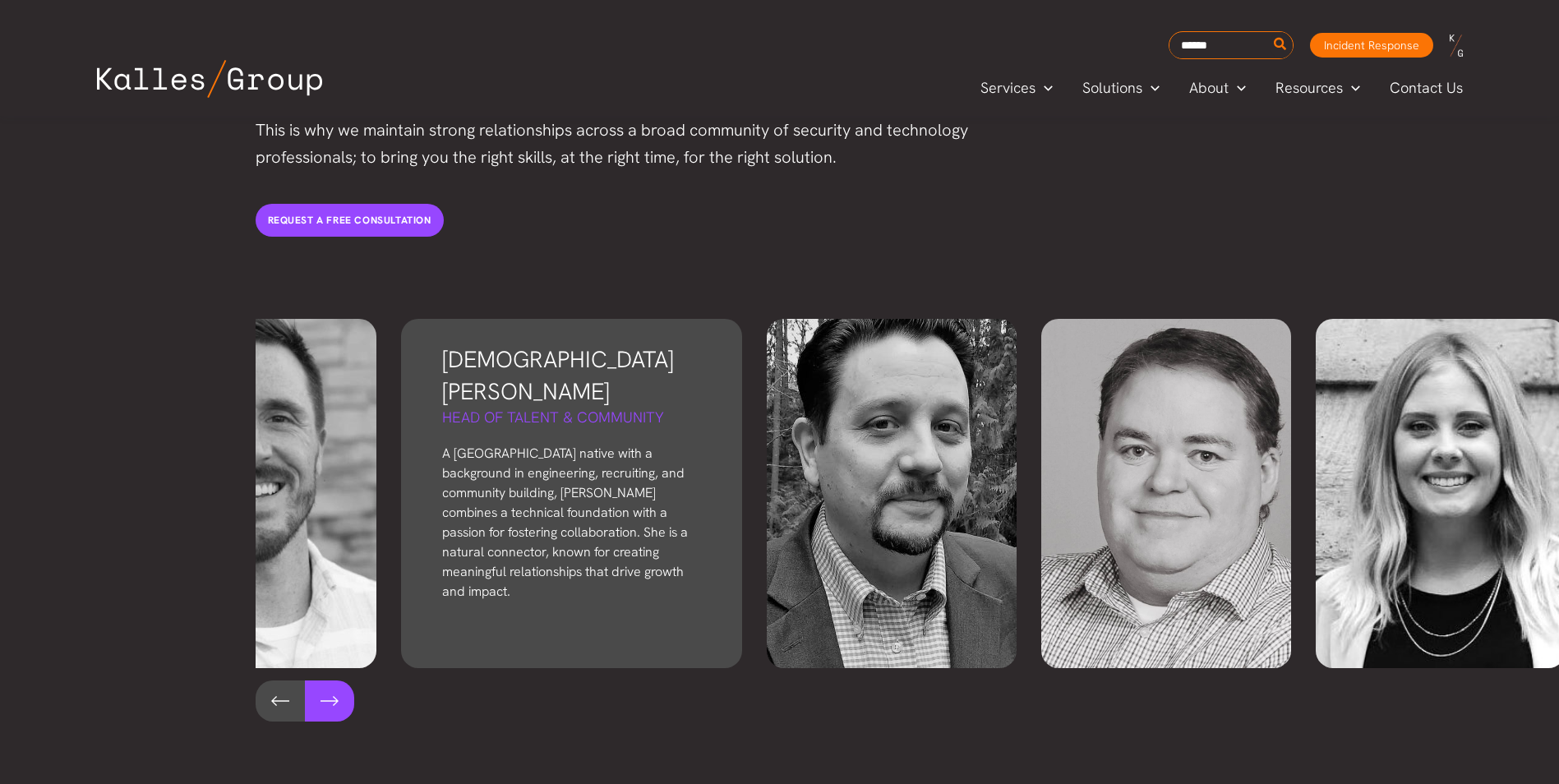
scroll to position [3465, 0]
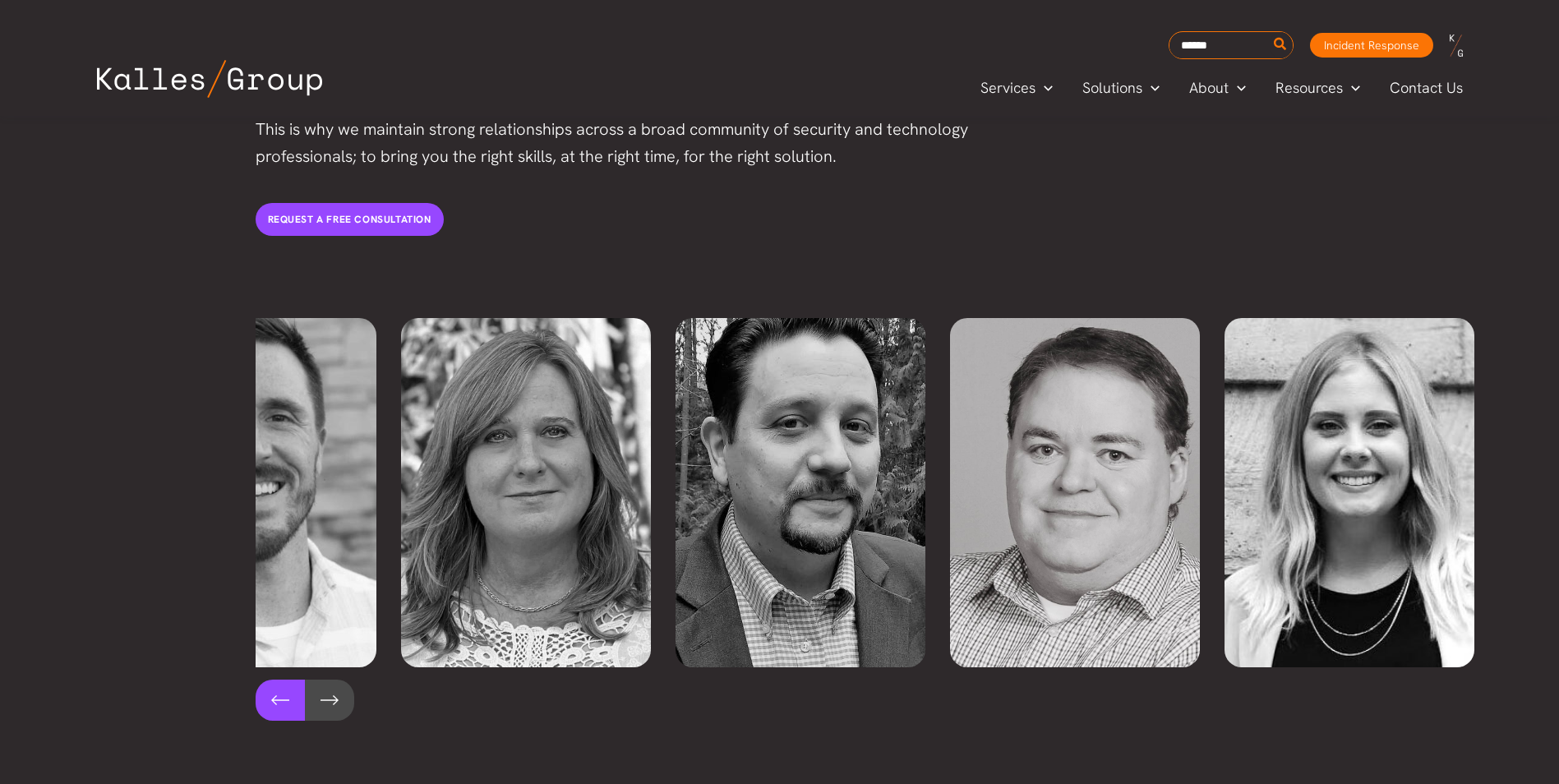
click at [284, 680] on button at bounding box center [280, 700] width 49 height 41
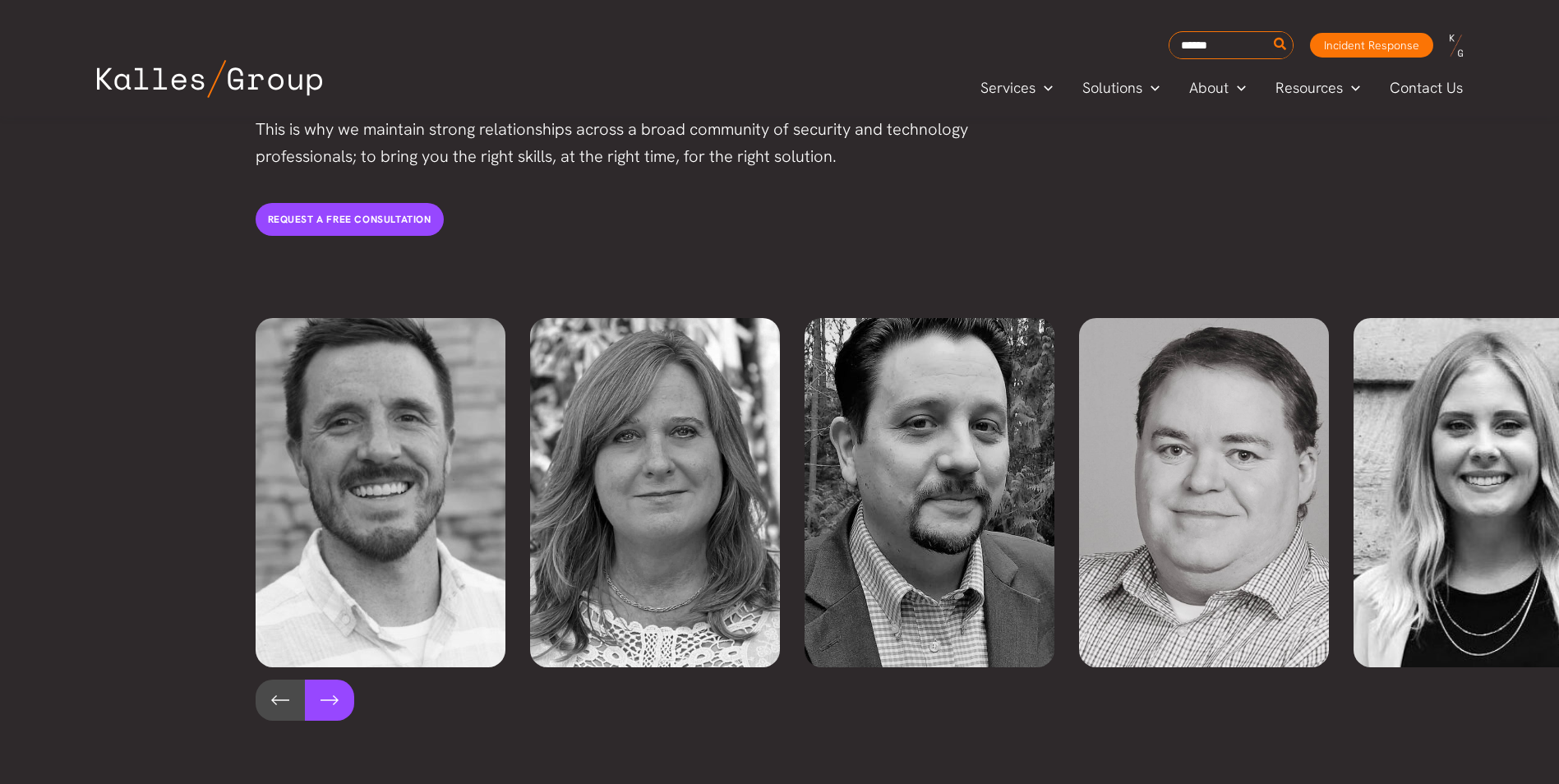
click at [310, 680] on button at bounding box center [329, 700] width 49 height 41
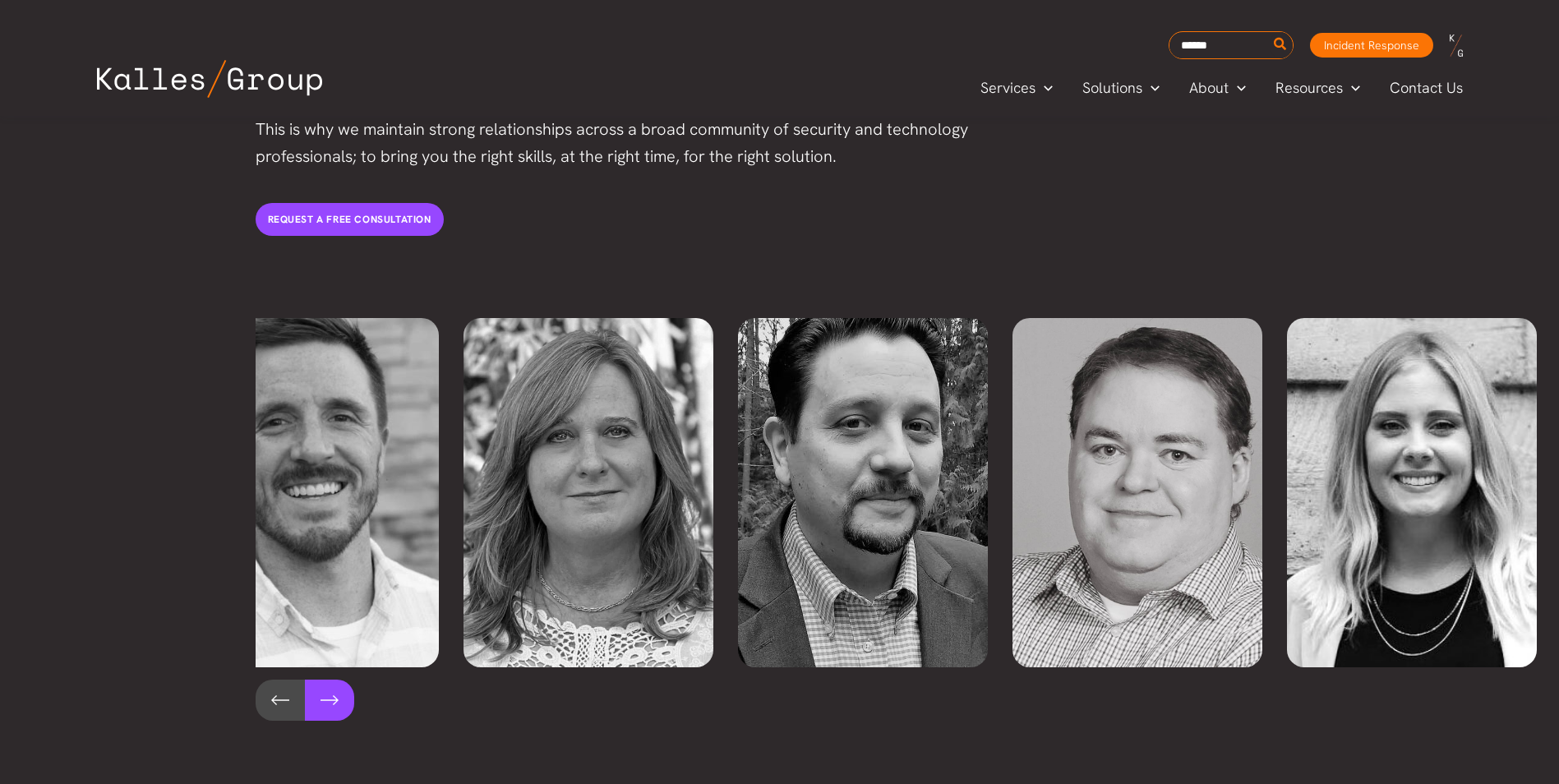
scroll to position [0, 678]
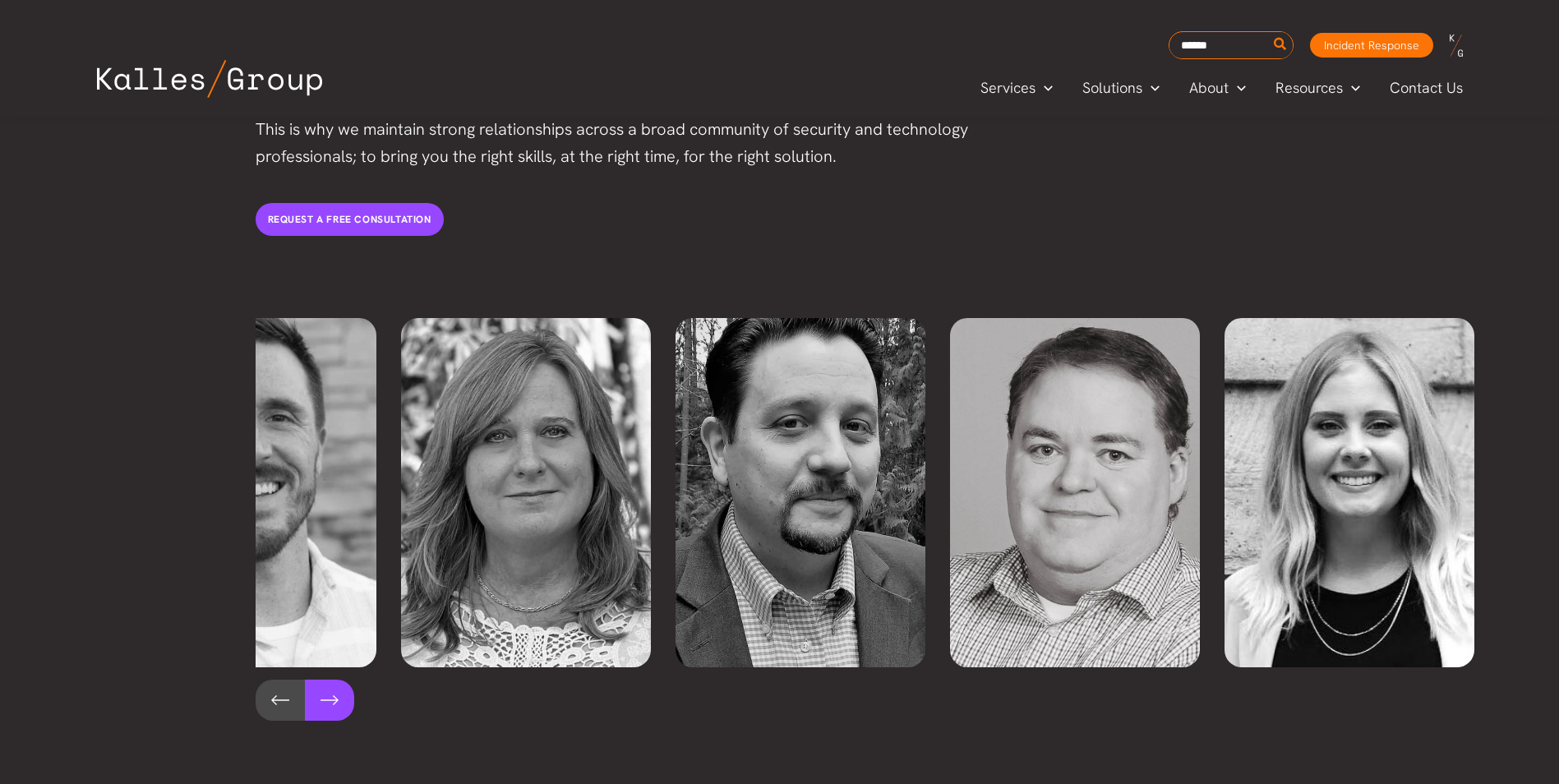
click at [322, 680] on button at bounding box center [329, 700] width 49 height 41
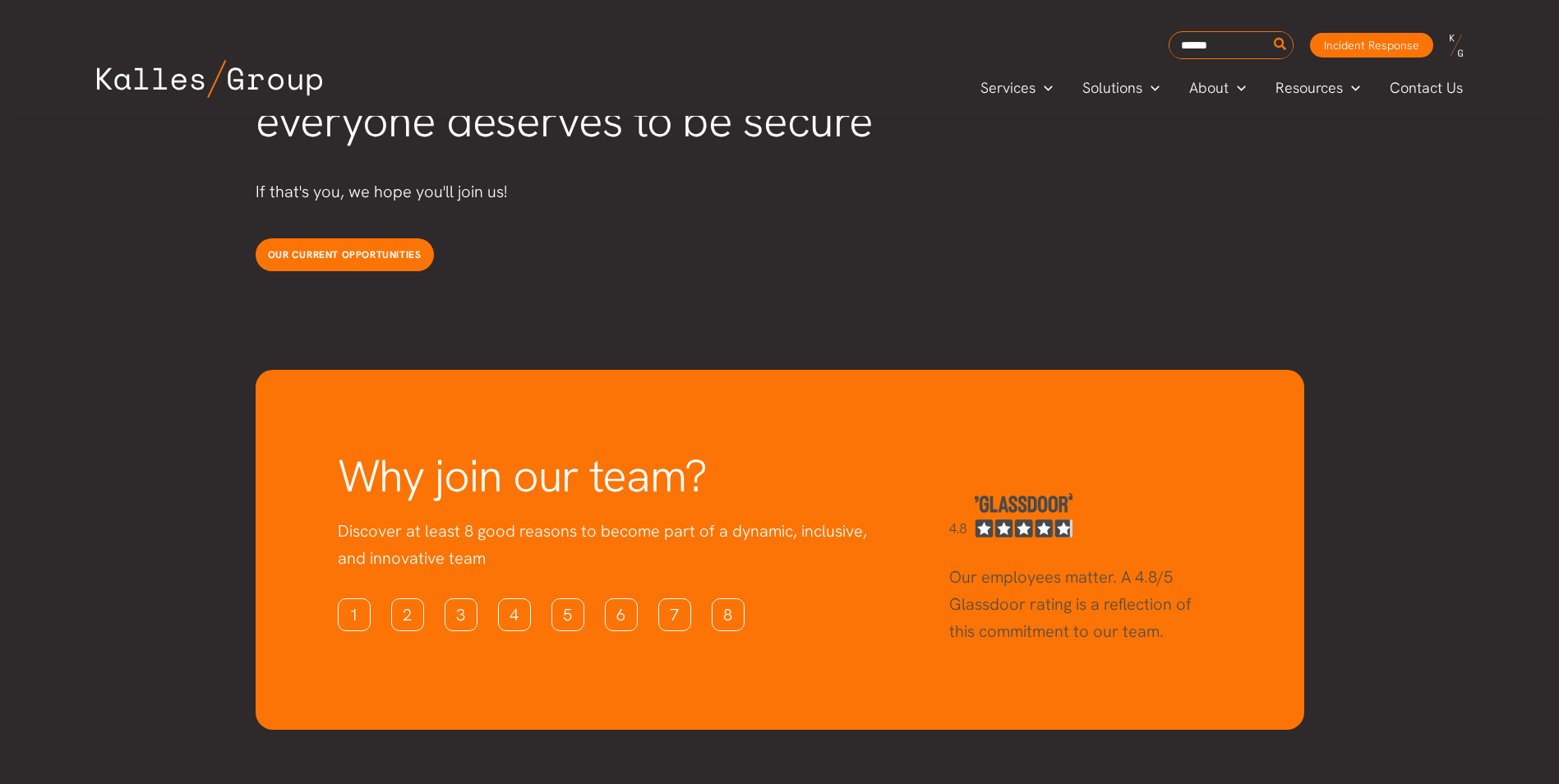
scroll to position [4308, 0]
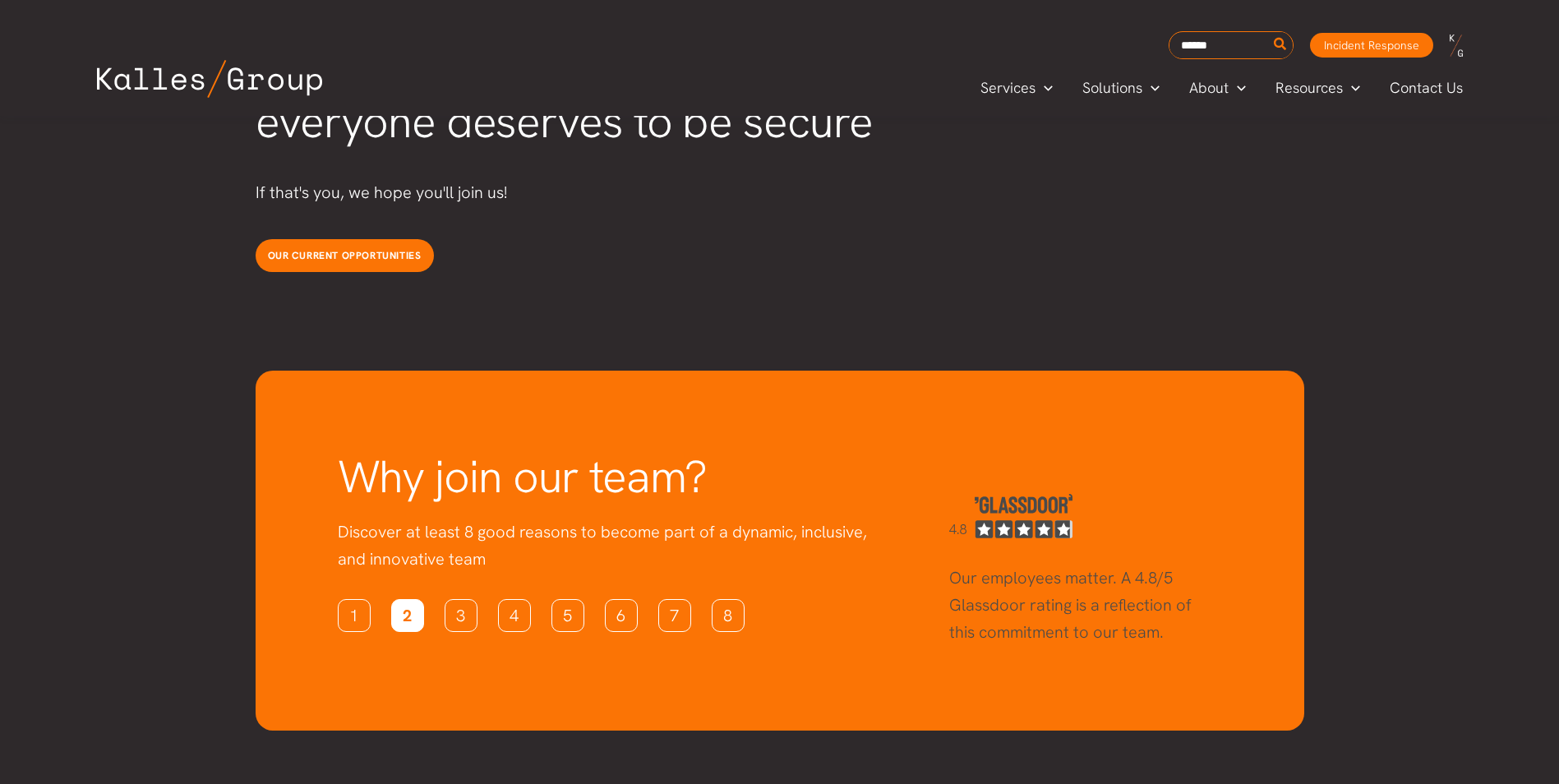
click at [401, 599] on link "2" at bounding box center [407, 615] width 33 height 33
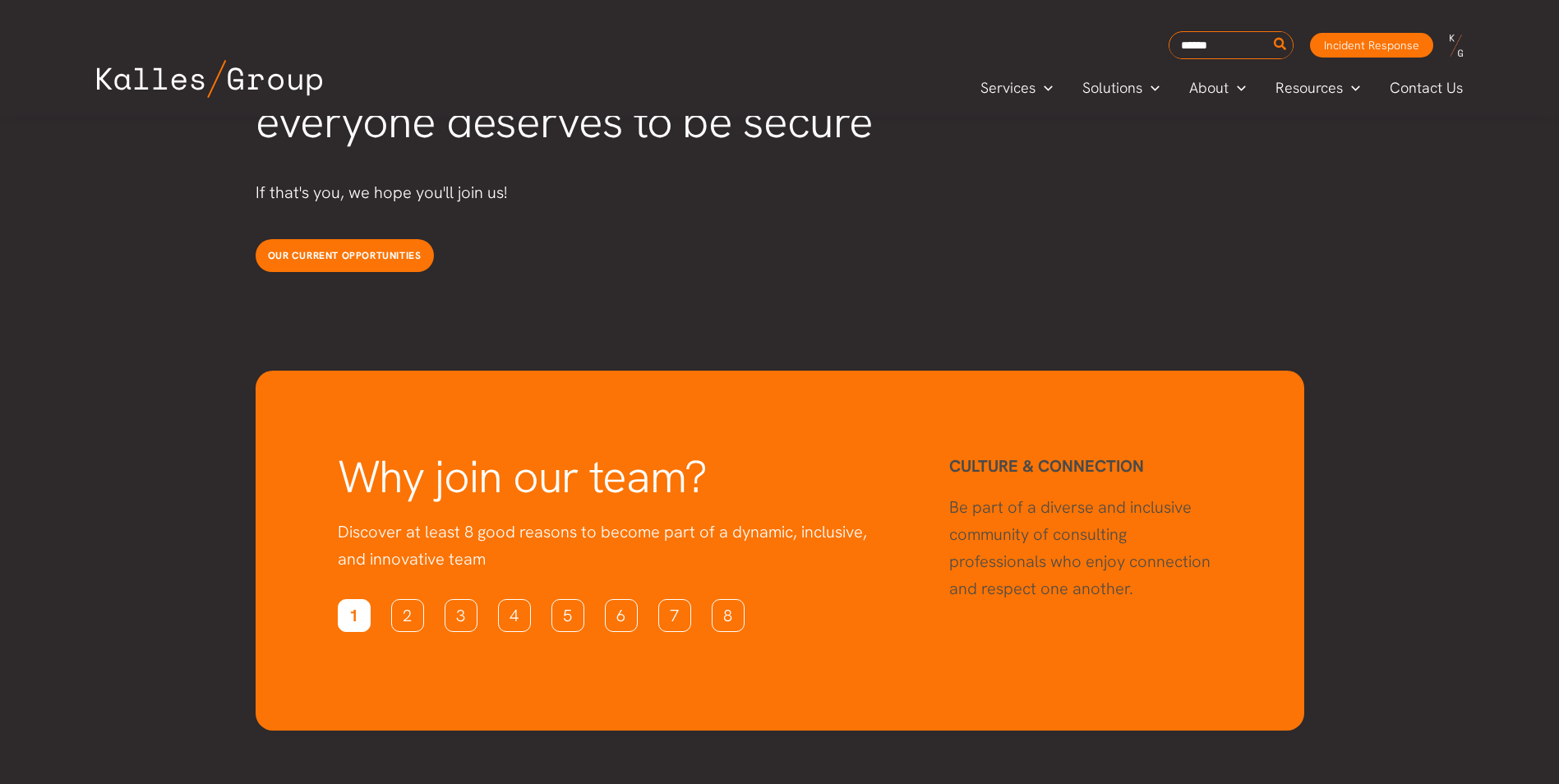
click at [359, 599] on link "1" at bounding box center [354, 615] width 33 height 33
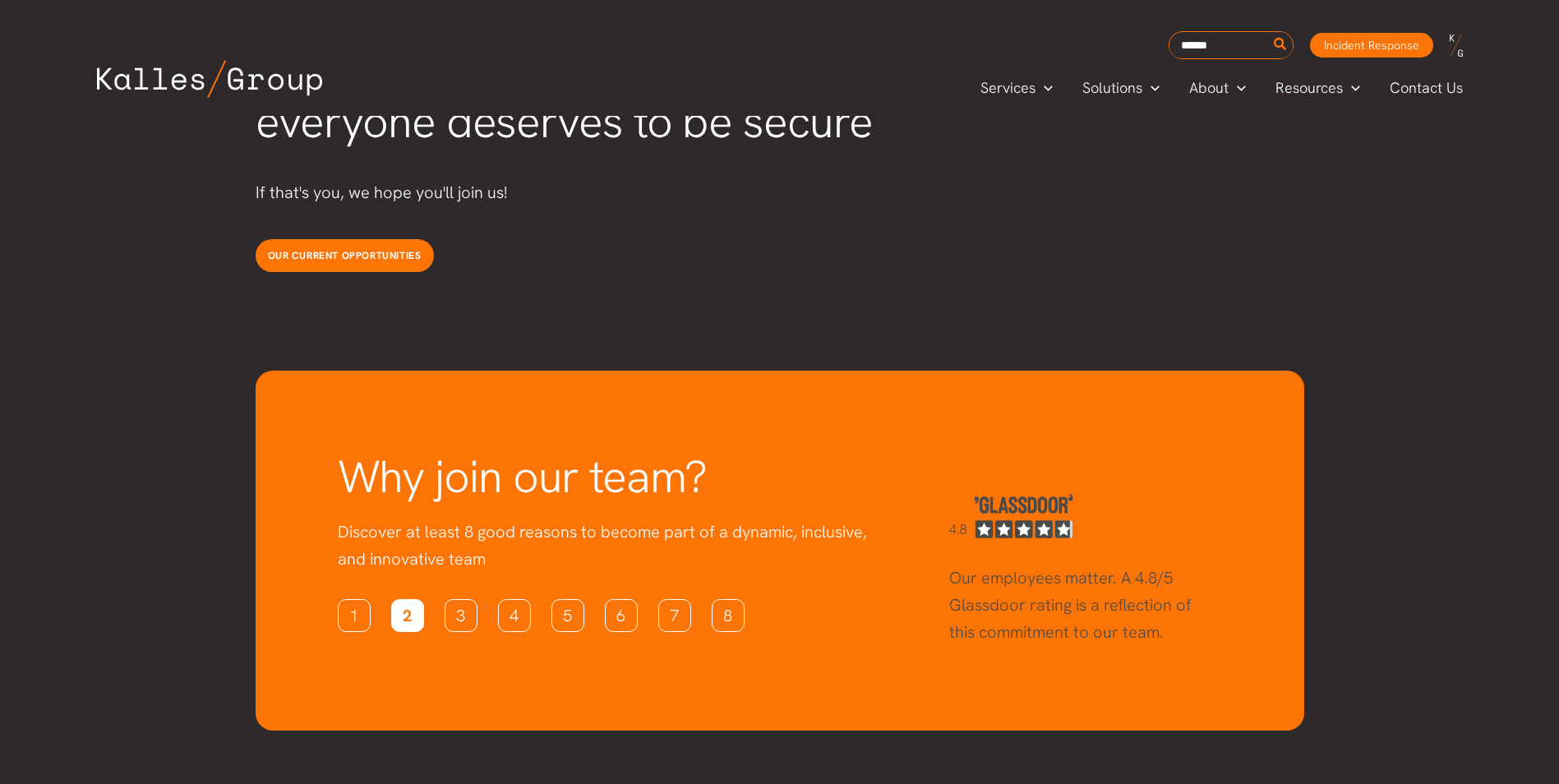
click at [402, 599] on link "2" at bounding box center [407, 615] width 33 height 33
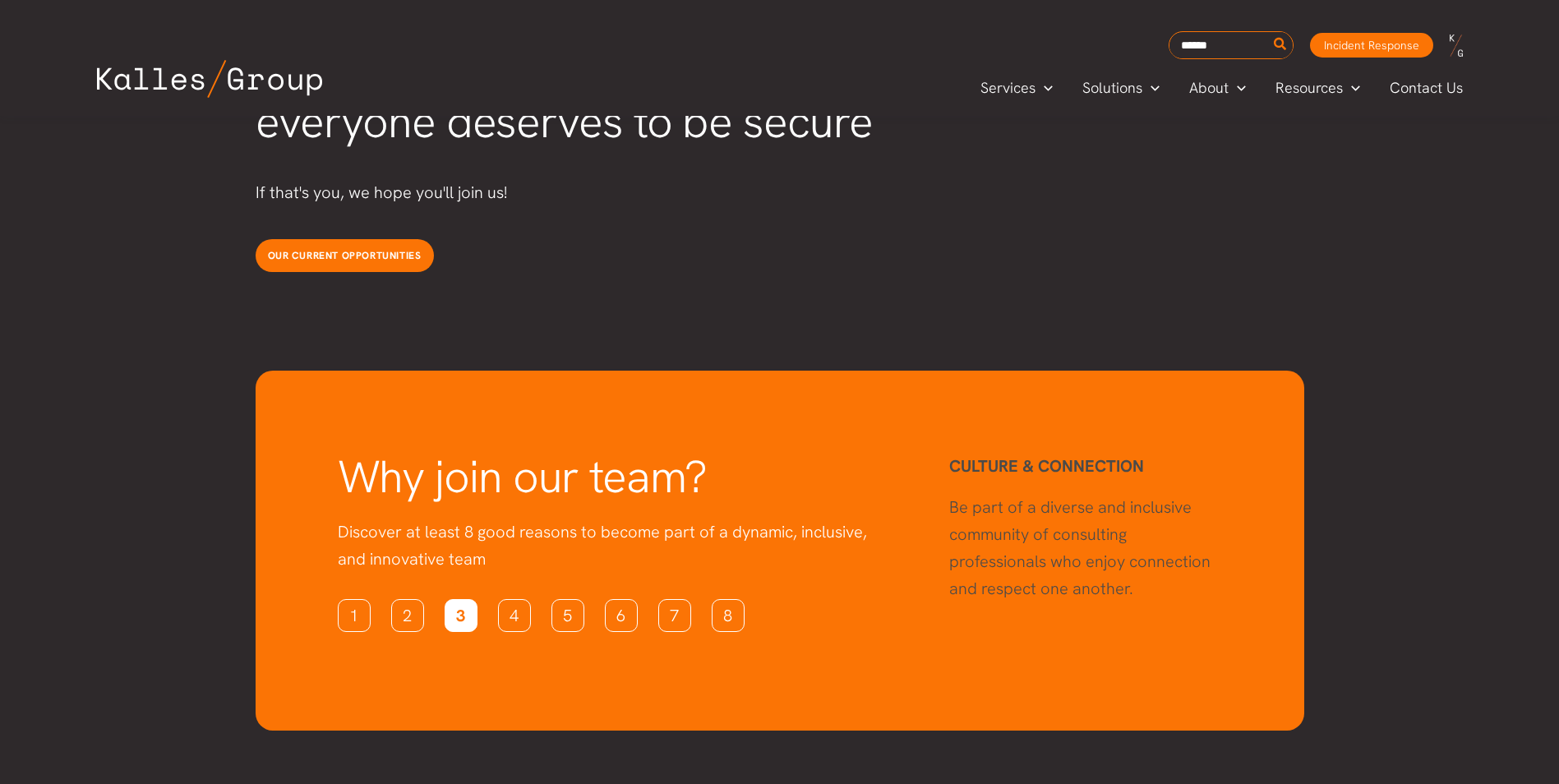
click at [458, 599] on link "3" at bounding box center [461, 615] width 33 height 33
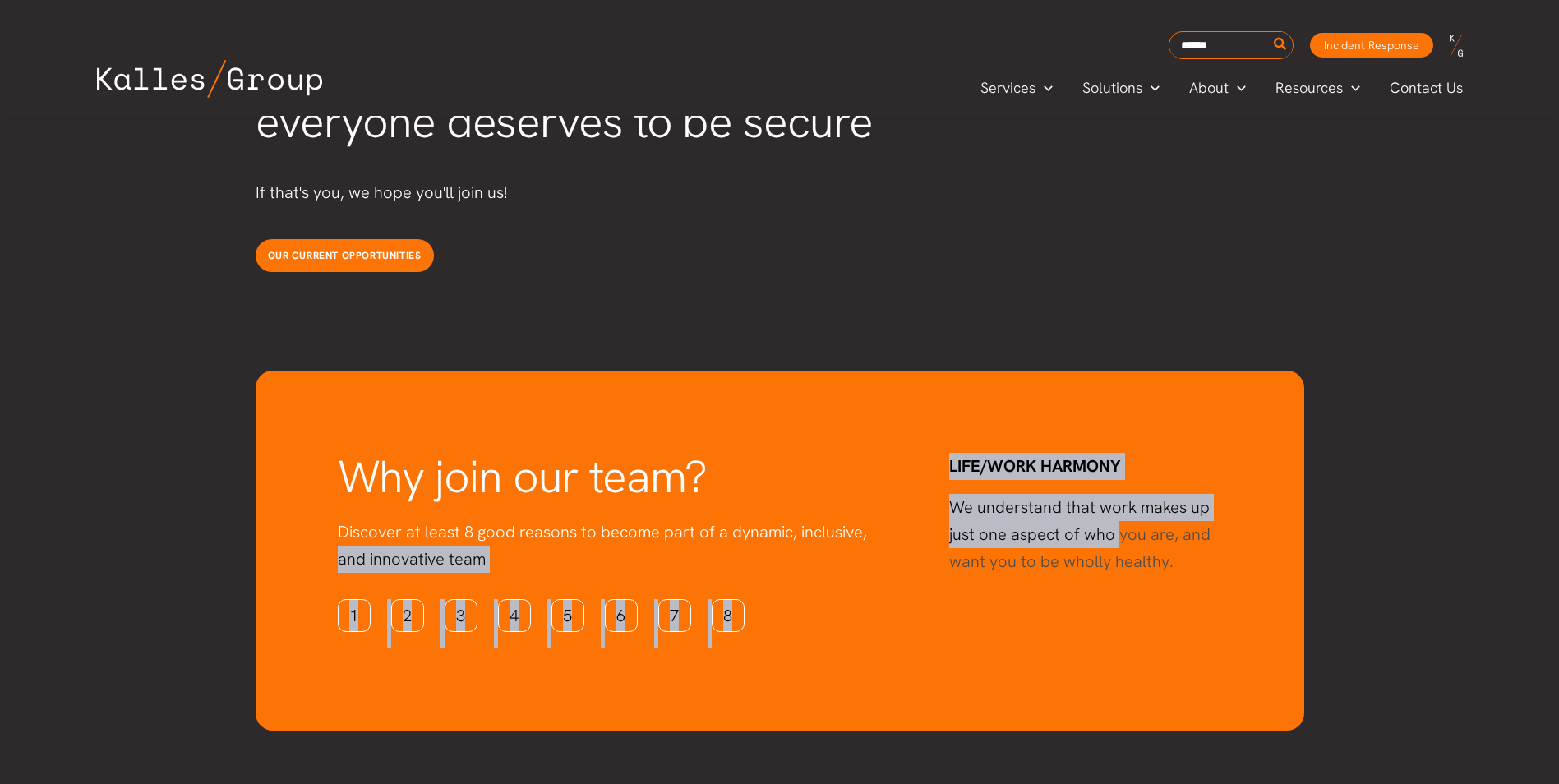
drag, startPoint x: 943, startPoint y: 486, endPoint x: 1118, endPoint y: 479, distance: 175.1
click at [1118, 479] on div "Why join our team? Discover at least 8 good reasons to become part of a dynamic…" at bounding box center [780, 550] width 1049 height 360
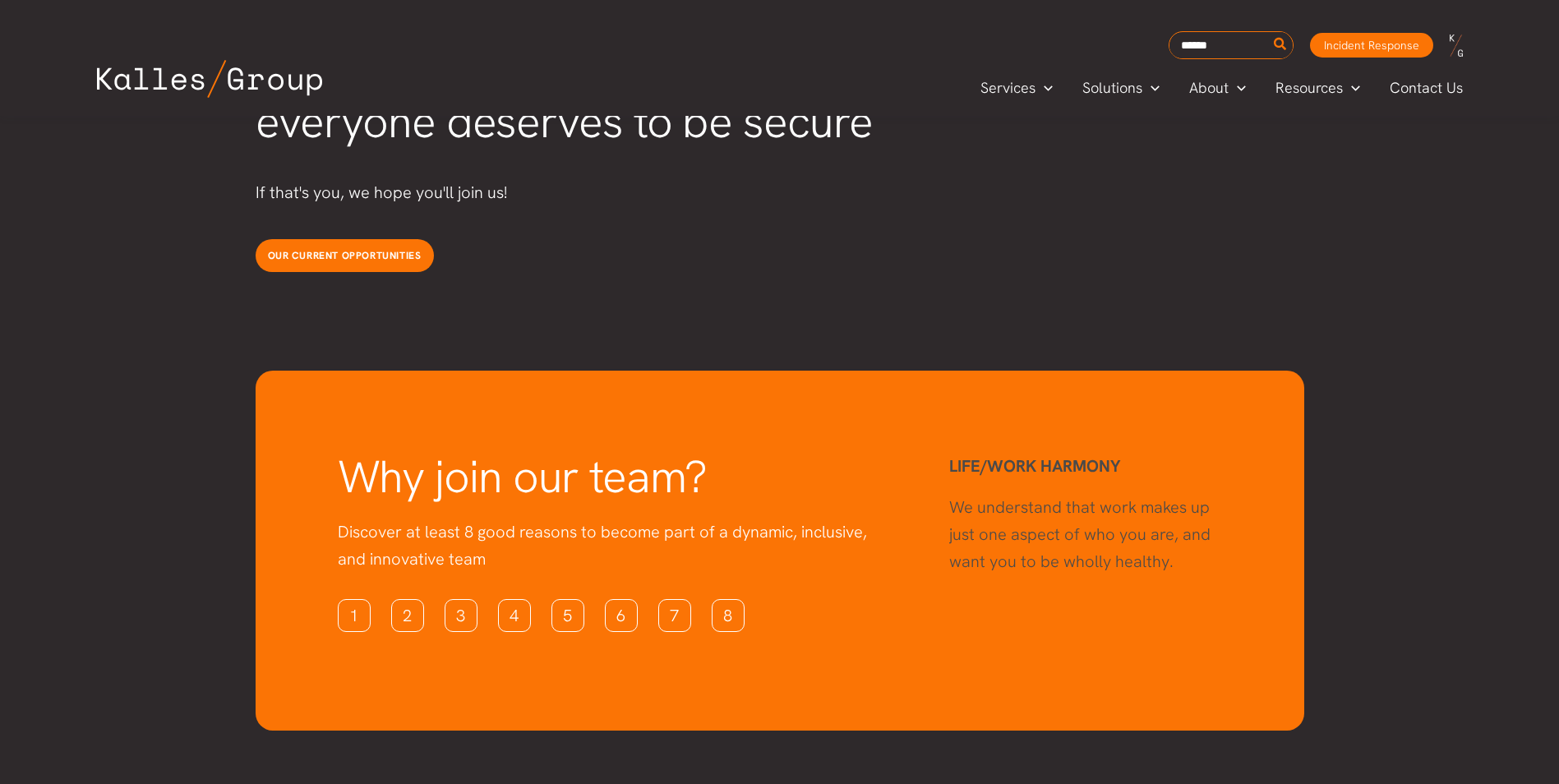
drag, startPoint x: 1118, startPoint y: 479, endPoint x: 1161, endPoint y: 508, distance: 51.9
click at [1161, 508] on p "We understand that work makes up just one aspect of who you are, and want you t…" at bounding box center [1082, 534] width 264 height 81
click at [503, 599] on link "4" at bounding box center [515, 615] width 33 height 33
click at [576, 599] on link "5" at bounding box center [567, 615] width 33 height 33
click at [629, 599] on link "6" at bounding box center [621, 615] width 33 height 33
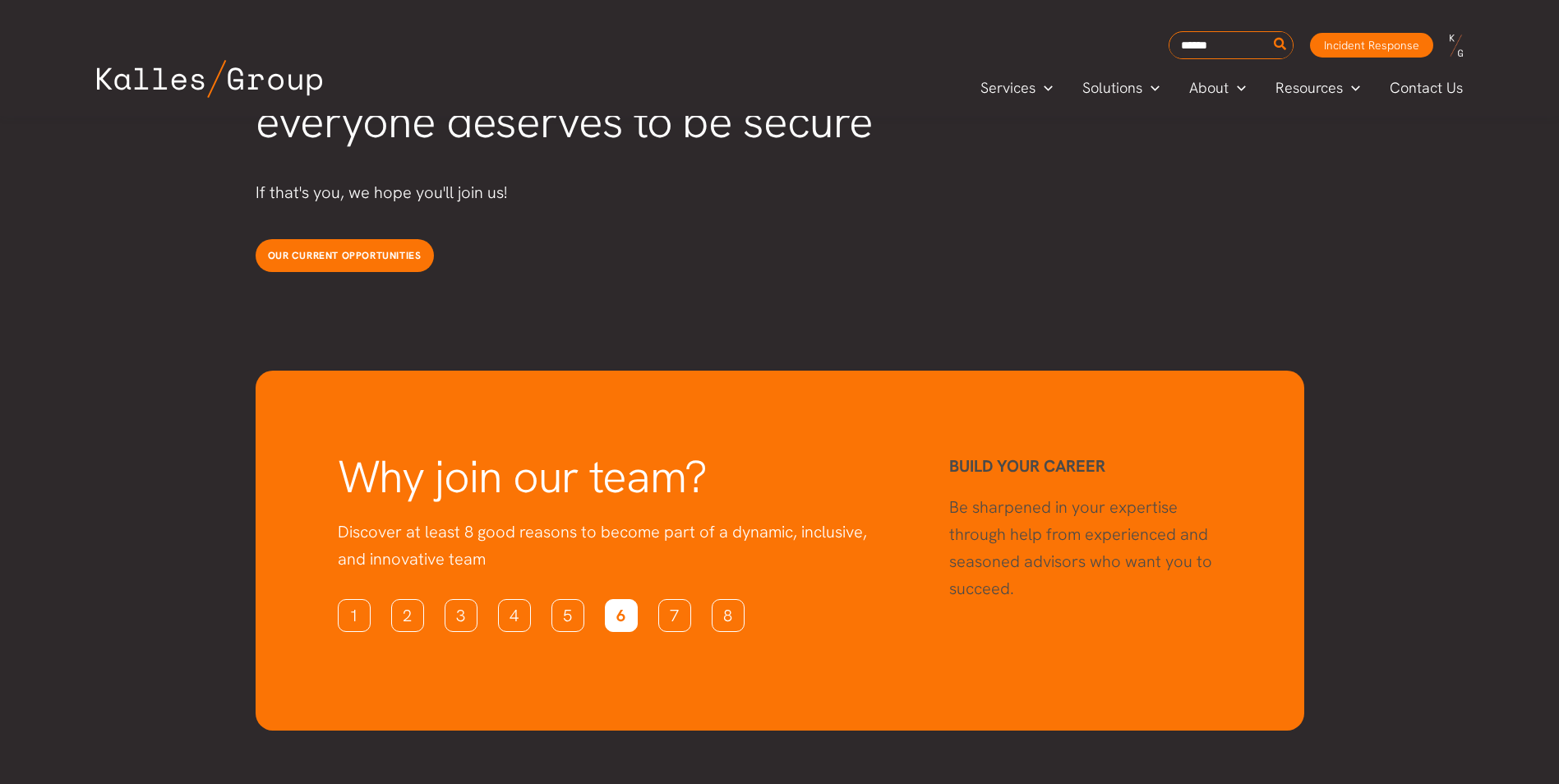
click at [629, 599] on link "6" at bounding box center [621, 615] width 33 height 33
click at [670, 599] on link "7" at bounding box center [675, 615] width 33 height 33
click at [724, 599] on link "8" at bounding box center [728, 615] width 33 height 33
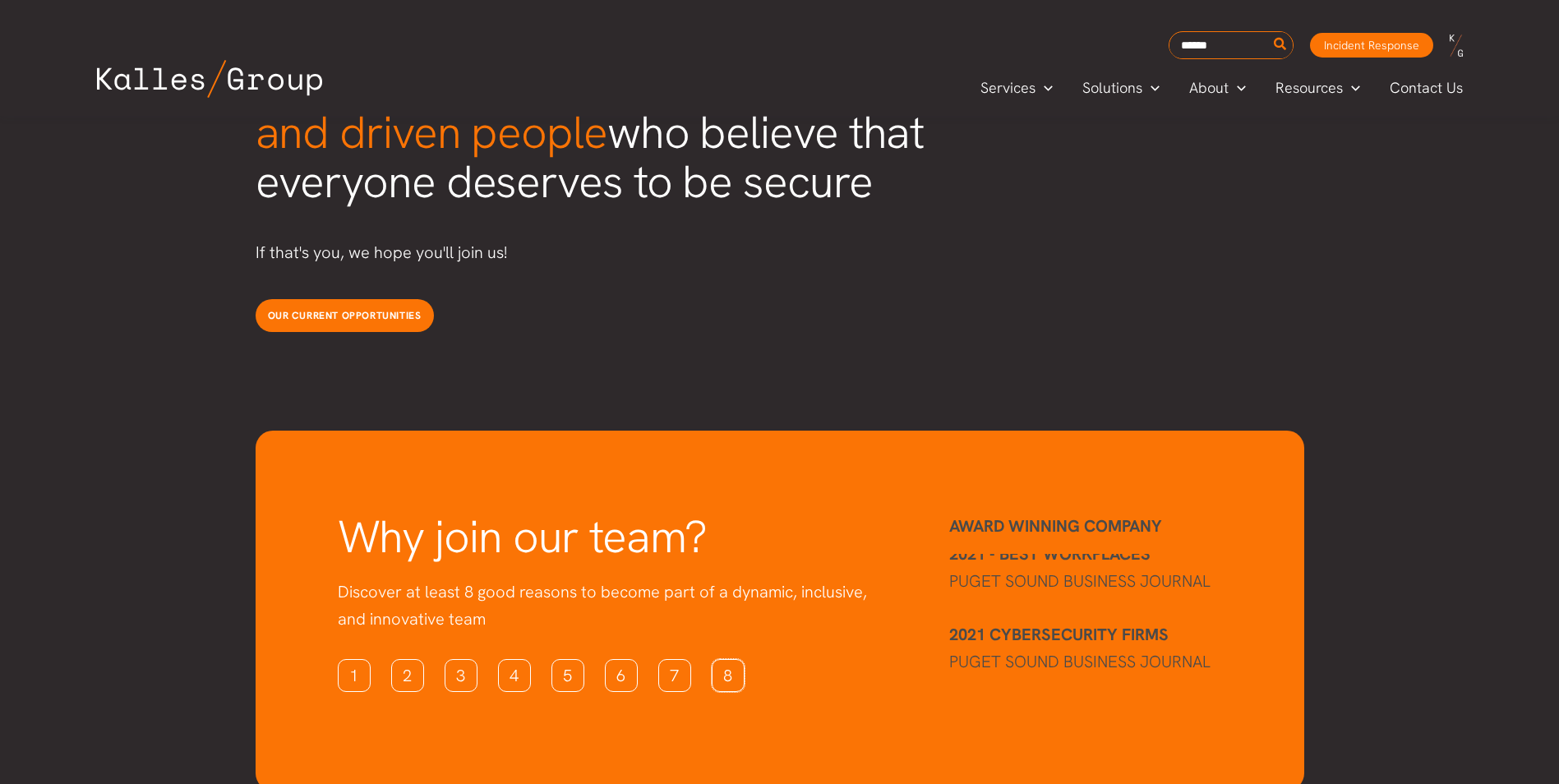
scroll to position [0, 0]
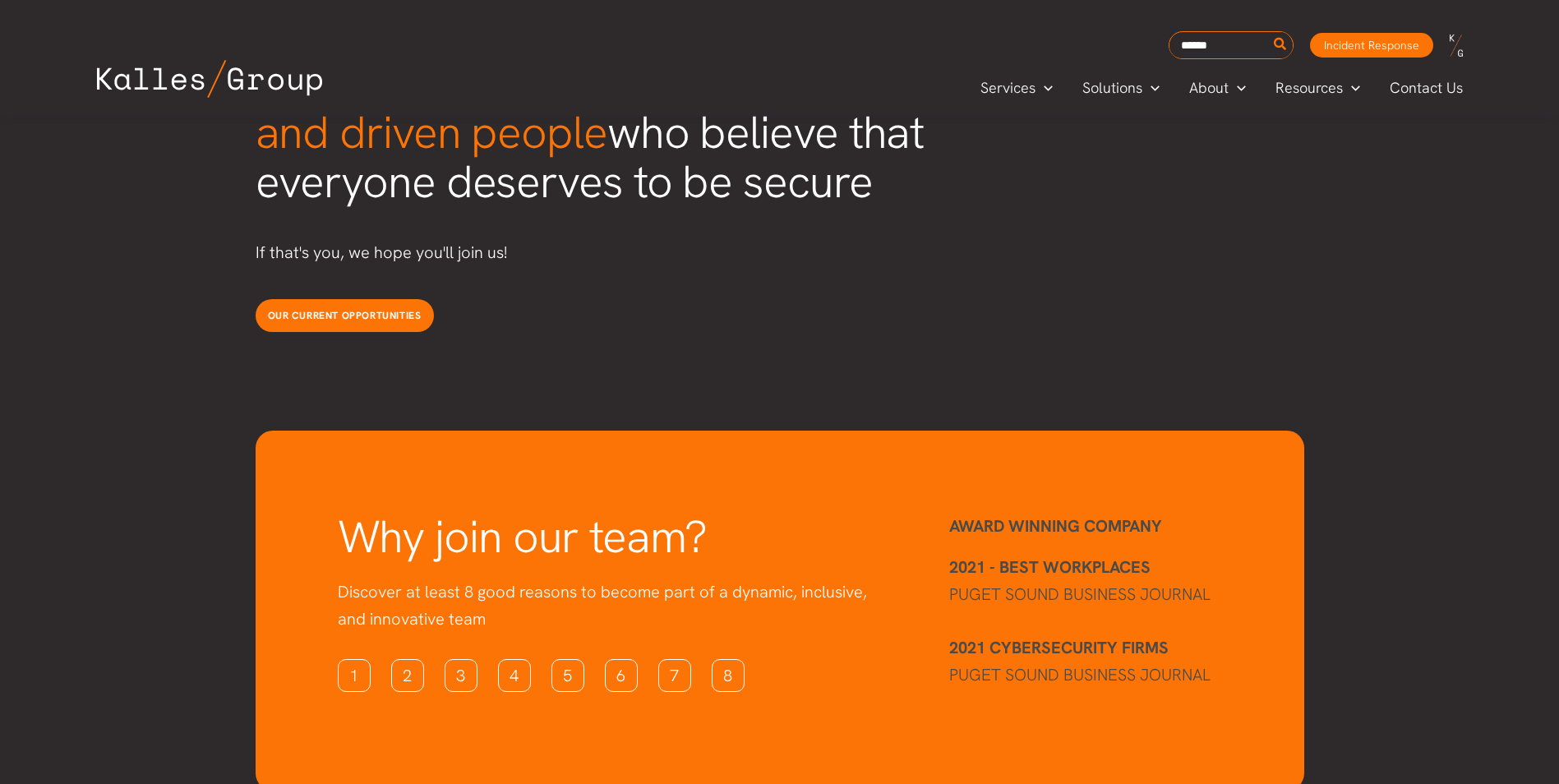
click at [273, 86] on img at bounding box center [210, 79] width 225 height 38
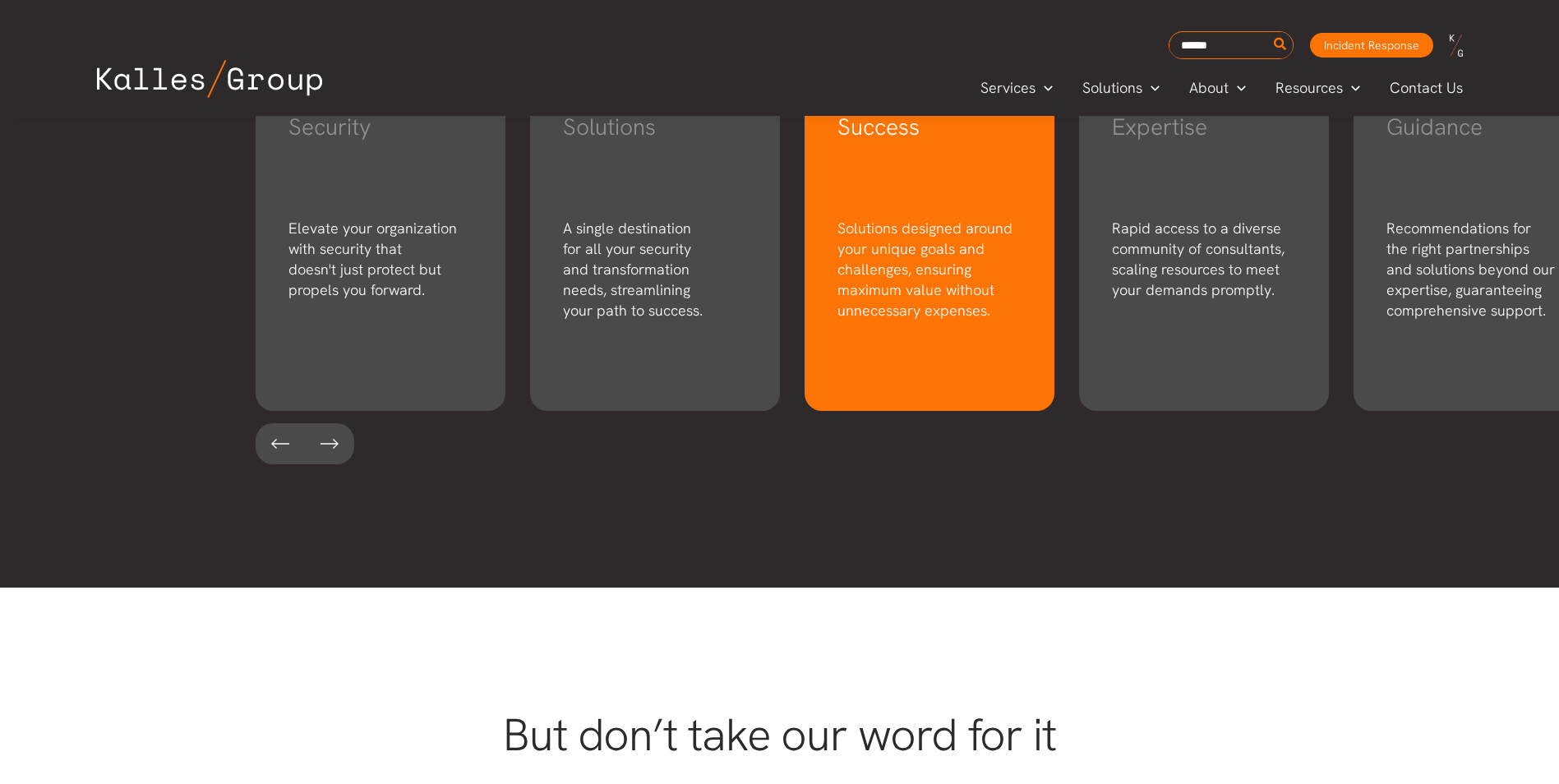
scroll to position [2381, 0]
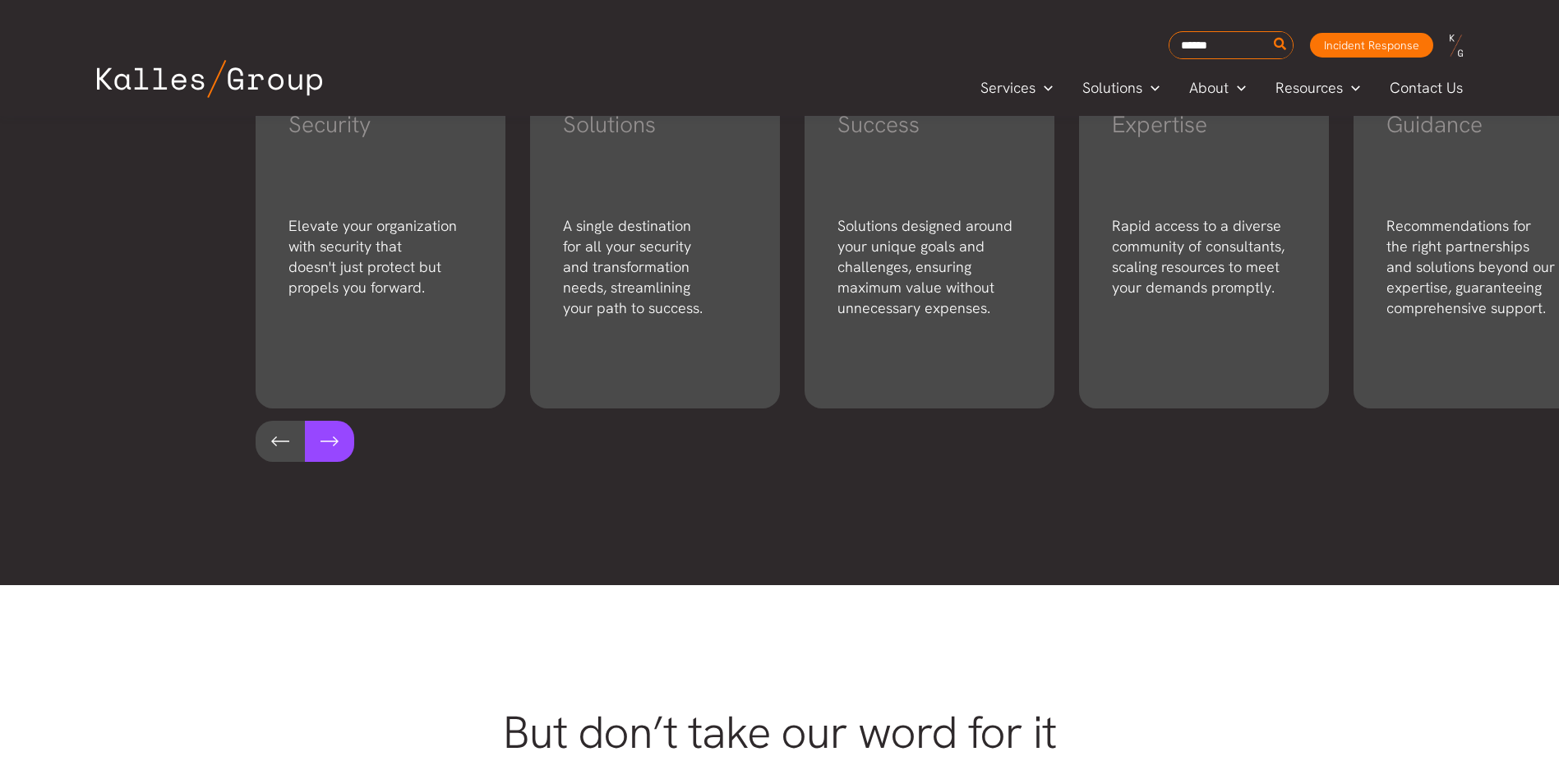
click at [331, 453] on button at bounding box center [329, 441] width 49 height 41
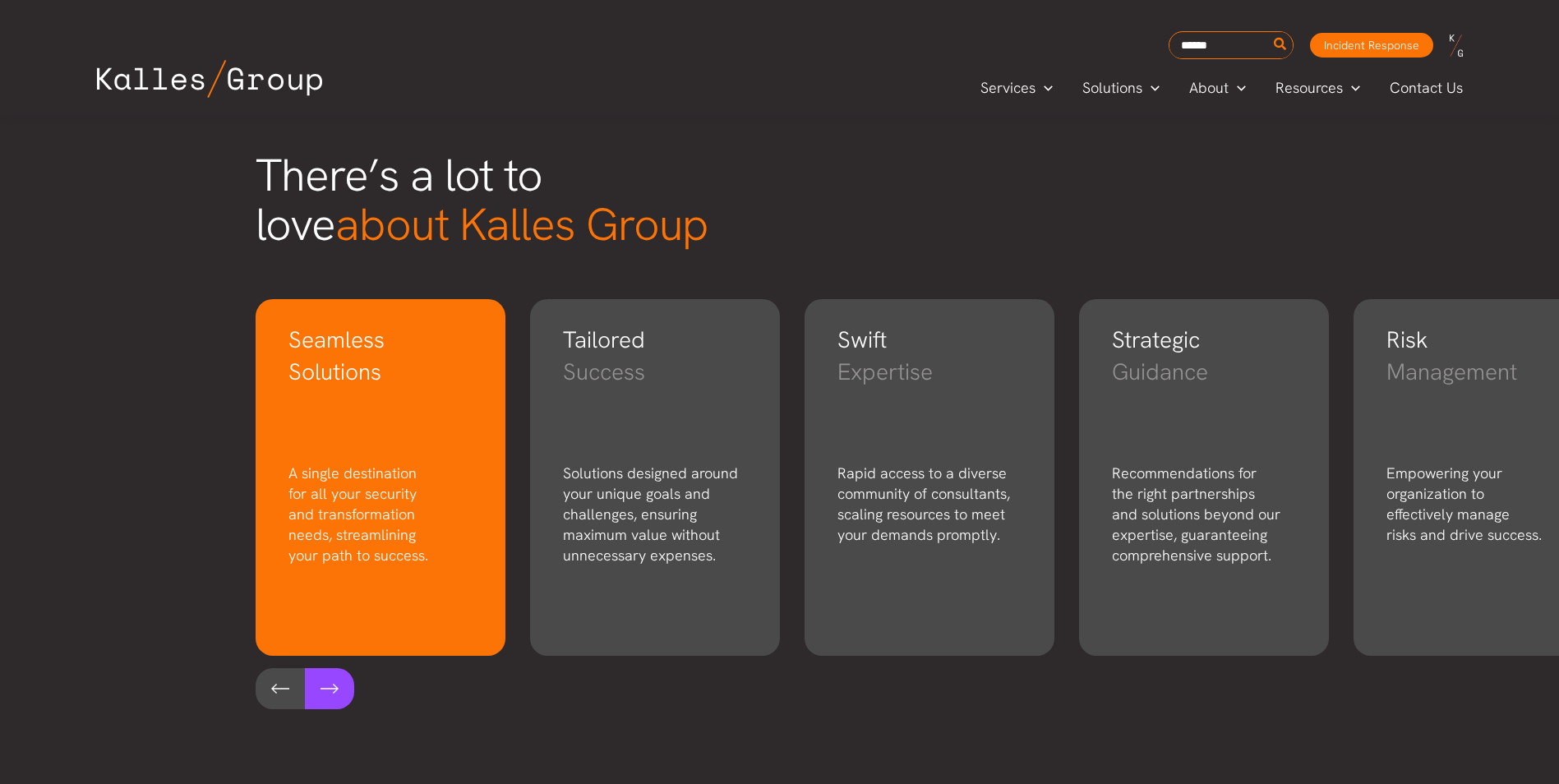
scroll to position [2134, 0]
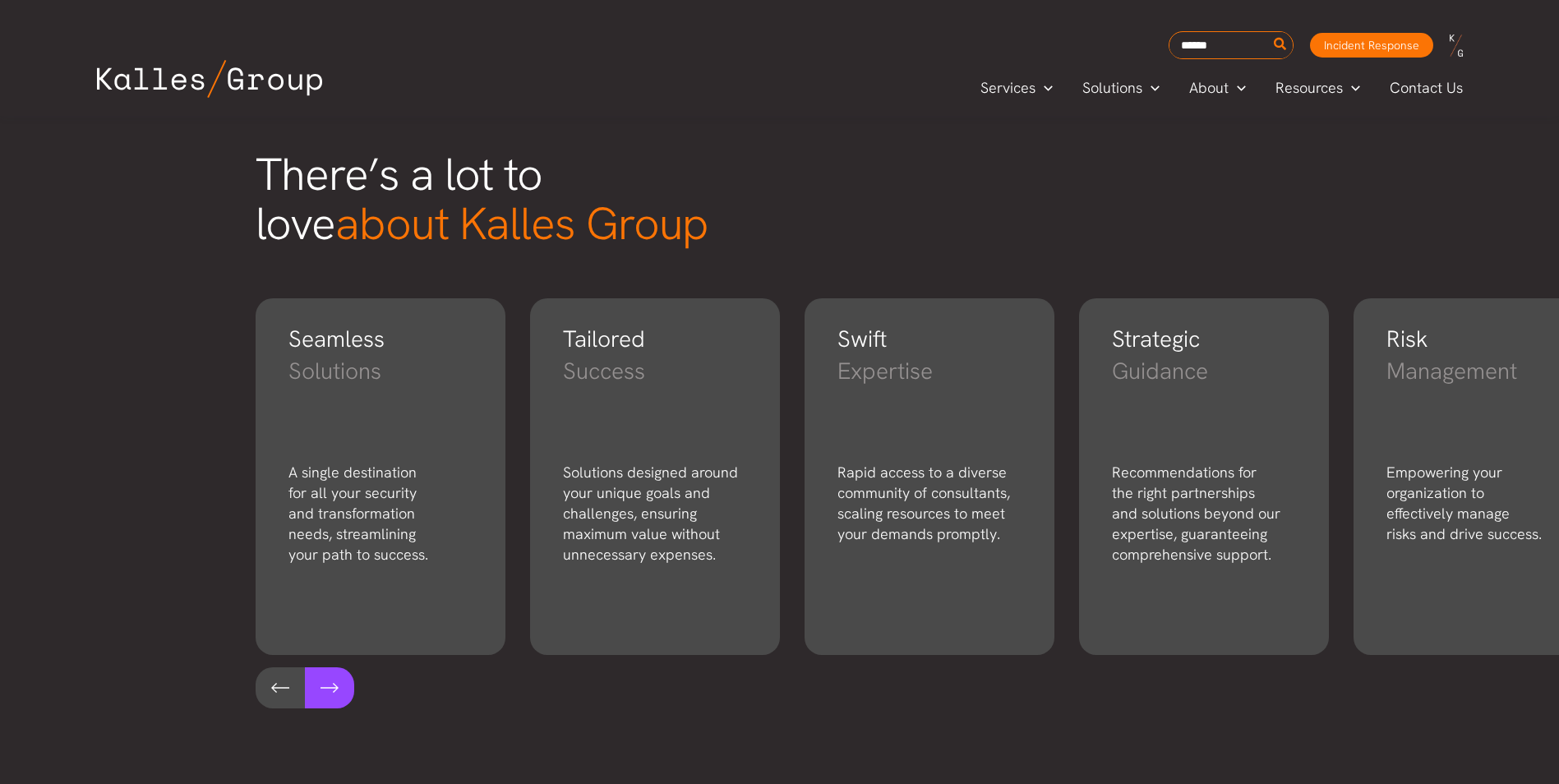
click at [321, 687] on button at bounding box center [329, 688] width 49 height 41
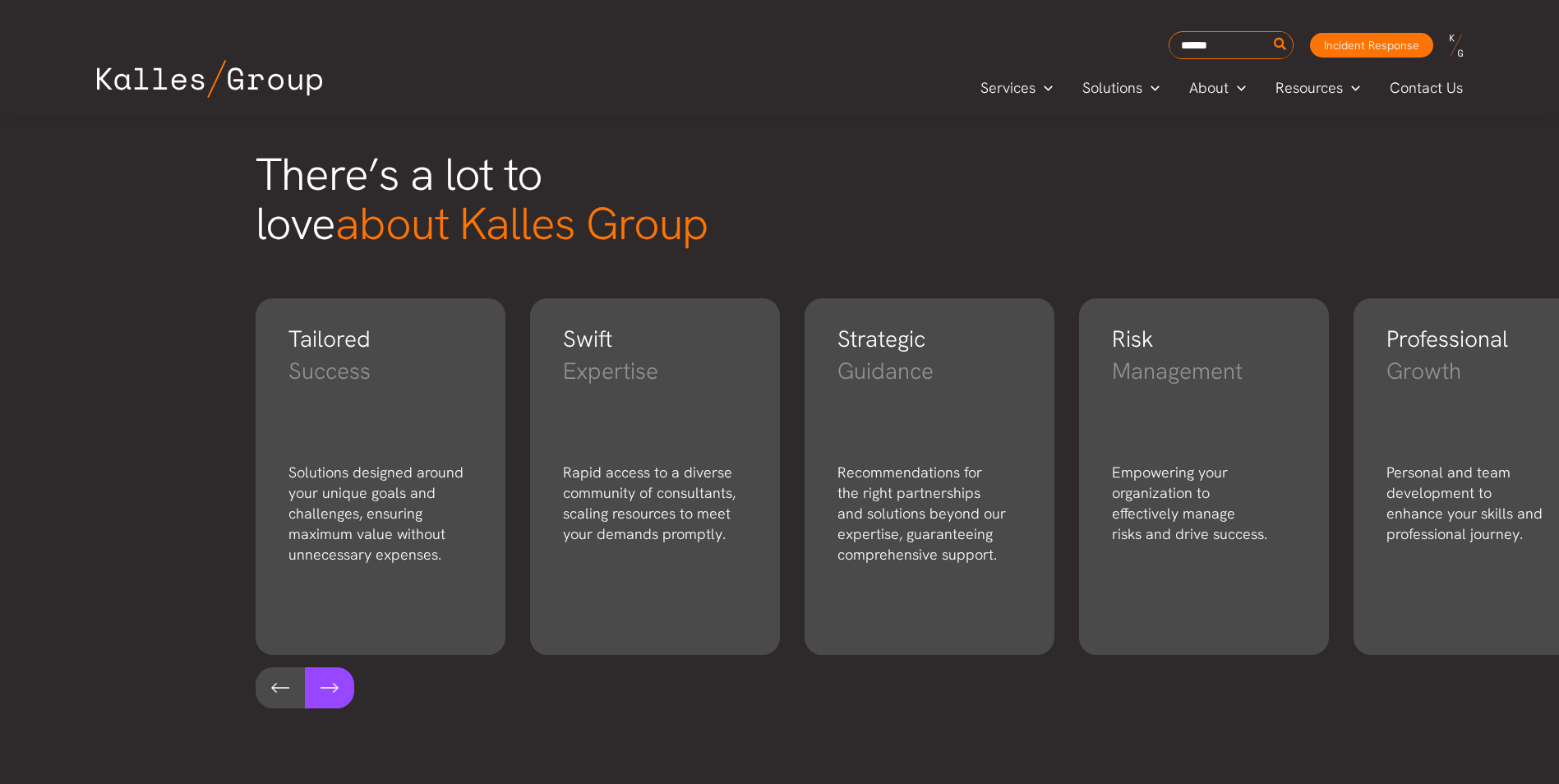
click at [326, 685] on button at bounding box center [329, 688] width 49 height 41
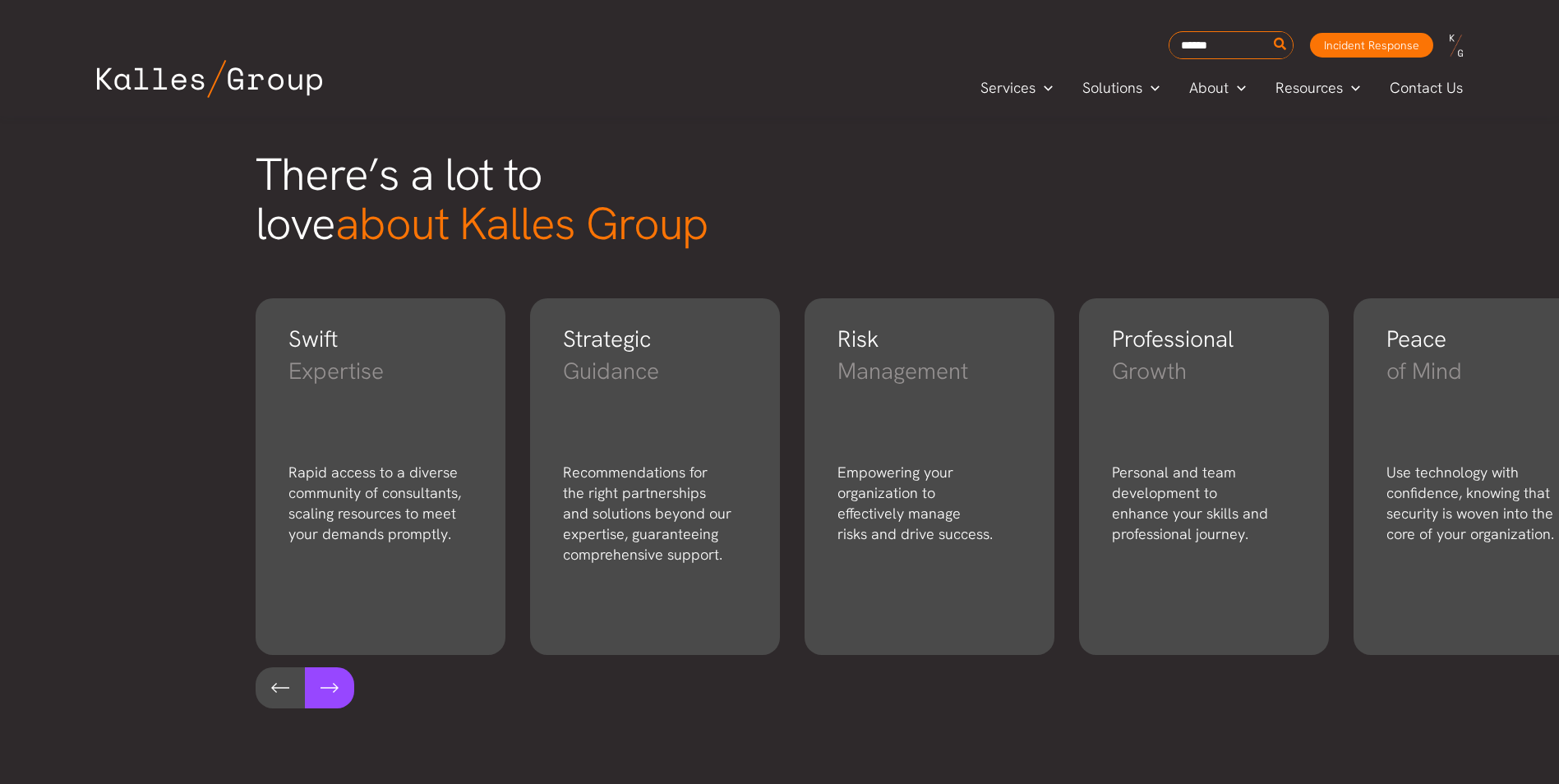
click at [326, 685] on button at bounding box center [329, 688] width 49 height 41
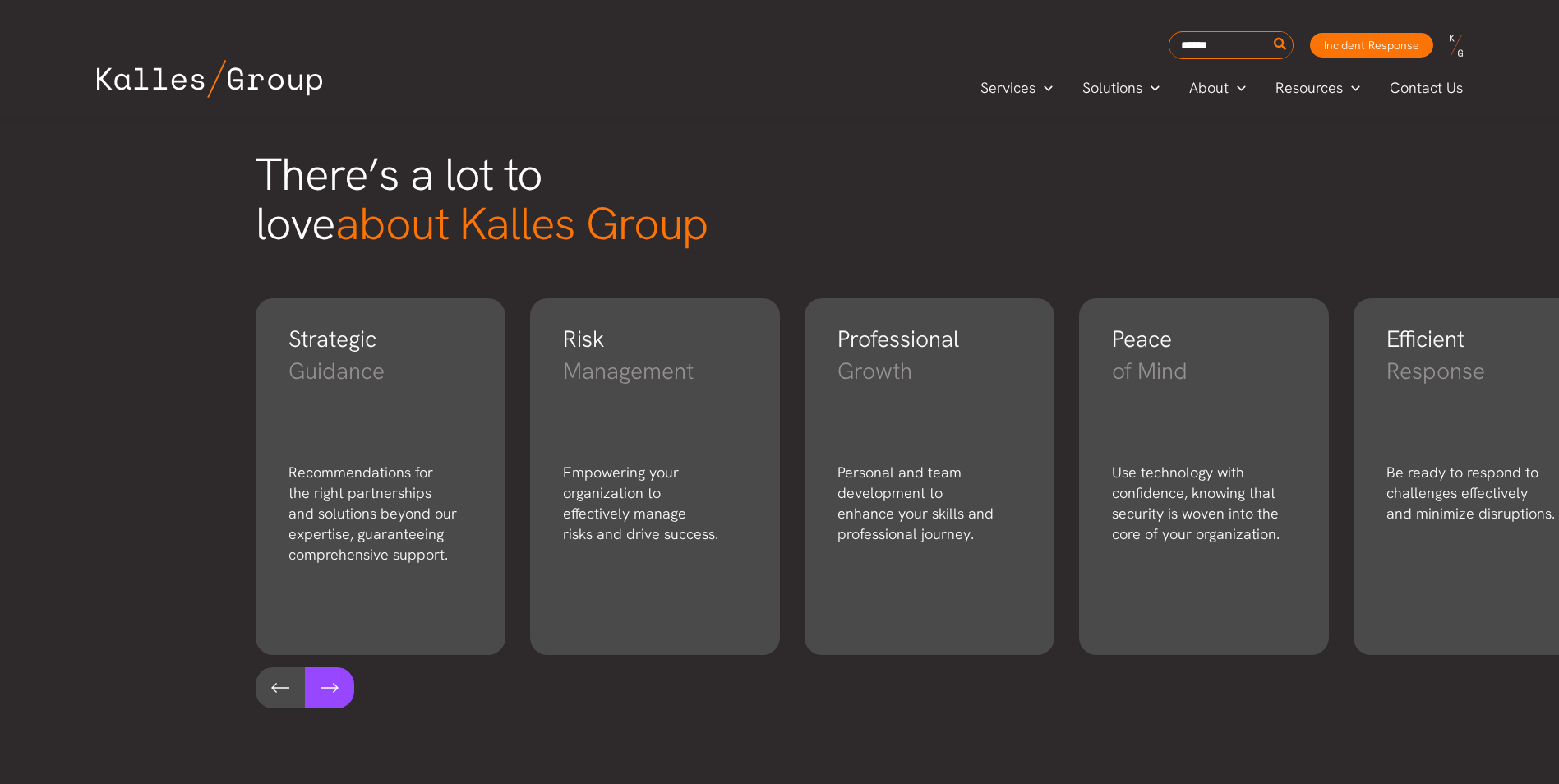
click at [326, 685] on button at bounding box center [329, 688] width 49 height 41
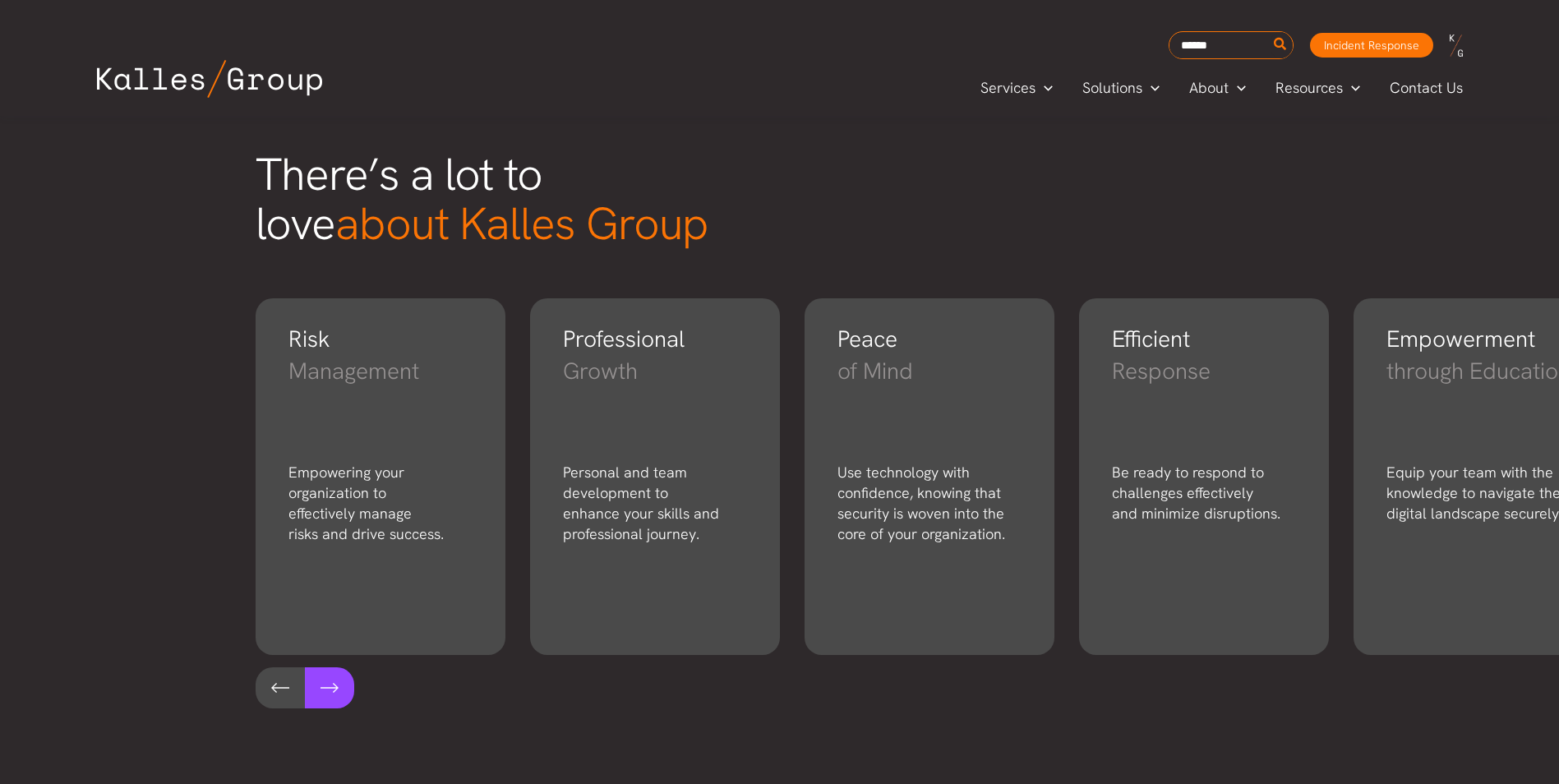
click at [326, 685] on button at bounding box center [329, 688] width 49 height 41
click at [327, 685] on button at bounding box center [329, 688] width 49 height 41
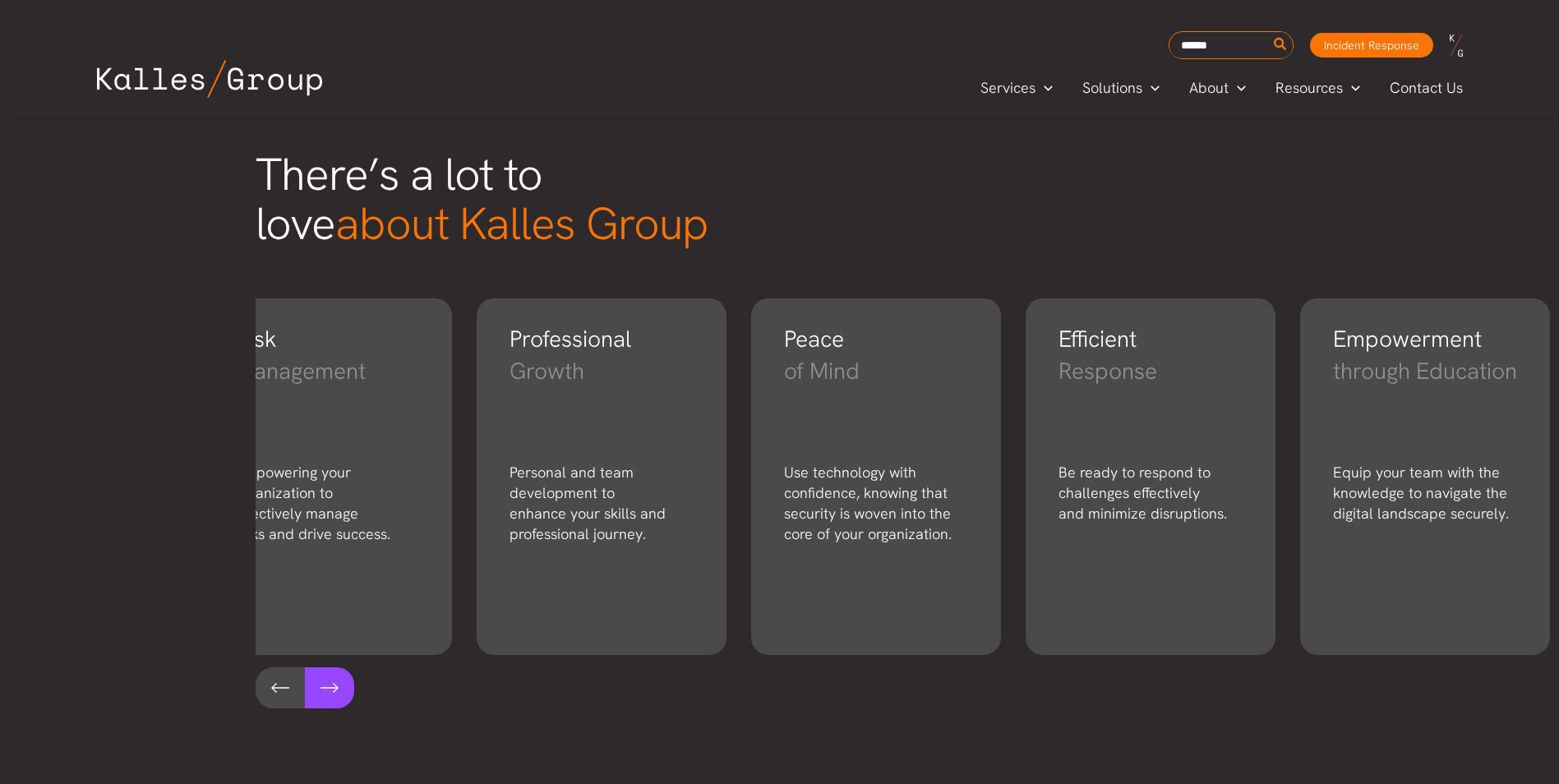
scroll to position [0, 1435]
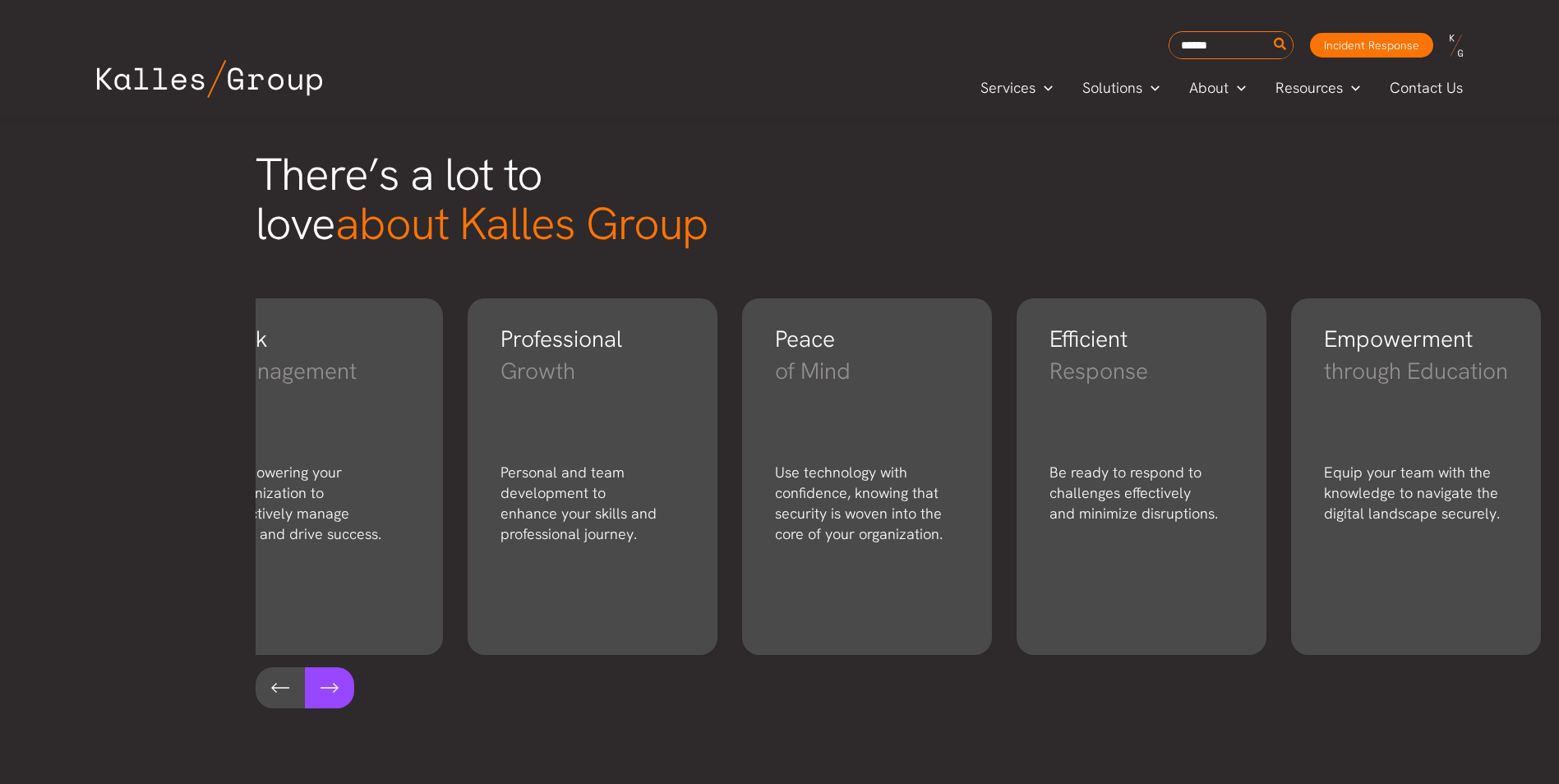
click at [327, 685] on button at bounding box center [329, 688] width 49 height 41
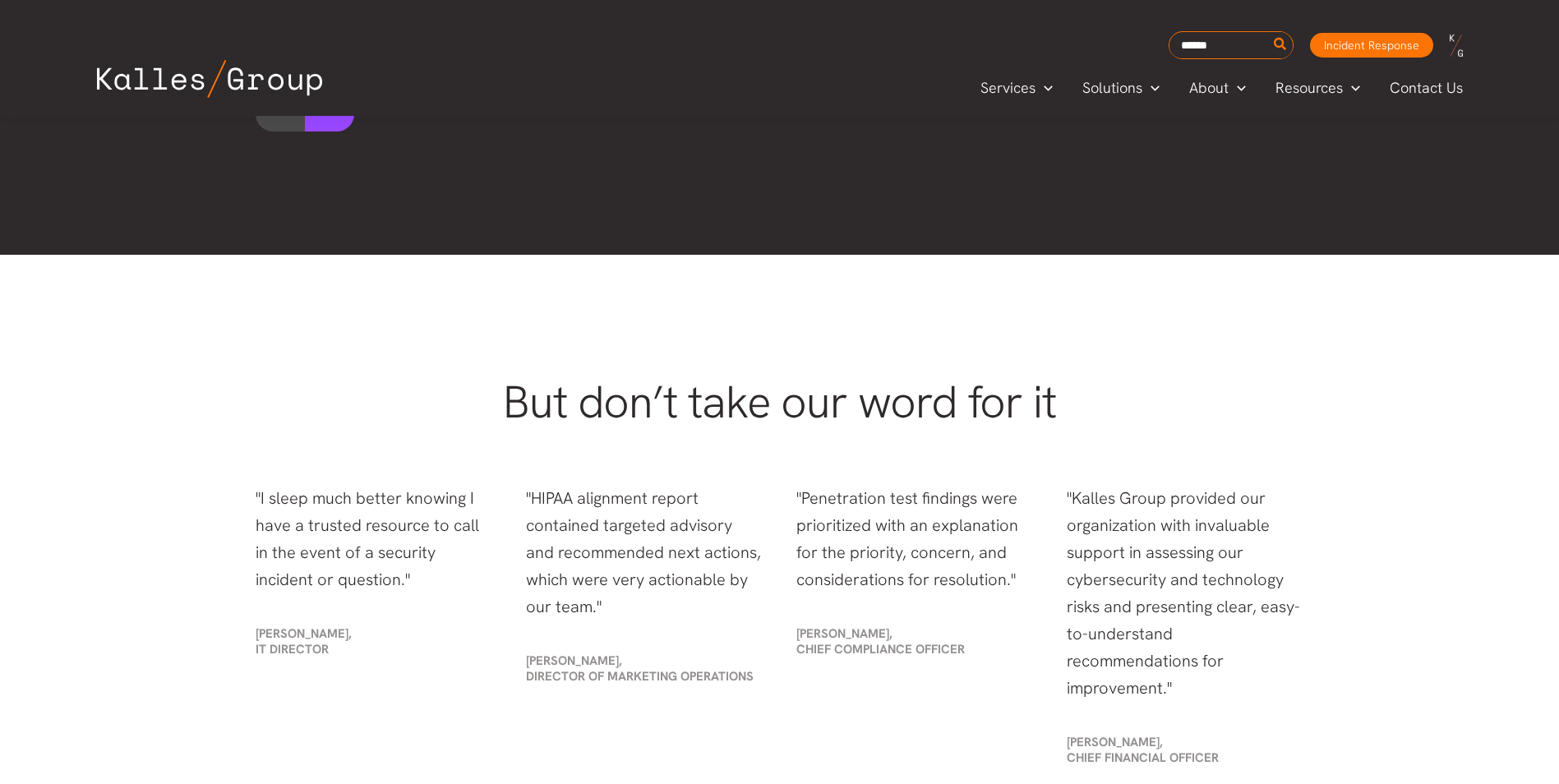
scroll to position [2710, 0]
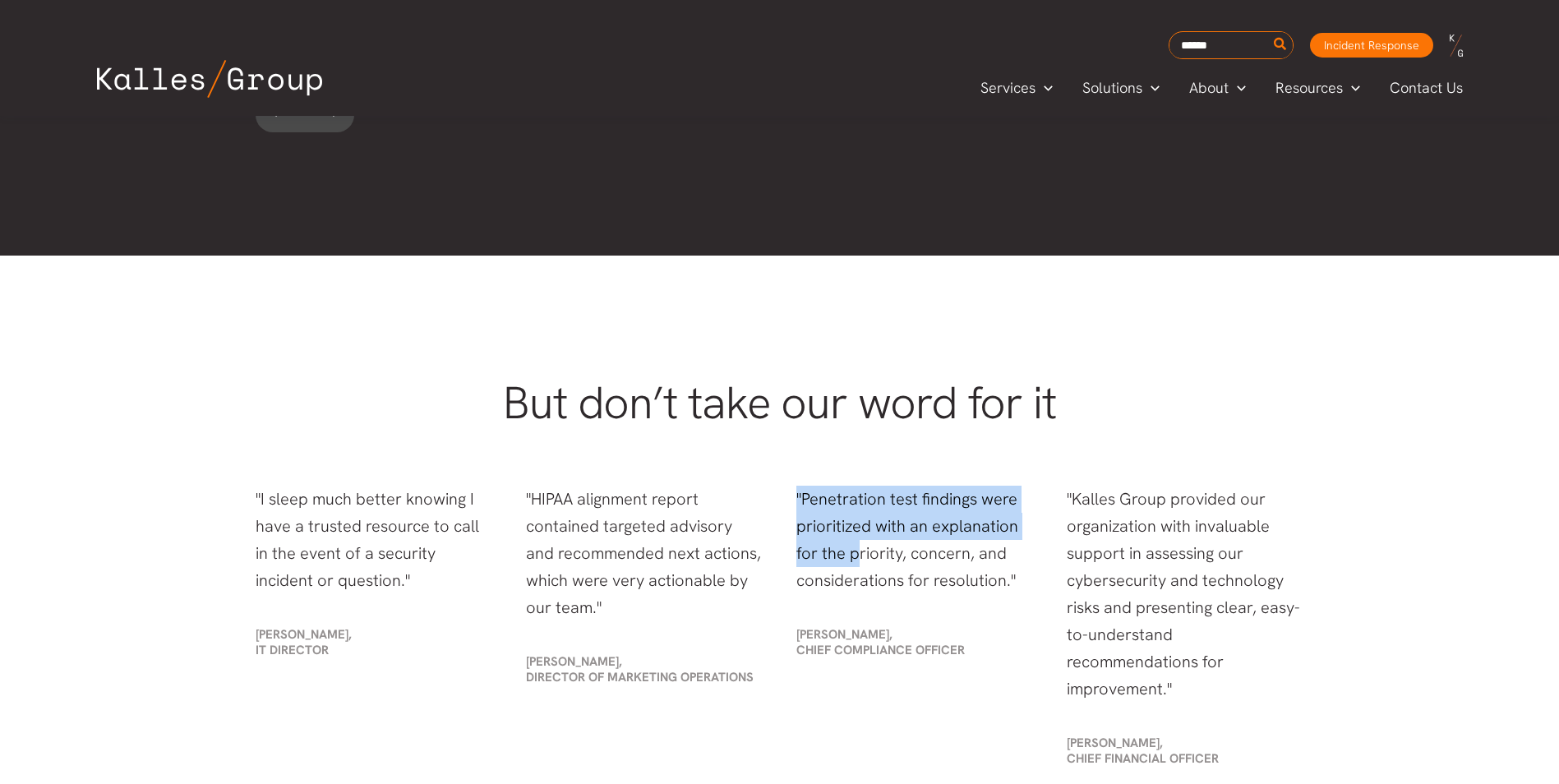
drag, startPoint x: 795, startPoint y: 496, endPoint x: 858, endPoint y: 545, distance: 79.8
click at [858, 545] on div ""Penetration test findings were prioritized with an explanation for the priorit…" at bounding box center [915, 539] width 271 height 141
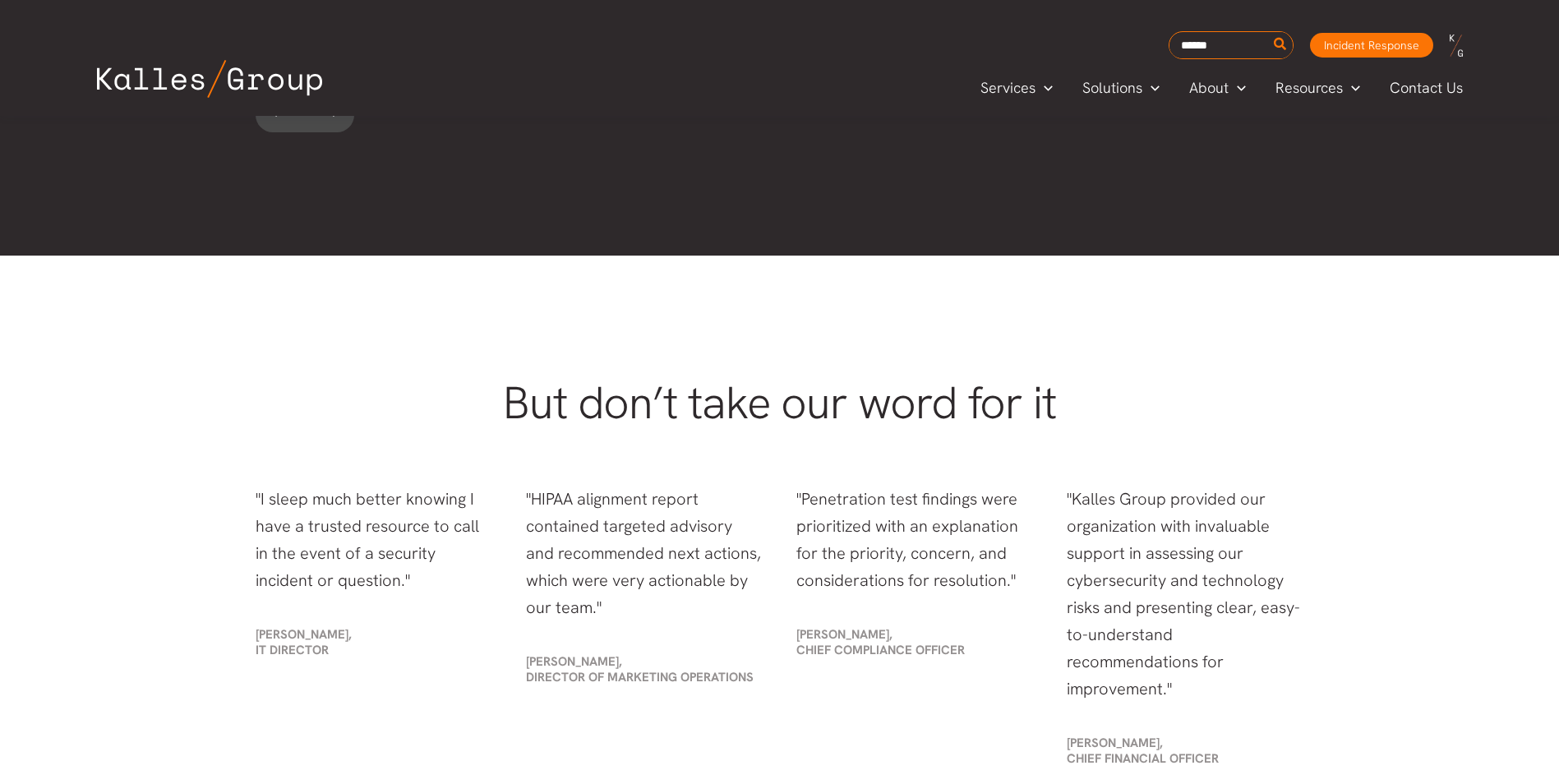
drag, startPoint x: 858, startPoint y: 545, endPoint x: 989, endPoint y: 600, distance: 142.1
click at [989, 600] on div ""Penetration test findings were prioritized with an explanation for the priorit…" at bounding box center [915, 539] width 271 height 141
drag, startPoint x: 856, startPoint y: 557, endPoint x: 895, endPoint y: 565, distance: 39.8
click at [895, 565] on p ""Penetration test findings were prioritized with an explanation for the priorit…" at bounding box center [915, 539] width 238 height 108
drag, startPoint x: 895, startPoint y: 565, endPoint x: 597, endPoint y: 549, distance: 298.4
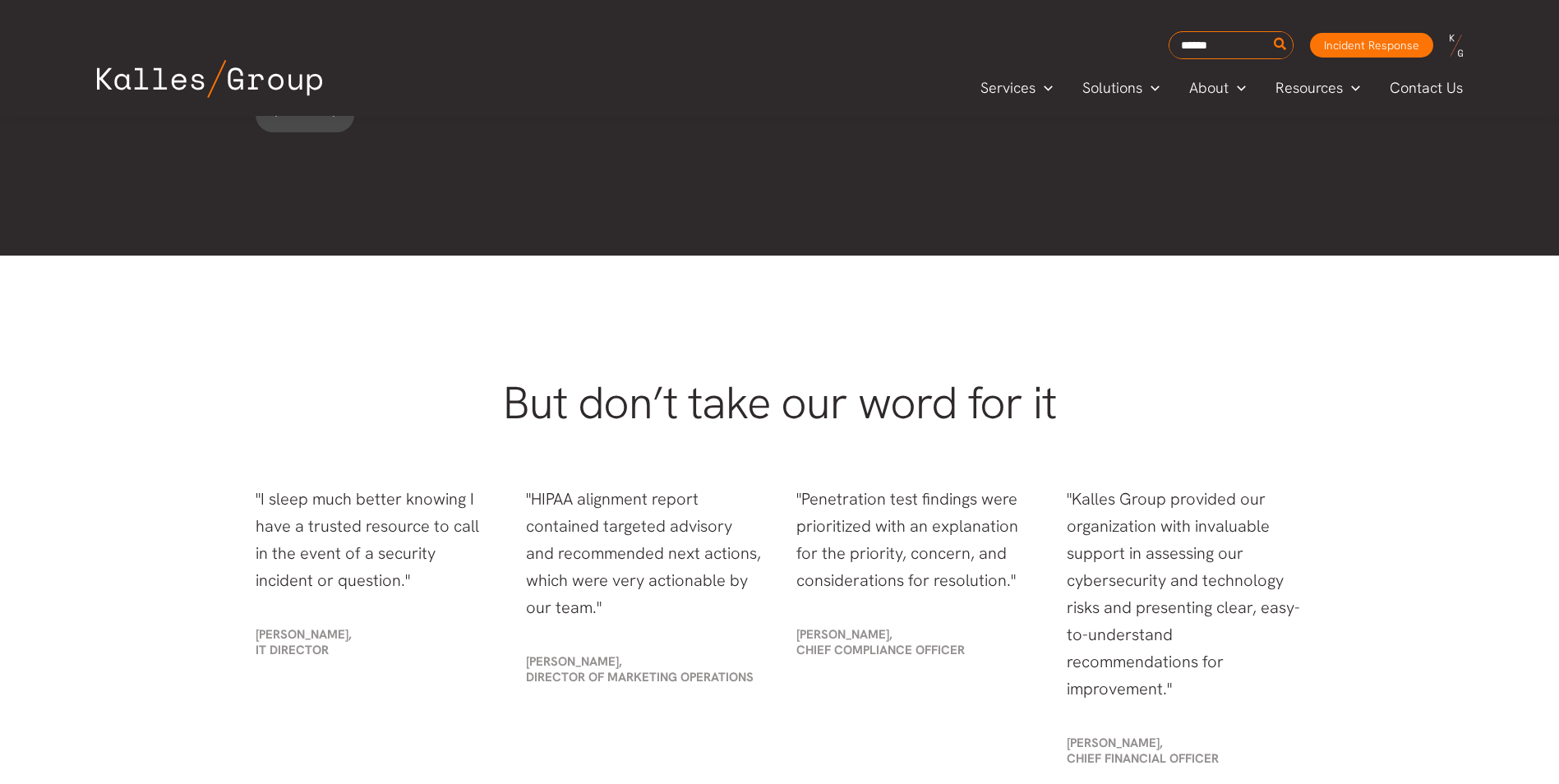
click at [597, 549] on p ""HIPAA alignment report contained targeted advisory and recommended next action…" at bounding box center [645, 554] width 238 height 136
drag, startPoint x: 570, startPoint y: 577, endPoint x: 620, endPoint y: 581, distance: 50.2
click at [620, 581] on p ""HIPAA alignment report contained targeted advisory and recommended next action…" at bounding box center [645, 554] width 238 height 136
drag, startPoint x: 620, startPoint y: 581, endPoint x: 677, endPoint y: 600, distance: 60.1
click at [677, 600] on p ""HIPAA alignment report contained targeted advisory and recommended next action…" at bounding box center [645, 554] width 238 height 136
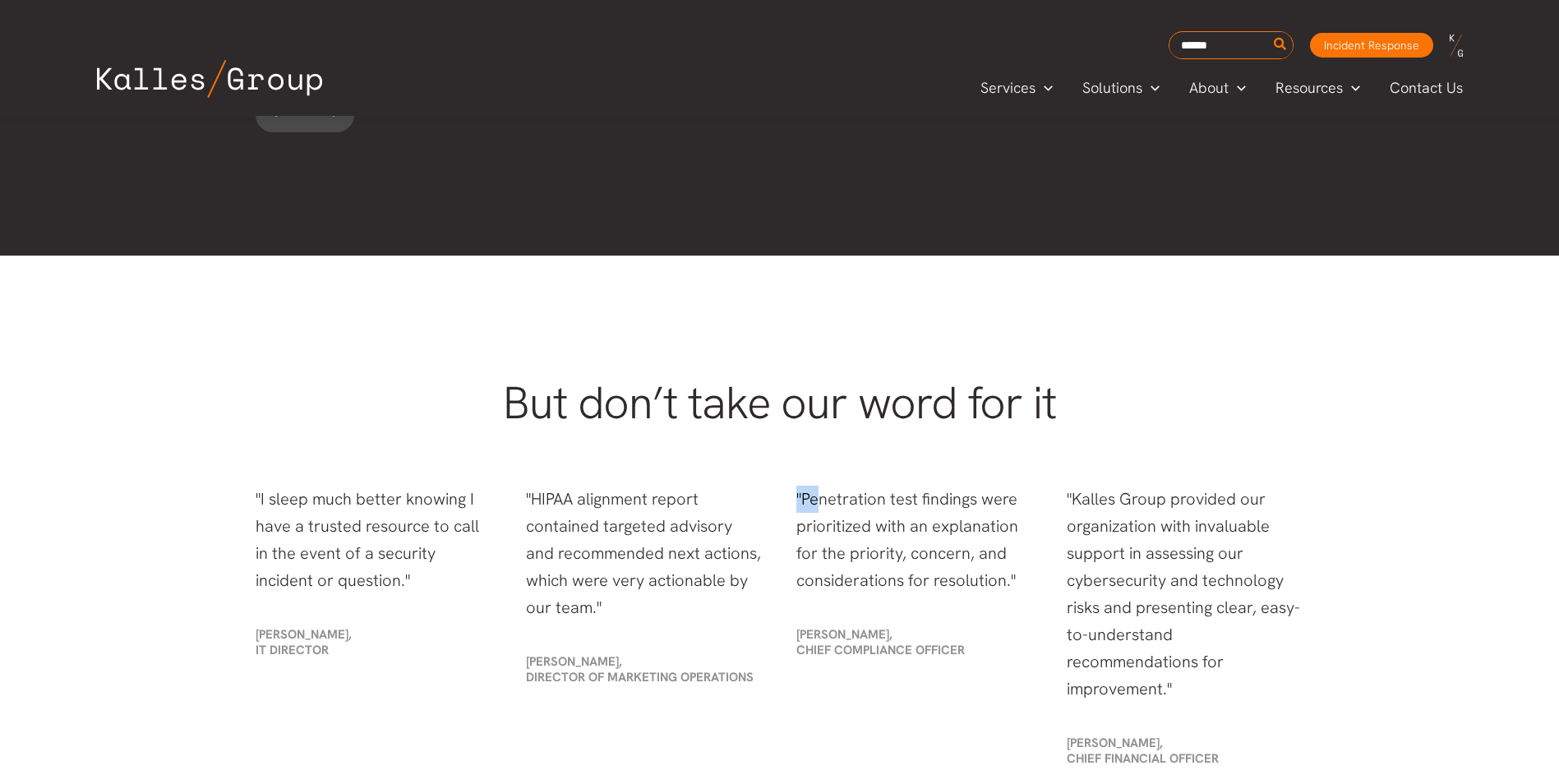
drag, startPoint x: 791, startPoint y: 501, endPoint x: 848, endPoint y: 508, distance: 57.4
click at [848, 508] on div ""Penetration test findings were prioritized with an explanation for the priorit…" at bounding box center [915, 539] width 271 height 141
drag, startPoint x: 848, startPoint y: 508, endPoint x: 950, endPoint y: 571, distance: 119.9
click at [950, 571] on p ""Penetration test findings were prioritized with an explanation for the priorit…" at bounding box center [915, 539] width 238 height 108
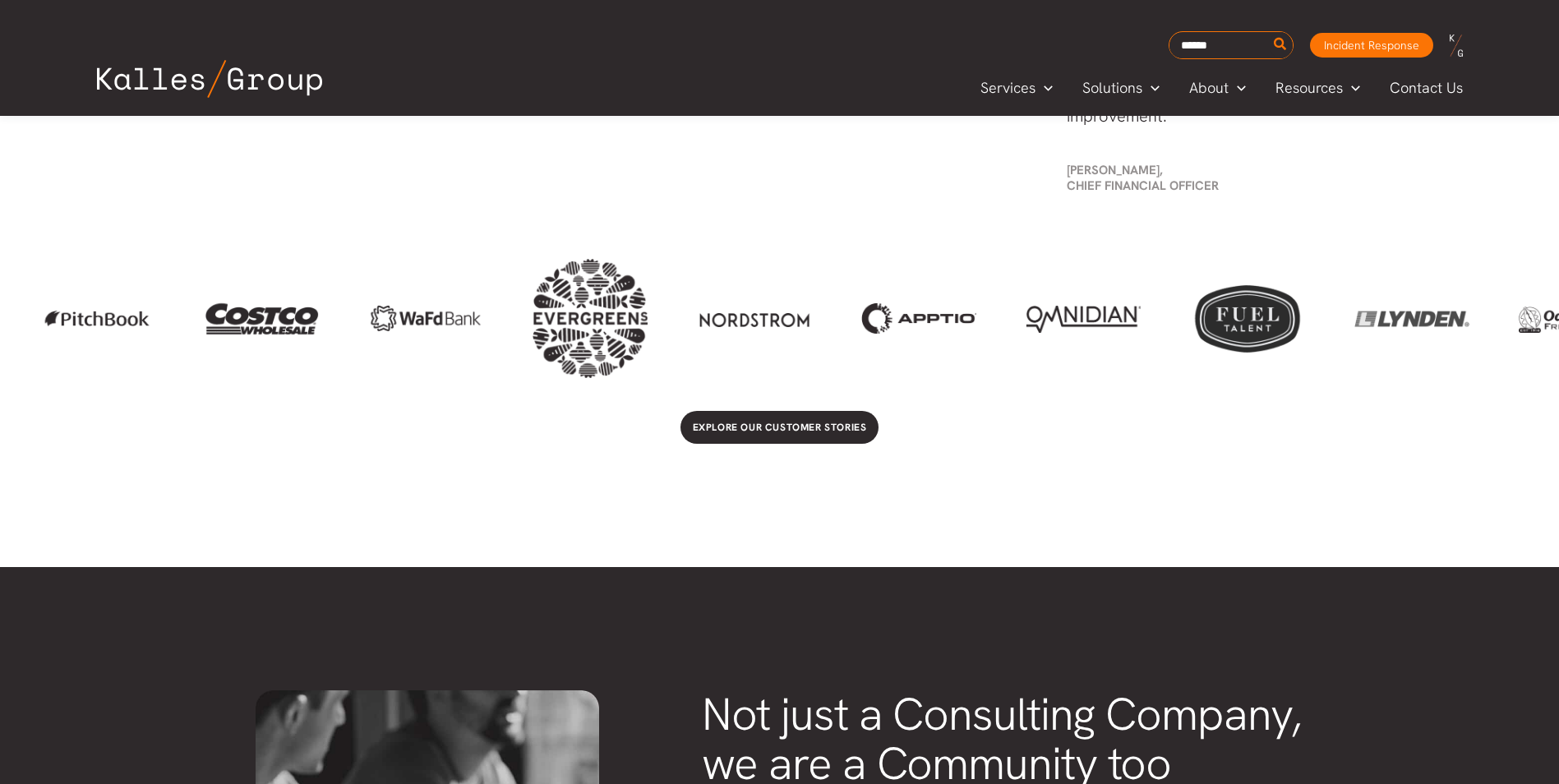
scroll to position [3283, 0]
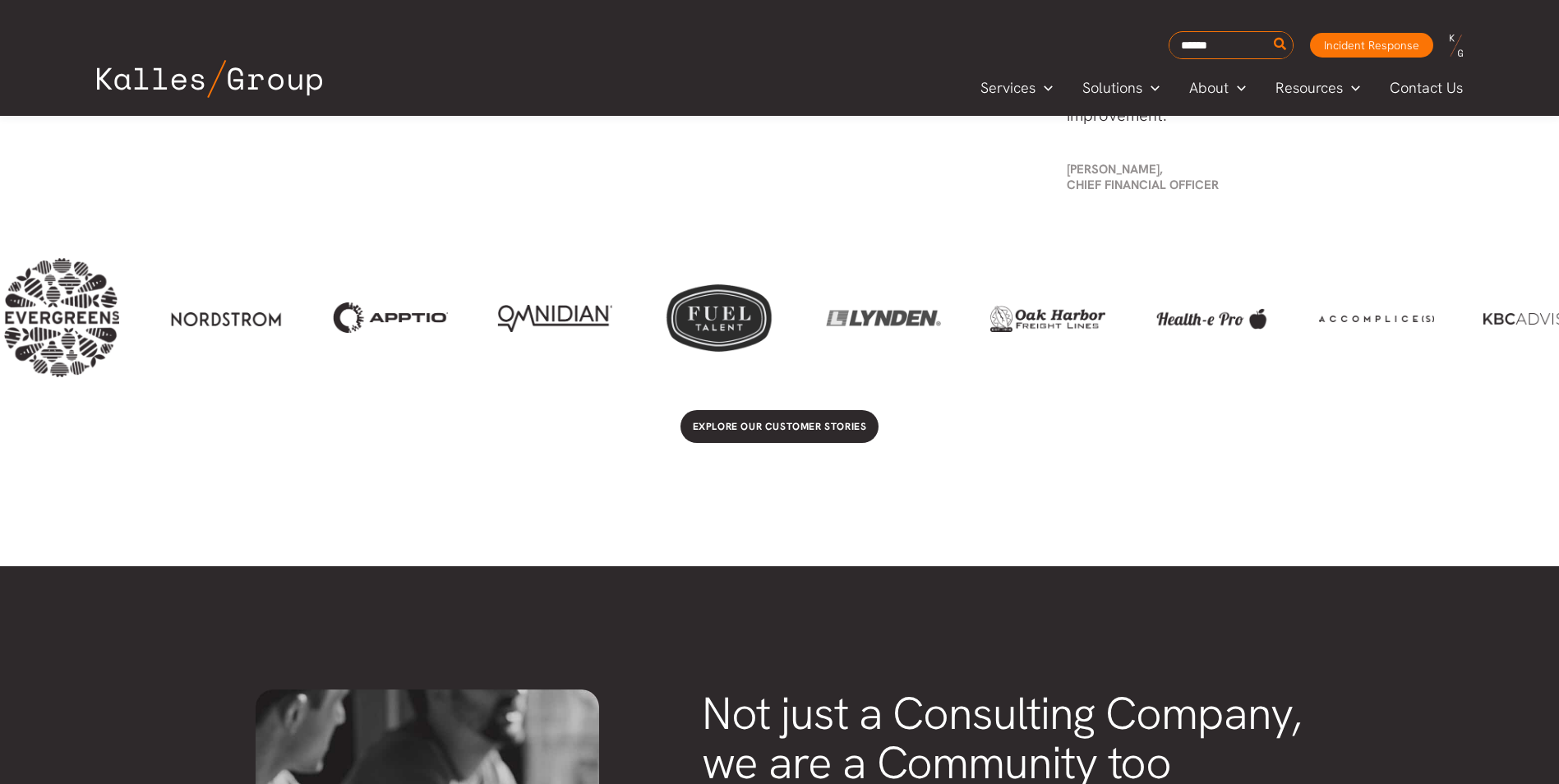
drag, startPoint x: 1258, startPoint y: 345, endPoint x: 620, endPoint y: 321, distance: 638.5
click at [662, 324] on div at bounding box center [719, 317] width 115 height 69
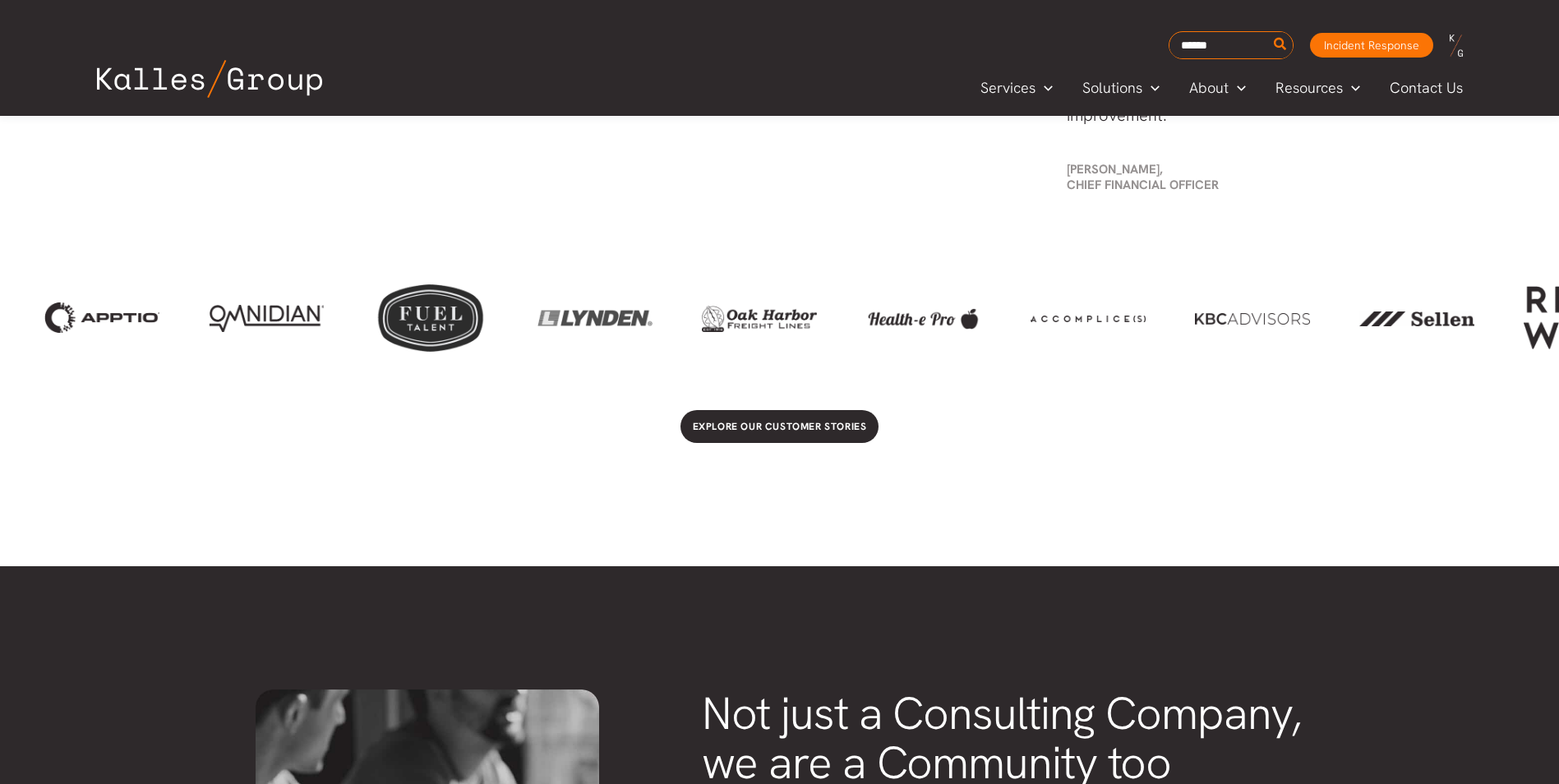
drag, startPoint x: 1062, startPoint y: 332, endPoint x: 837, endPoint y: 330, distance: 225.0
click at [840, 330] on div at bounding box center [779, 317] width 1559 height 119
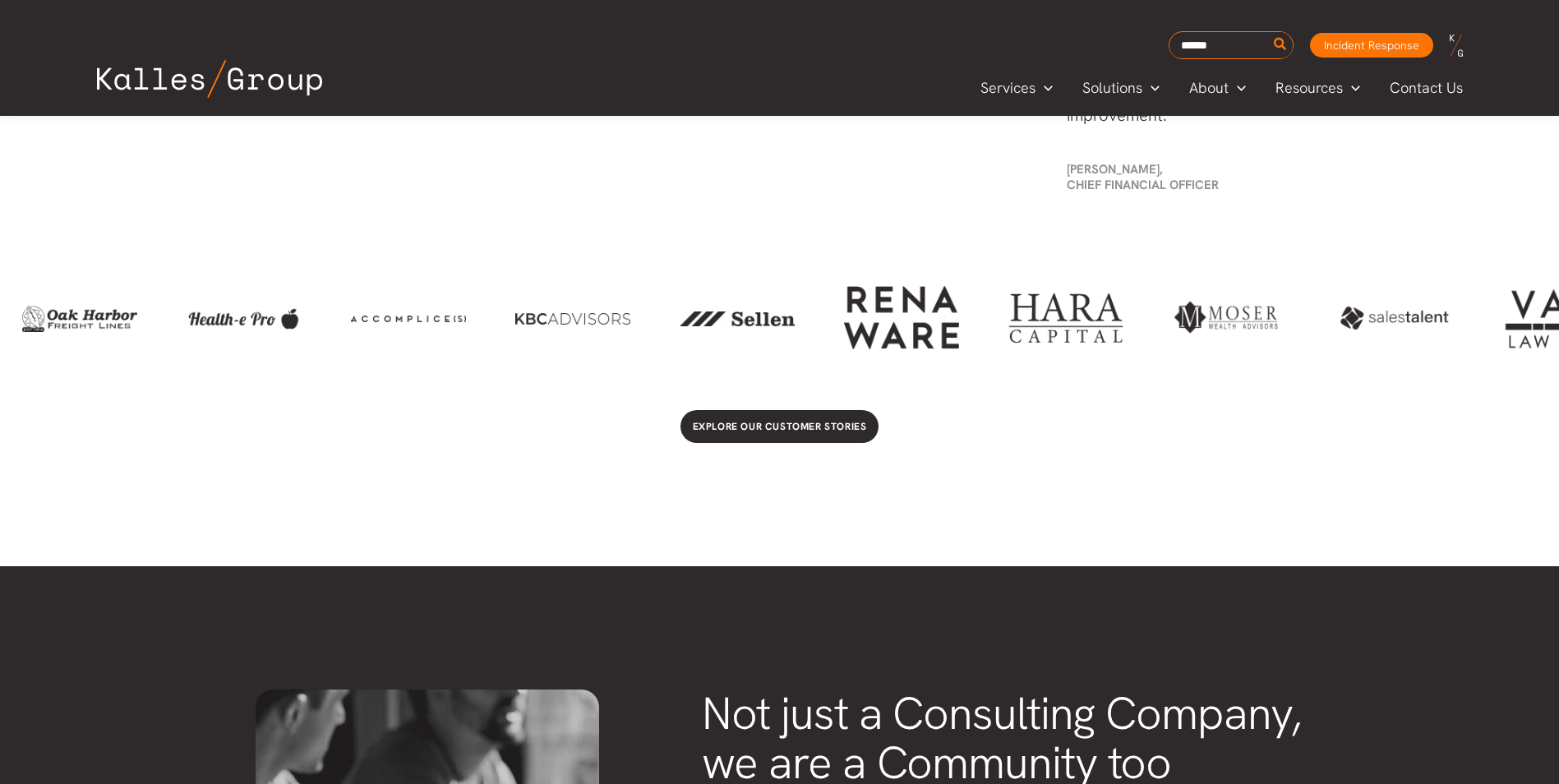
drag, startPoint x: 1322, startPoint y: 338, endPoint x: 700, endPoint y: 275, distance: 625.2
click at [740, 275] on div at bounding box center [779, 317] width 1559 height 119
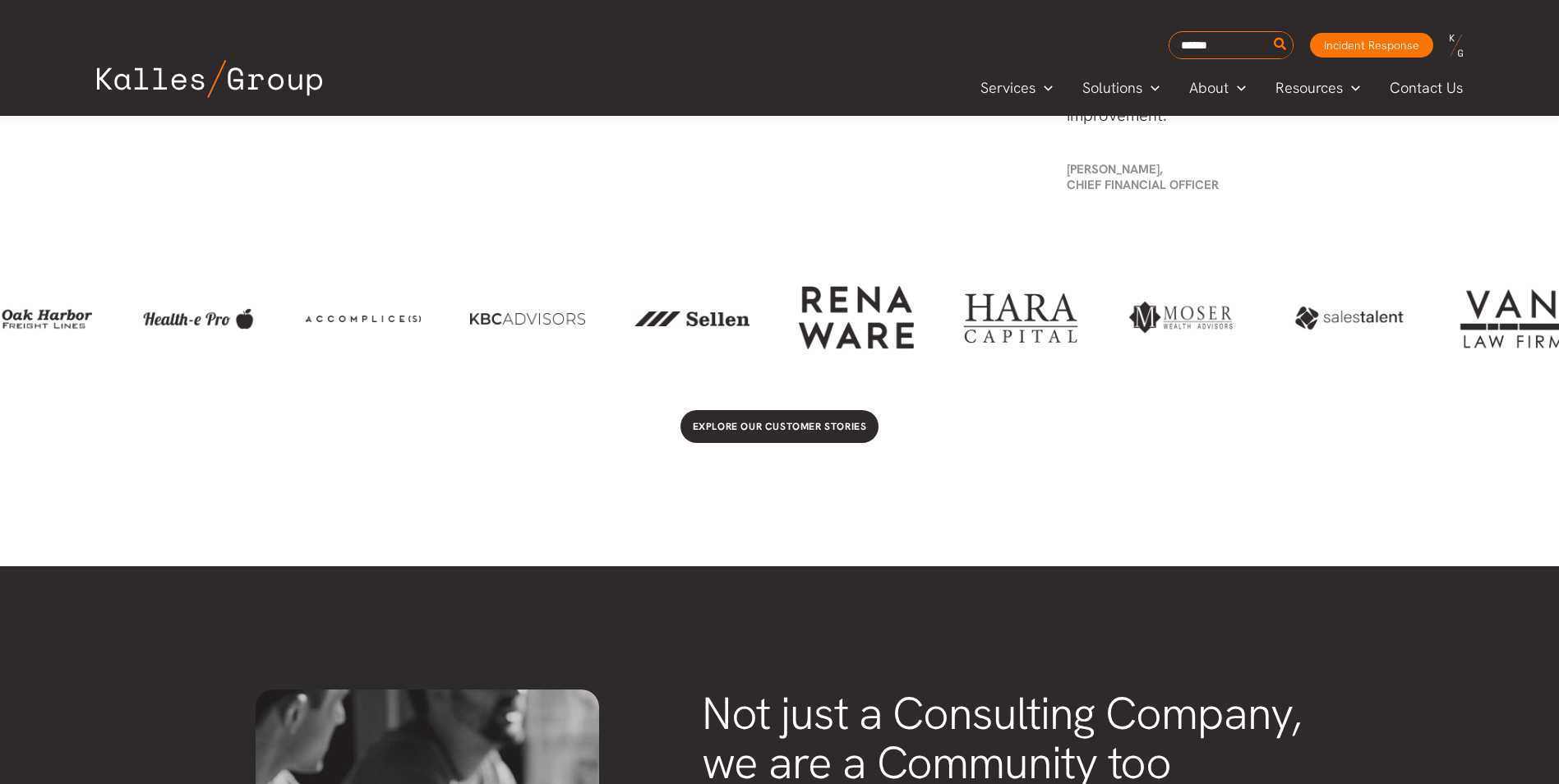
drag, startPoint x: 700, startPoint y: 275, endPoint x: 621, endPoint y: 278, distance: 79.1
click at [658, 278] on div at bounding box center [779, 317] width 1559 height 119
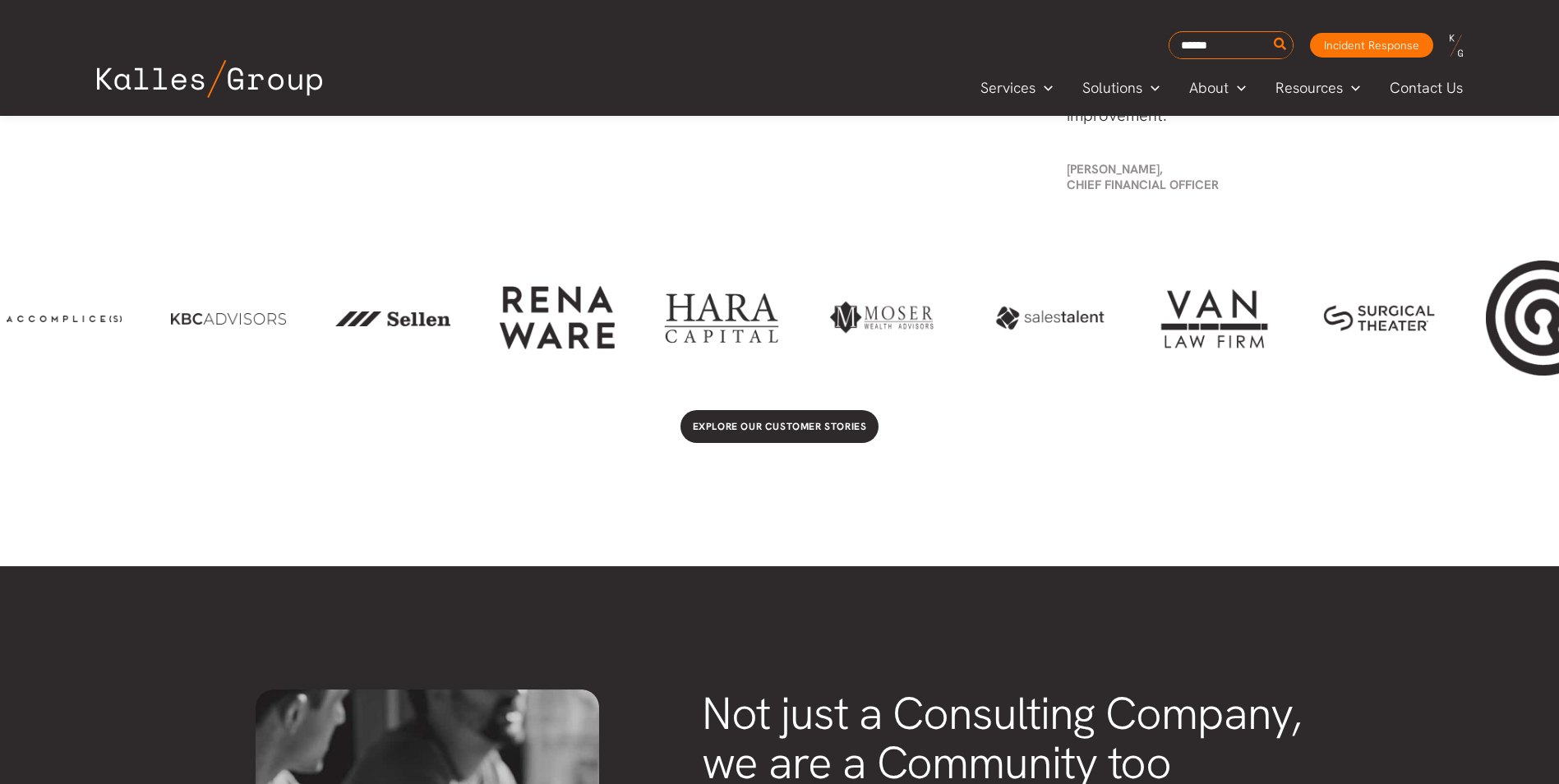
scroll to position [0, 3866]
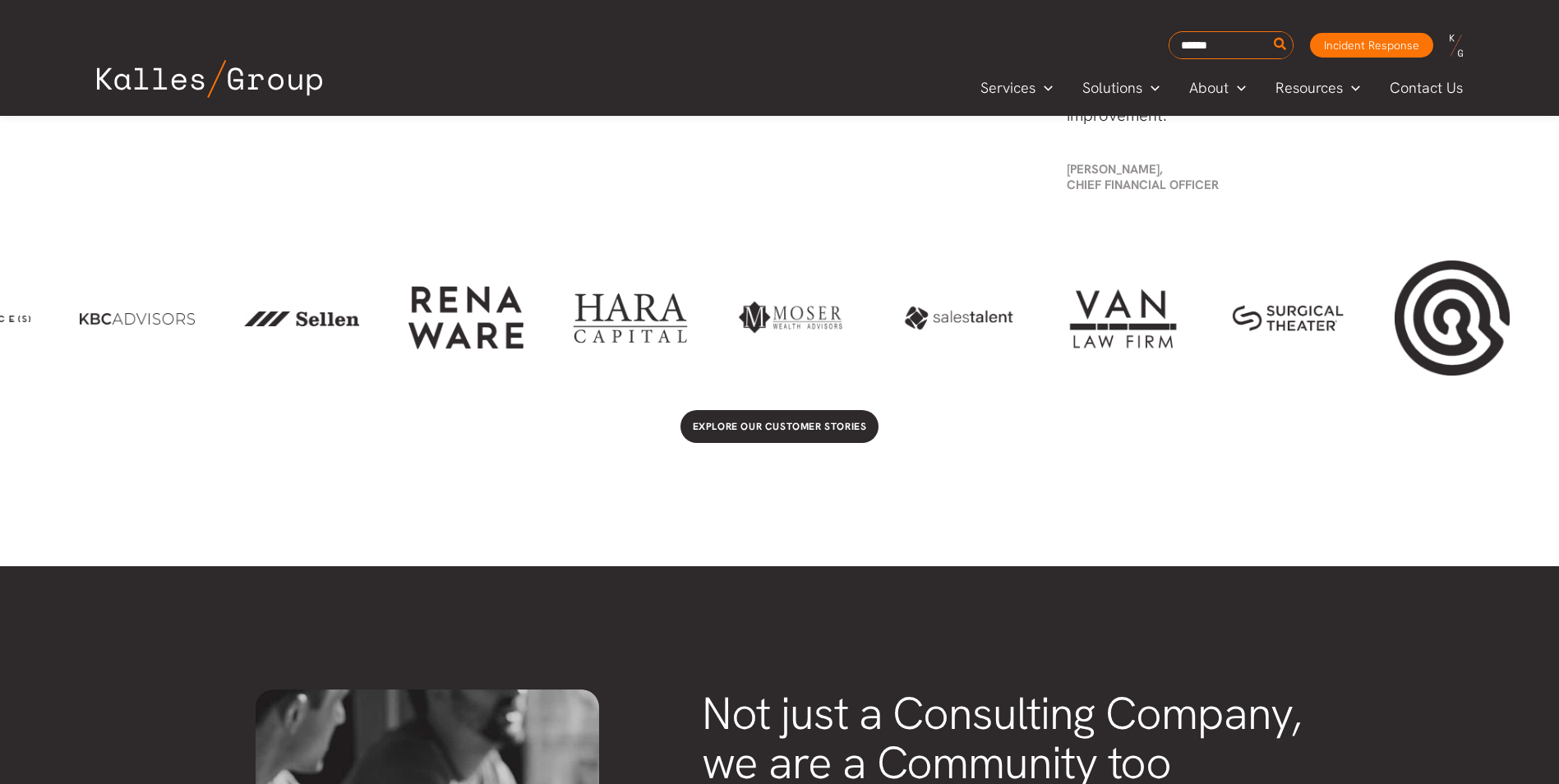
drag, startPoint x: 1354, startPoint y: 324, endPoint x: 789, endPoint y: 303, distance: 565.4
click at [789, 303] on div at bounding box center [779, 317] width 1559 height 119
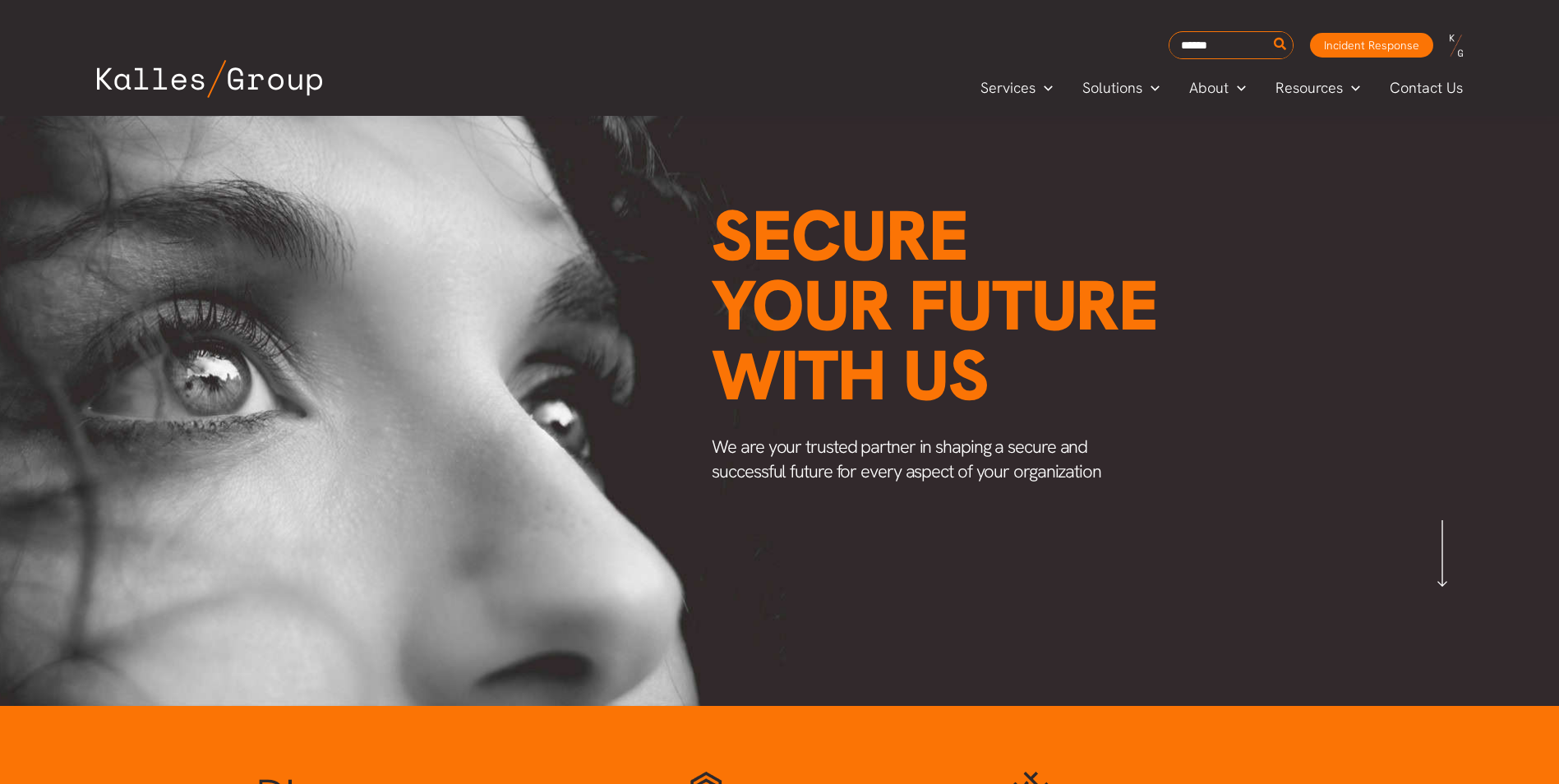
scroll to position [0, 0]
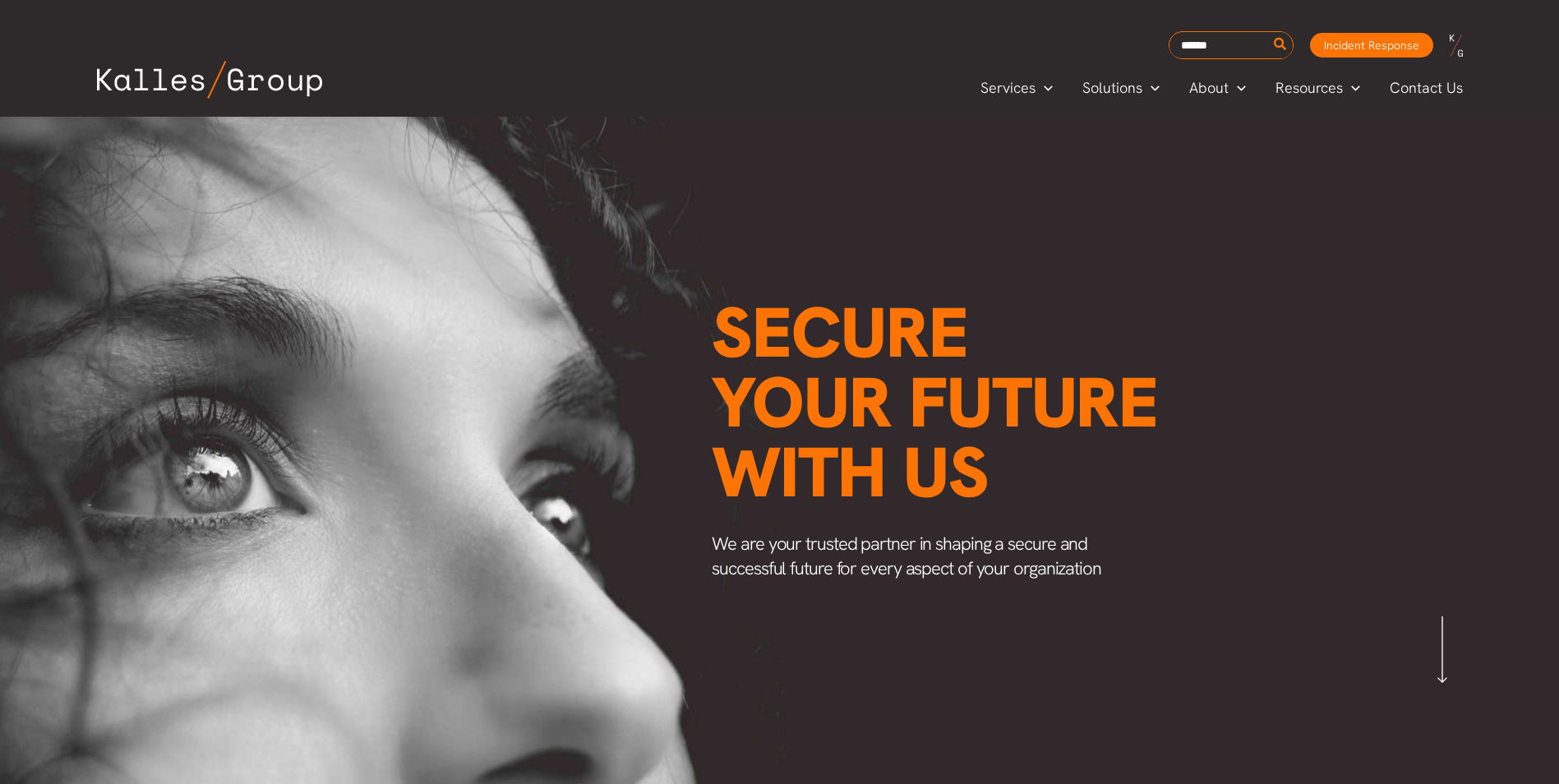
click at [163, 84] on img at bounding box center [210, 79] width 225 height 38
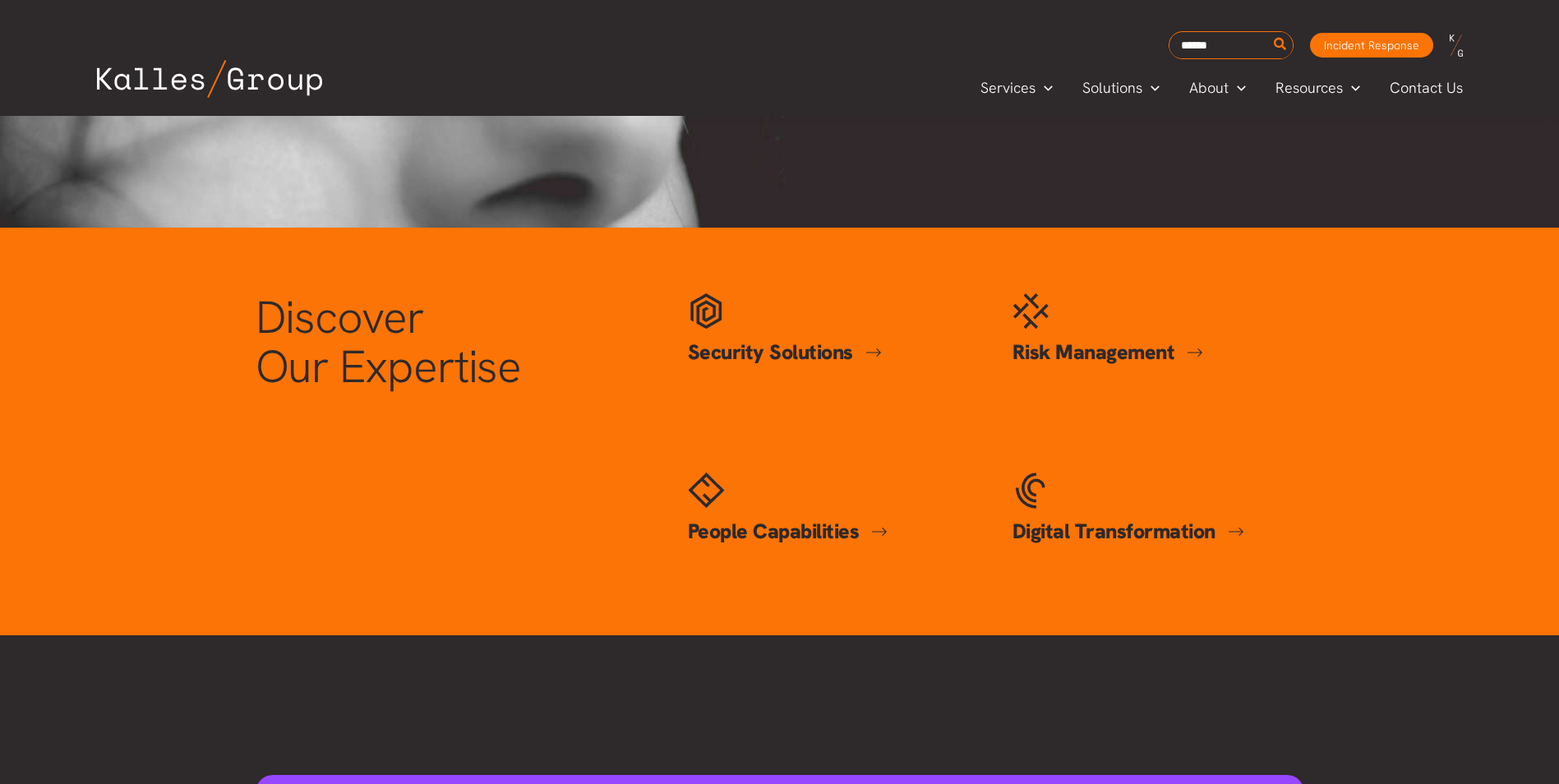
scroll to position [575, 0]
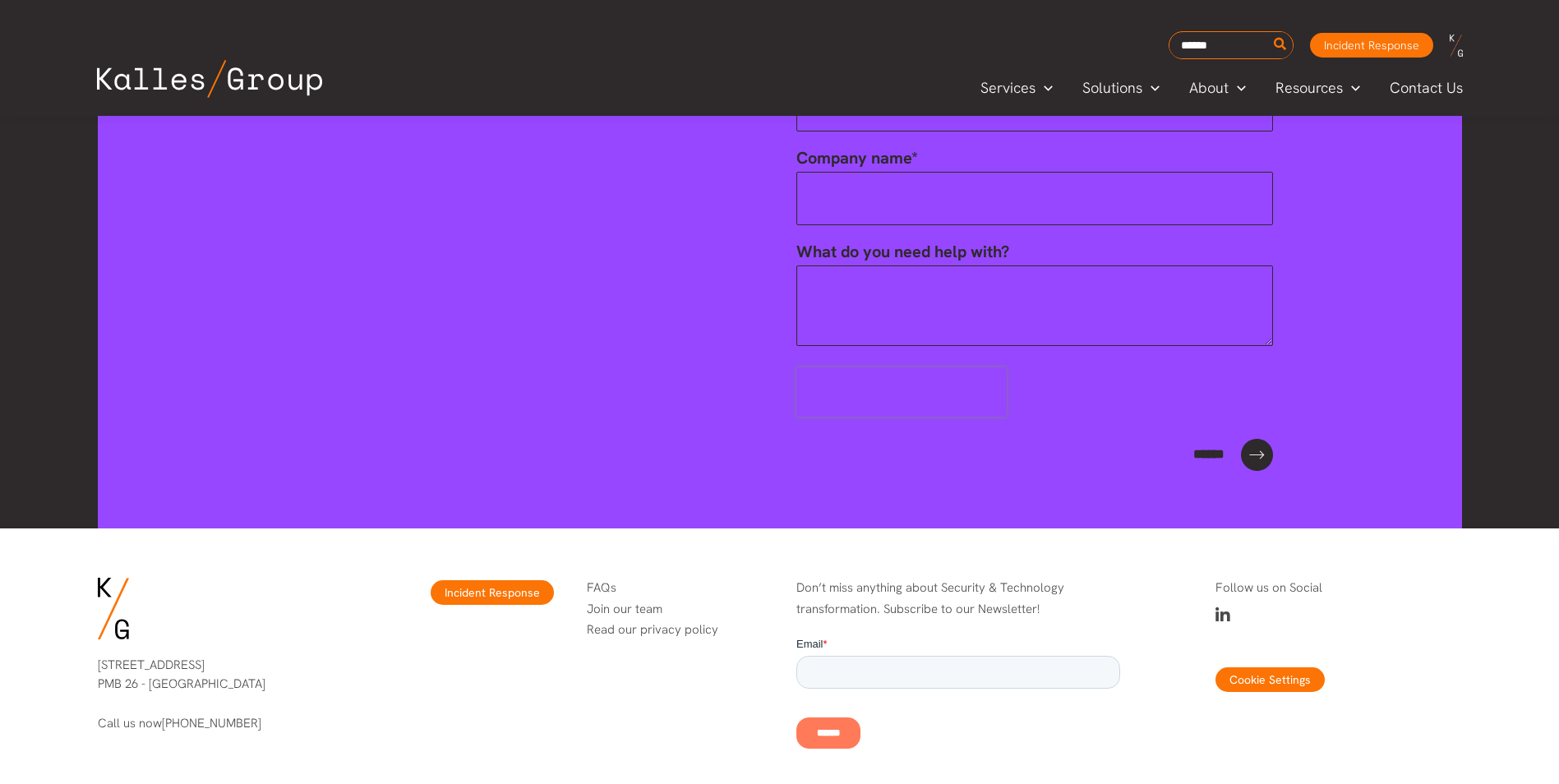
scroll to position [2432, 0]
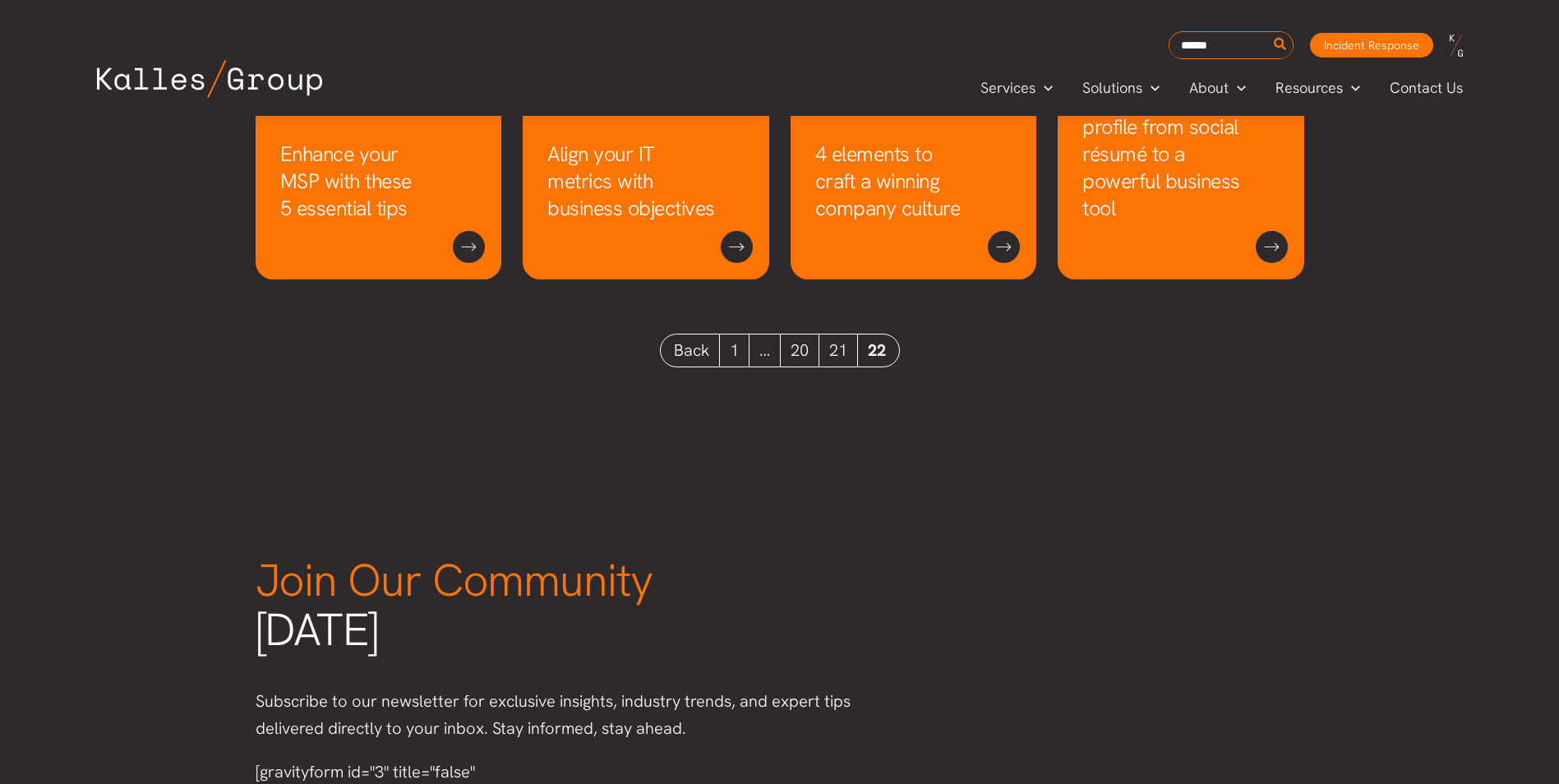
scroll to position [1559, 0]
